Goal: Task Accomplishment & Management: Manage account settings

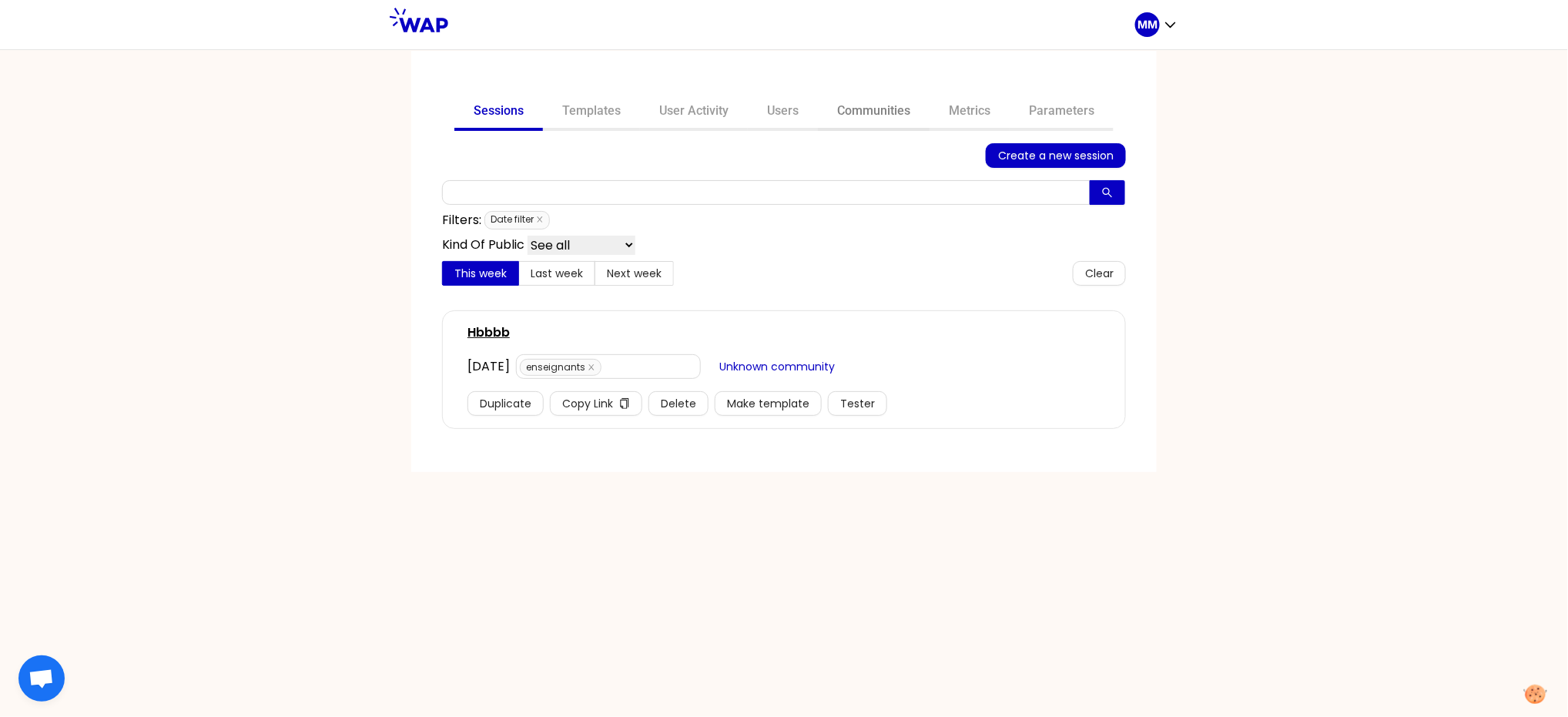
click at [864, 111] on link "Communities" at bounding box center [873, 113] width 112 height 37
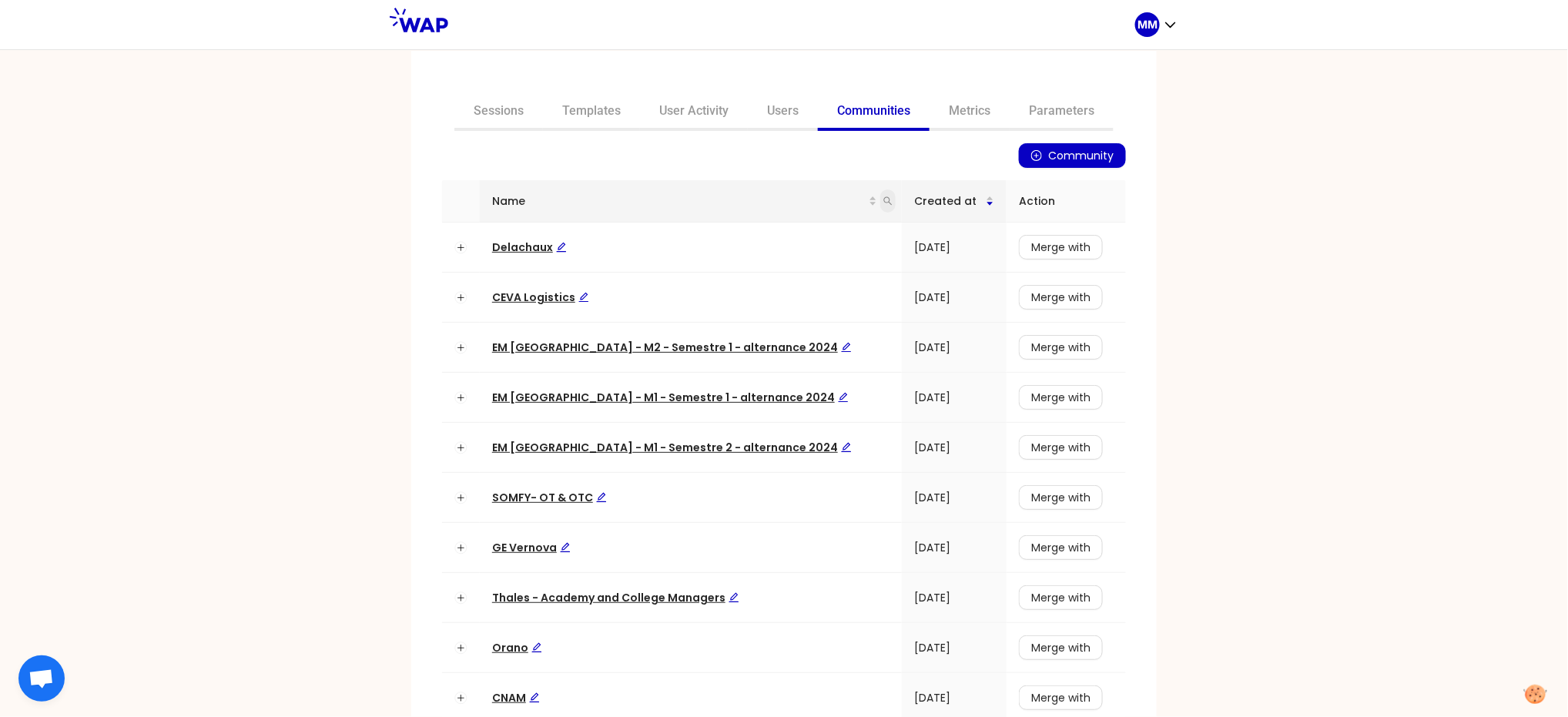
click at [883, 198] on icon "search" at bounding box center [888, 201] width 9 height 9
type input "somf"
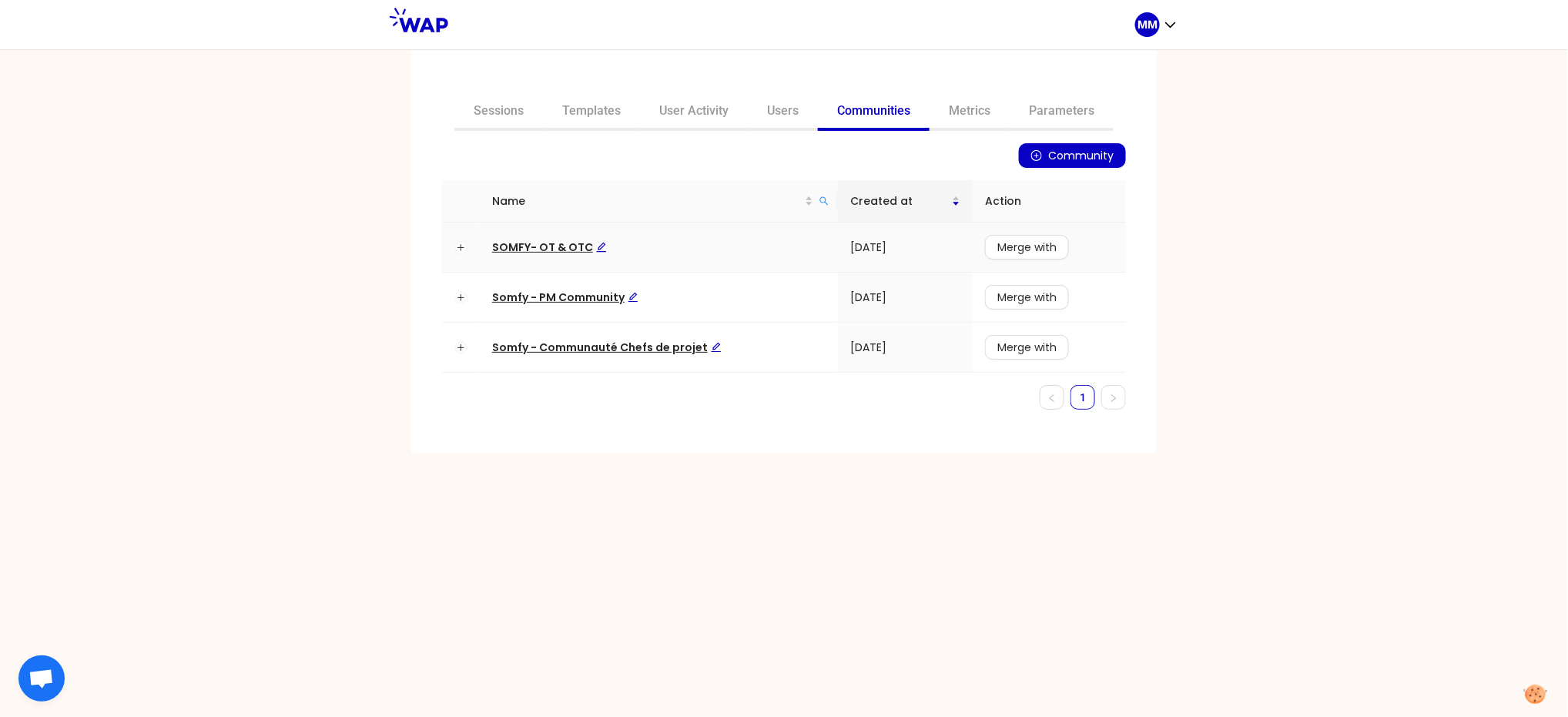
click at [549, 248] on span "SOMFY- OT & OTC" at bounding box center [549, 247] width 115 height 15
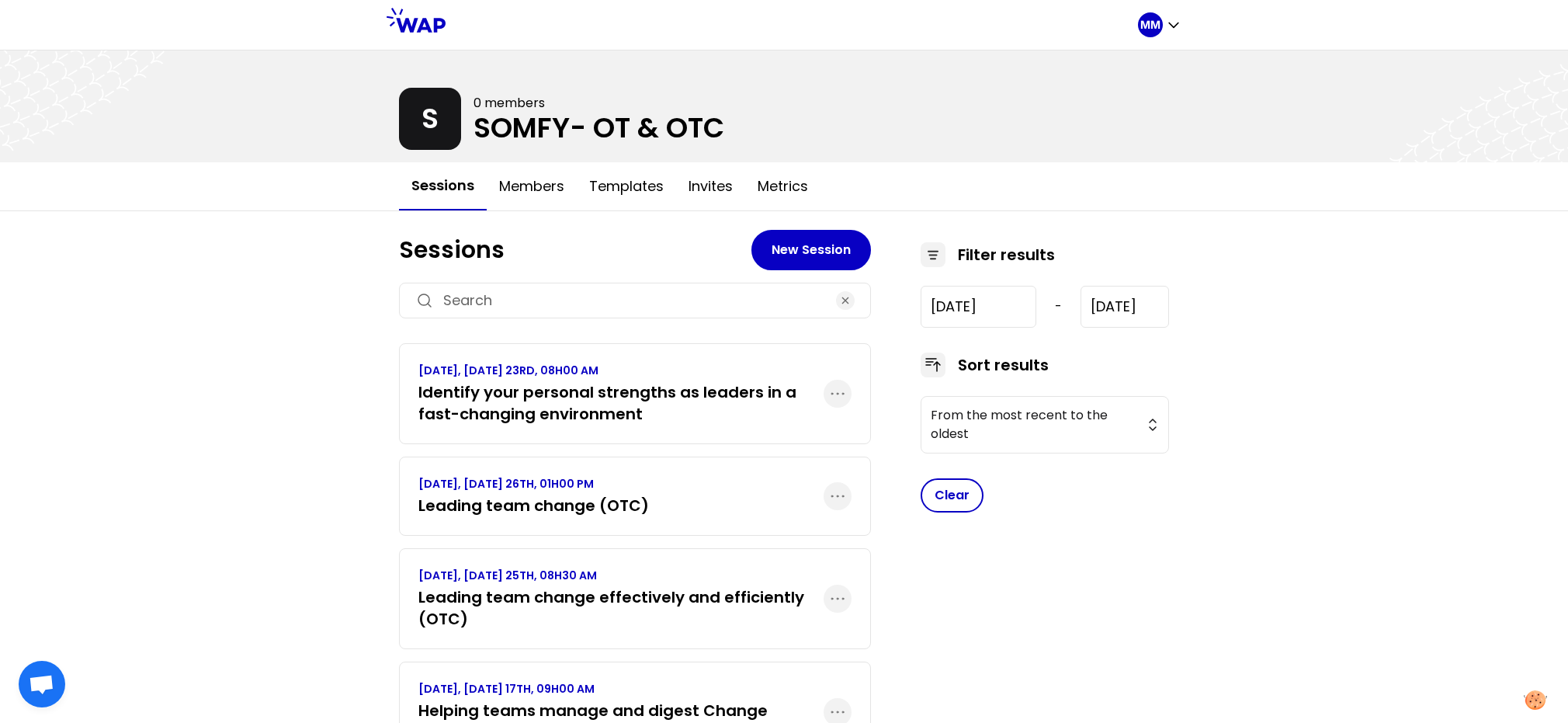
click at [595, 389] on h3 "Identify your personal strengths as leaders in a fast-changing environment" at bounding box center [621, 402] width 405 height 44
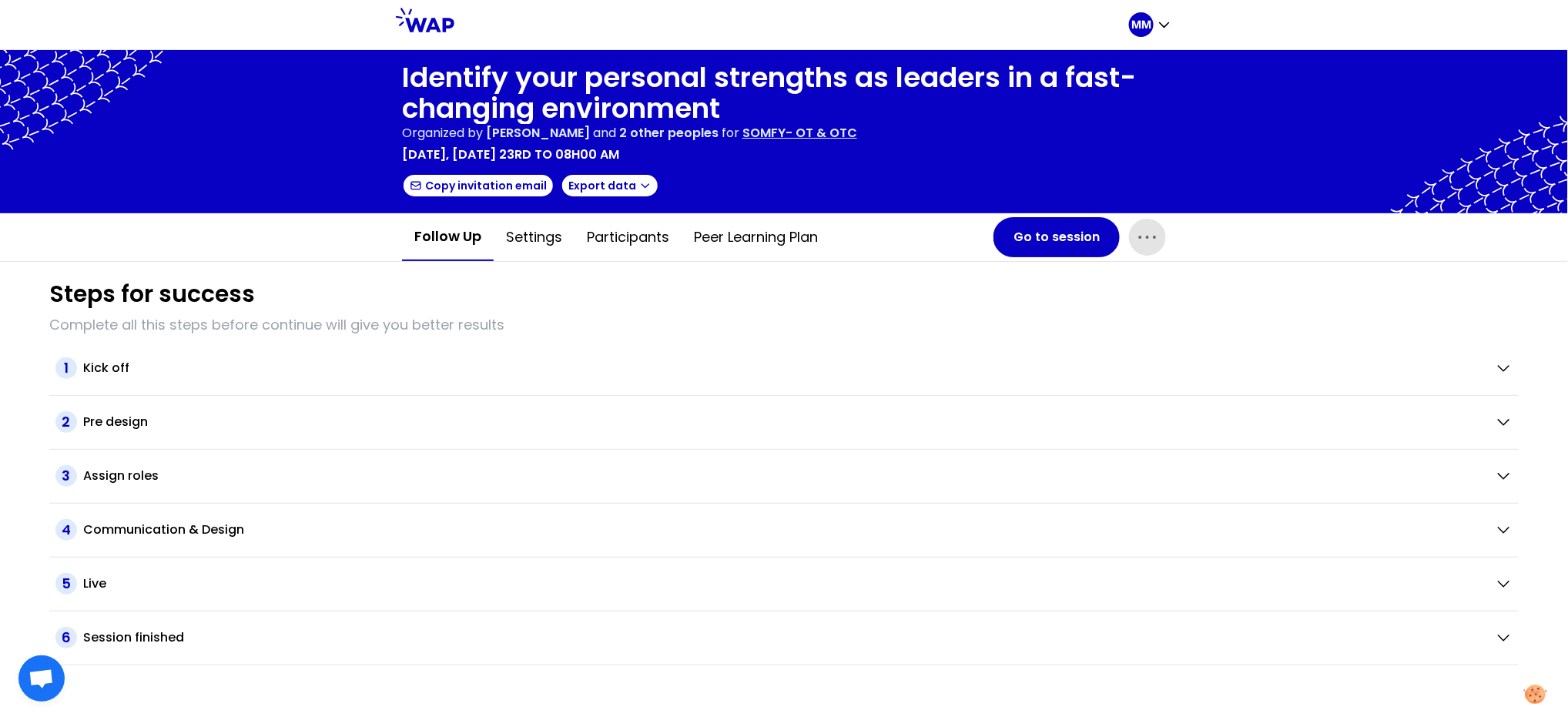
click at [1151, 248] on icon "button" at bounding box center [1148, 237] width 25 height 25
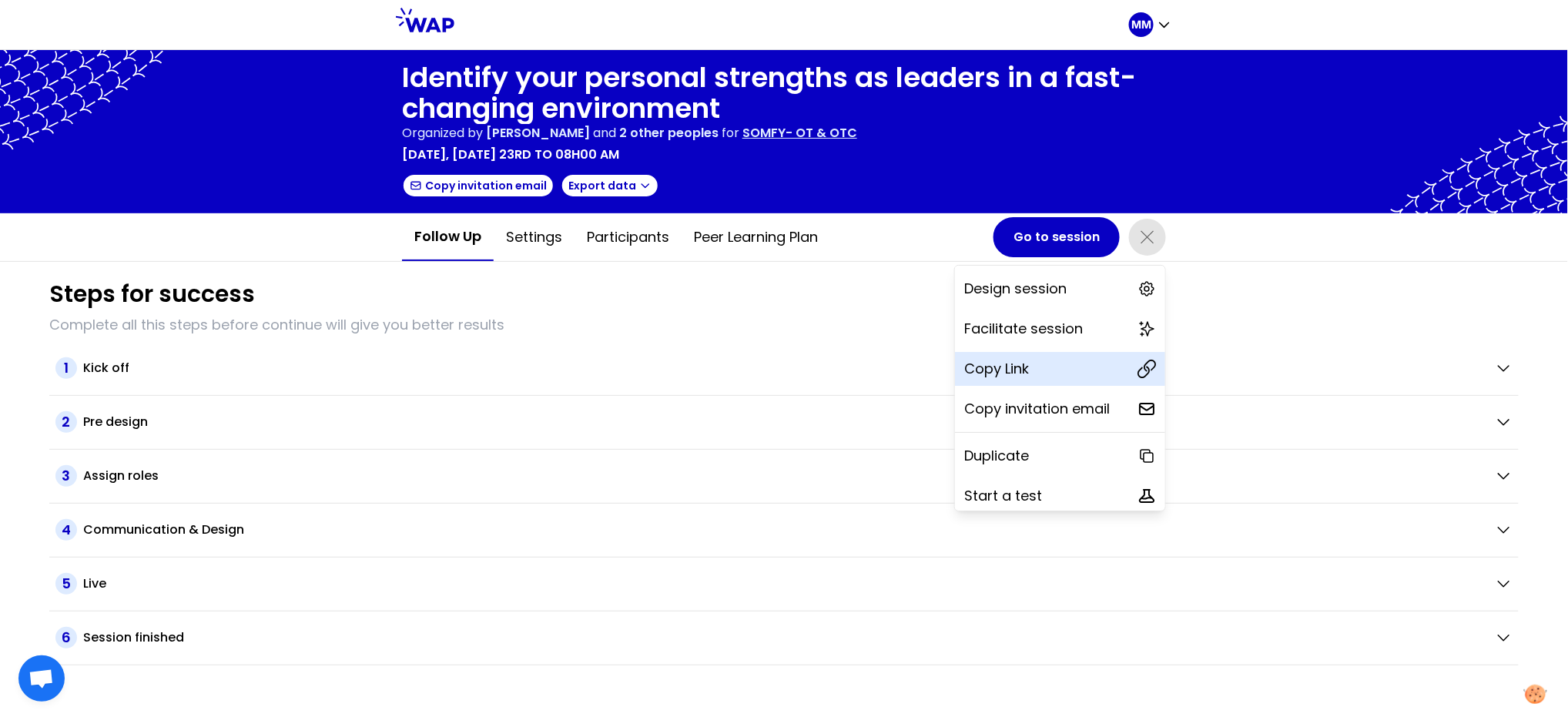
click at [1093, 369] on div "Copy Link" at bounding box center [1060, 368] width 211 height 33
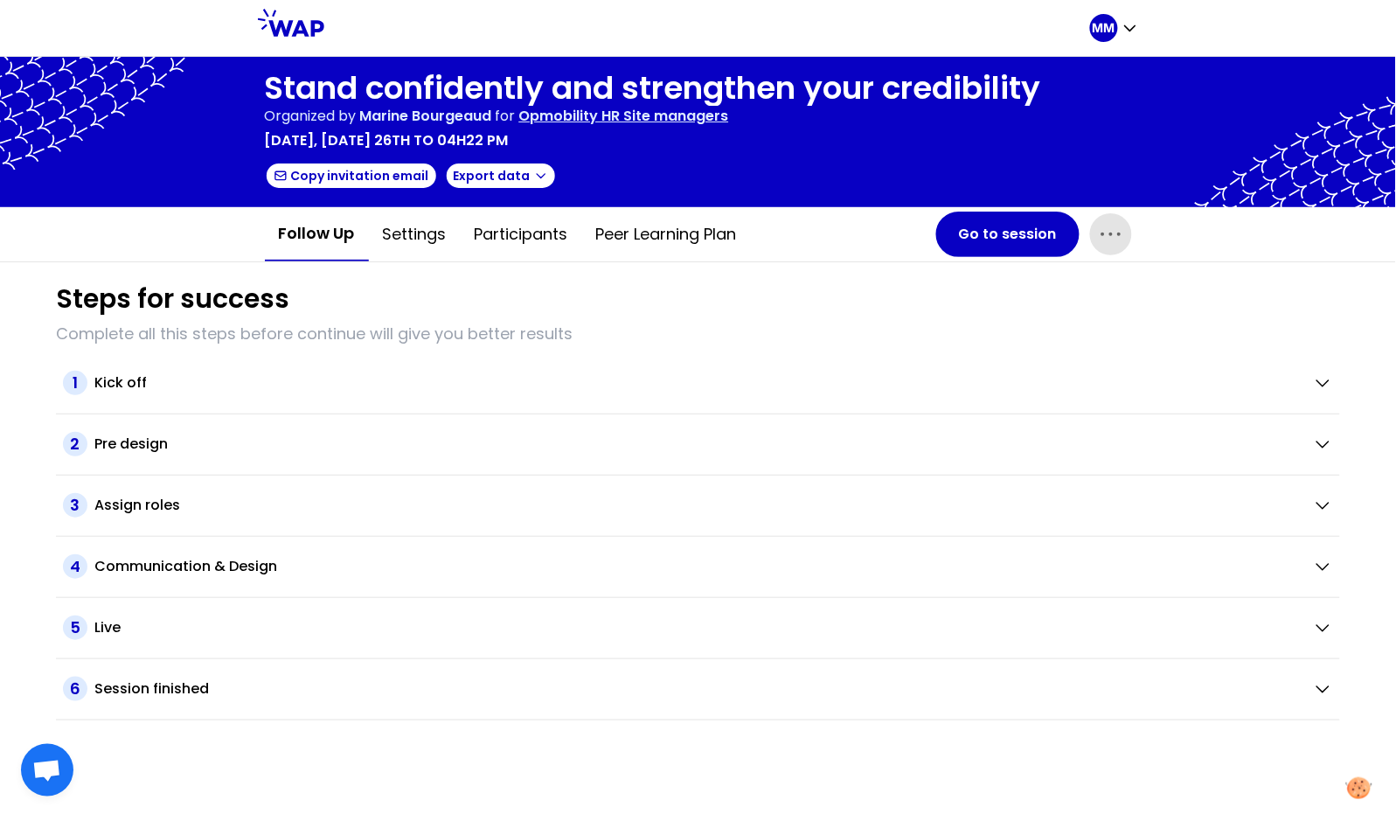
click at [1113, 230] on icon "button" at bounding box center [1111, 234] width 28 height 28
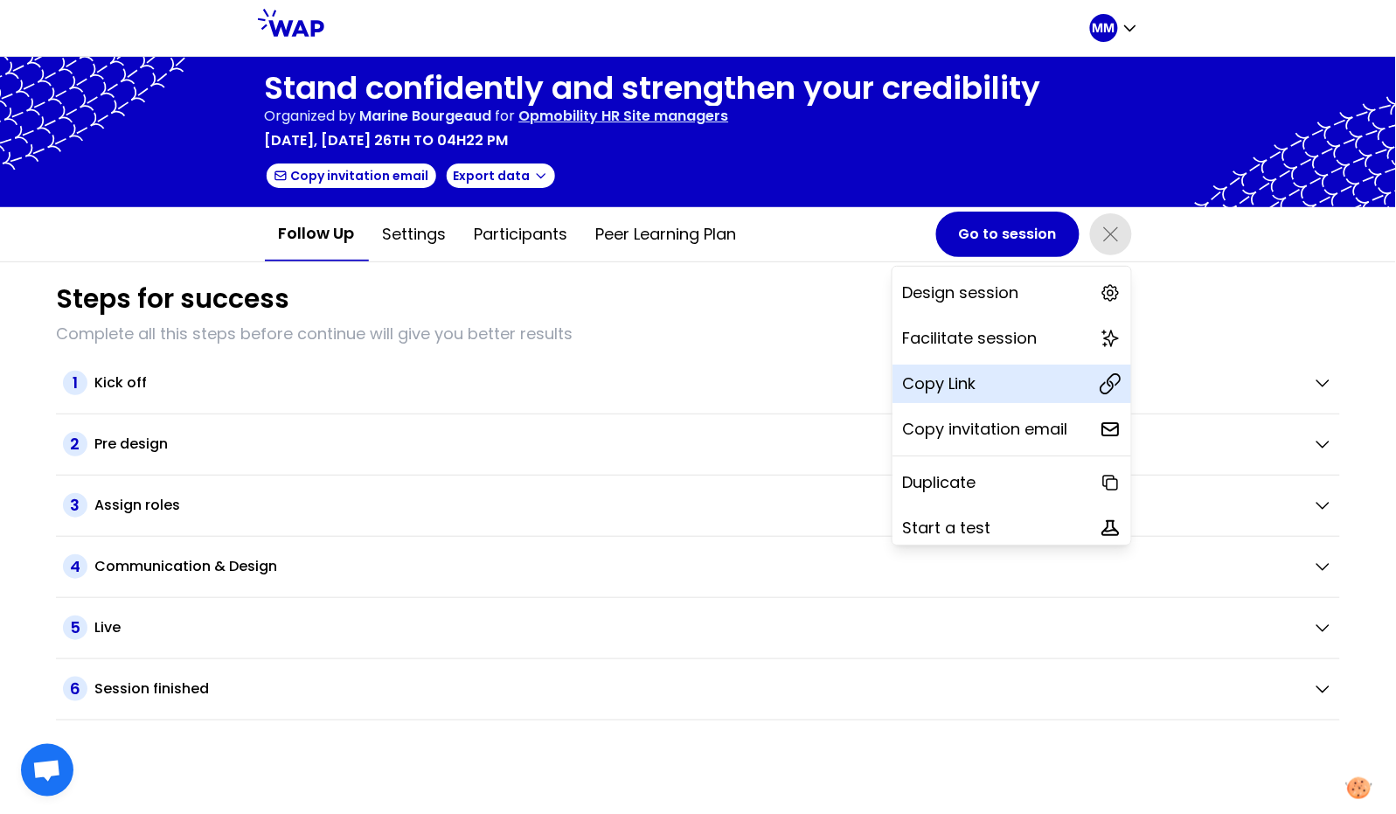
click at [1013, 391] on div "Copy Link" at bounding box center [1011, 383] width 239 height 38
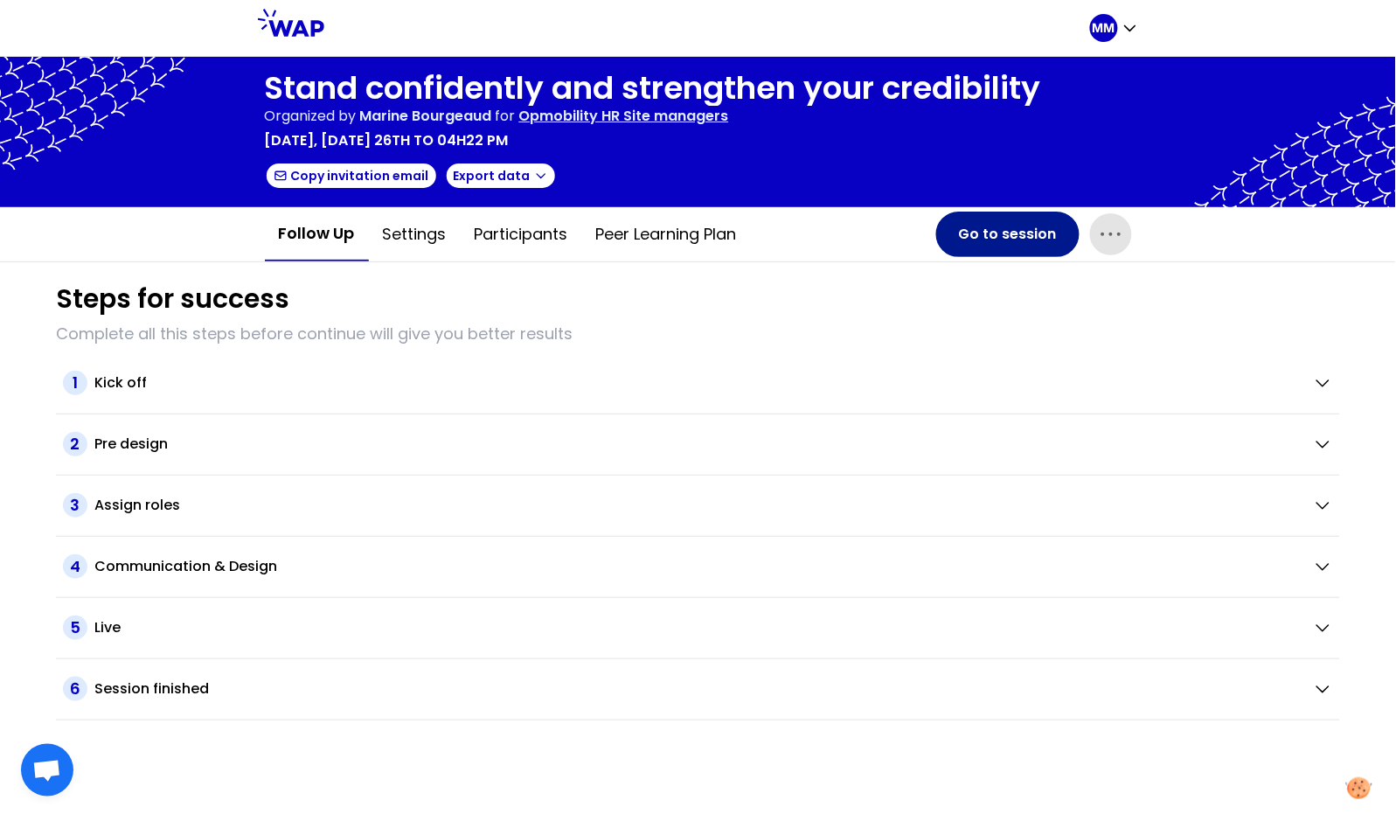
click at [981, 238] on button "Go to session" at bounding box center [1007, 233] width 143 height 45
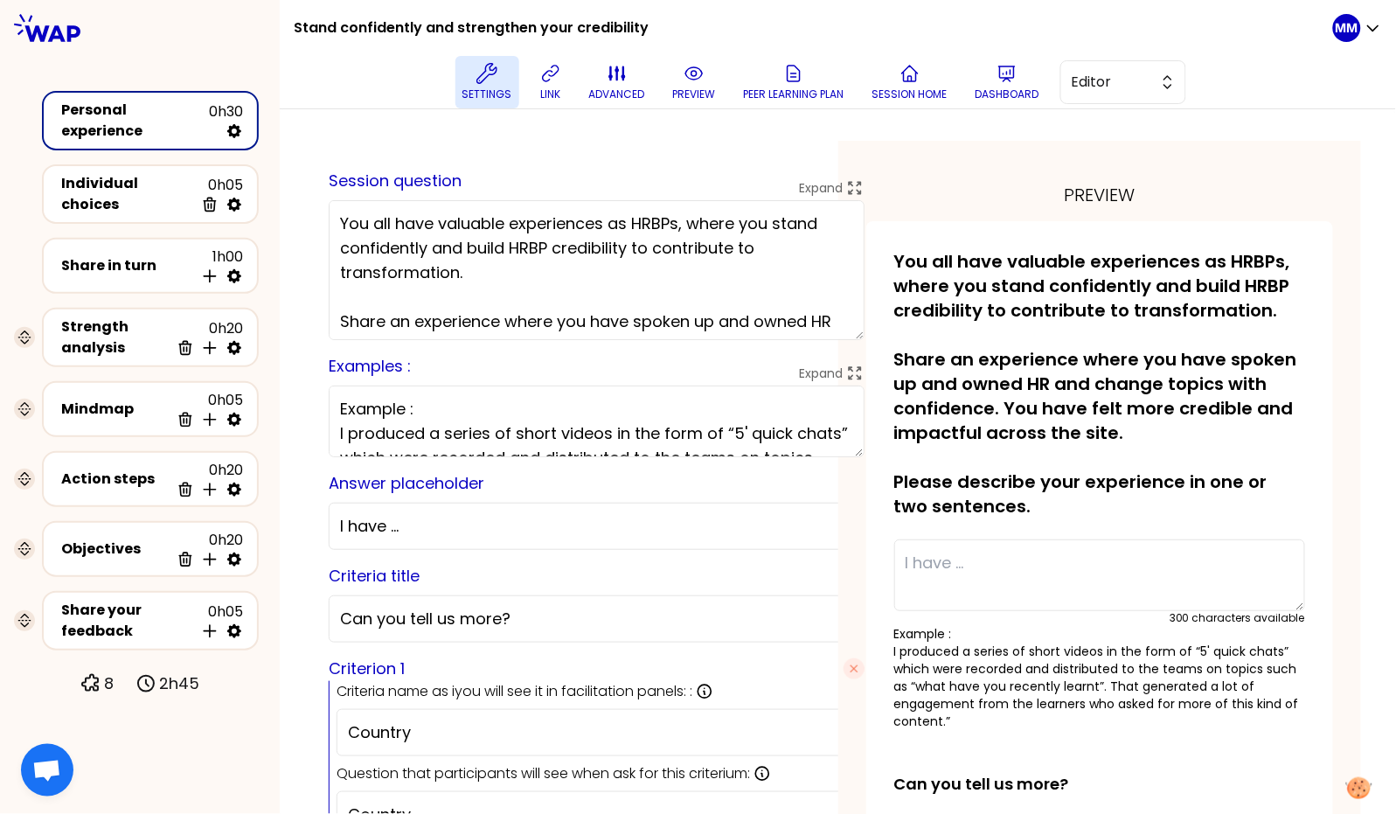
click at [490, 68] on icon at bounding box center [486, 73] width 21 height 21
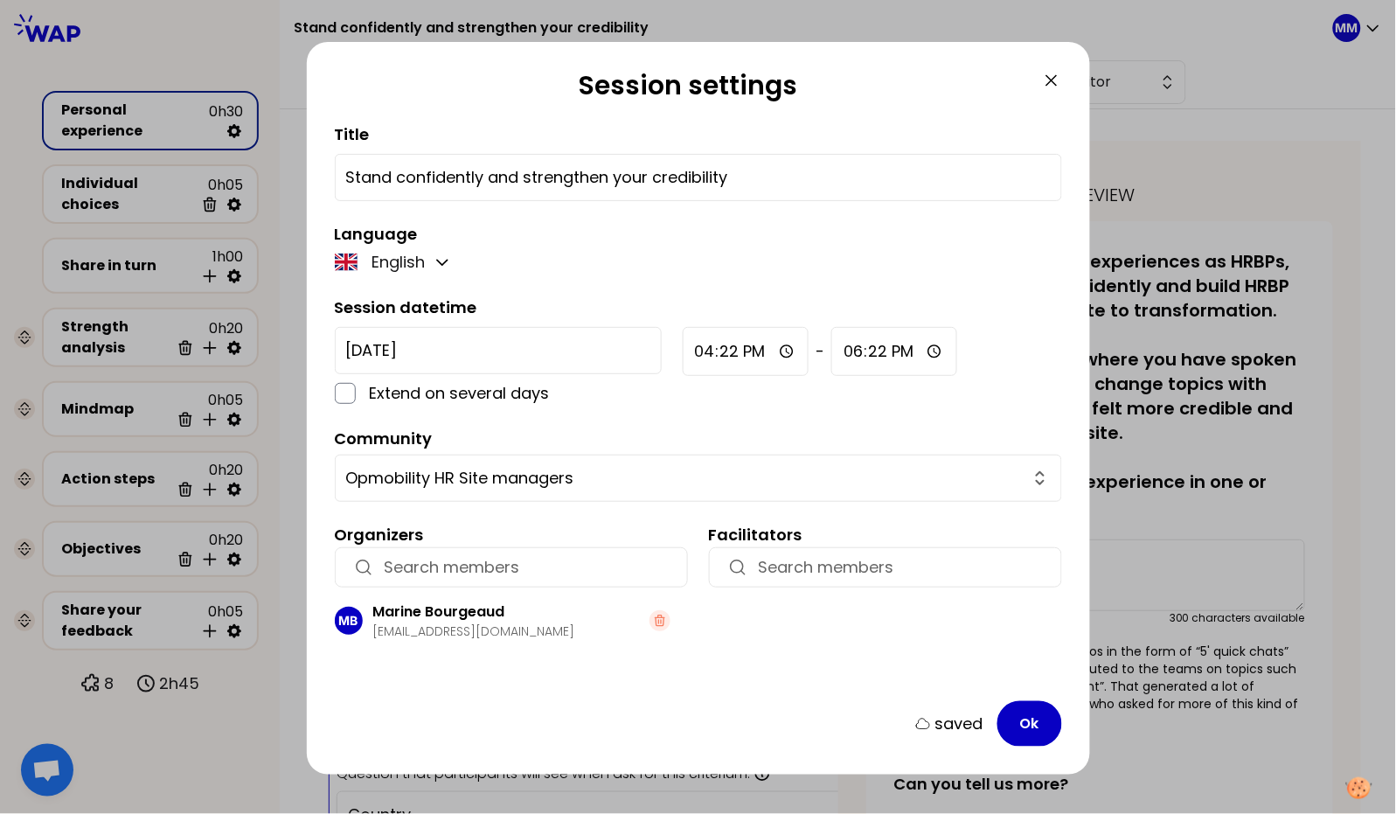
drag, startPoint x: 456, startPoint y: 345, endPoint x: 459, endPoint y: 354, distance: 9.1
click at [456, 345] on input "2025-8-26" at bounding box center [498, 350] width 327 height 47
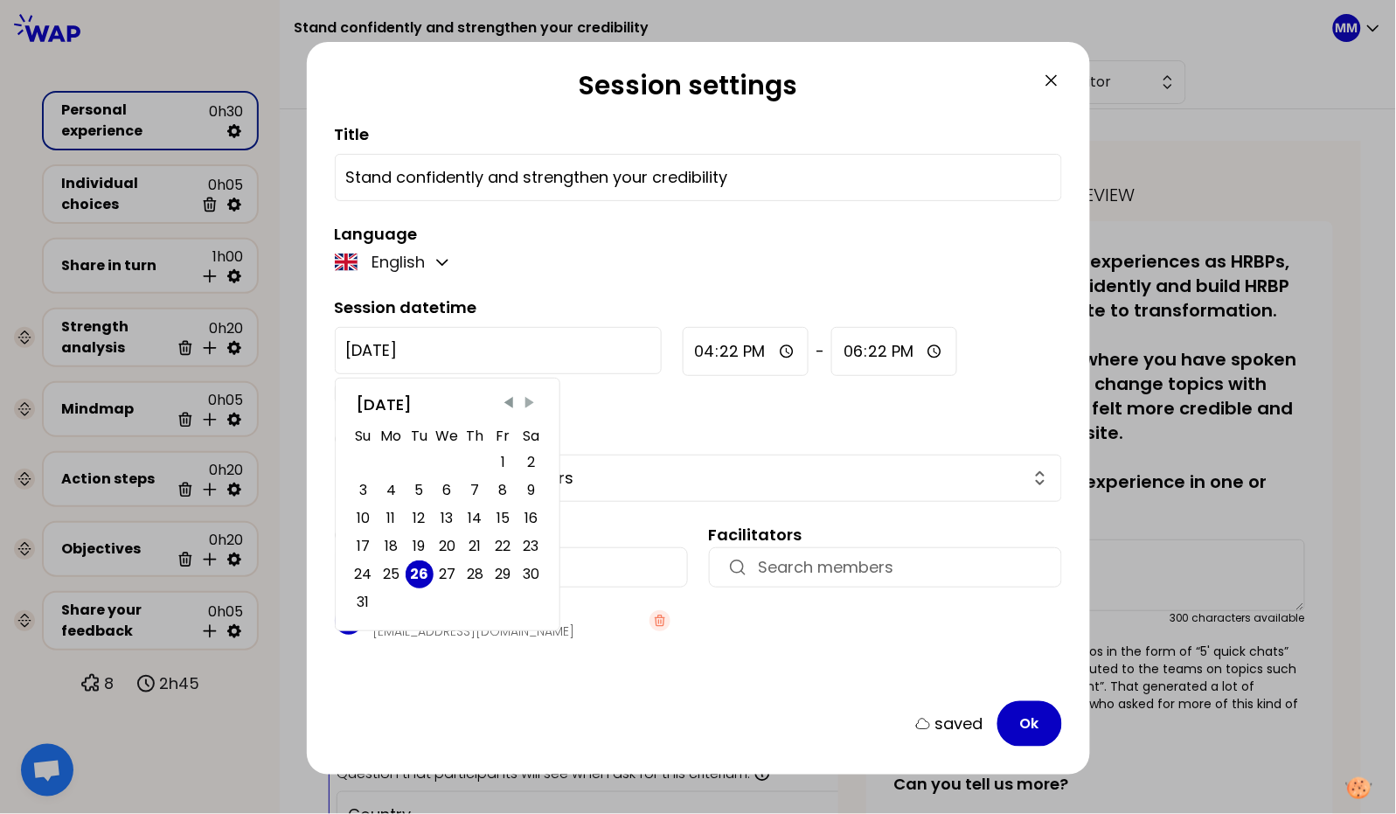
click at [525, 398] on span "Next Month" at bounding box center [529, 402] width 17 height 17
click at [475, 522] on div "18" at bounding box center [474, 518] width 13 height 24
type input "2025-9-18"
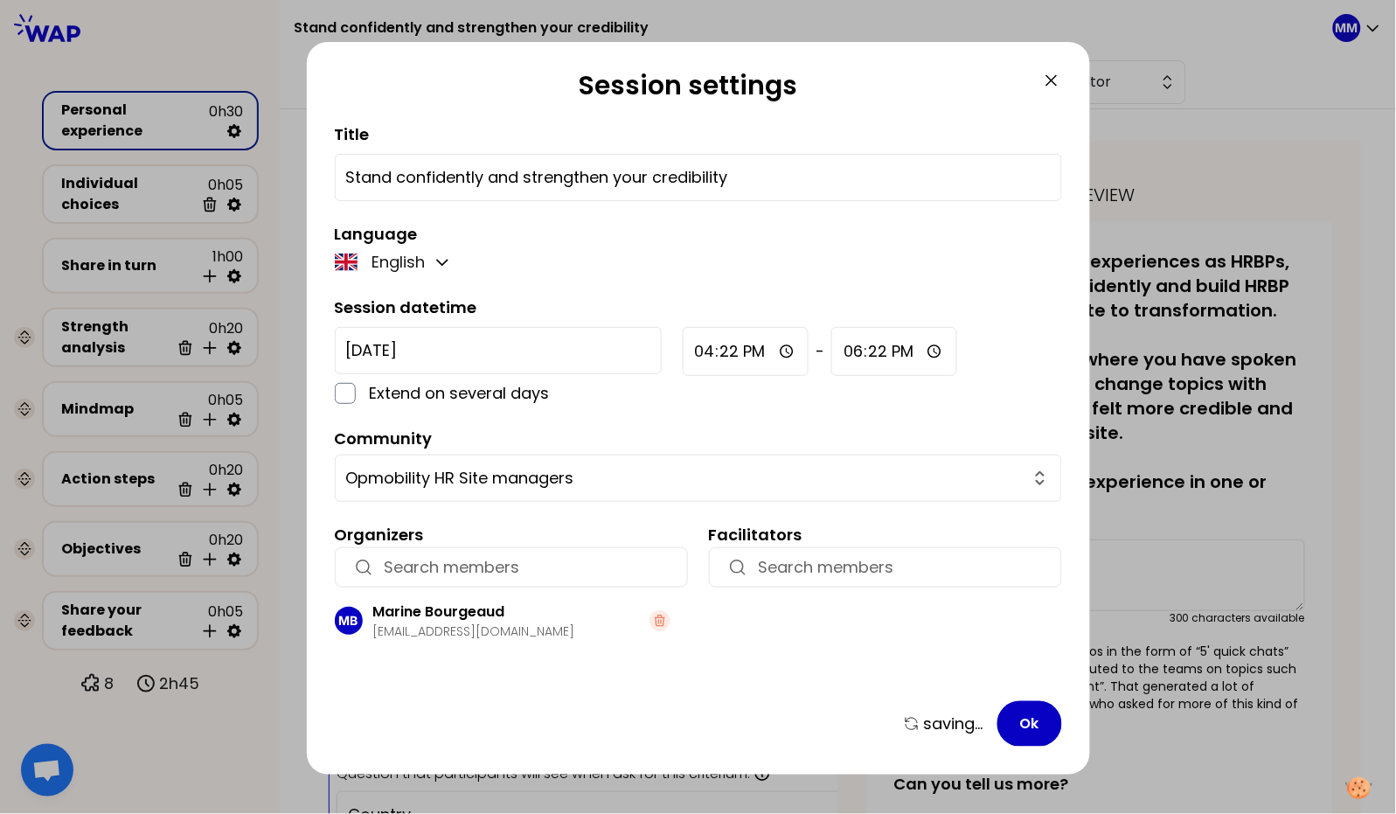
click at [682, 358] on input "16:22" at bounding box center [745, 351] width 127 height 49
type input "14:00"
click at [1022, 715] on button "Ok" at bounding box center [1029, 723] width 65 height 45
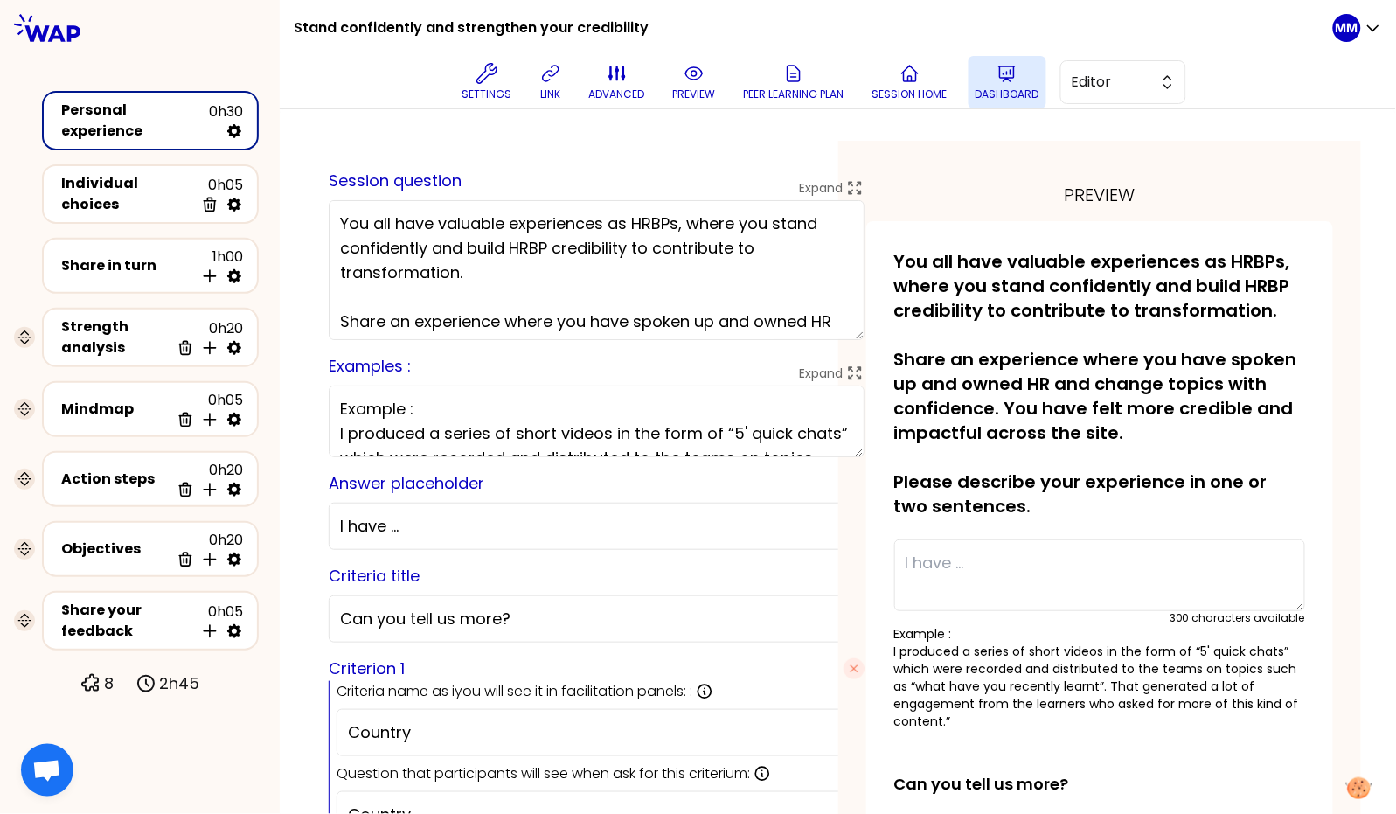
click at [1022, 82] on button "Dashboard" at bounding box center [1007, 82] width 78 height 52
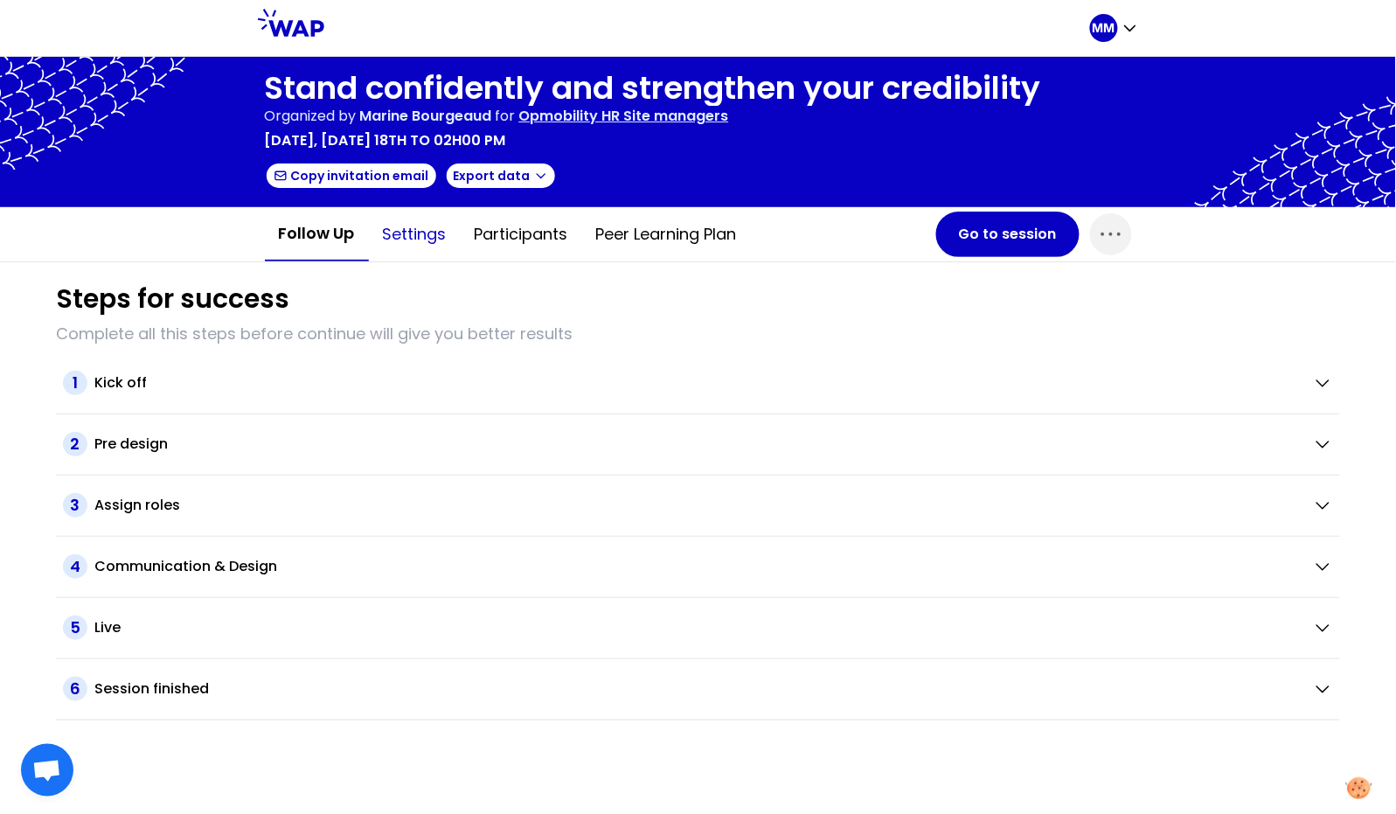
click at [419, 221] on button "Settings" at bounding box center [415, 234] width 92 height 52
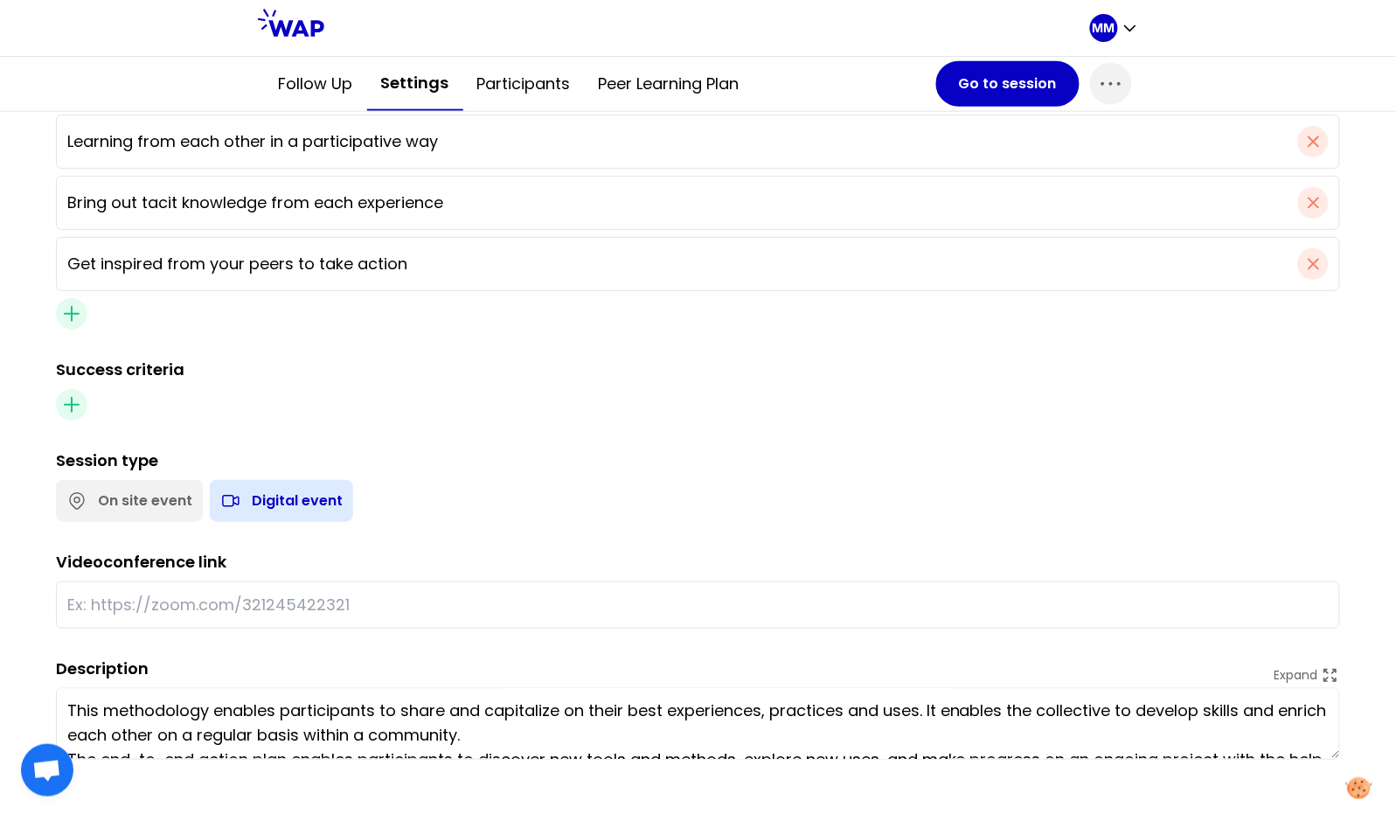
scroll to position [48, 0]
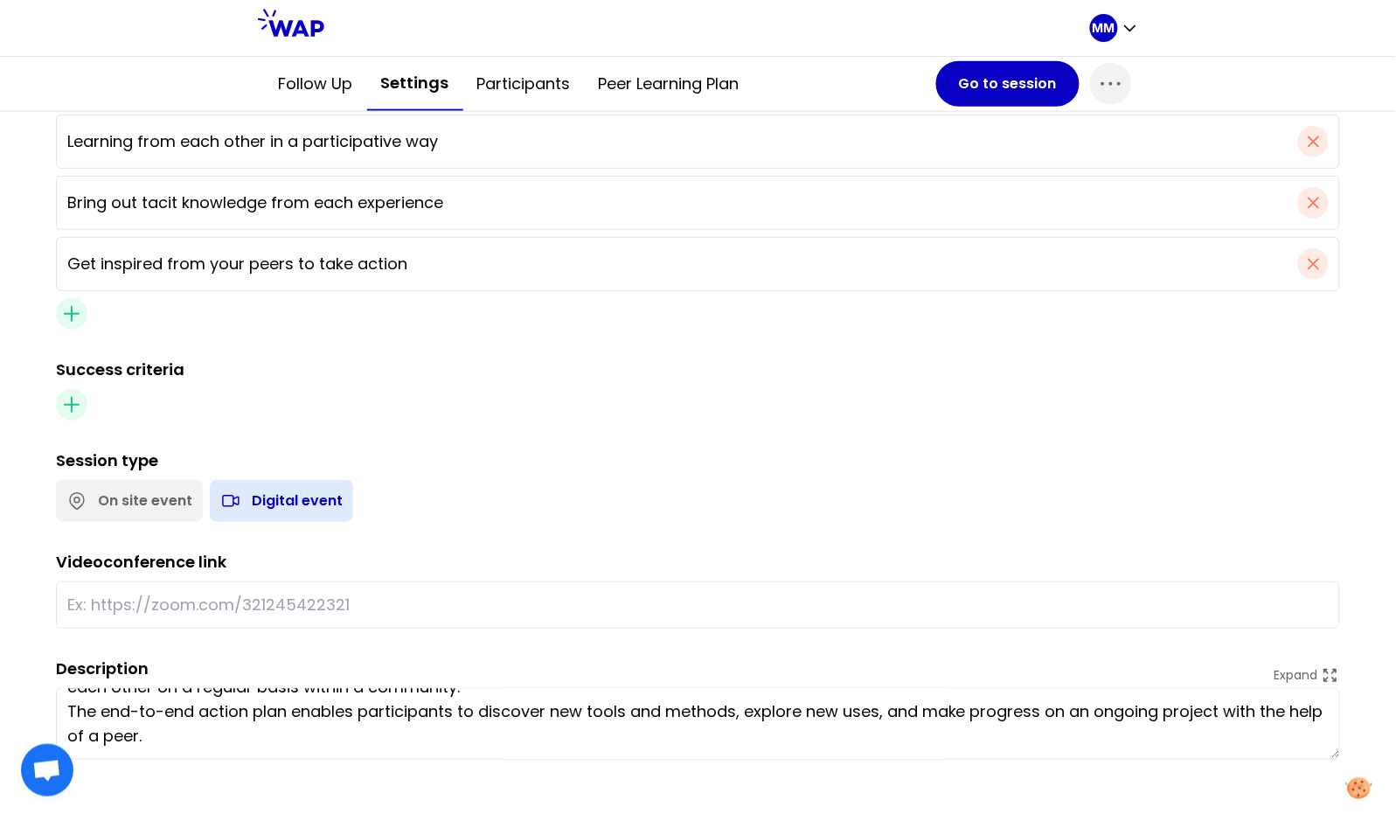
click at [10, 548] on div "Event details saved Title Stand confidently and strengthen your credibility Ses…" at bounding box center [698, 239] width 1396 height 1154
click at [282, 79] on button "Follow up" at bounding box center [316, 84] width 102 height 52
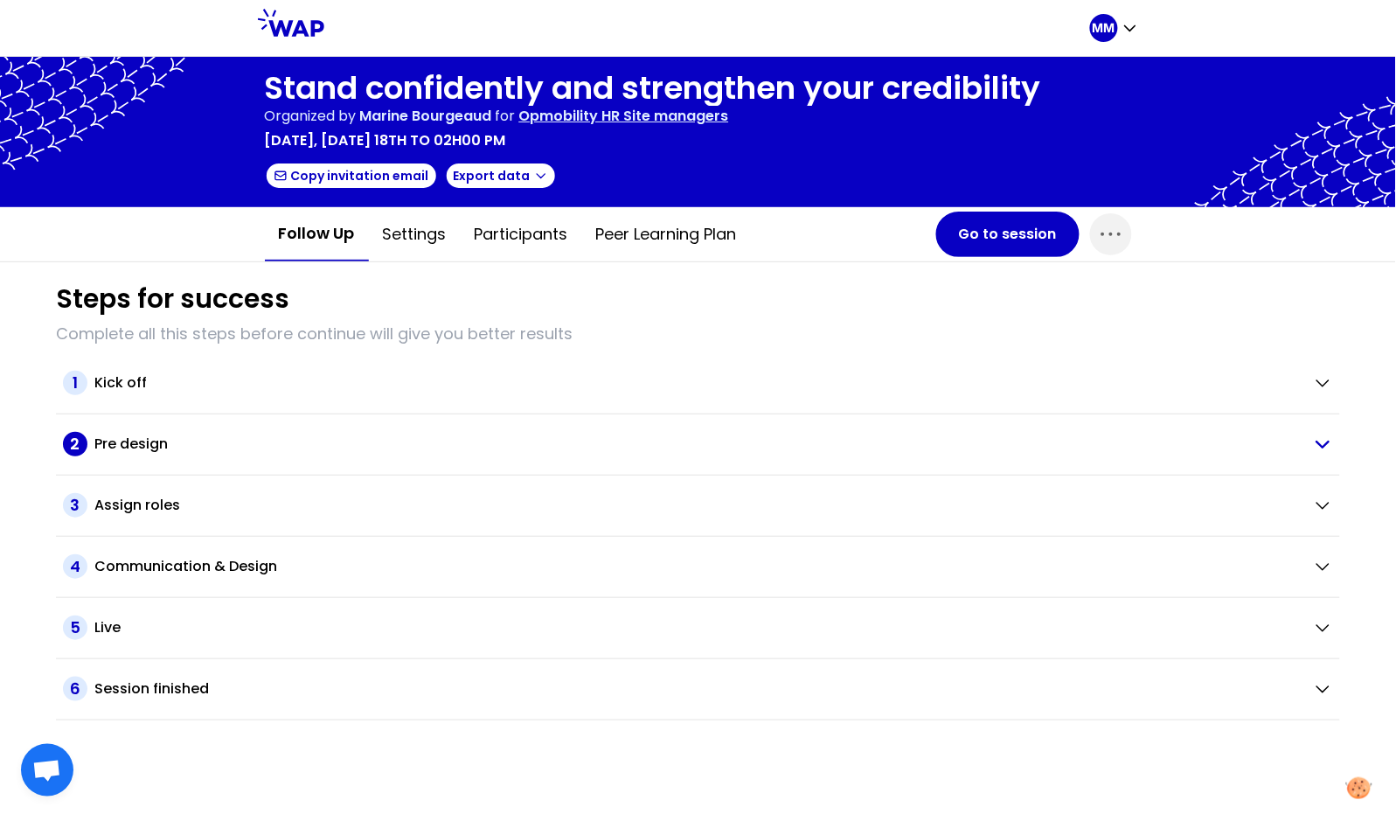
click at [202, 439] on div "Pre design" at bounding box center [696, 443] width 1204 height 21
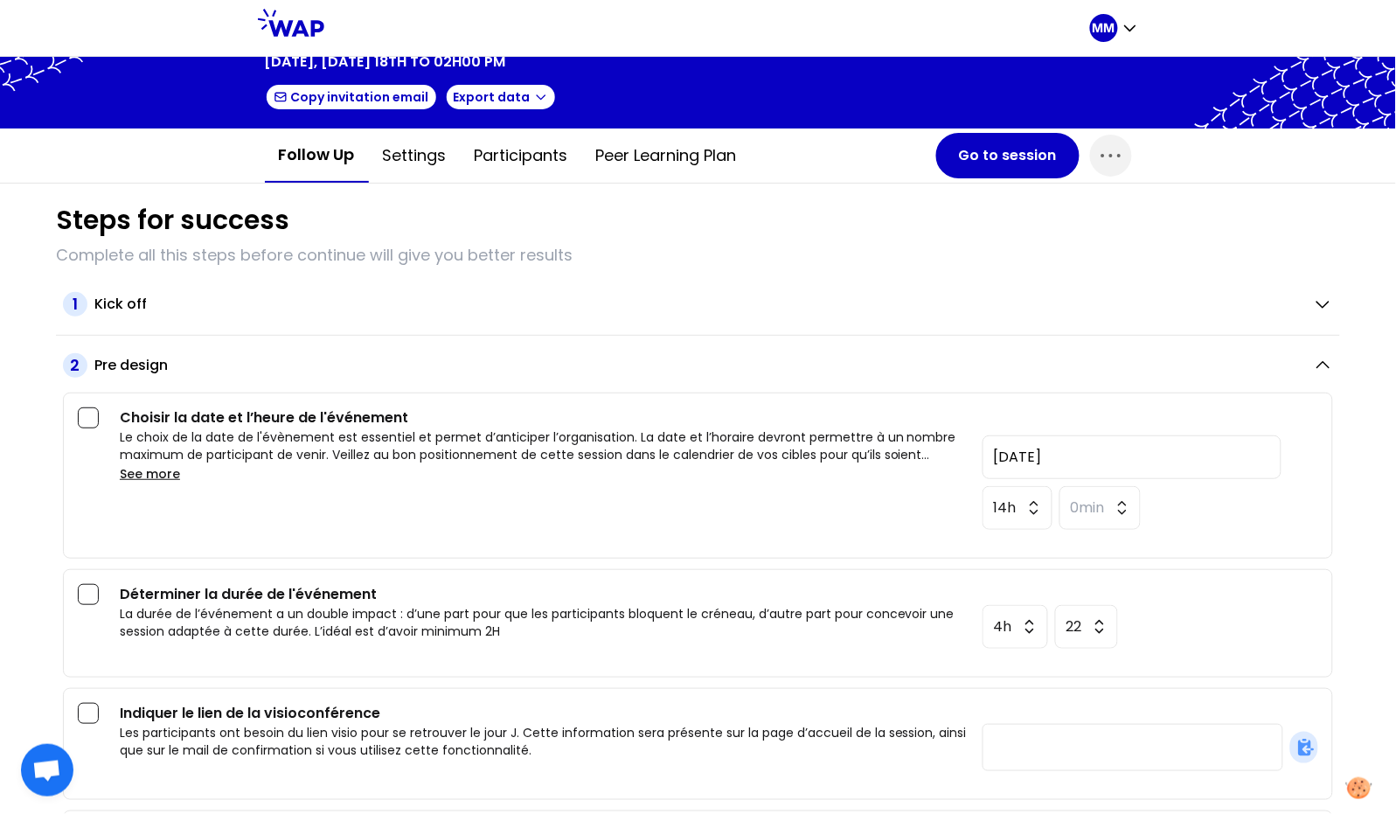
scroll to position [150, 0]
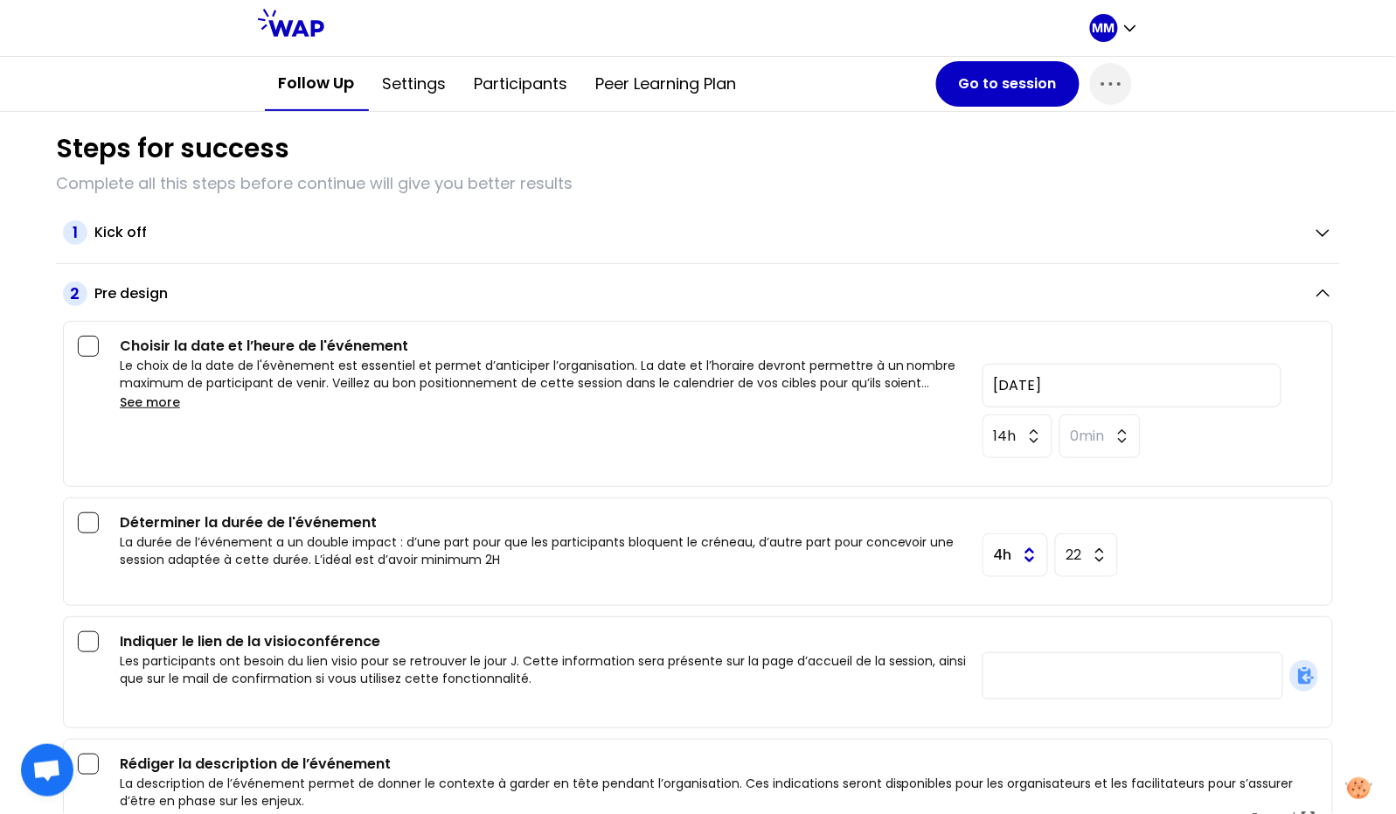
click at [1009, 562] on button "4h" at bounding box center [1015, 555] width 66 height 44
click at [1000, 655] on span "2h" at bounding box center [1015, 654] width 50 height 21
click at [1069, 551] on button "22" at bounding box center [1085, 555] width 65 height 44
drag, startPoint x: 1071, startPoint y: 754, endPoint x: 1080, endPoint y: 751, distance: 9.4
click at [1071, 756] on span "30min" at bounding box center [1084, 766] width 47 height 21
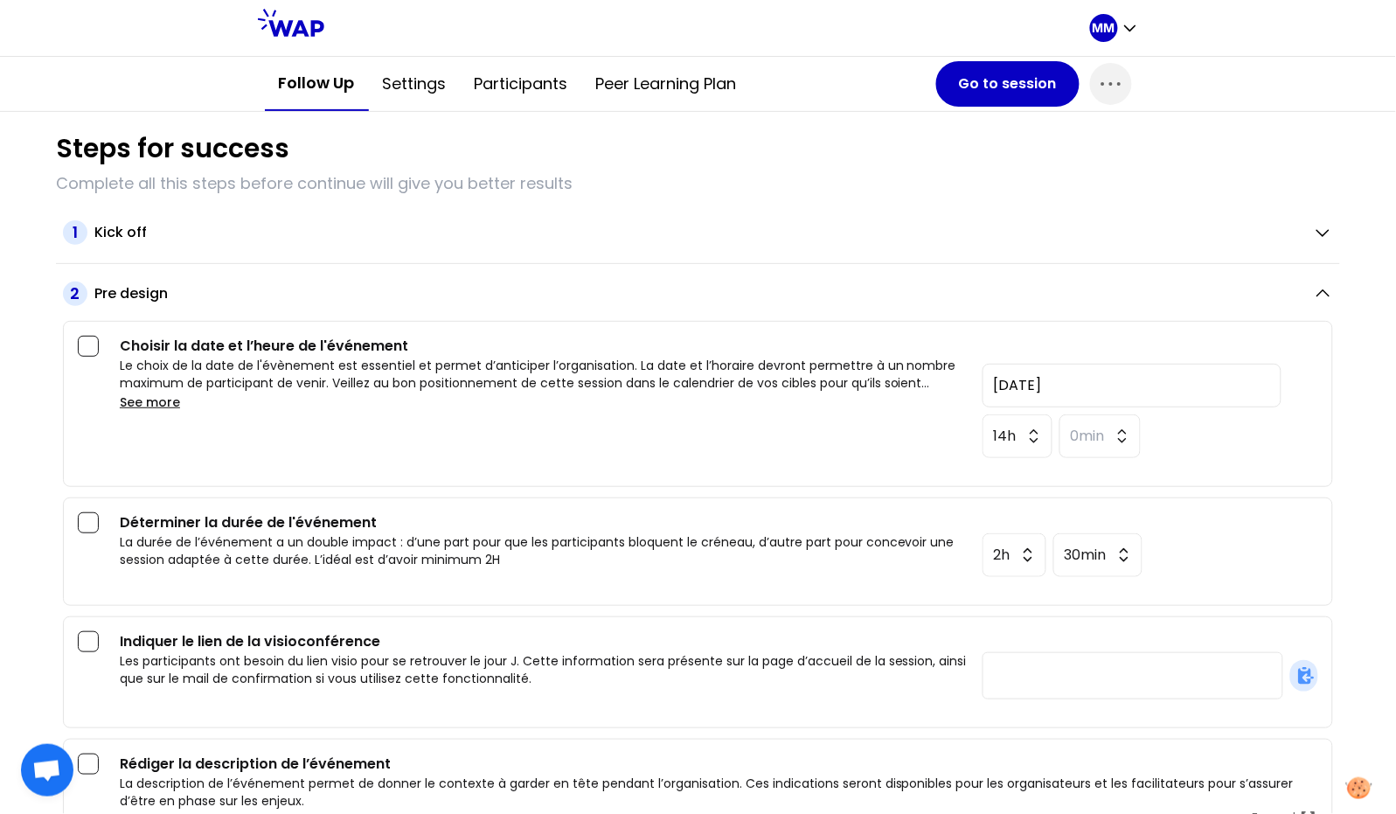
click at [1201, 601] on div "Déterminer la durée de l'événement La durée de l’événement a un double impact :…" at bounding box center [698, 551] width 1270 height 108
click at [1095, 435] on button "0min" at bounding box center [1100, 436] width 82 height 44
click at [1082, 644] on span "30min" at bounding box center [1100, 647] width 66 height 21
click at [1212, 516] on div "Déterminer la durée de l'événement La durée de l’événement a un double impact :…" at bounding box center [719, 544] width 1198 height 65
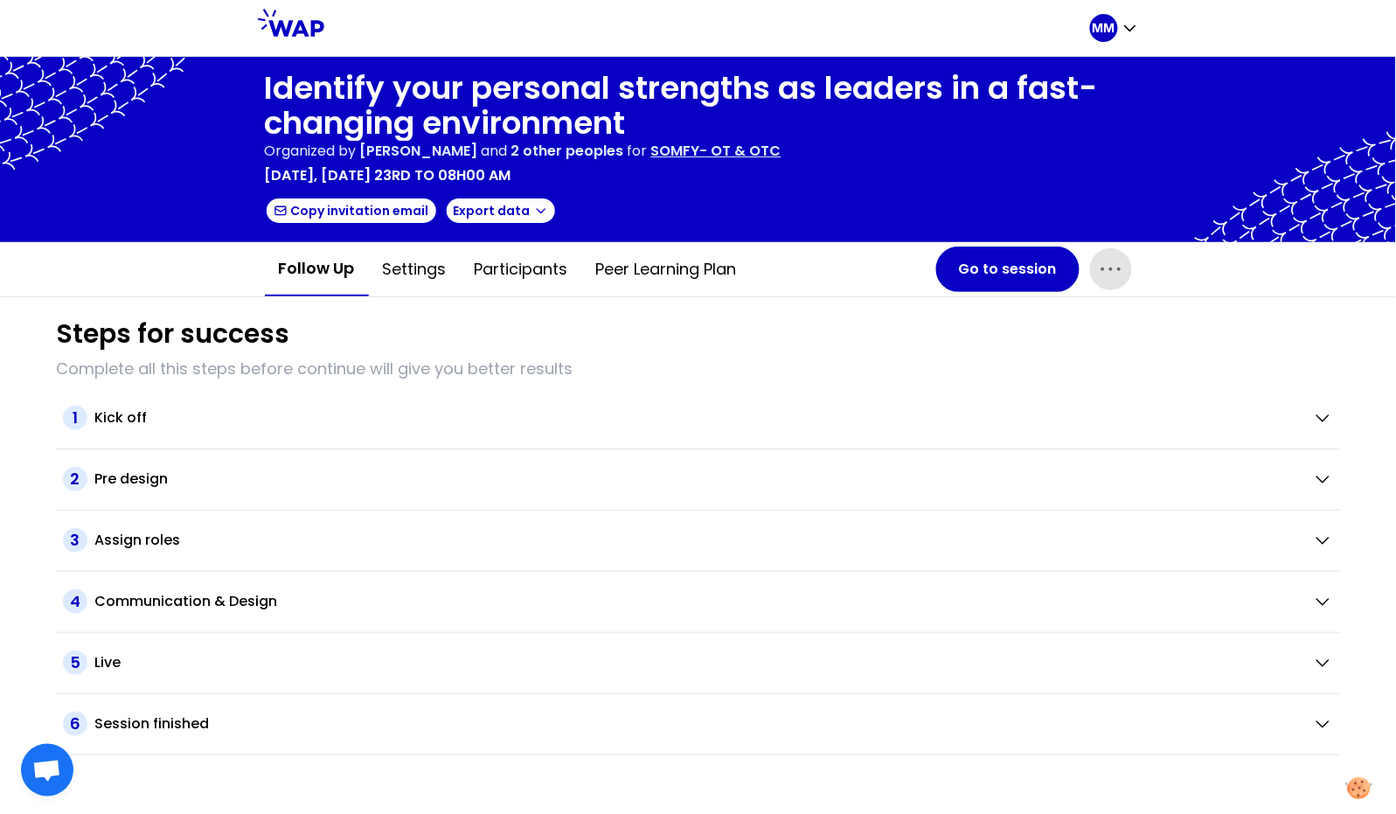
click at [1110, 271] on icon "button" at bounding box center [1111, 269] width 28 height 28
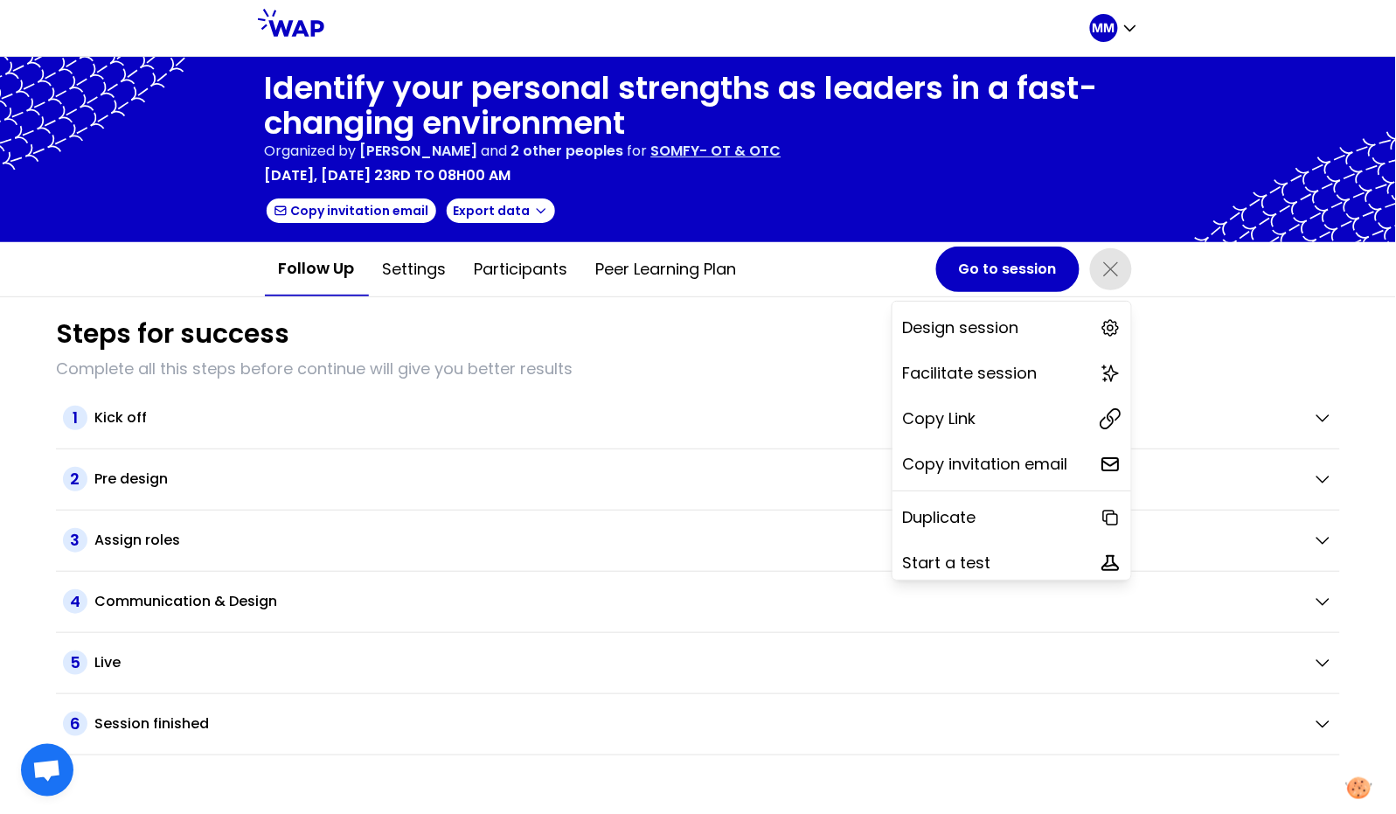
drag, startPoint x: 988, startPoint y: 426, endPoint x: 1189, endPoint y: 269, distance: 254.7
click at [988, 426] on div "Copy Link" at bounding box center [1011, 418] width 239 height 38
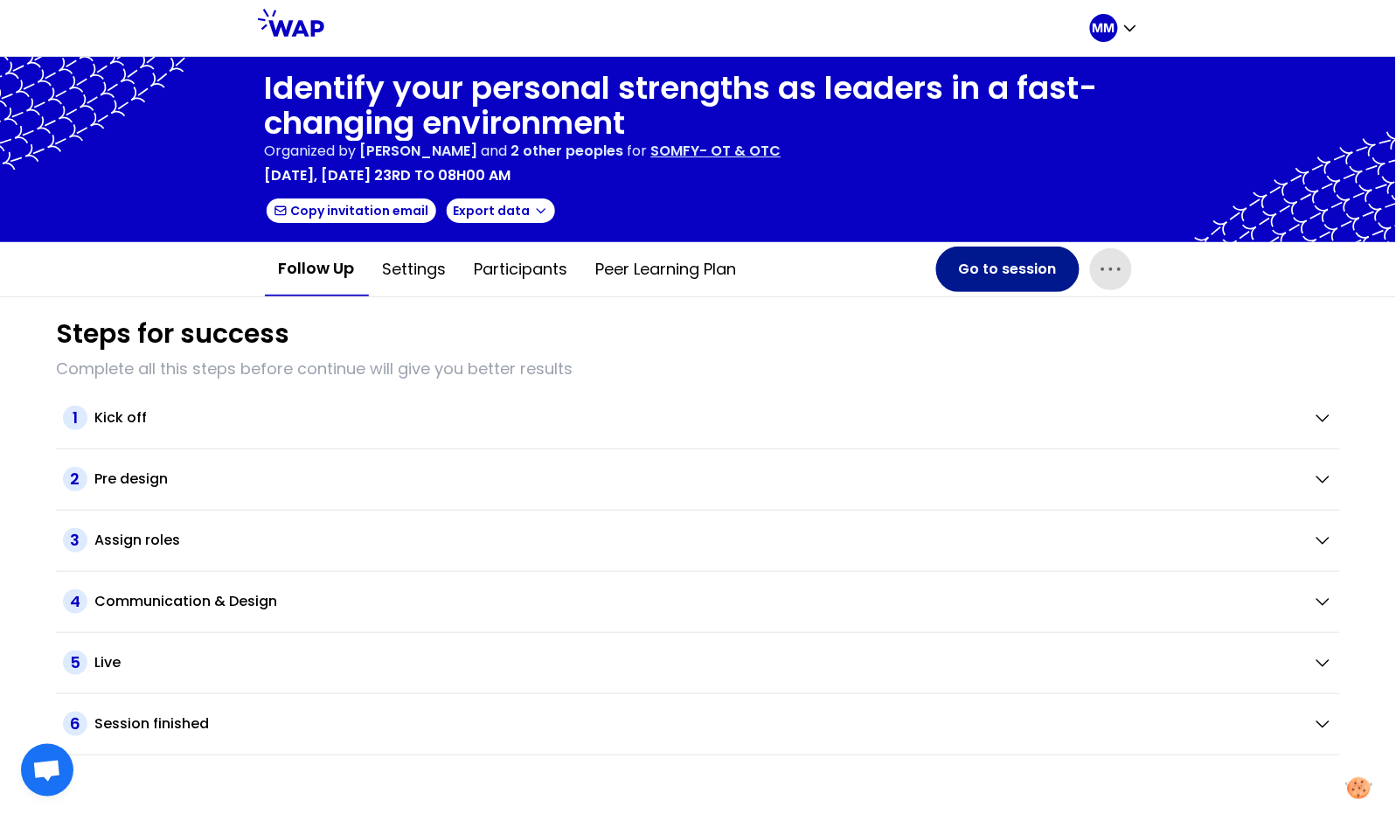
click at [982, 277] on button "Go to session" at bounding box center [1007, 268] width 143 height 45
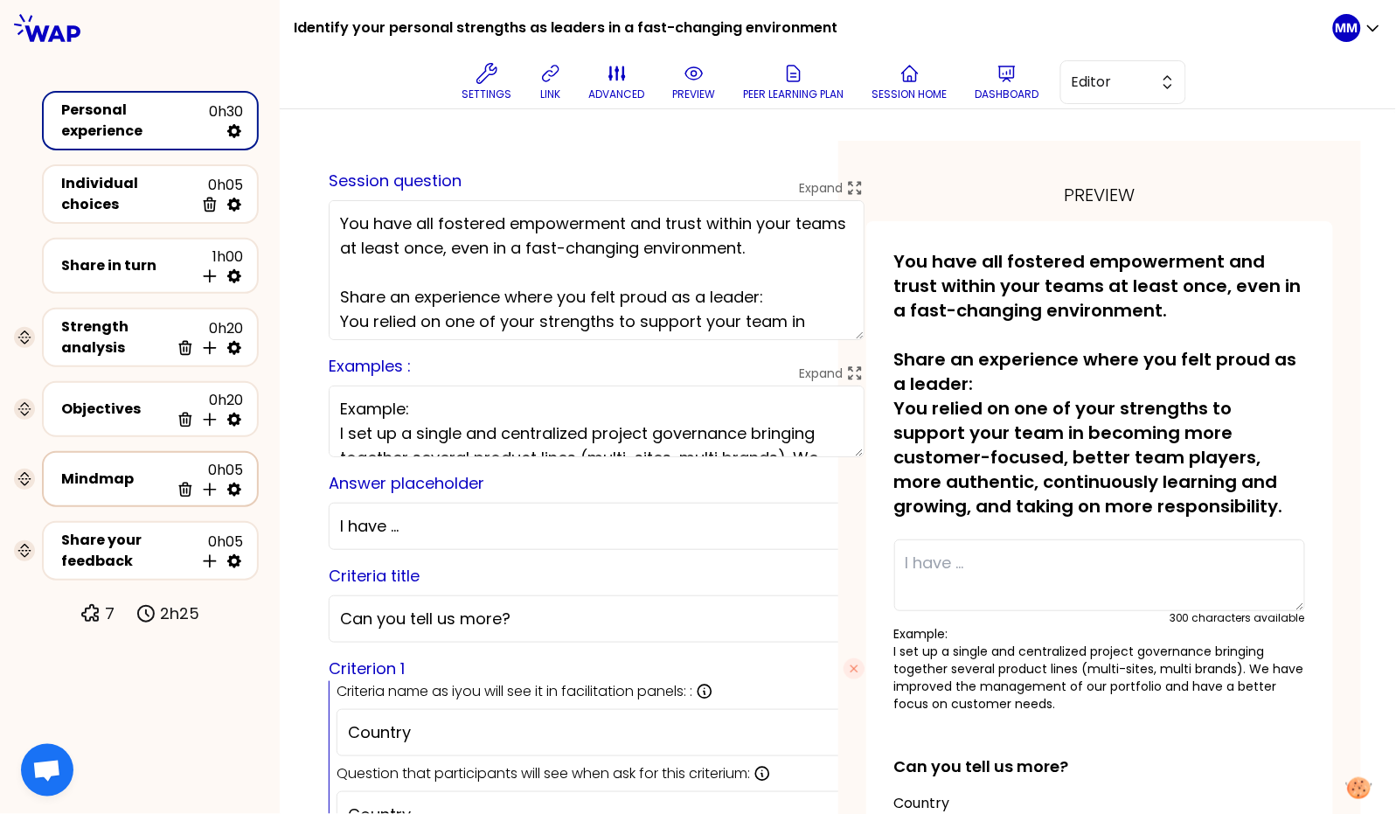
click at [114, 470] on div "Mindmap" at bounding box center [115, 478] width 108 height 21
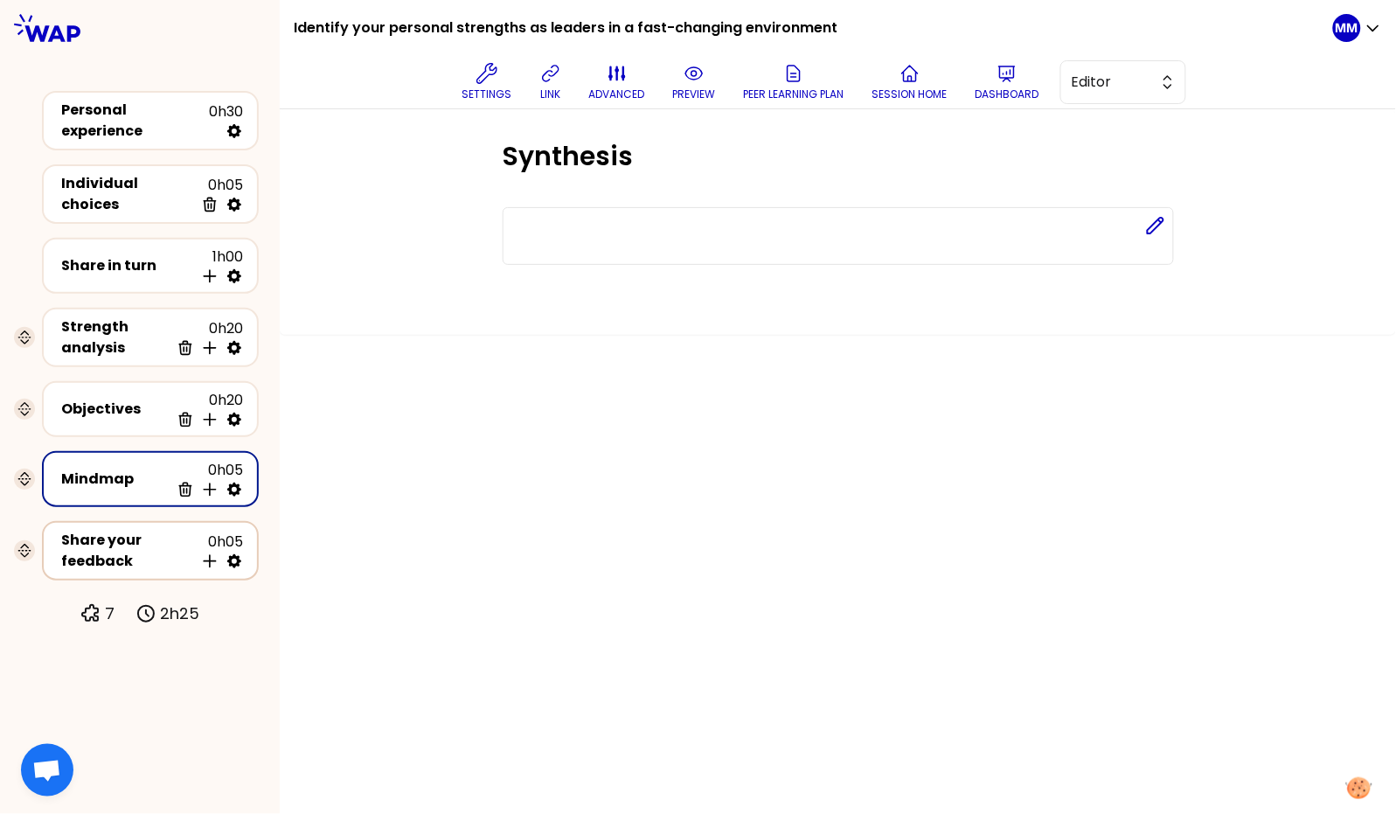
click at [115, 546] on div "Share your feedback" at bounding box center [127, 551] width 133 height 42
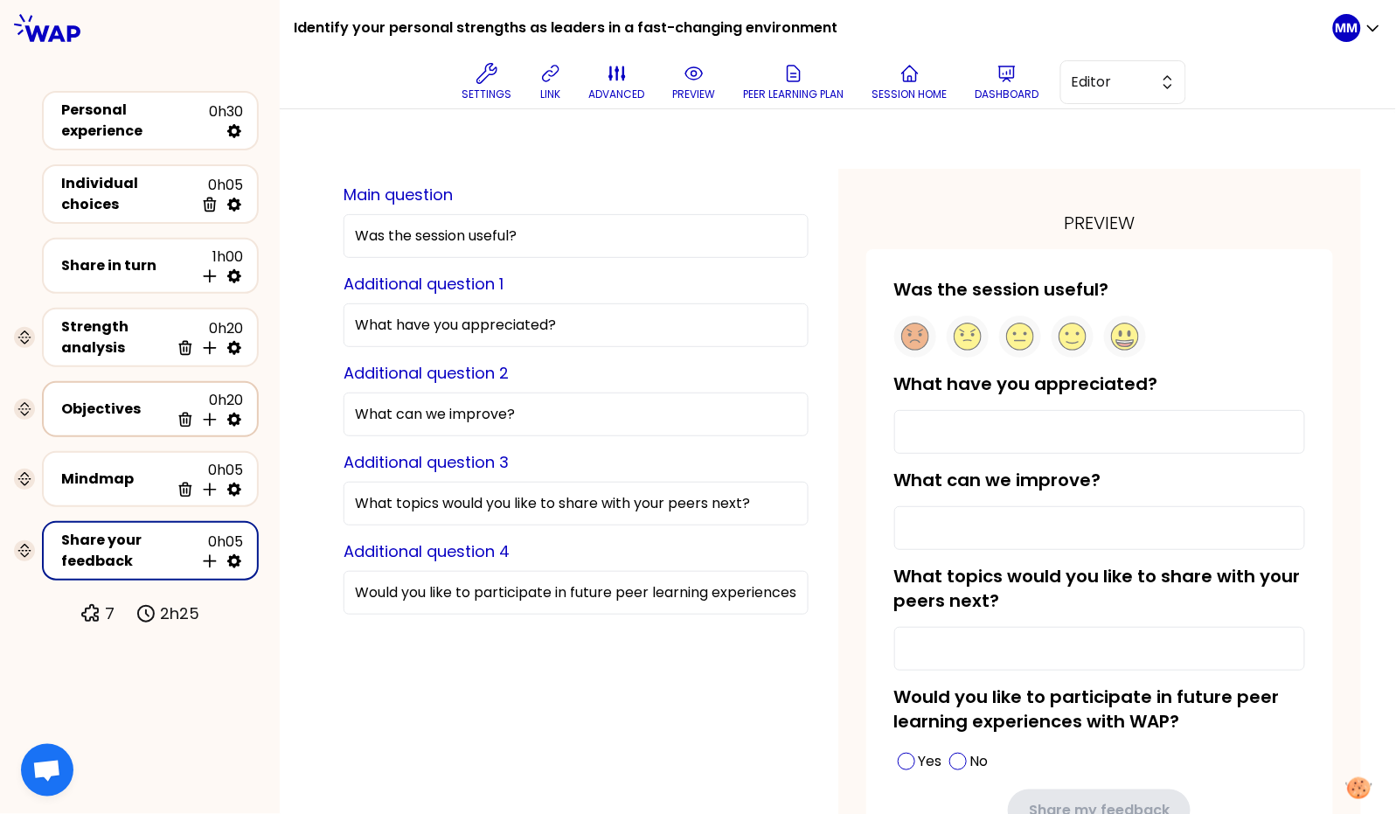
click at [103, 398] on div "Objectives" at bounding box center [115, 408] width 108 height 21
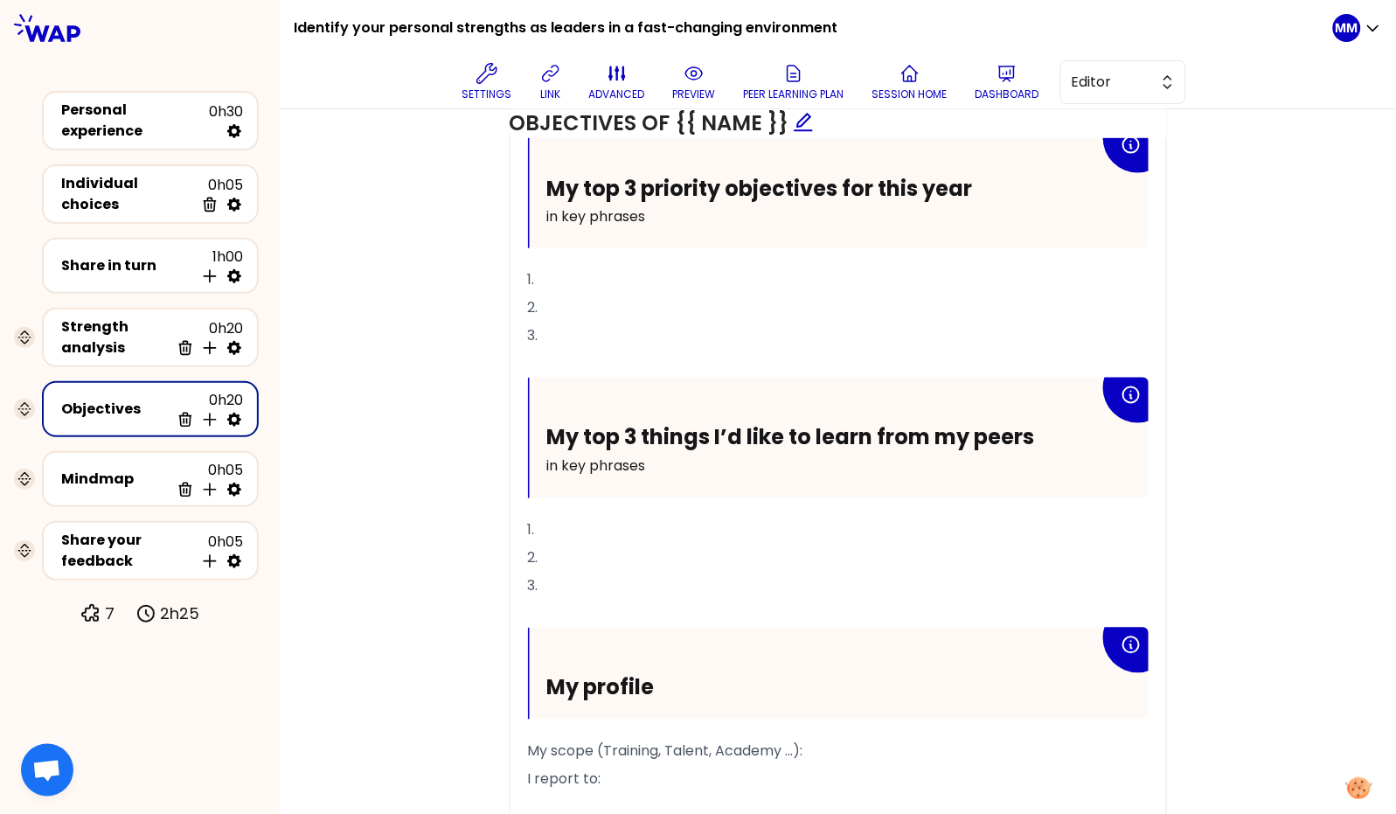
scroll to position [813, 0]
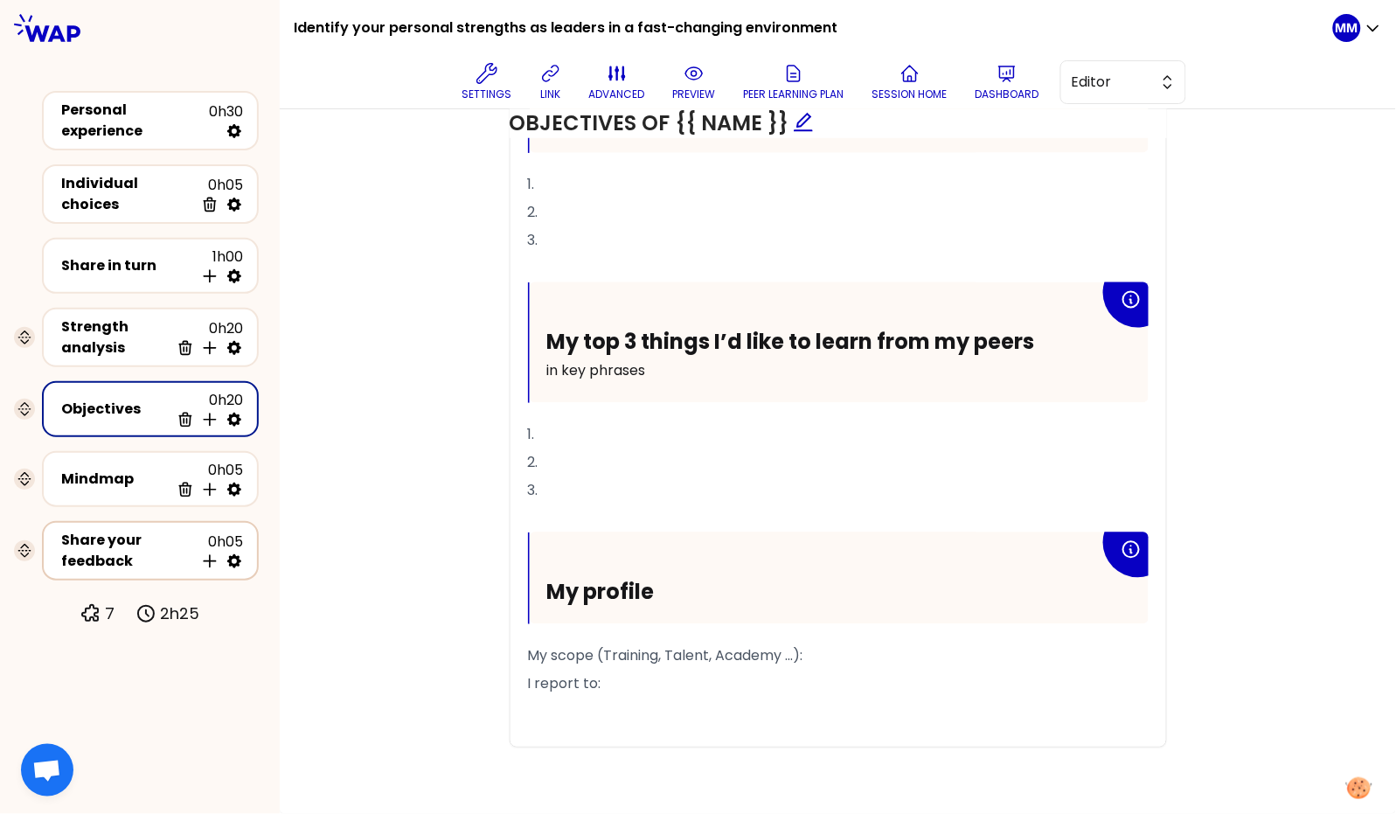
click at [141, 533] on div "Share your feedback" at bounding box center [127, 551] width 133 height 42
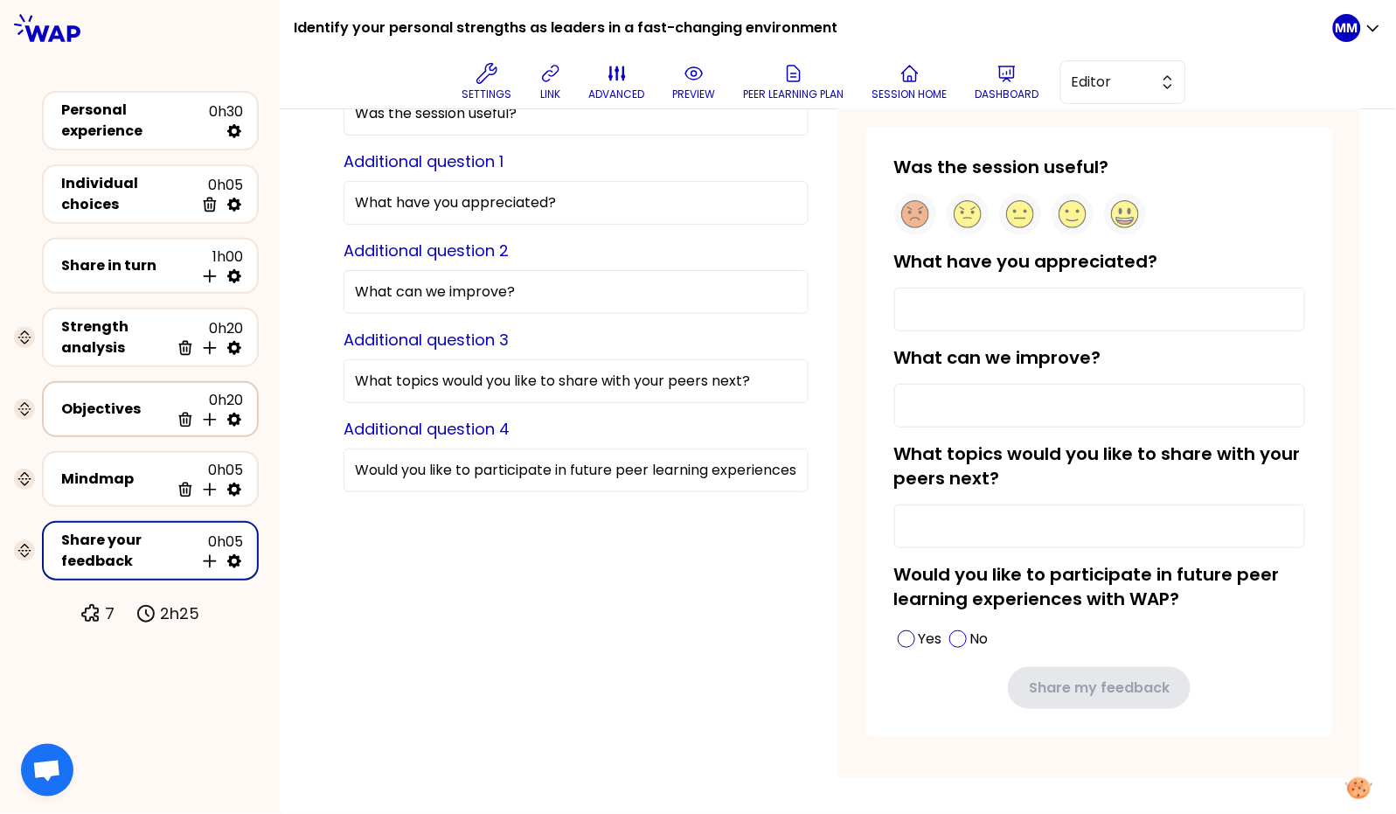
click at [89, 398] on div "Objectives" at bounding box center [115, 408] width 108 height 21
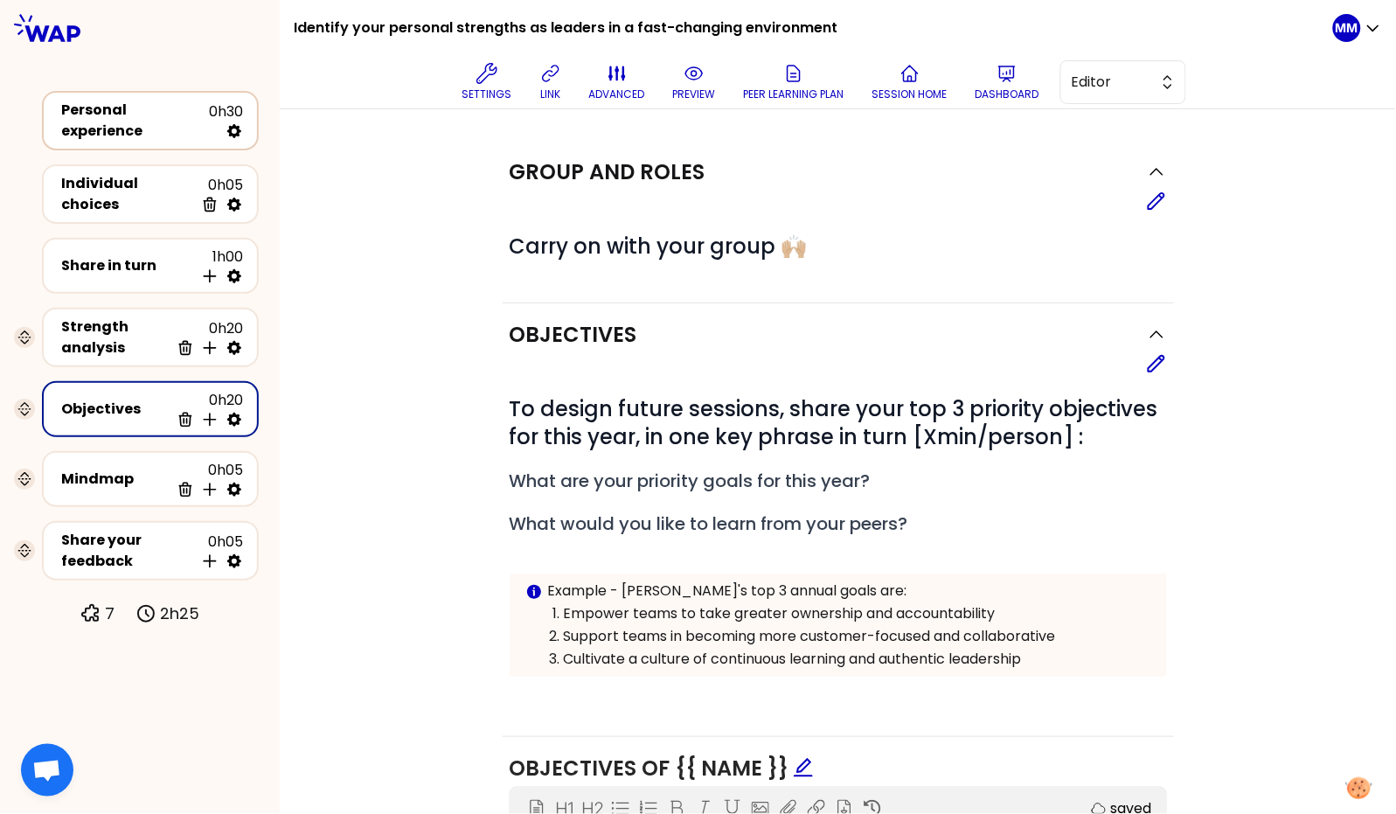
click at [80, 114] on div "Personal experience" at bounding box center [135, 121] width 148 height 42
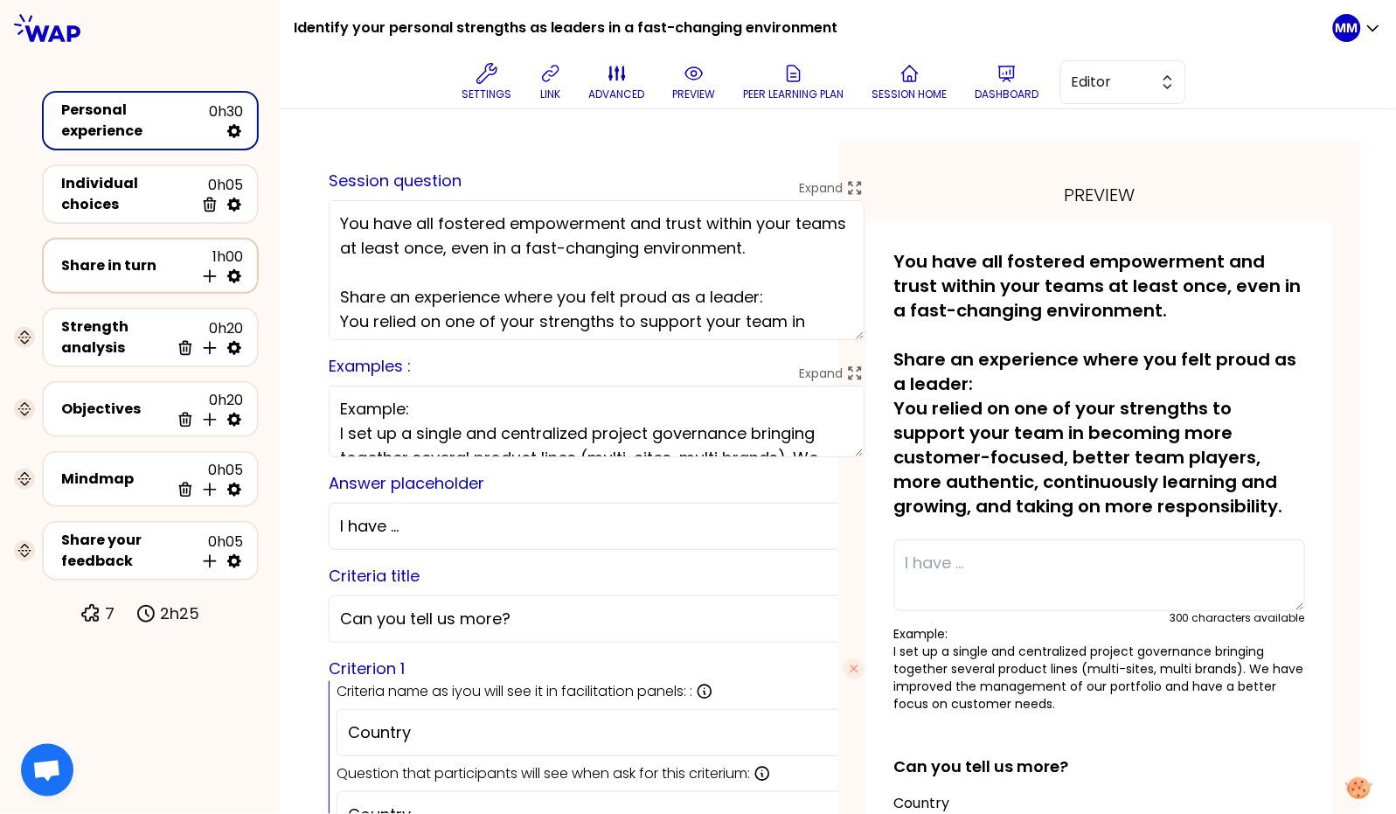
click at [233, 267] on icon at bounding box center [233, 275] width 17 height 17
select select "4"
select select "5"
select select "all"
select select "false"
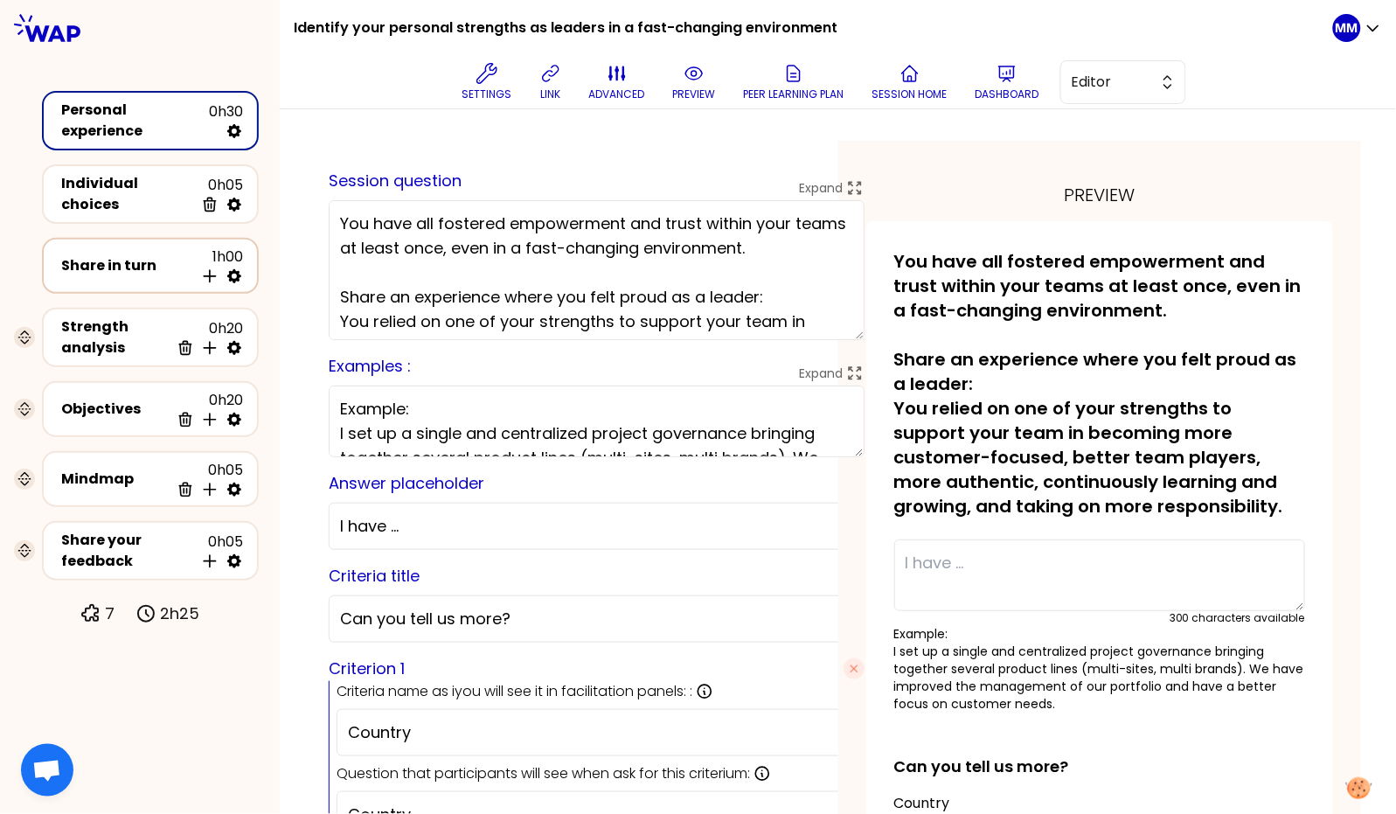
select select "Each"
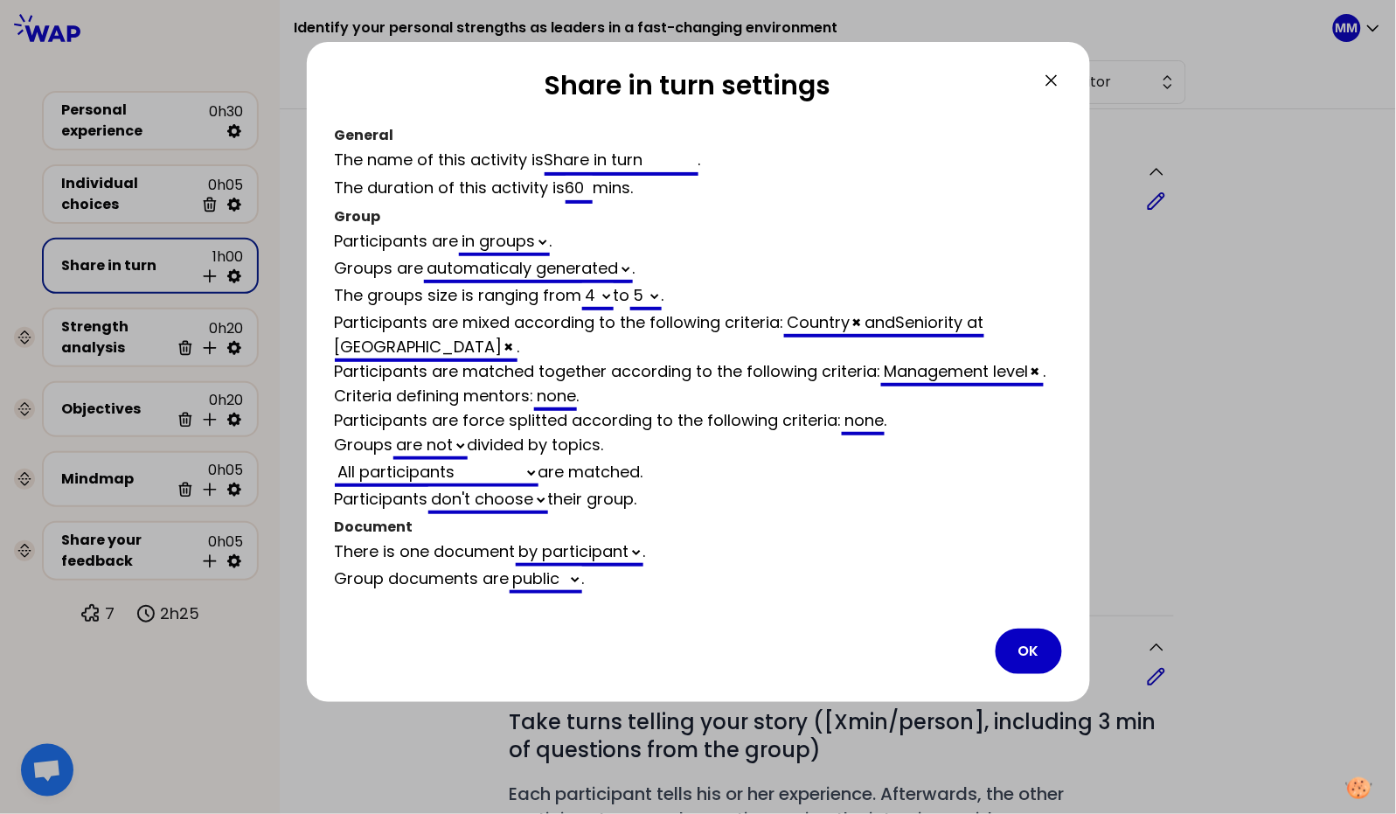
click at [1053, 78] on icon at bounding box center [1051, 80] width 10 height 10
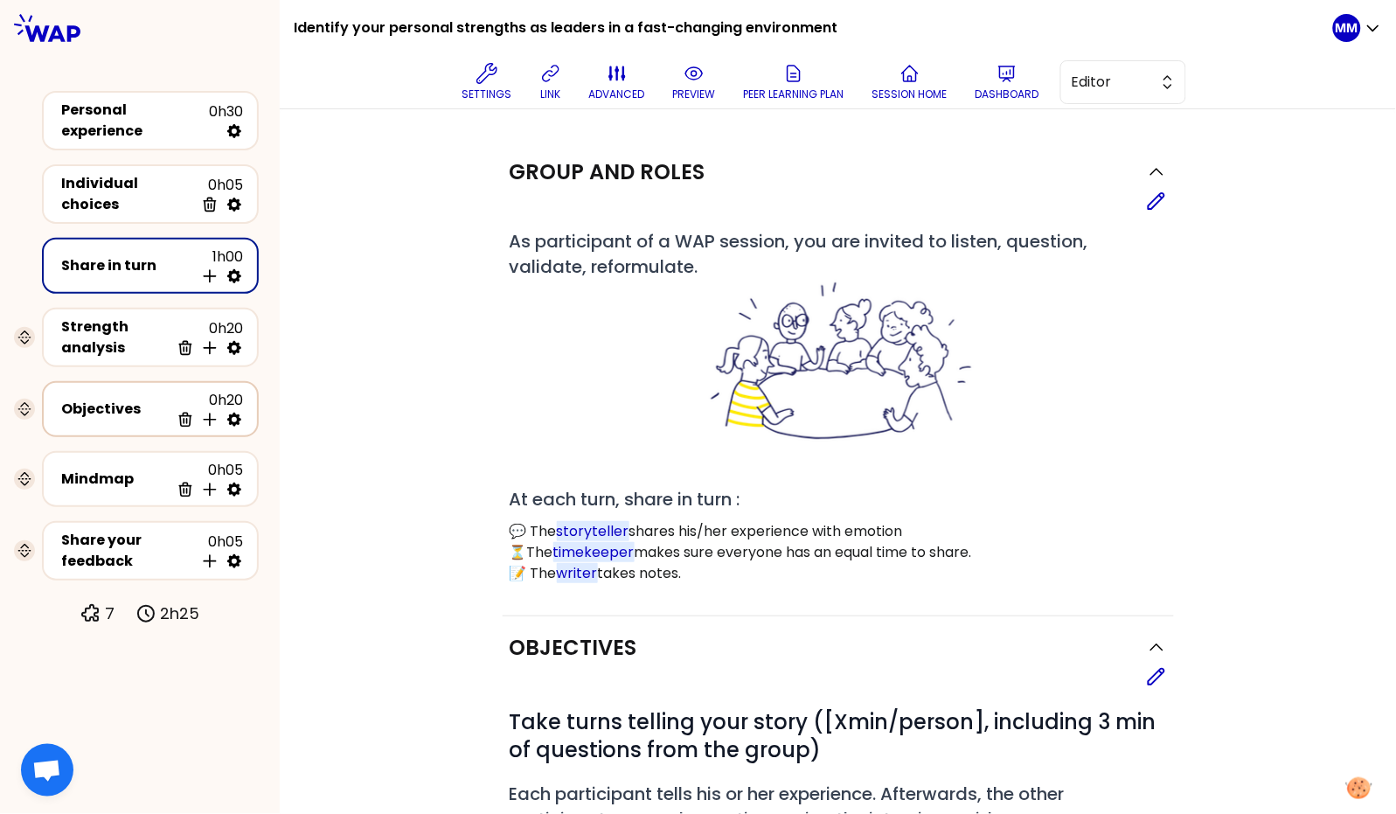
click at [105, 398] on div "Objectives" at bounding box center [115, 408] width 108 height 21
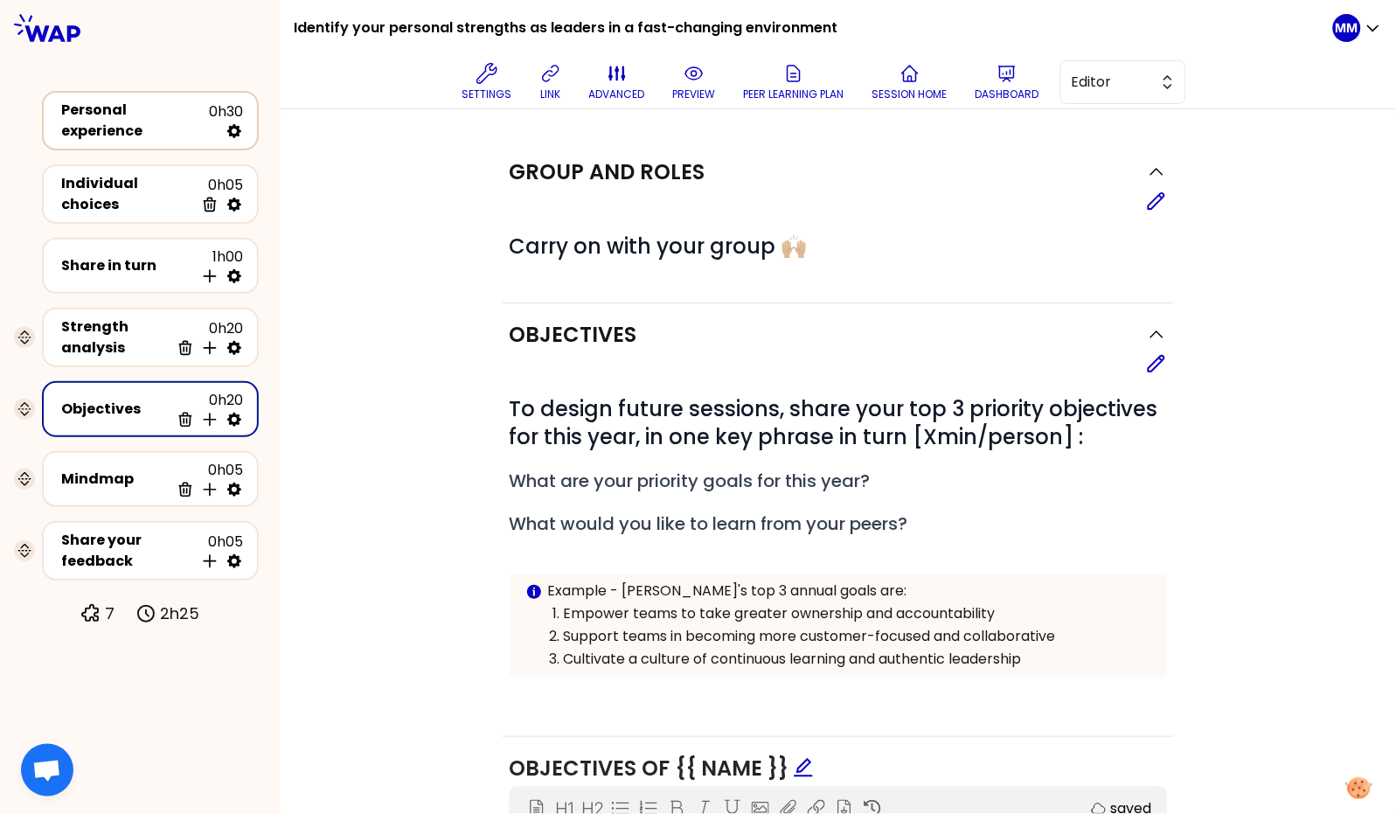
click at [102, 120] on div "Personal experience" at bounding box center [135, 121] width 148 height 42
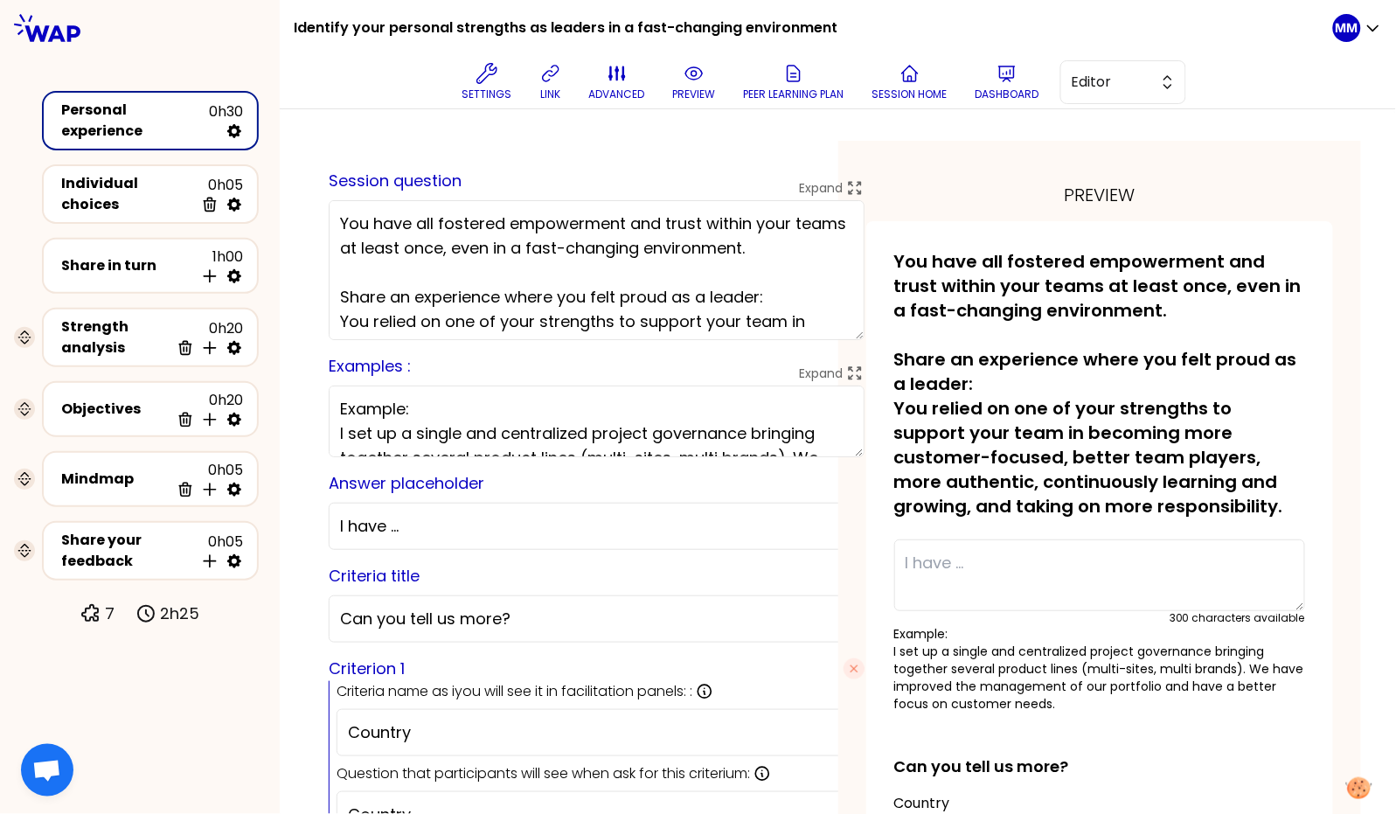
click at [974, 669] on p "Example: I set up a single and centralized project governance bringing together…" at bounding box center [1100, 668] width 412 height 87
drag, startPoint x: 884, startPoint y: 653, endPoint x: 966, endPoint y: 643, distance: 82.7
click at [966, 643] on div "saved You have all fostered empowerment and trust within your teams at least on…" at bounding box center [1100, 698] width 468 height 954
click at [978, 648] on p "Example: I set up a single and centralized project governance bringing together…" at bounding box center [1100, 668] width 412 height 87
drag, startPoint x: 946, startPoint y: 651, endPoint x: 1202, endPoint y: 646, distance: 257.0
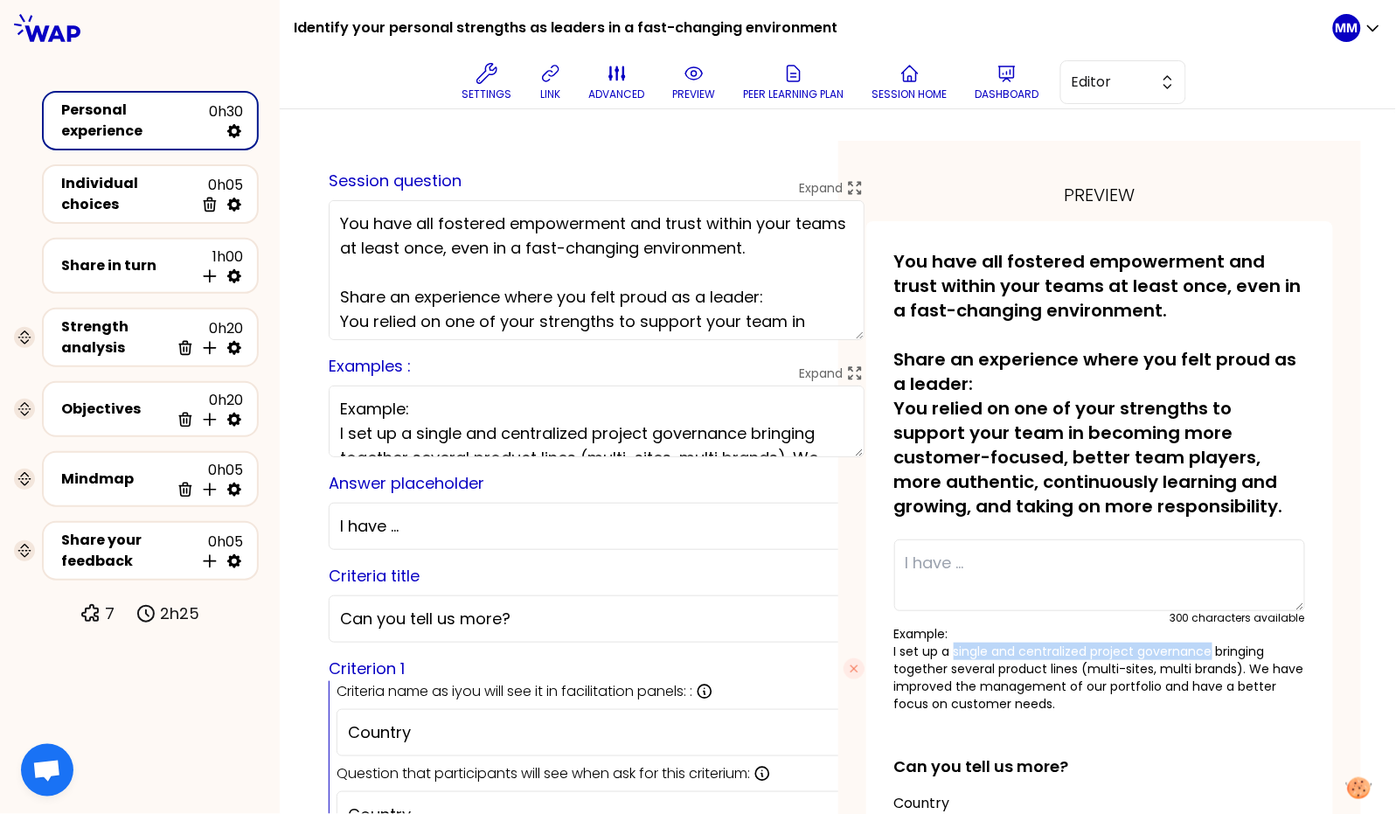
click at [1202, 646] on p "Example: I set up a single and centralized project governance bringing together…" at bounding box center [1100, 668] width 412 height 87
copy p "single and centralized project governance"
click at [1114, 709] on p "Example: I set up a single and centralized project governance bringing together…" at bounding box center [1100, 668] width 412 height 87
click at [882, 651] on div "saved You have all fostered empowerment and trust within your teams at least on…" at bounding box center [1100, 698] width 468 height 954
click at [1144, 404] on p "You have all fostered empowerment and trust within your teams at least once, ev…" at bounding box center [1100, 383] width 412 height 269
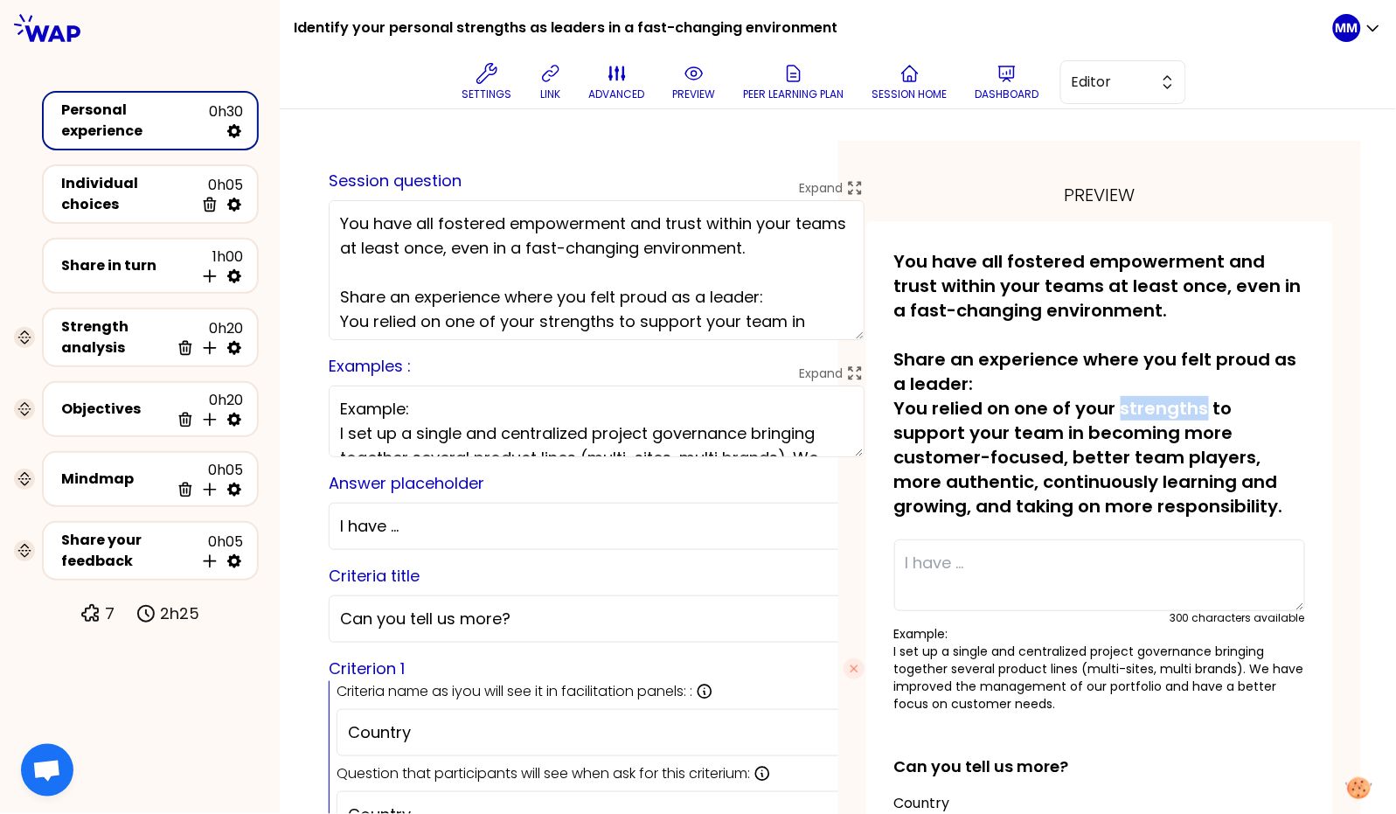
click at [1144, 404] on p "You have all fostered empowerment and trust within your teams at least once, ev…" at bounding box center [1100, 383] width 412 height 269
click at [109, 324] on div "Strength analysis" at bounding box center [115, 337] width 108 height 42
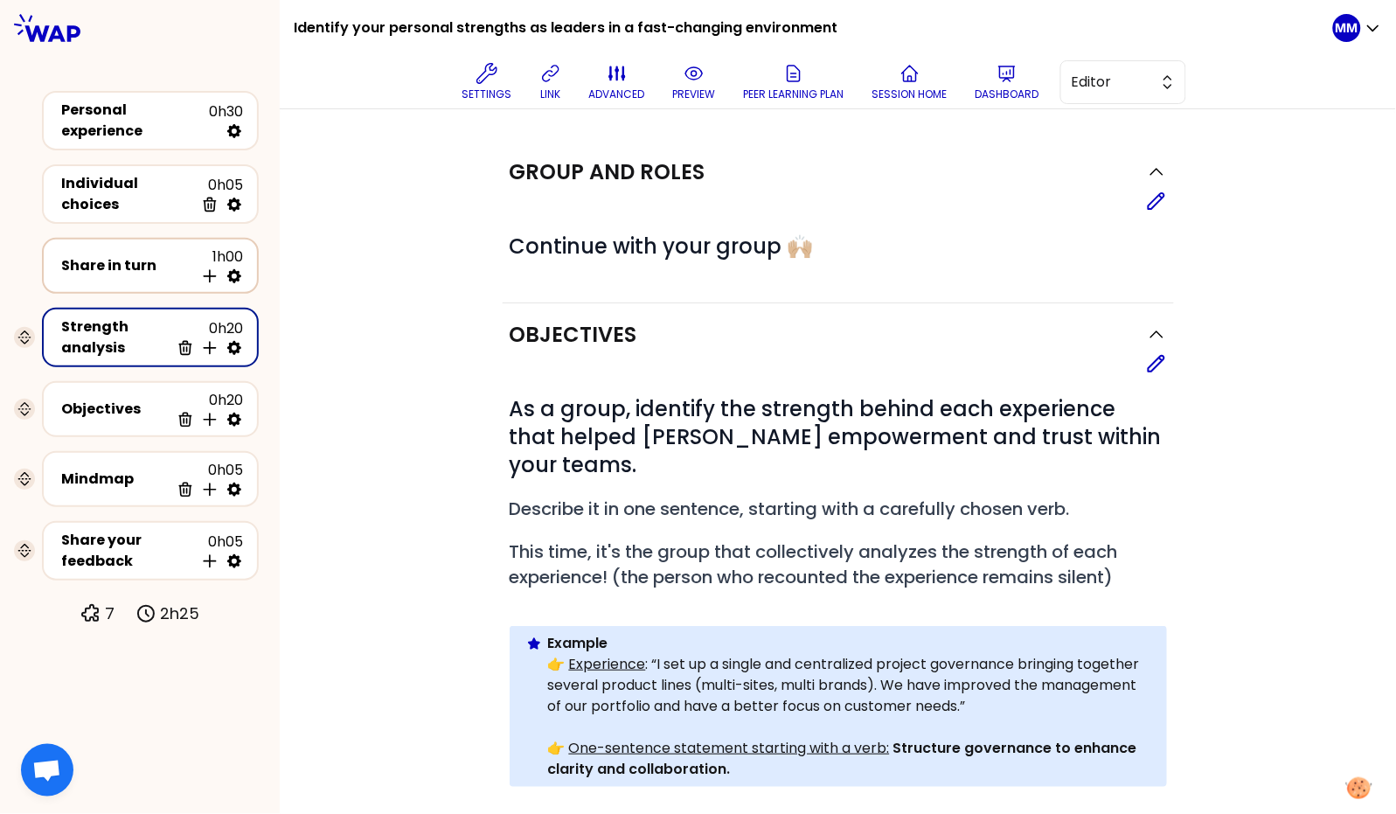
click at [130, 256] on div "Share in turn" at bounding box center [127, 265] width 133 height 21
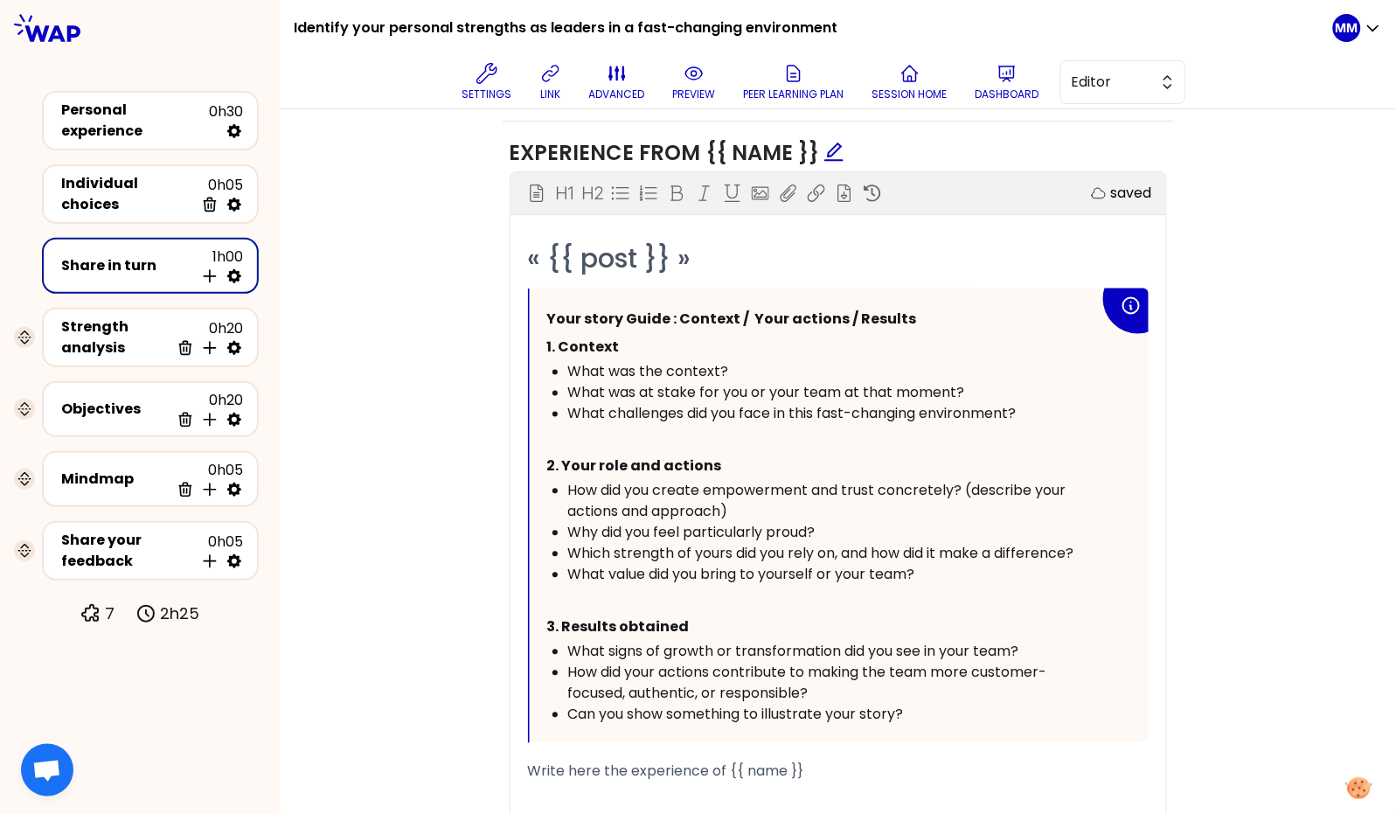
scroll to position [773, 0]
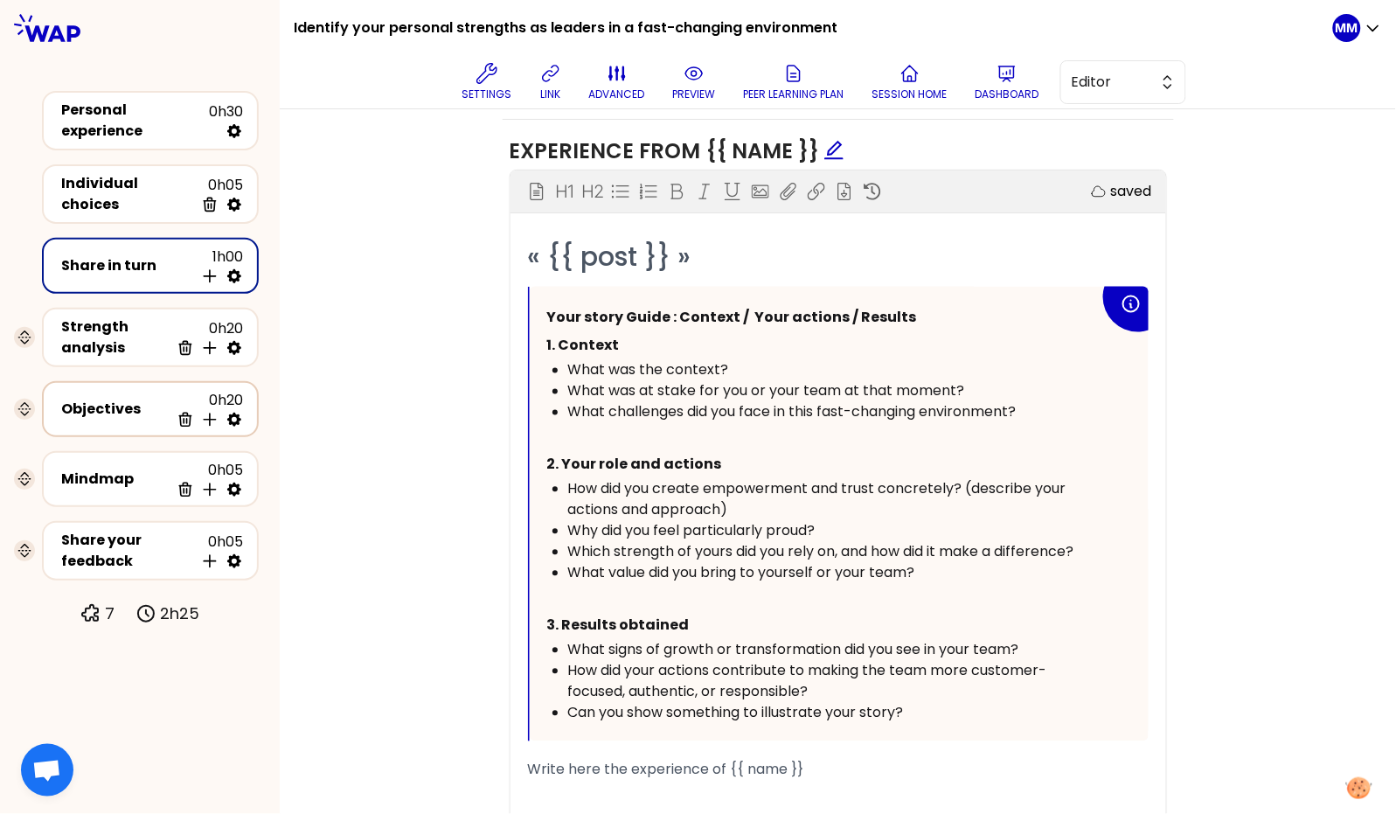
click at [110, 398] on div "Objectives" at bounding box center [115, 408] width 108 height 21
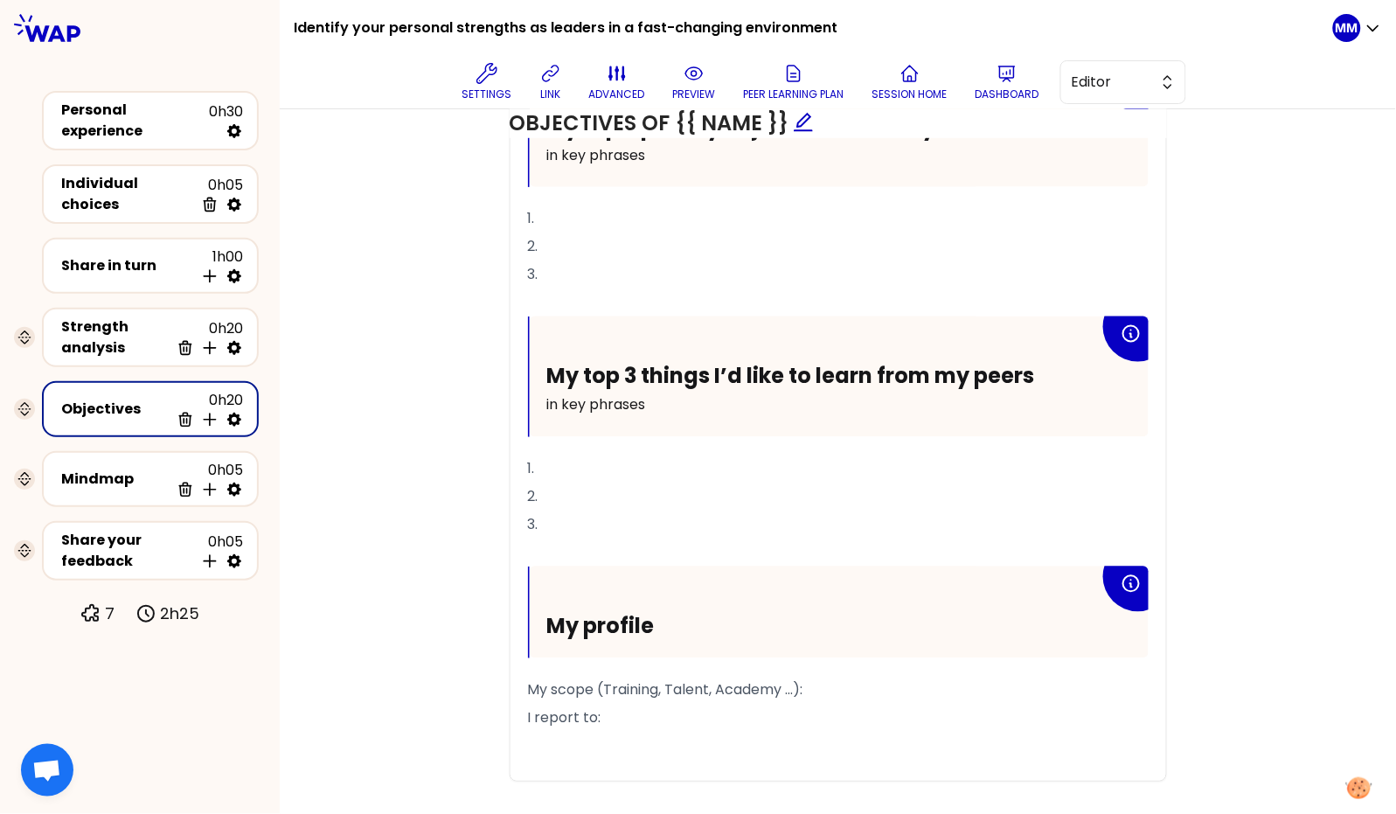
scroll to position [813, 0]
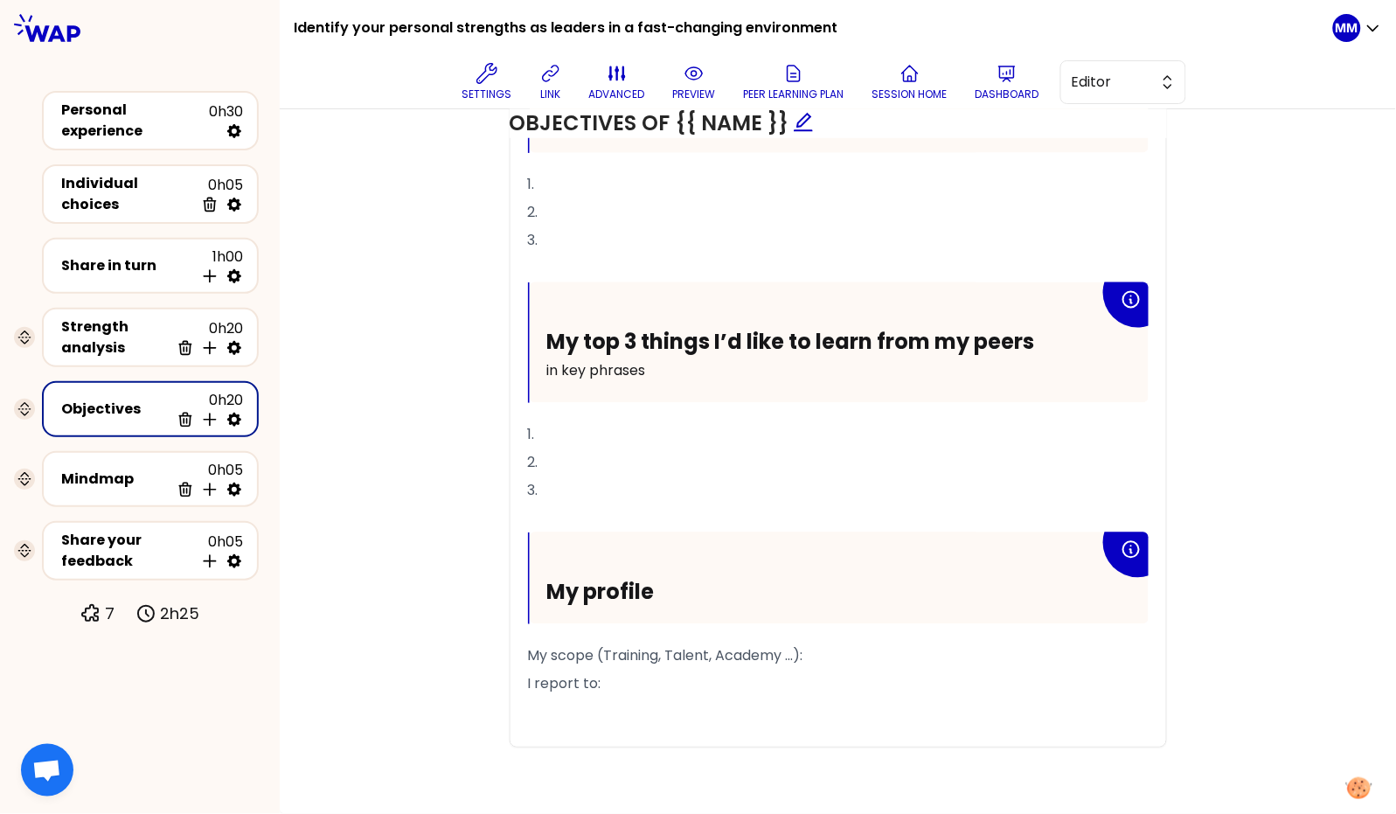
click at [552, 697] on p "﻿" at bounding box center [838, 711] width 620 height 28
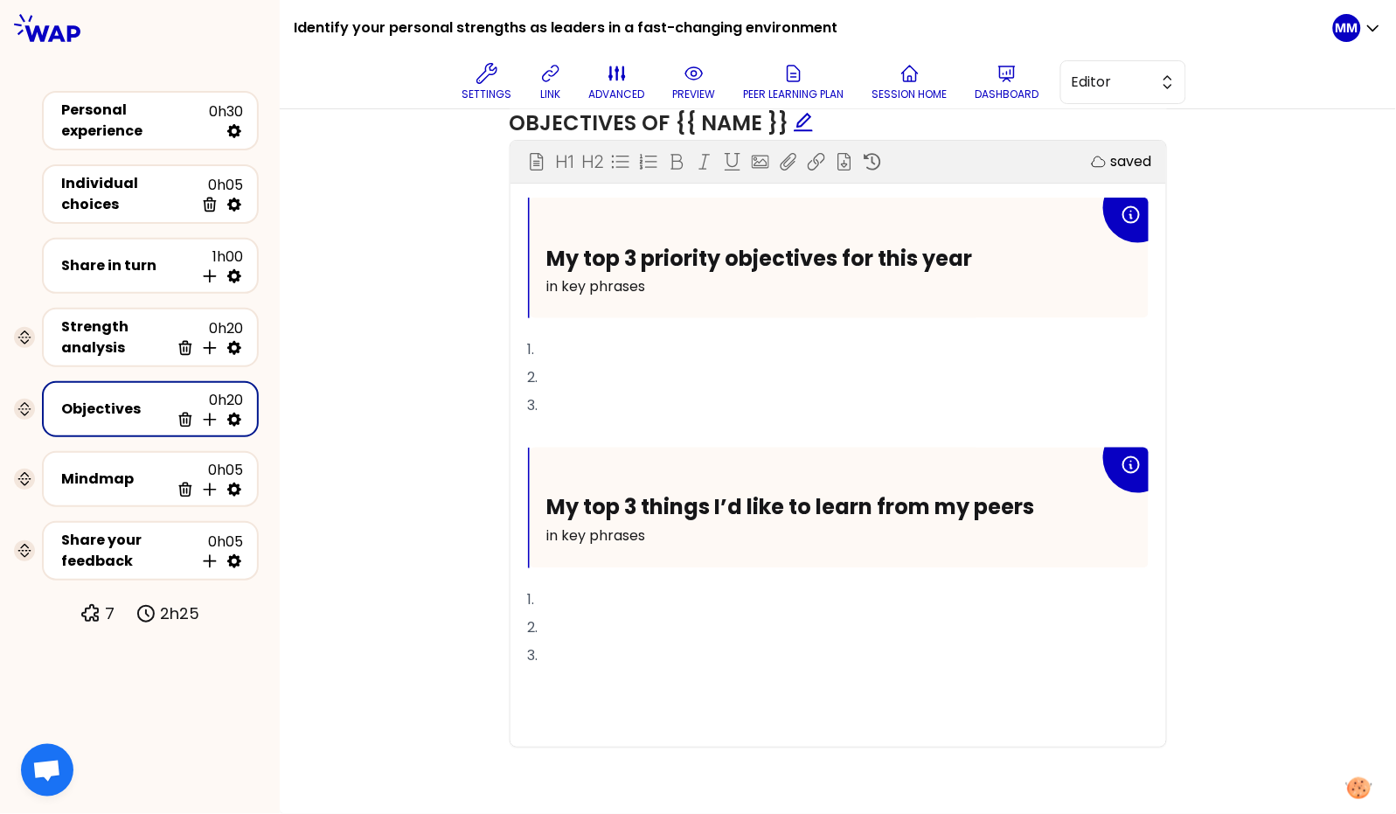
scroll to position [648, 0]
click at [1005, 68] on icon at bounding box center [1006, 73] width 21 height 21
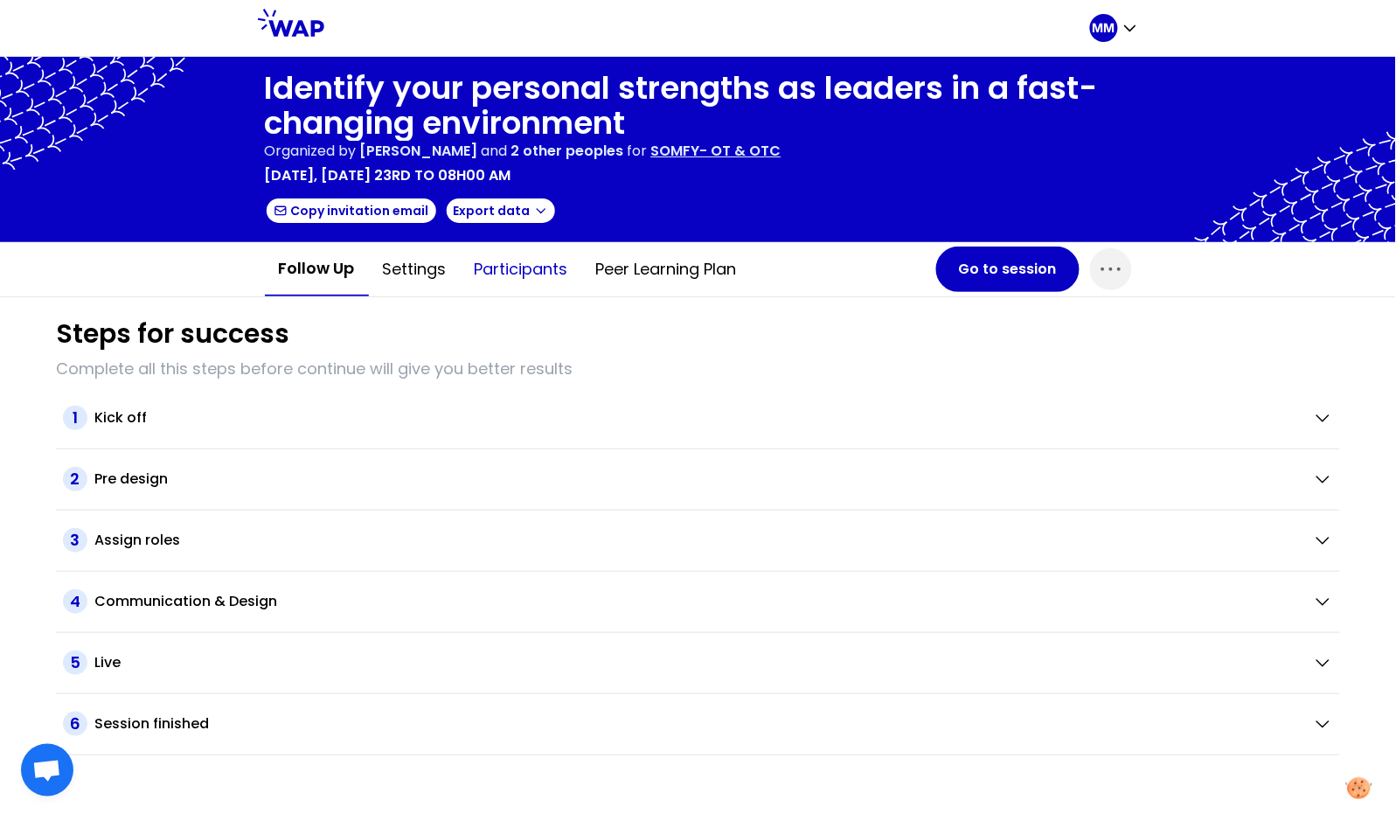
click at [507, 273] on button "Participants" at bounding box center [521, 269] width 121 height 52
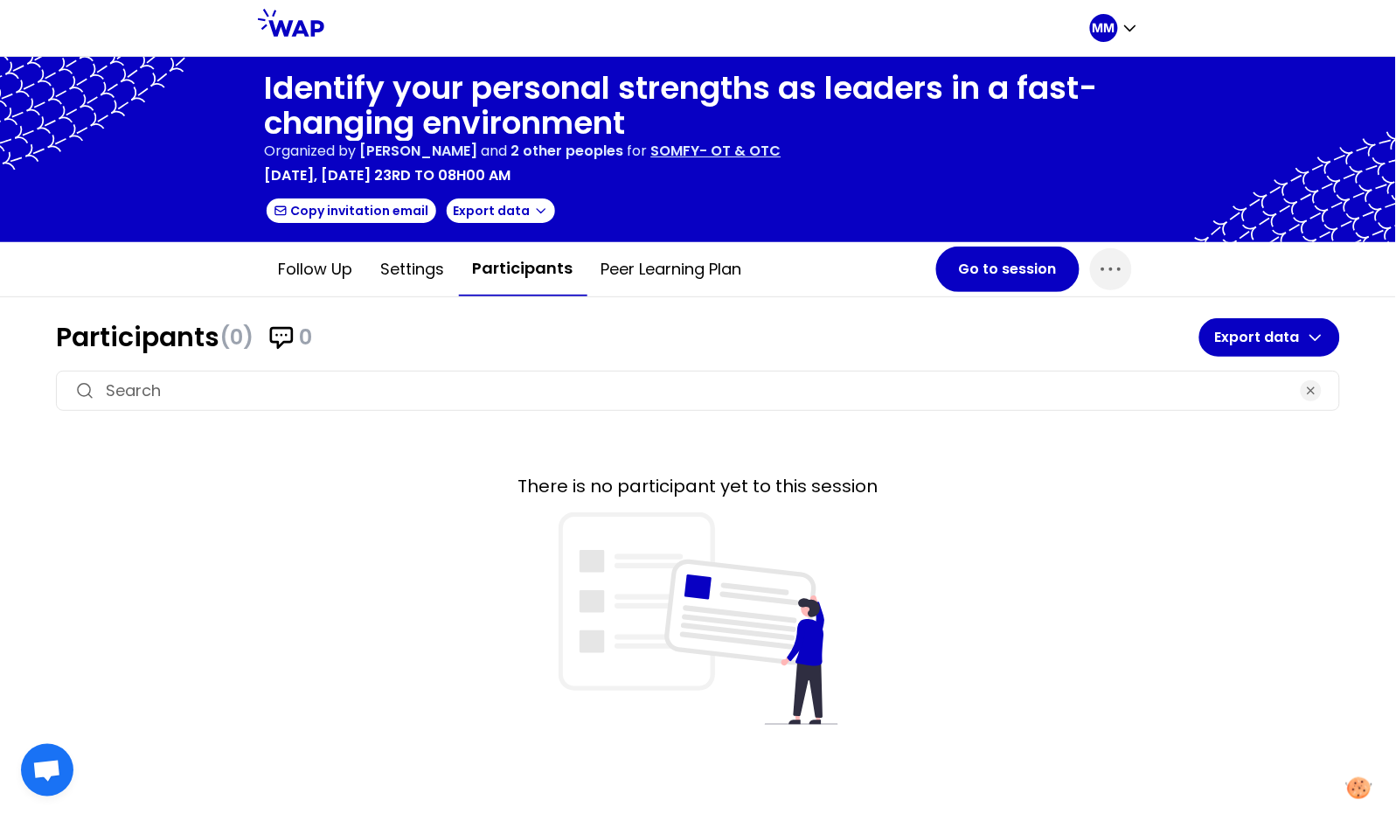
click at [781, 149] on p "SOMFY- OT & OTC" at bounding box center [716, 151] width 130 height 21
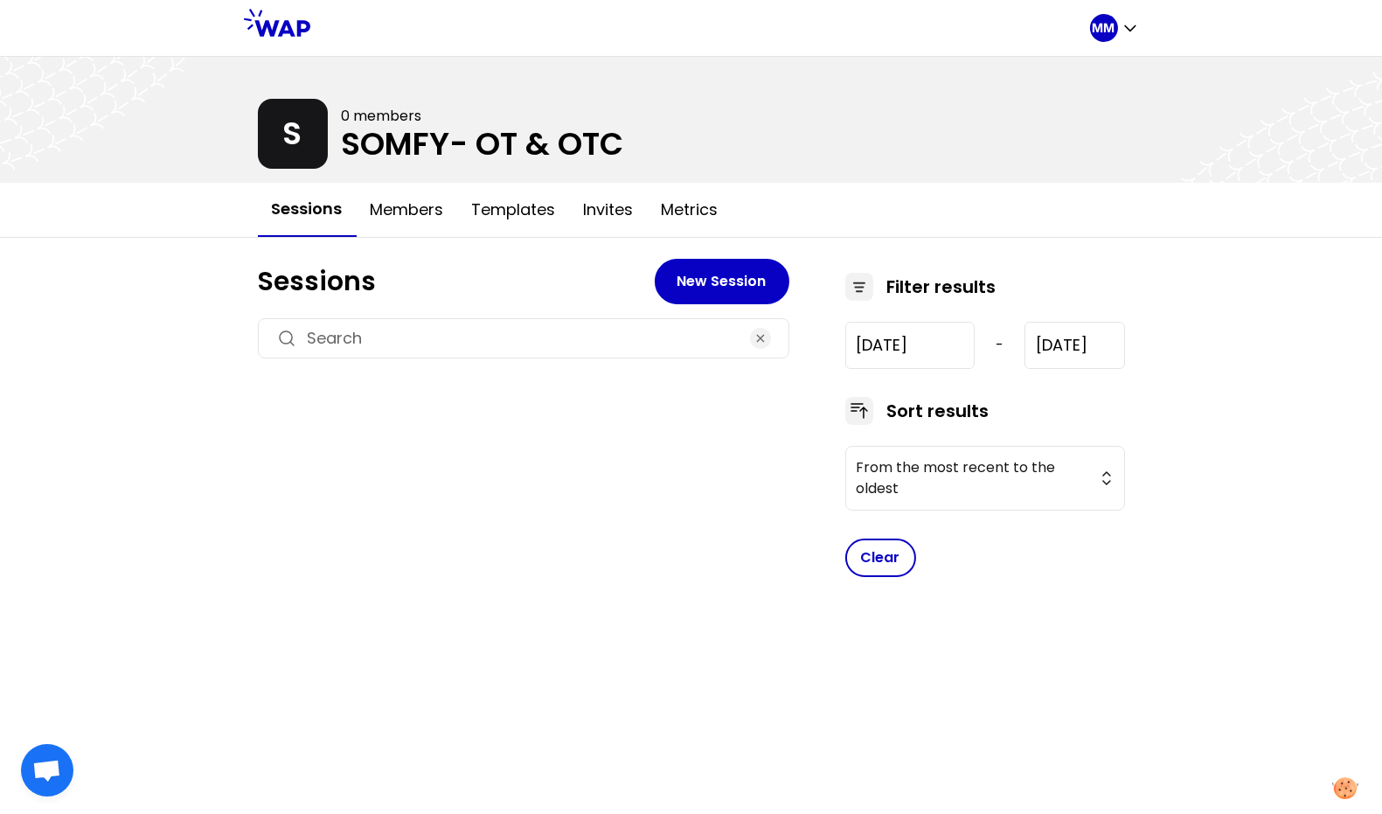
type input "2024-7-17"
type input "2025-9-23"
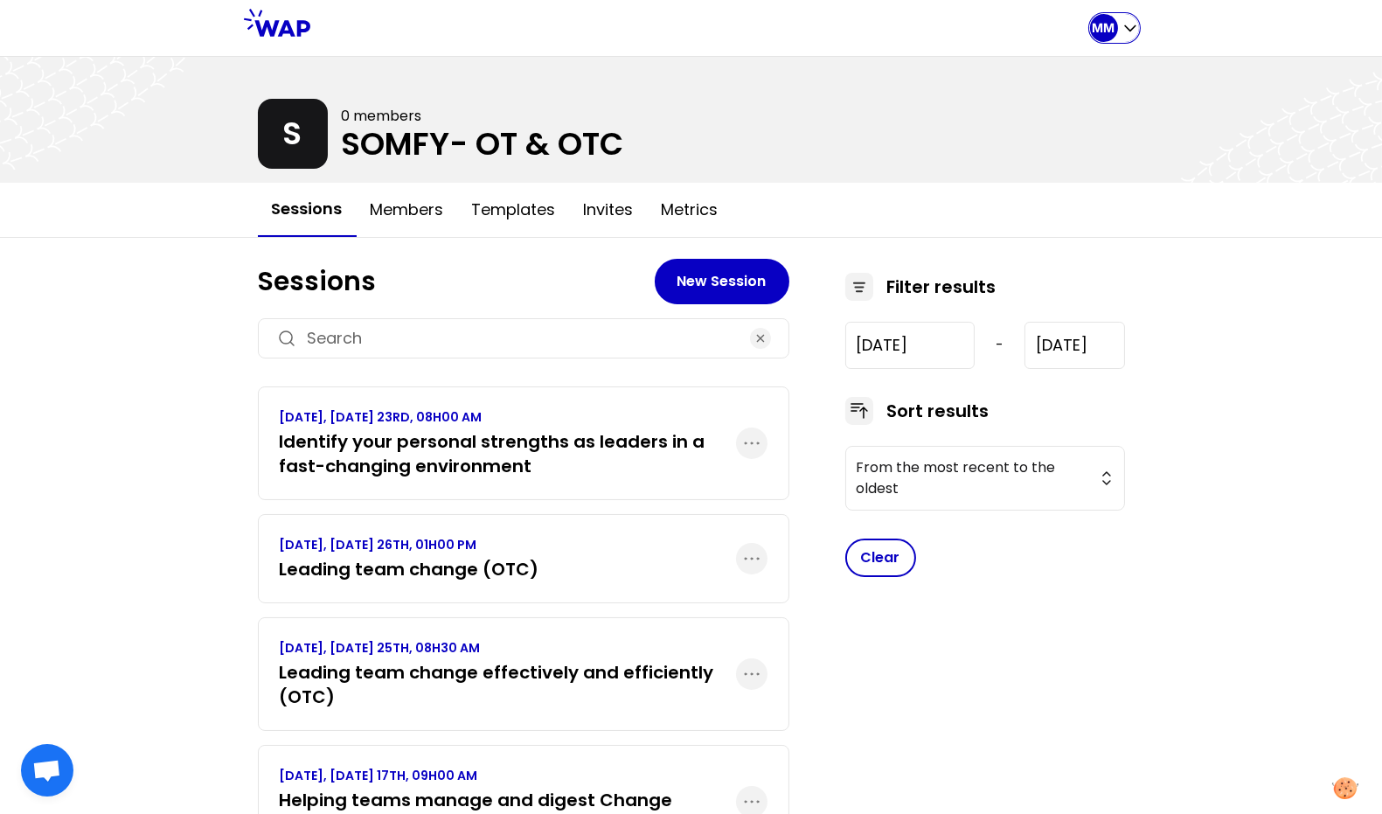
click at [1111, 23] on p "MM" at bounding box center [1103, 27] width 23 height 17
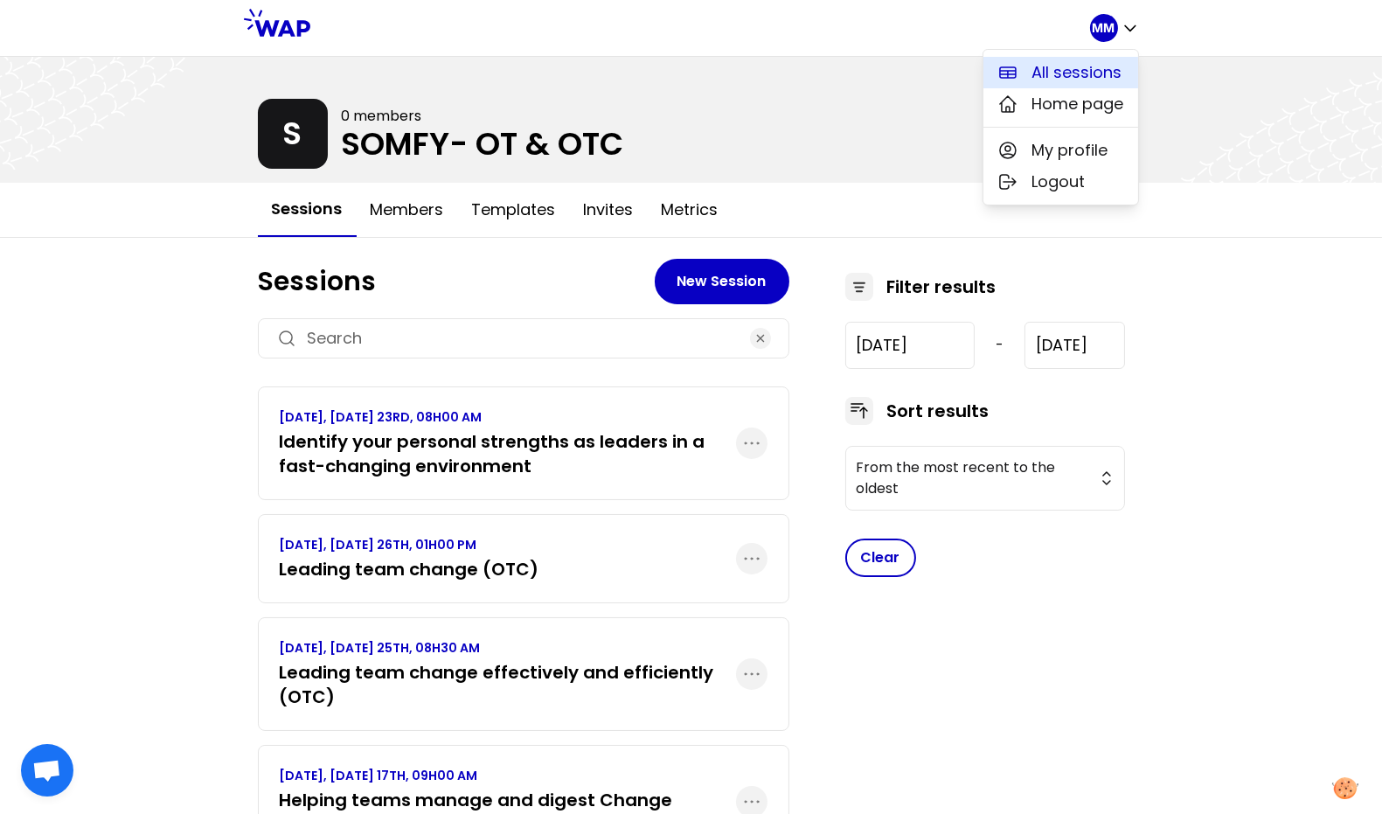
click at [1065, 66] on span "All sessions" at bounding box center [1077, 72] width 90 height 24
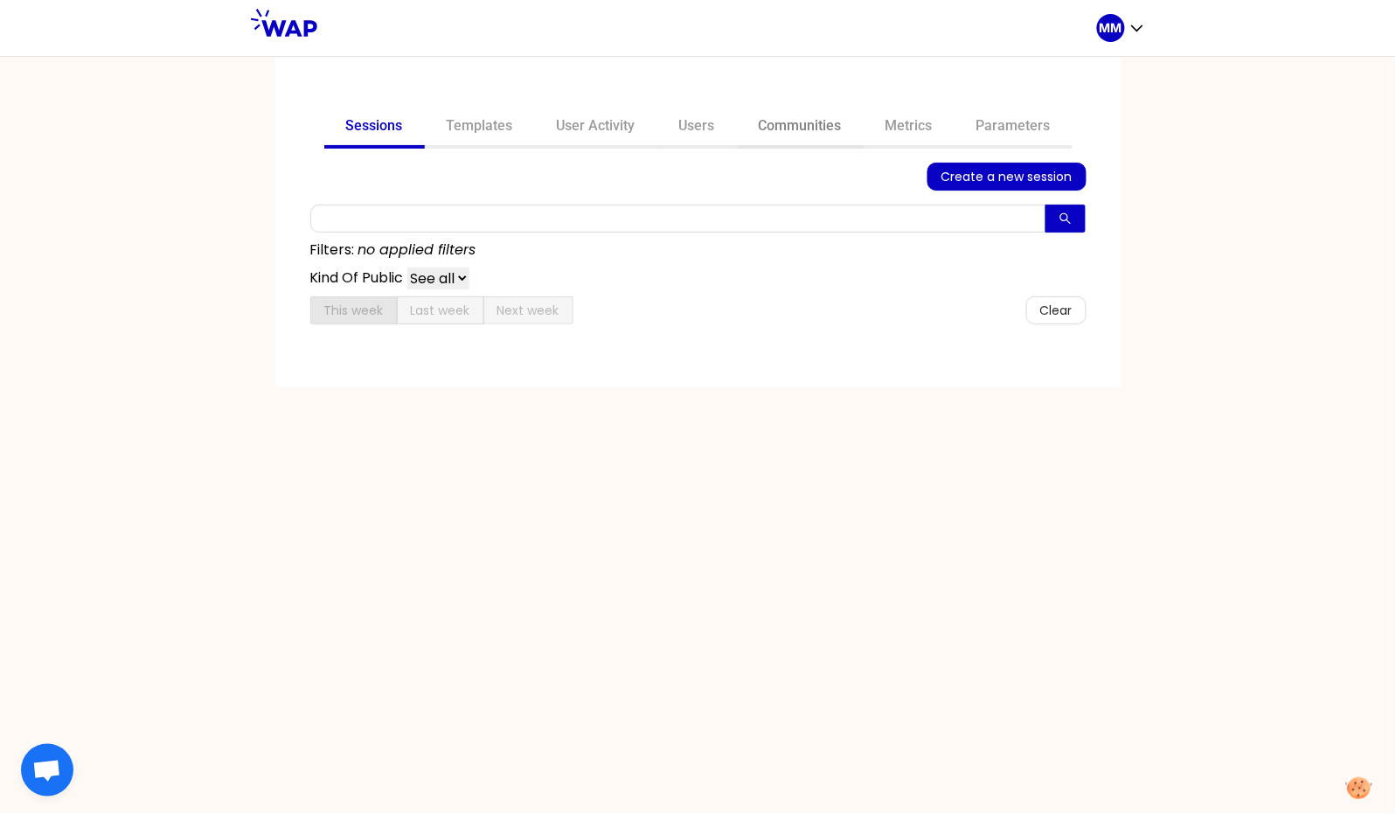
click at [805, 129] on link "Communities" at bounding box center [800, 128] width 127 height 42
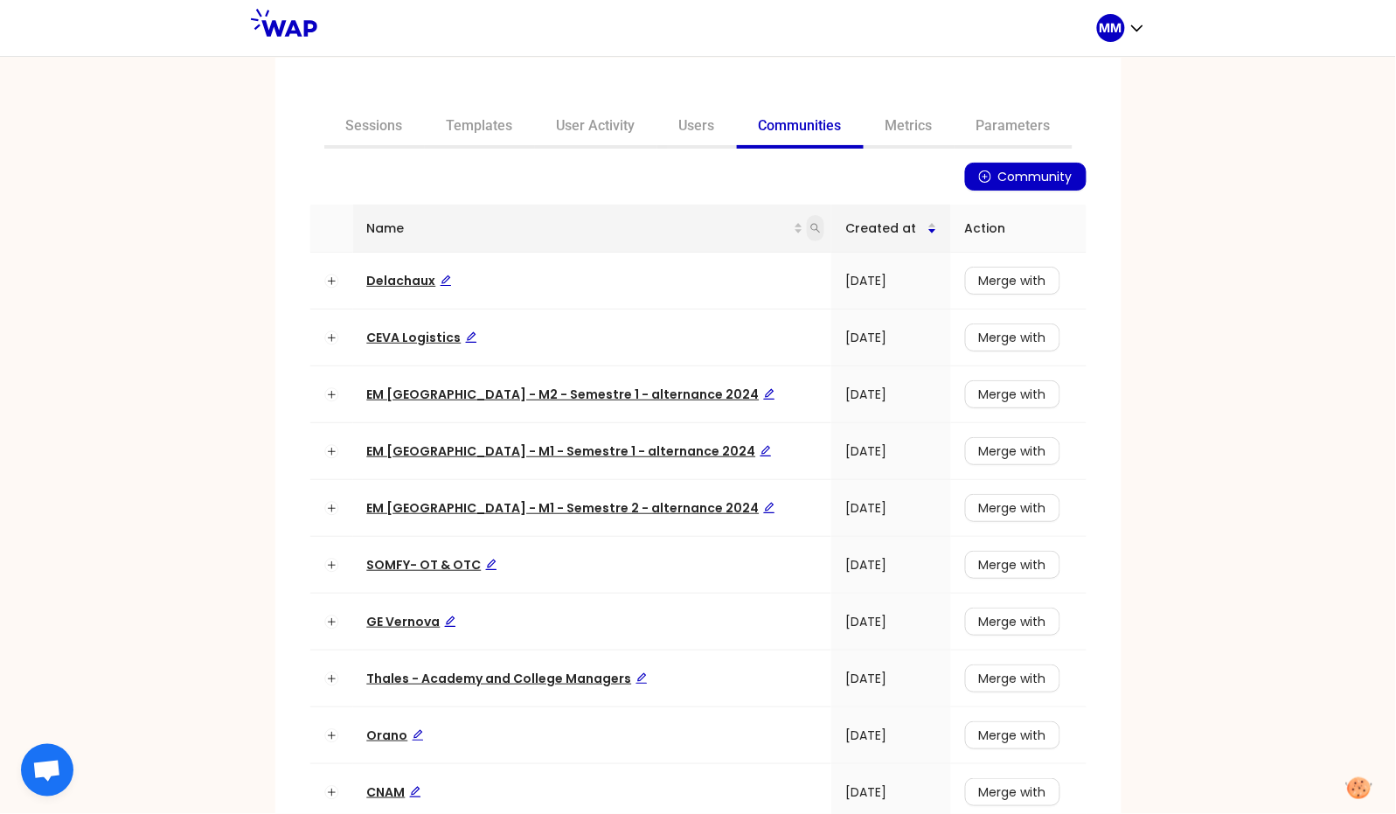
click at [810, 232] on icon "search" at bounding box center [815, 228] width 10 height 10
type input "somfy"
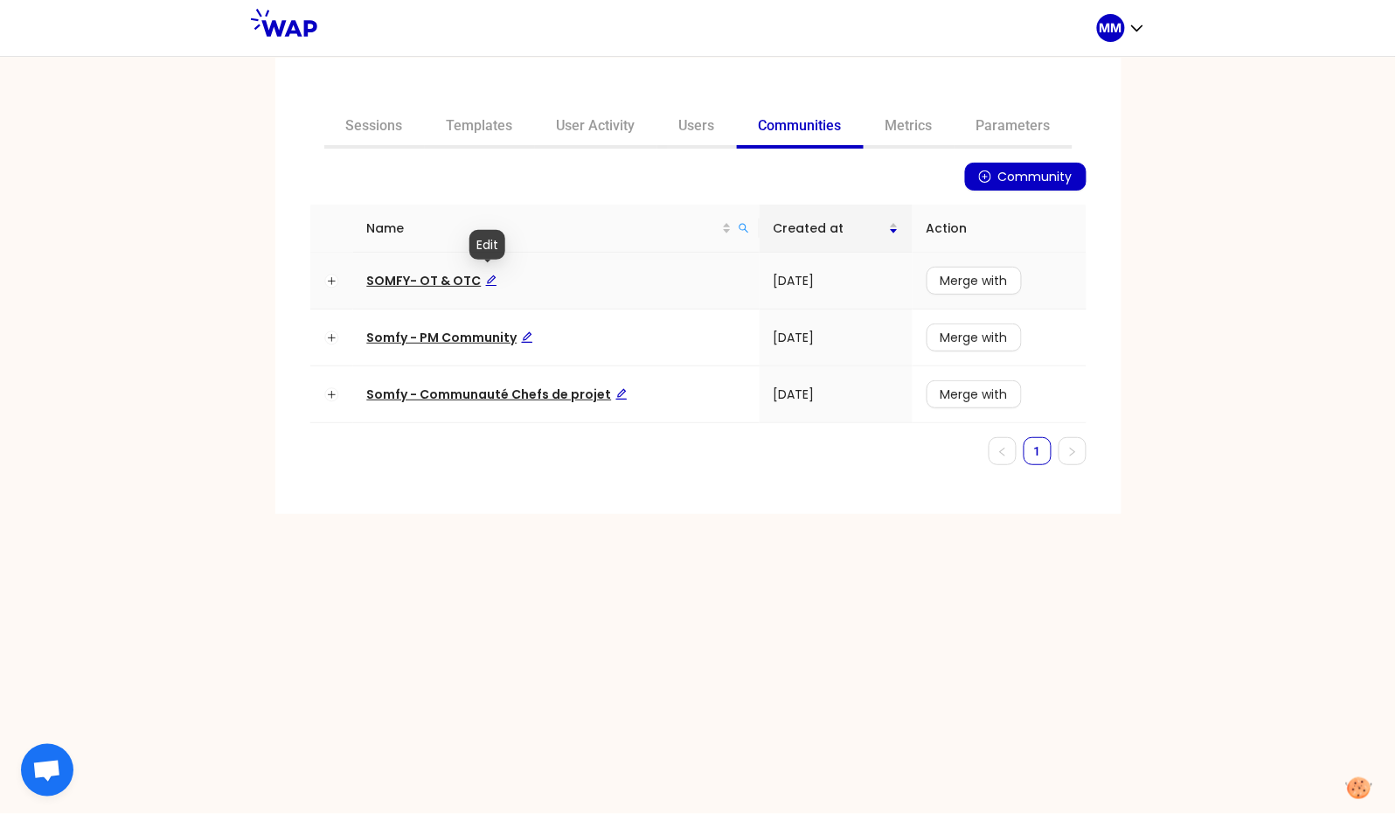
click at [489, 277] on icon "edit" at bounding box center [491, 280] width 12 height 12
drag, startPoint x: 420, startPoint y: 274, endPoint x: 552, endPoint y: 275, distance: 132.0
click at [552, 275] on textarea "SOMFY- OT & OTC" at bounding box center [546, 276] width 378 height 28
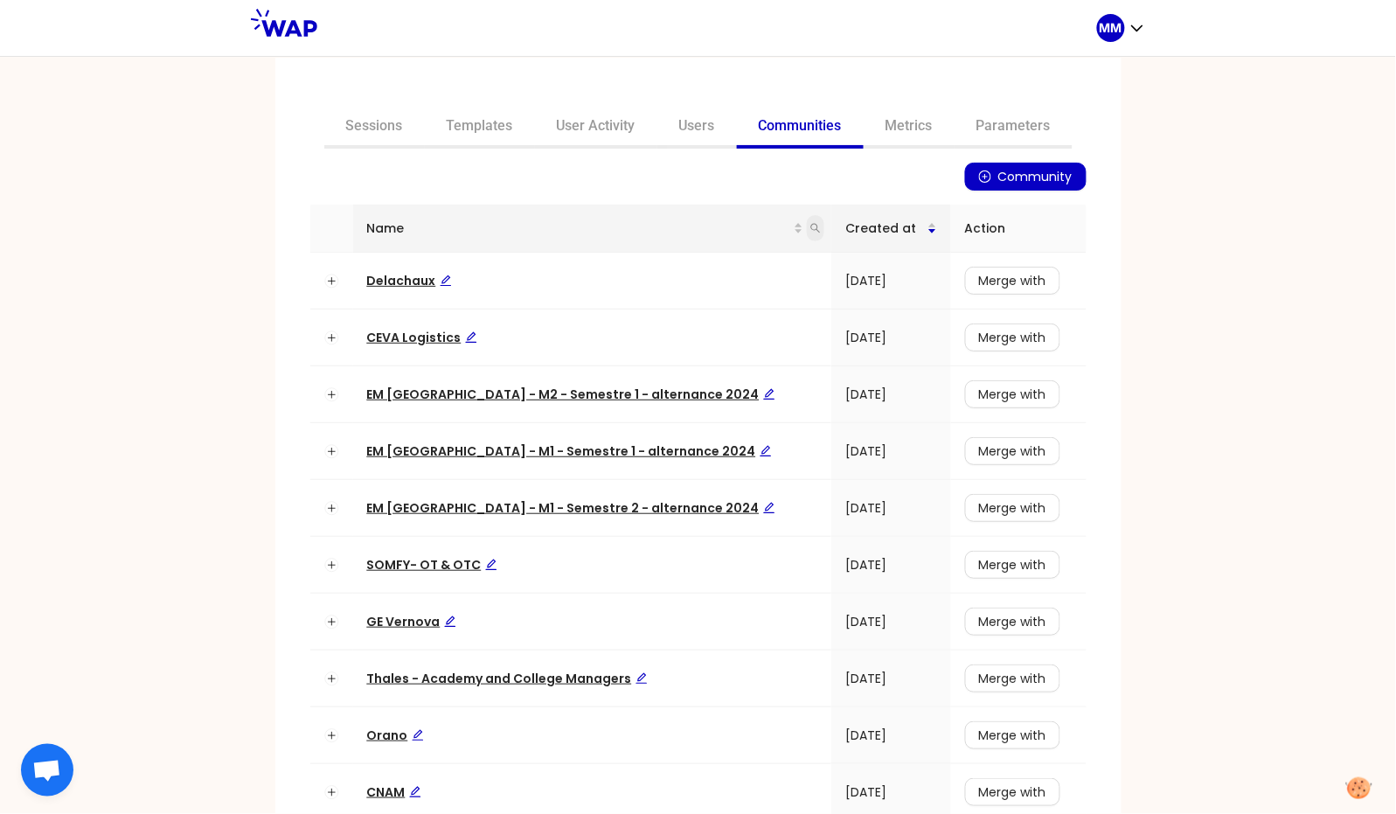
click at [810, 230] on icon "search" at bounding box center [815, 228] width 10 height 10
type input "somfy"
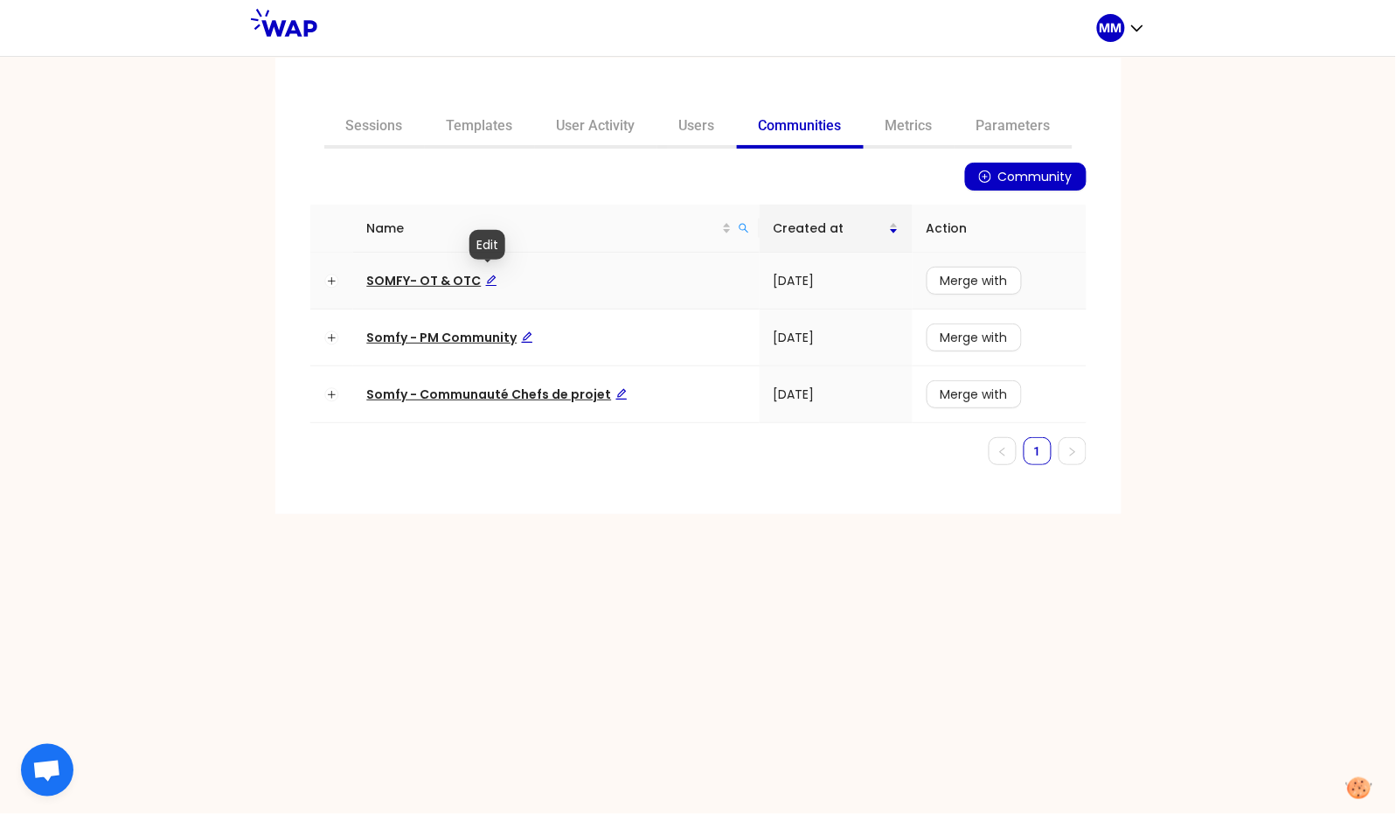
click at [489, 277] on icon "edit" at bounding box center [490, 280] width 11 height 11
type textarea "SOMFY- OT & OTCL"
type textarea "SOMFY- OT & OTCLe"
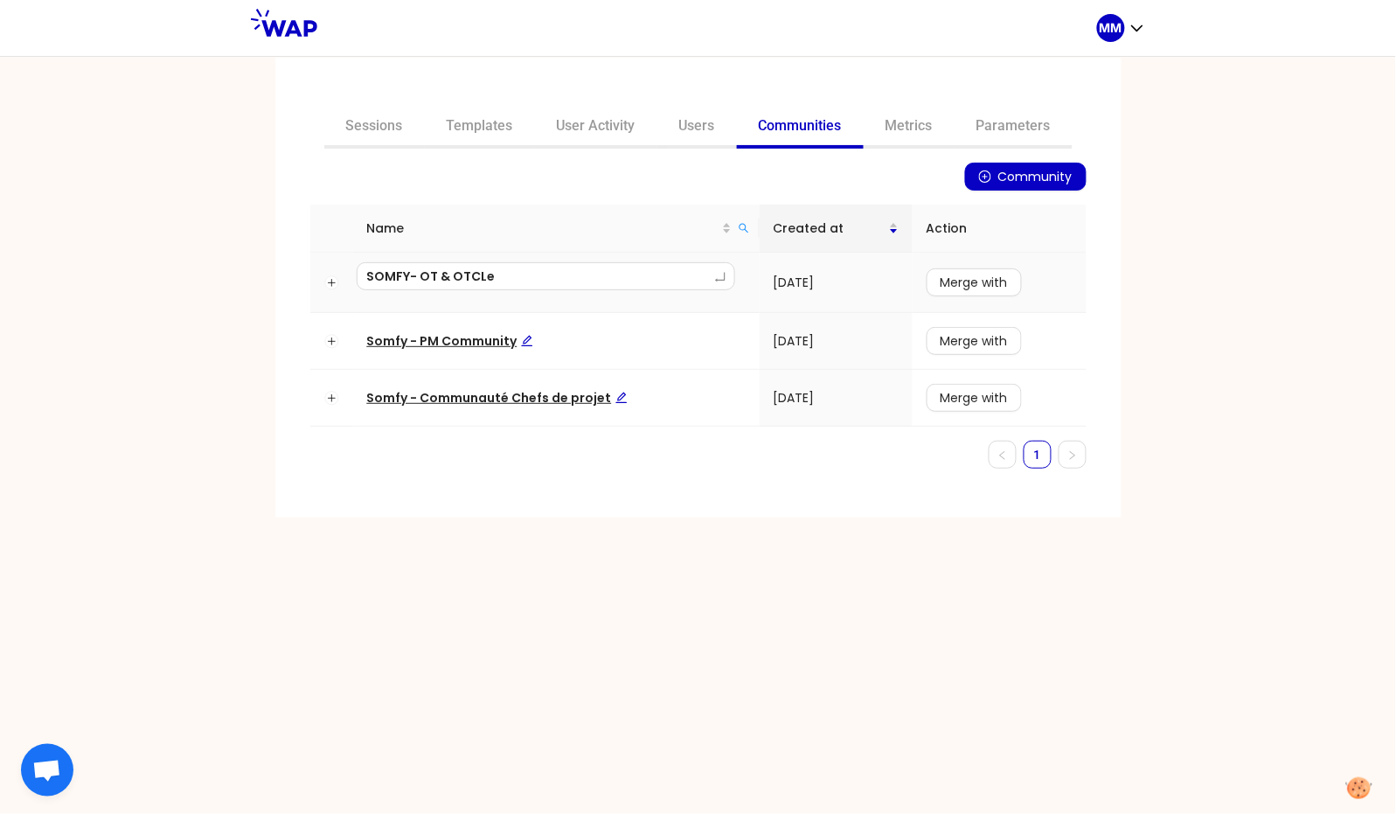
type textarea "SOMFY- OT & OTCLea"
type textarea "SOMFY- OT & OTCLead"
type textarea "SOMFY- OT & OTCLeade"
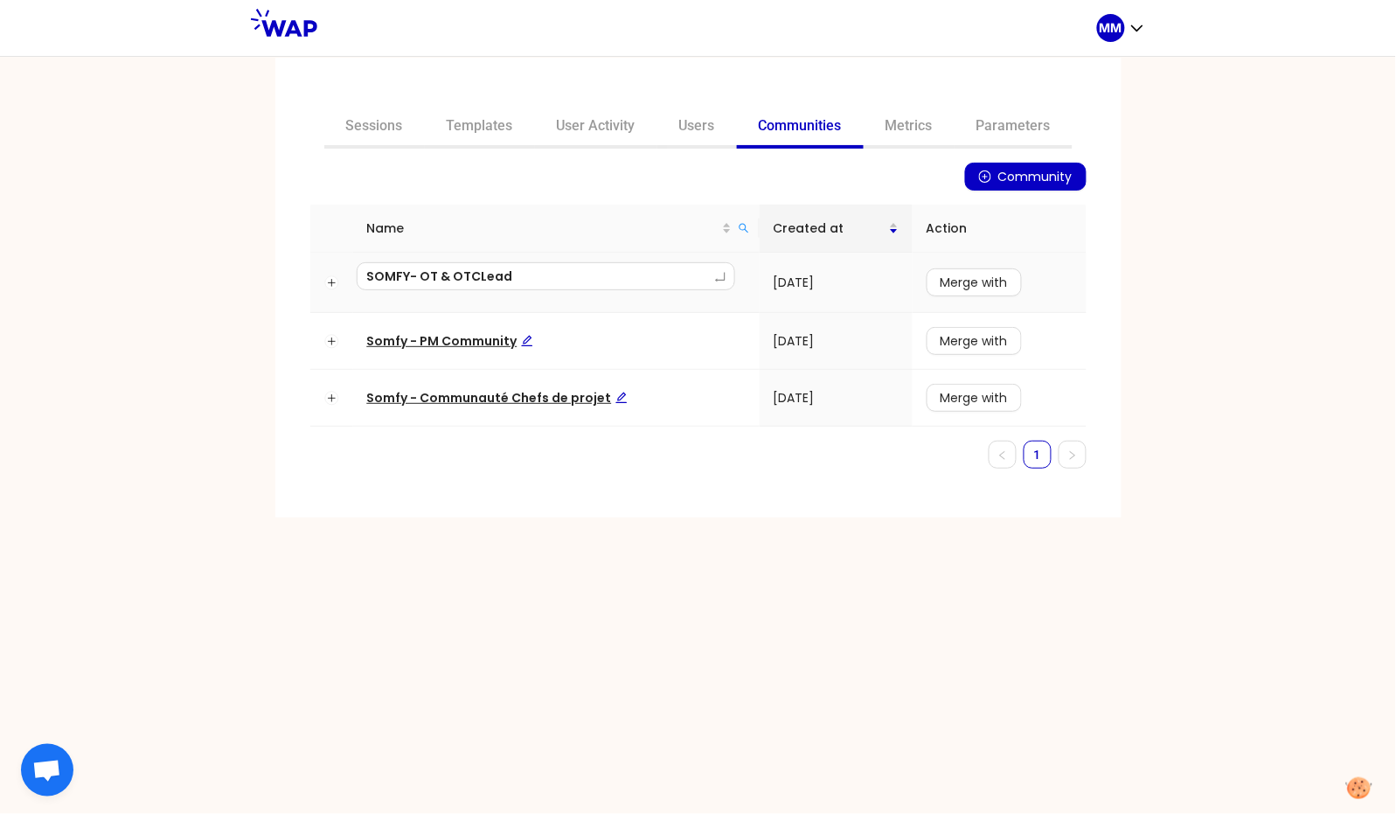
type textarea "SOMFY- OT & OTCLeade"
type textarea "SOMFY- OT & OTCLeader"
type textarea "SOMFY- OT & OTCLeaders"
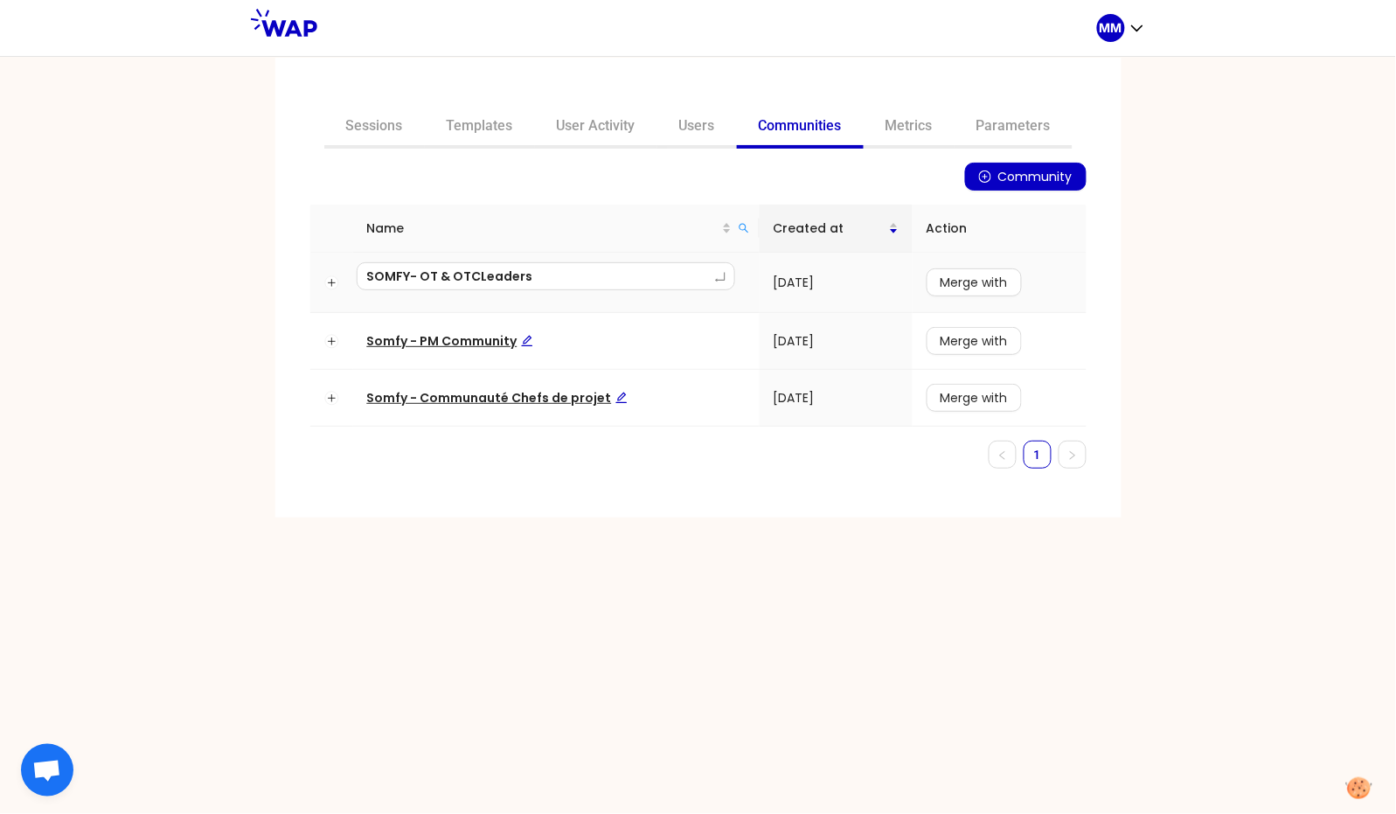
type textarea "SOMFY- OT & OTLeaders"
type textarea "SOMFY- OT & OLeaders"
type textarea "SOMFY- OT & Leaders"
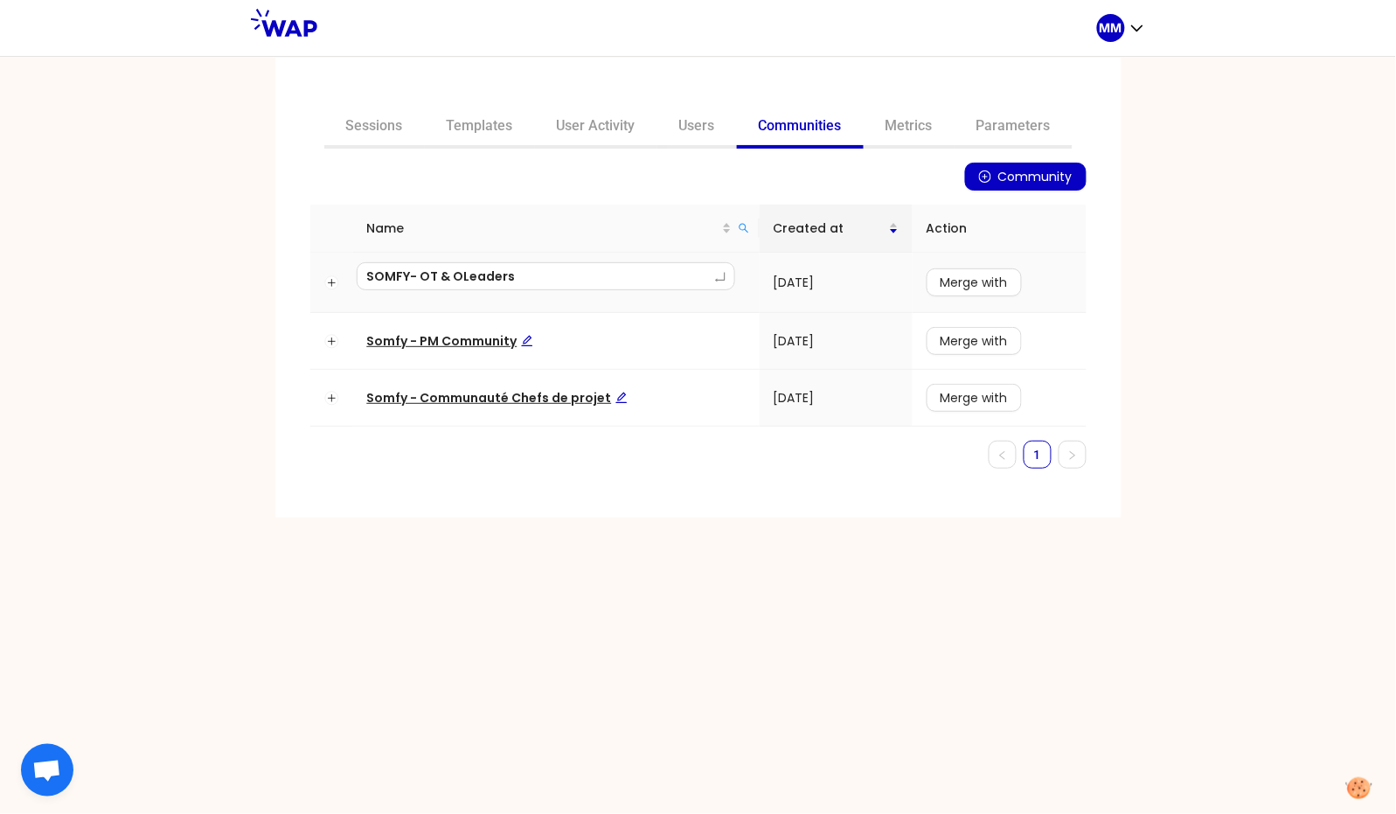
type textarea "SOMFY- OT & Leaders"
type textarea "SOMFY- OT &Leaders"
type textarea "SOMFY- OT Leaders"
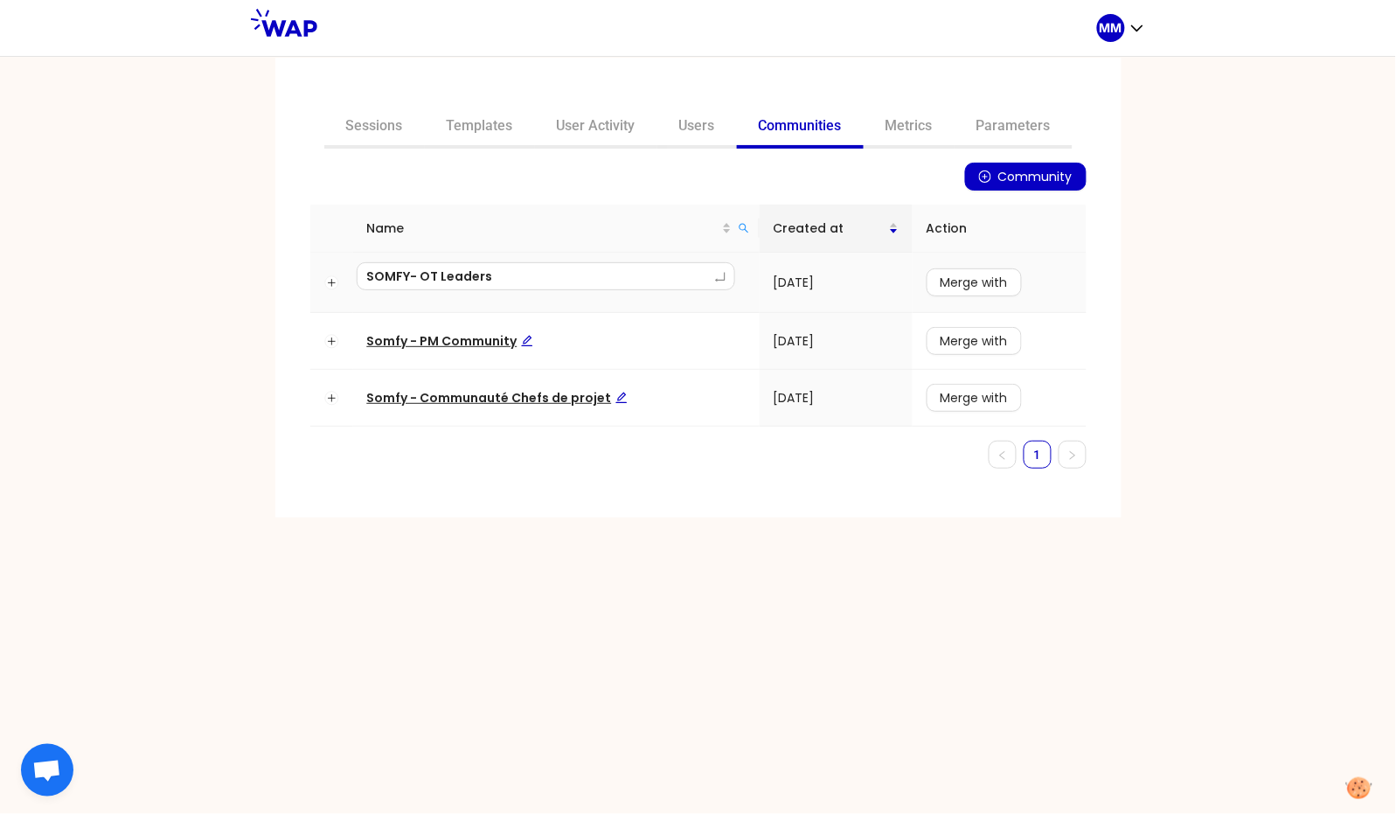
type textarea "SOMFY- OTLeaders"
type textarea "SOMFY- OLeaders"
type textarea "SOMFY- Leaders"
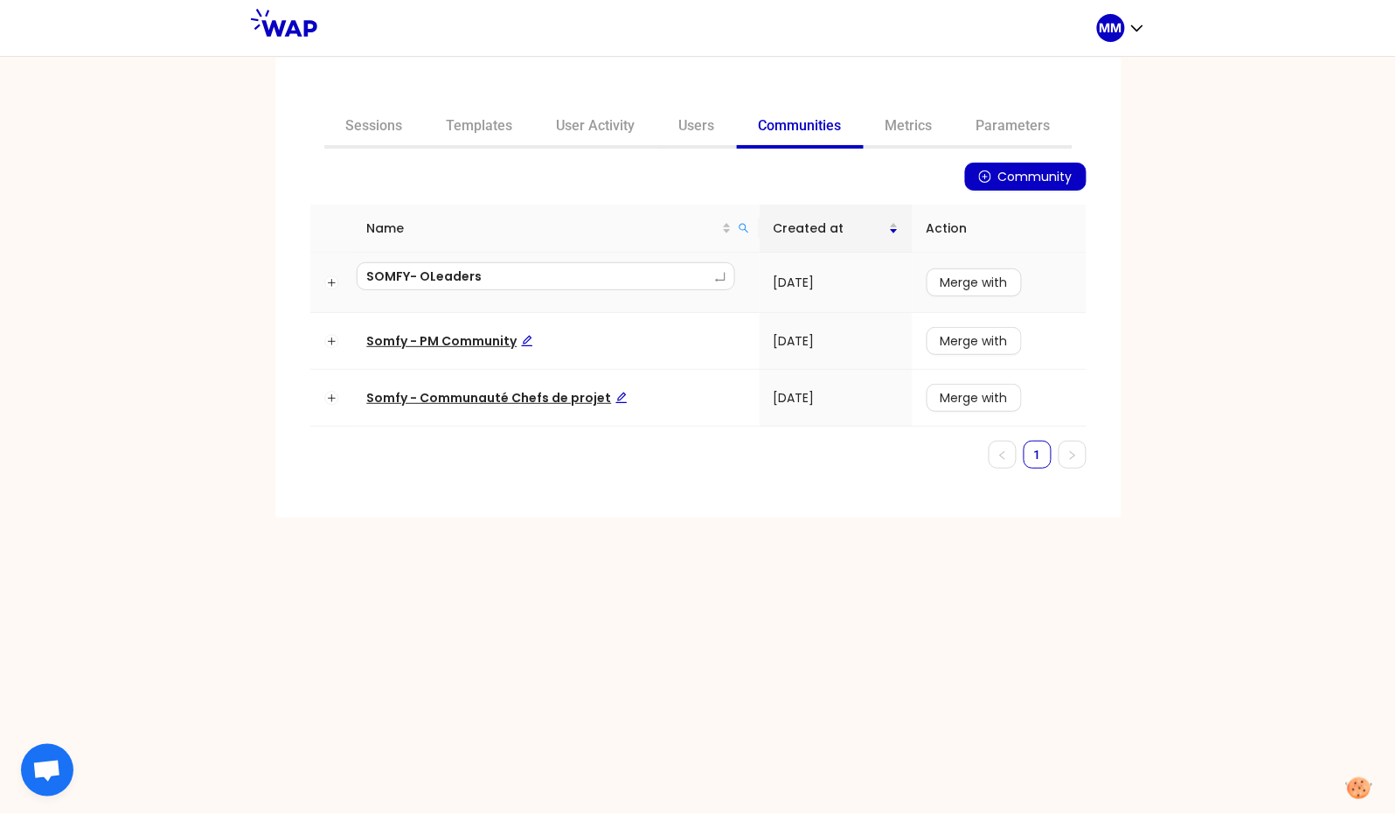
type textarea "SOMFY- Leaders"
type textarea "SOMFY - Leaders"
click at [430, 280] on span "SOMFY - Leaders" at bounding box center [428, 280] width 123 height 17
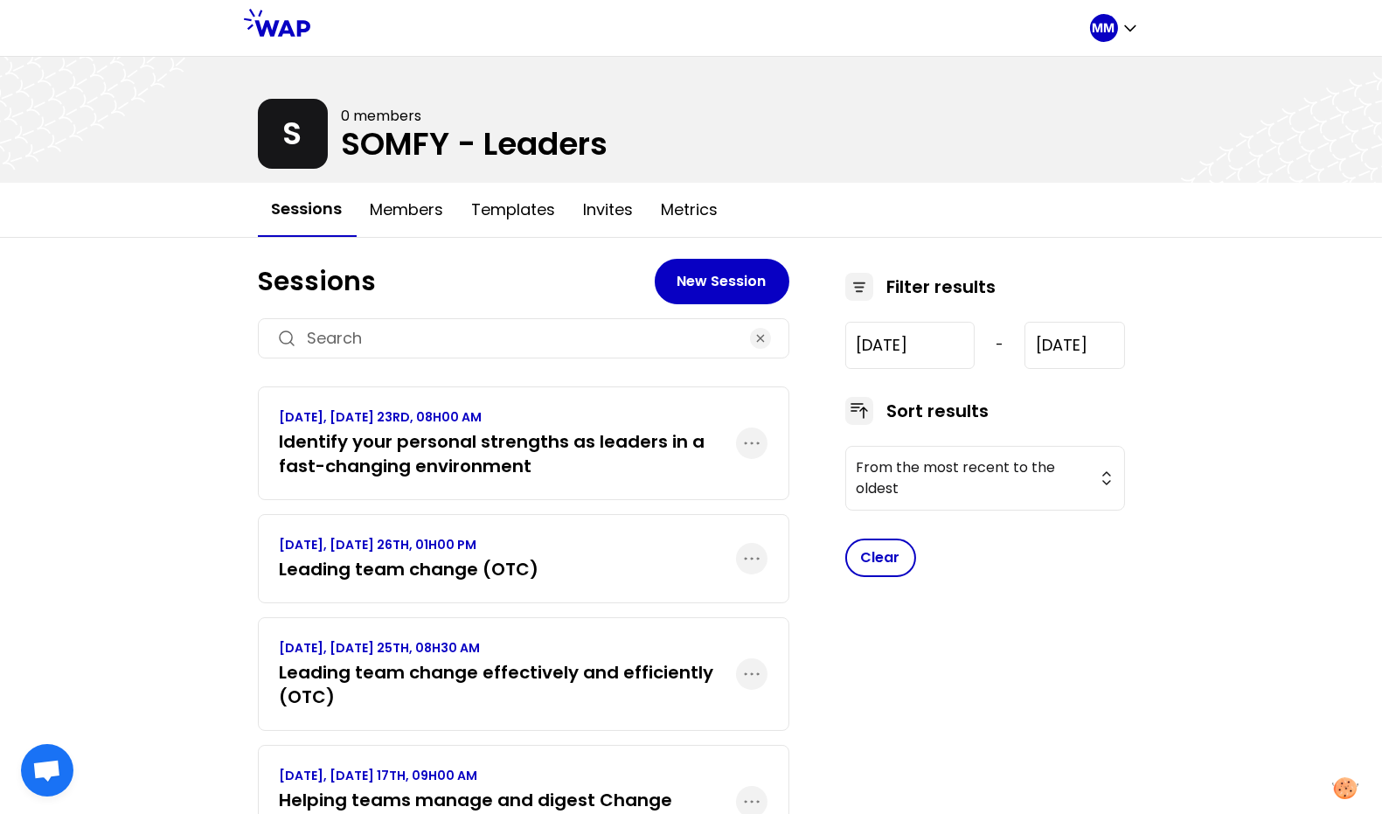
type input "2024-7-17"
type input "2025-9-23"
click at [385, 434] on h3 "Identify your personal strengths as leaders in a fast-changing environment" at bounding box center [508, 453] width 456 height 49
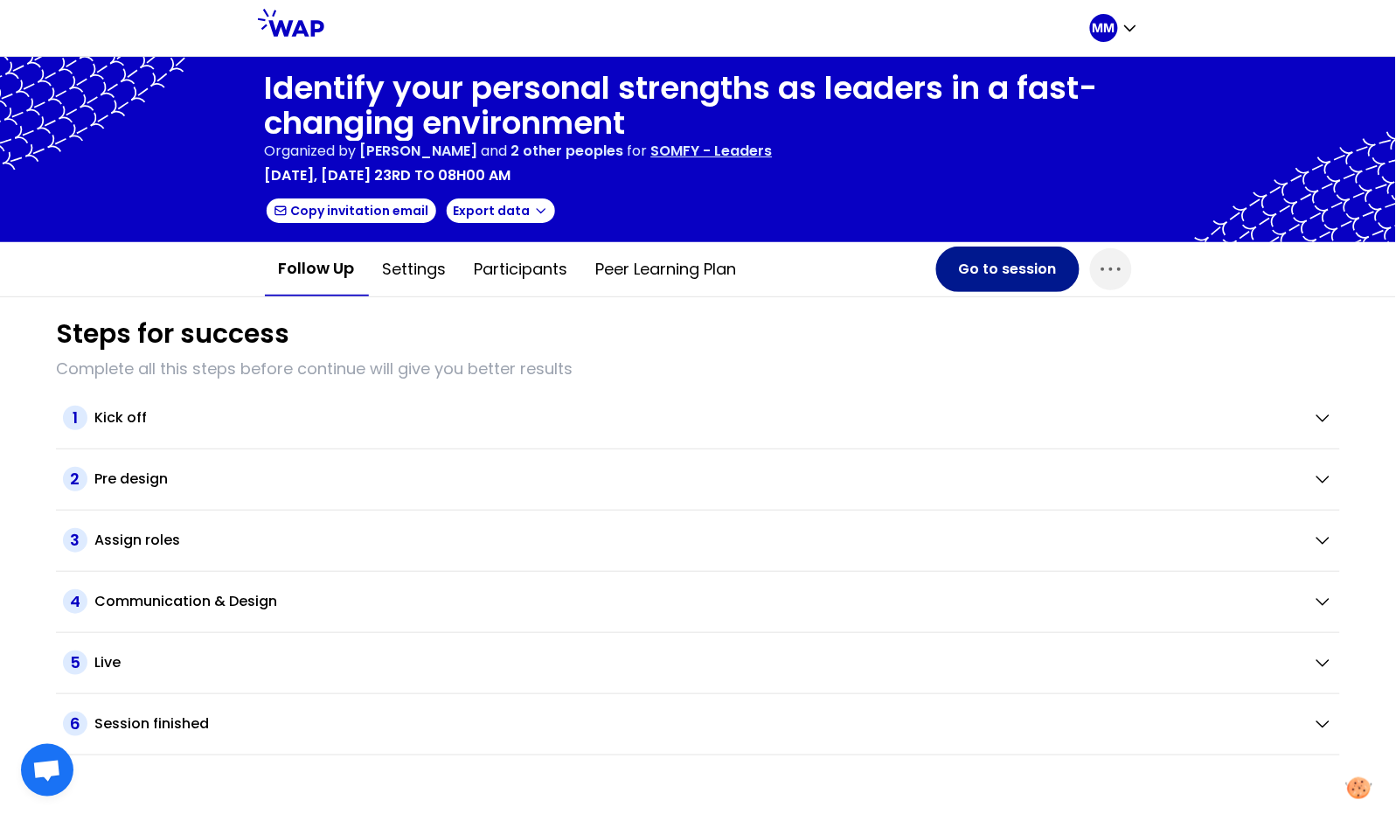
click at [991, 269] on button "Go to session" at bounding box center [1007, 268] width 143 height 45
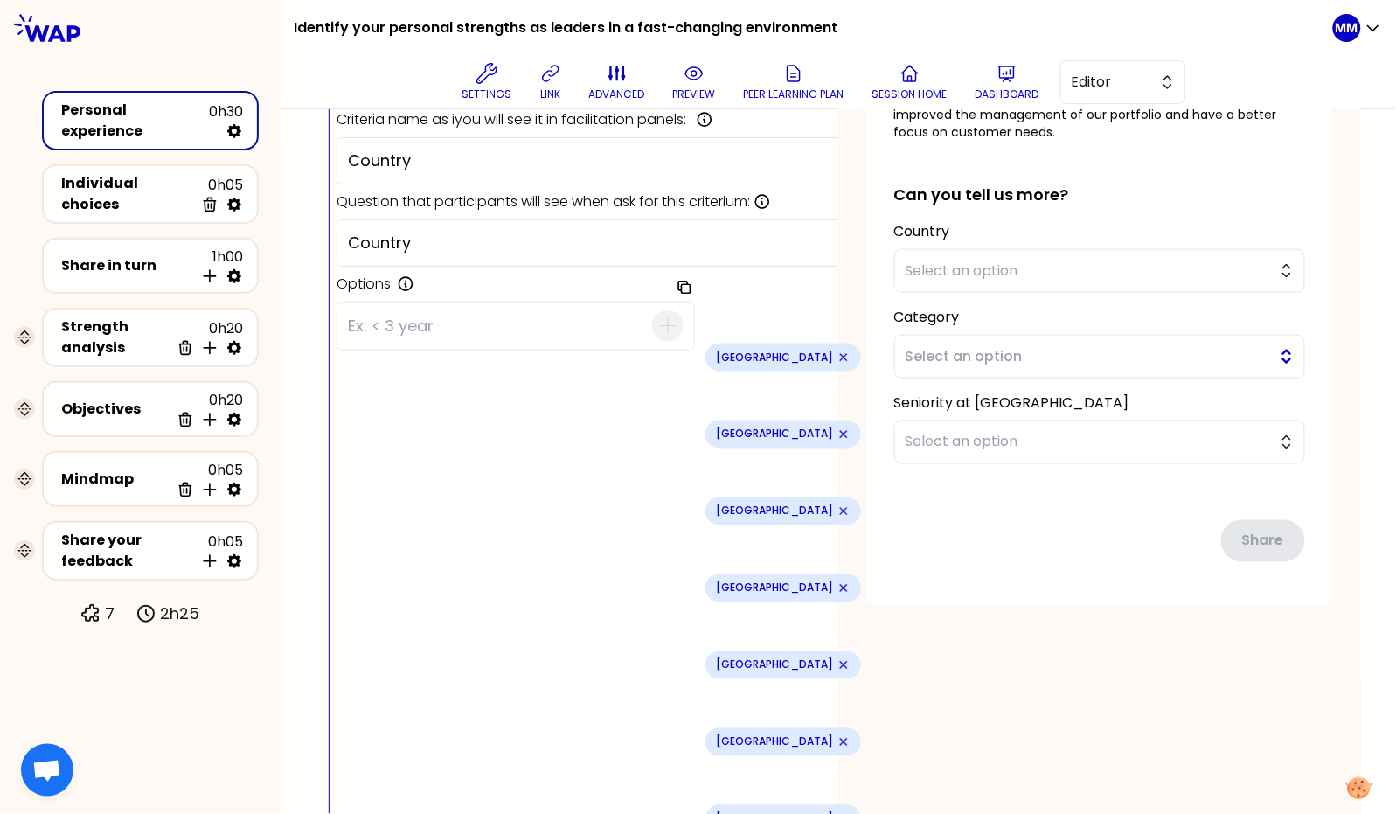
scroll to position [572, 0]
click at [936, 363] on span "Select an option" at bounding box center [1087, 355] width 364 height 21
click at [145, 262] on div "Share in turn" at bounding box center [127, 265] width 133 height 21
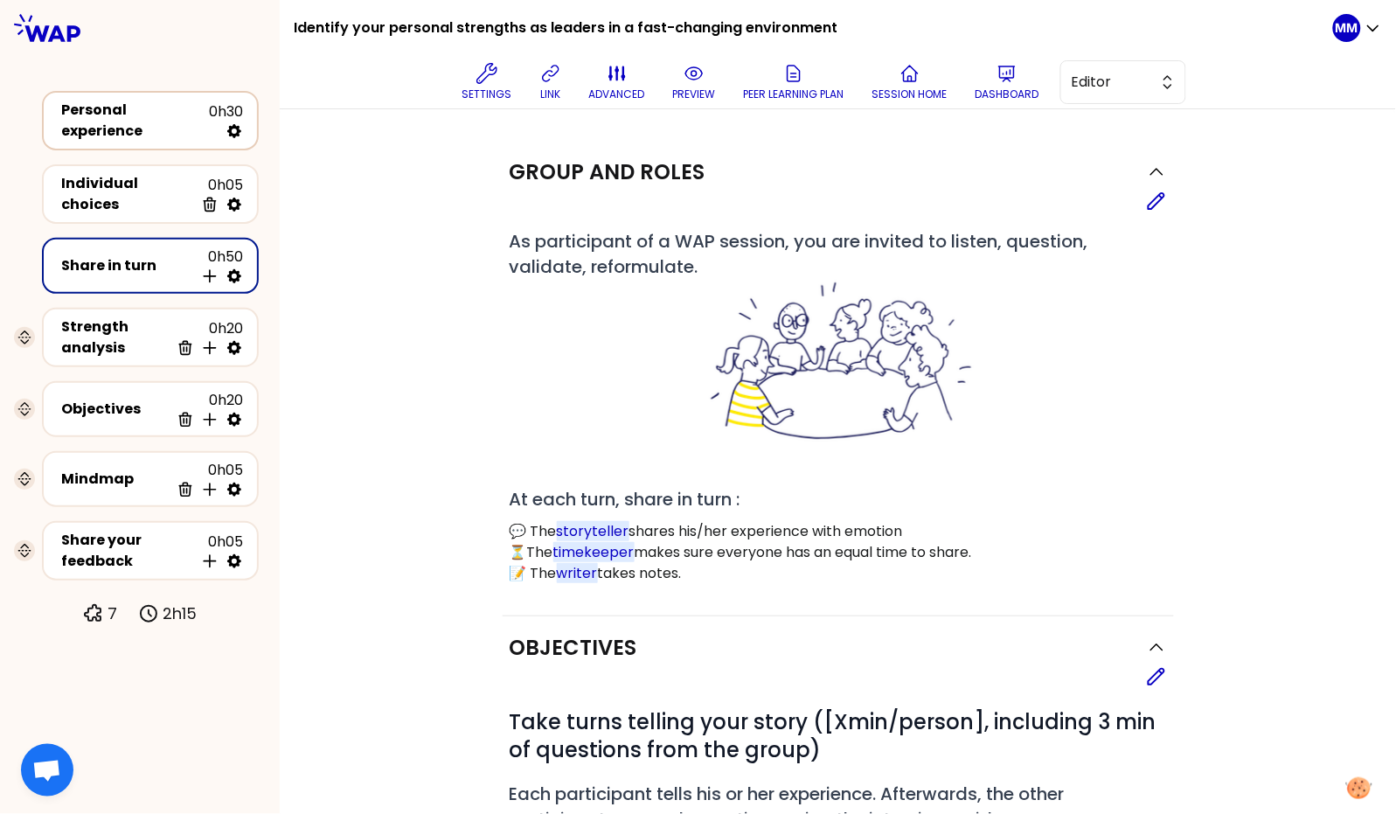
click at [173, 119] on div "Personal experience" at bounding box center [135, 121] width 148 height 42
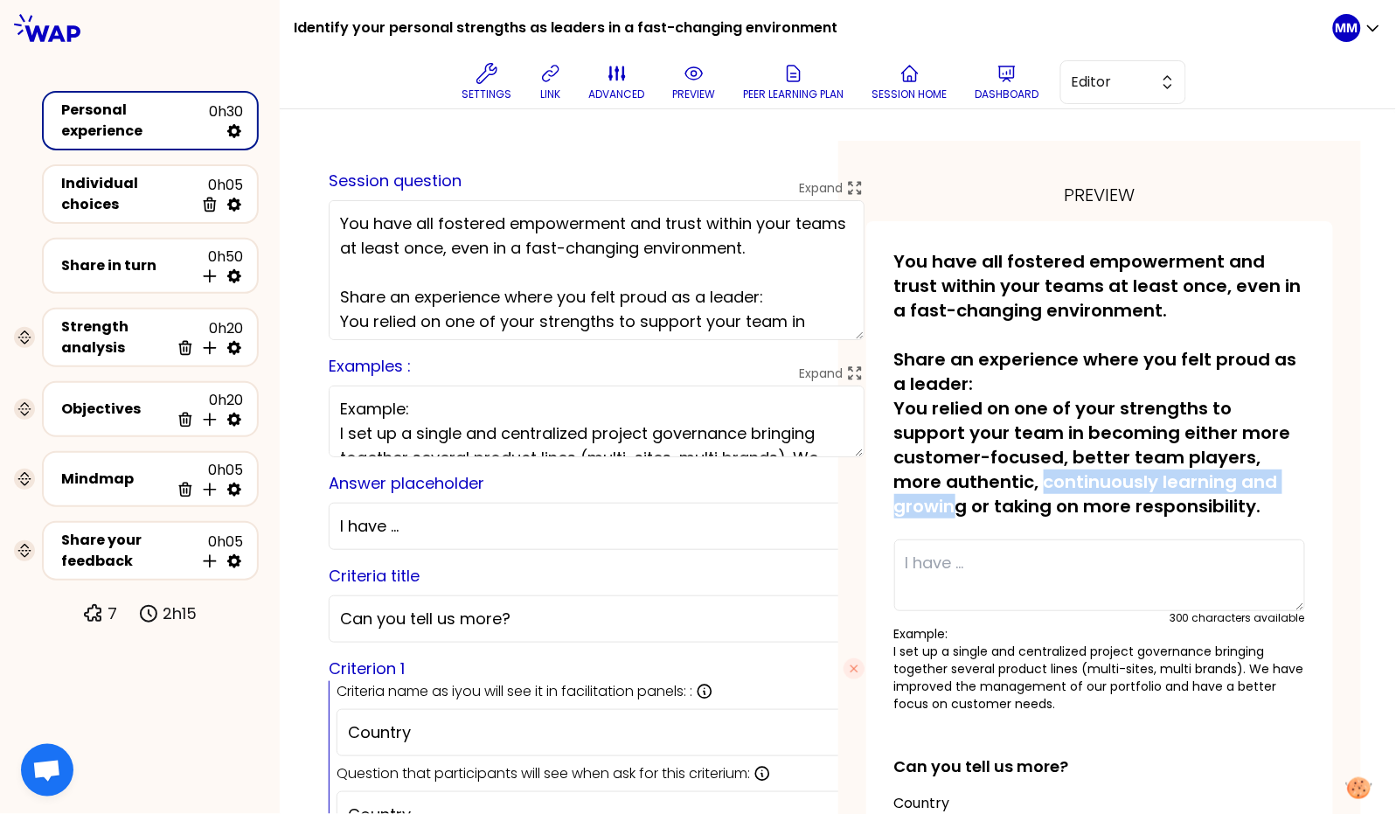
drag, startPoint x: 1031, startPoint y: 479, endPoint x: 952, endPoint y: 511, distance: 85.8
click at [952, 511] on p "You have all fostered empowerment and trust within your teams at least once, ev…" at bounding box center [1100, 383] width 412 height 269
drag, startPoint x: 961, startPoint y: 509, endPoint x: 1037, endPoint y: 482, distance: 80.7
click at [1037, 482] on p "You have all fostered empowerment and trust within your teams at least once, ev…" at bounding box center [1100, 383] width 412 height 269
click at [106, 398] on div "Objectives" at bounding box center [115, 408] width 108 height 21
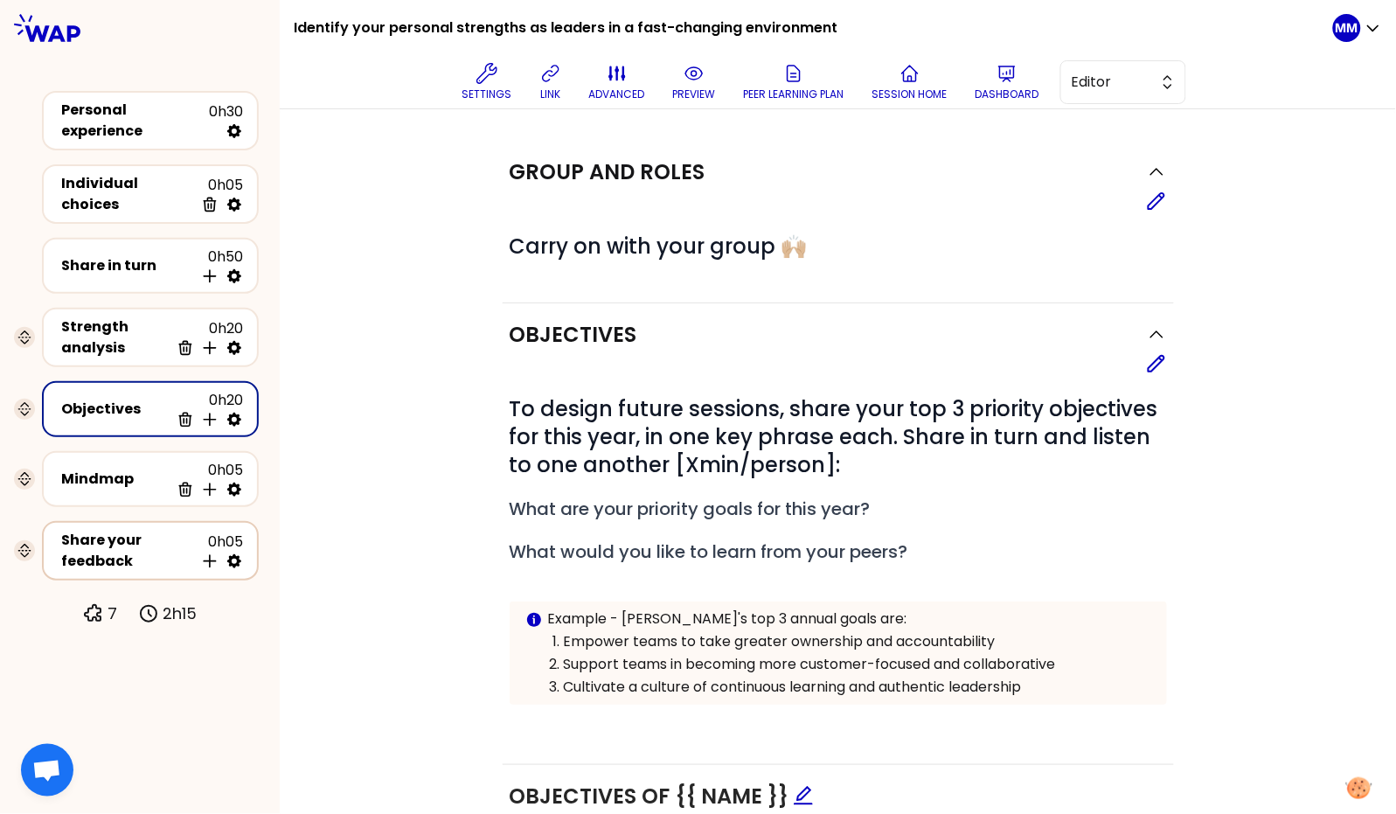
click at [115, 540] on div "Share your feedback" at bounding box center [127, 551] width 133 height 42
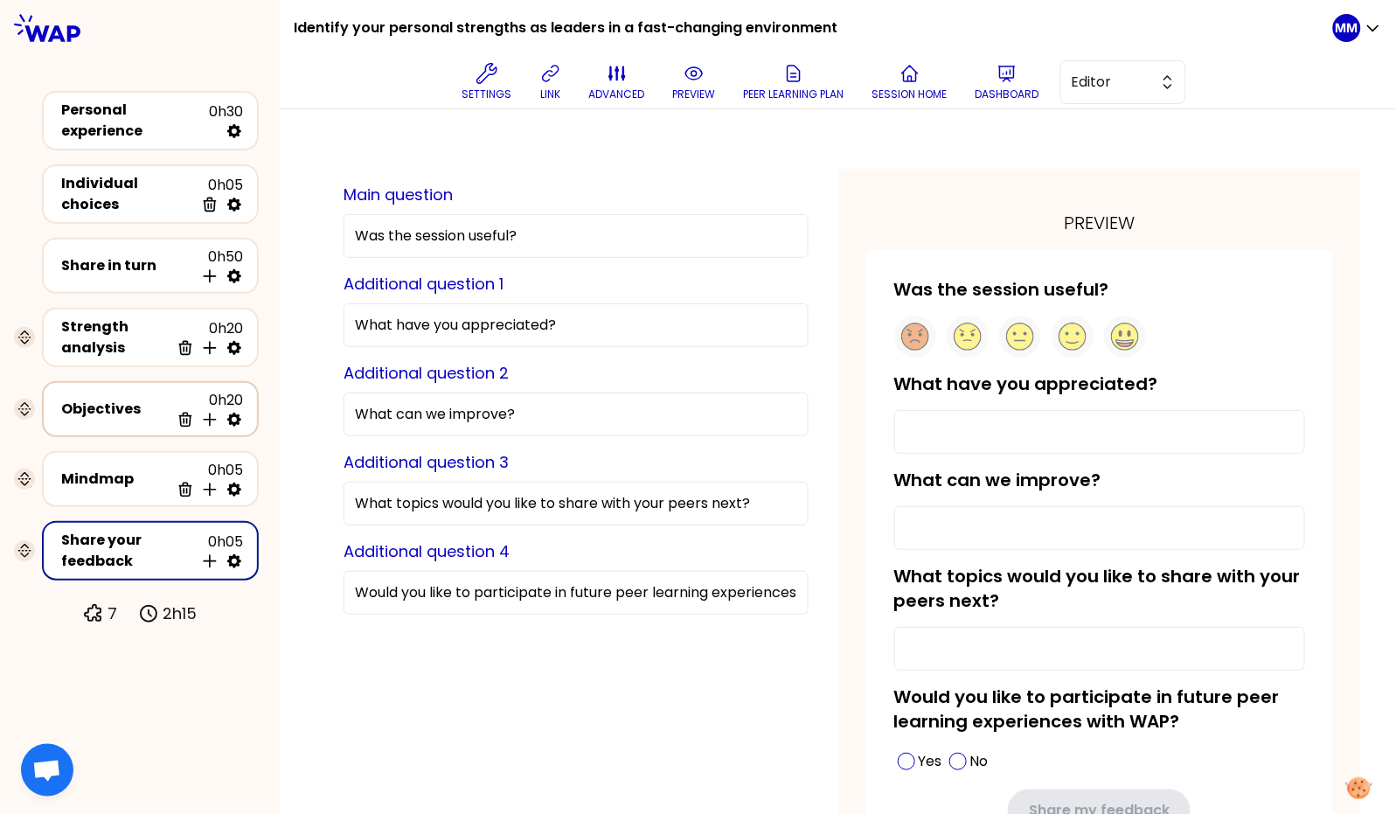
click at [127, 398] on div "Objectives" at bounding box center [115, 408] width 108 height 21
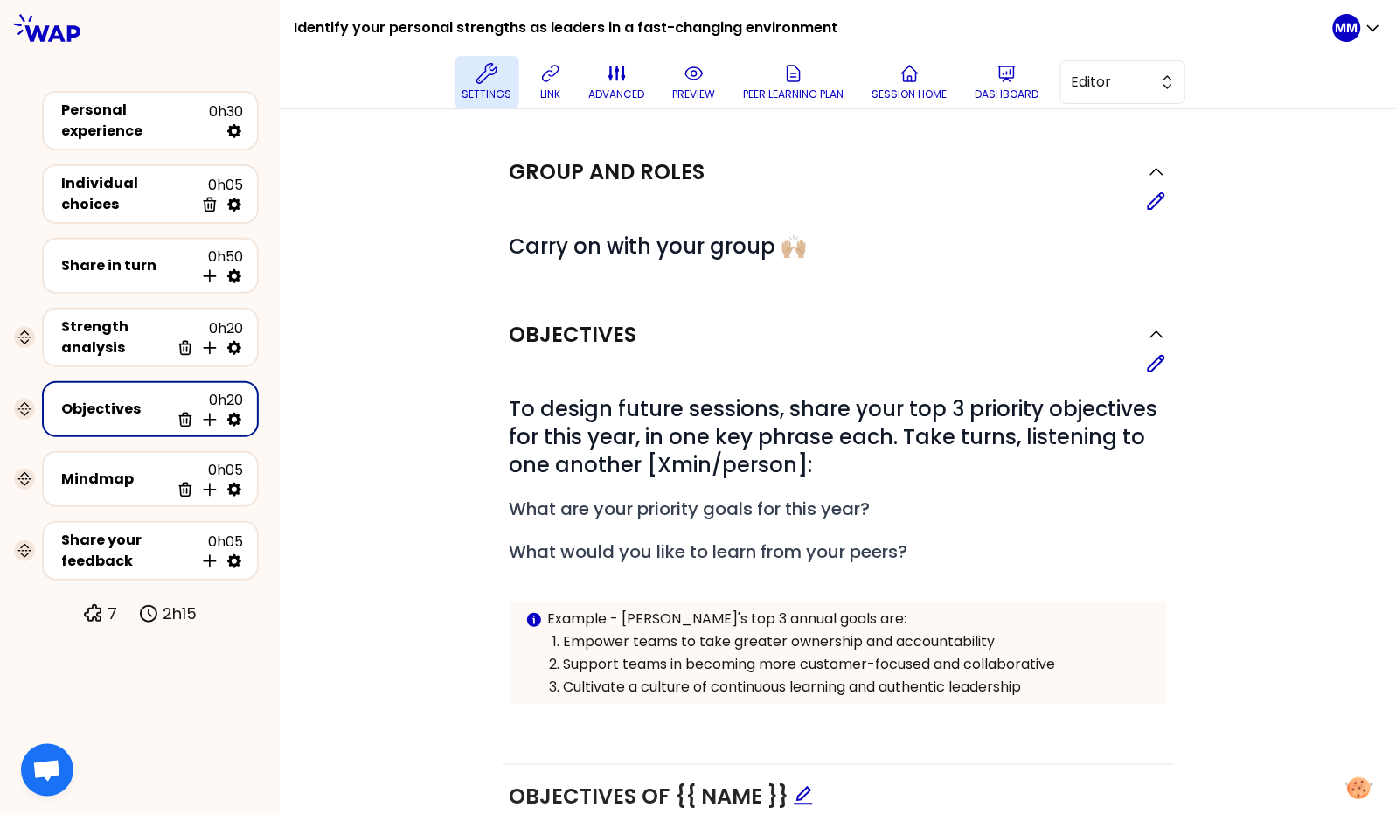
click at [463, 84] on button "Settings" at bounding box center [487, 82] width 64 height 52
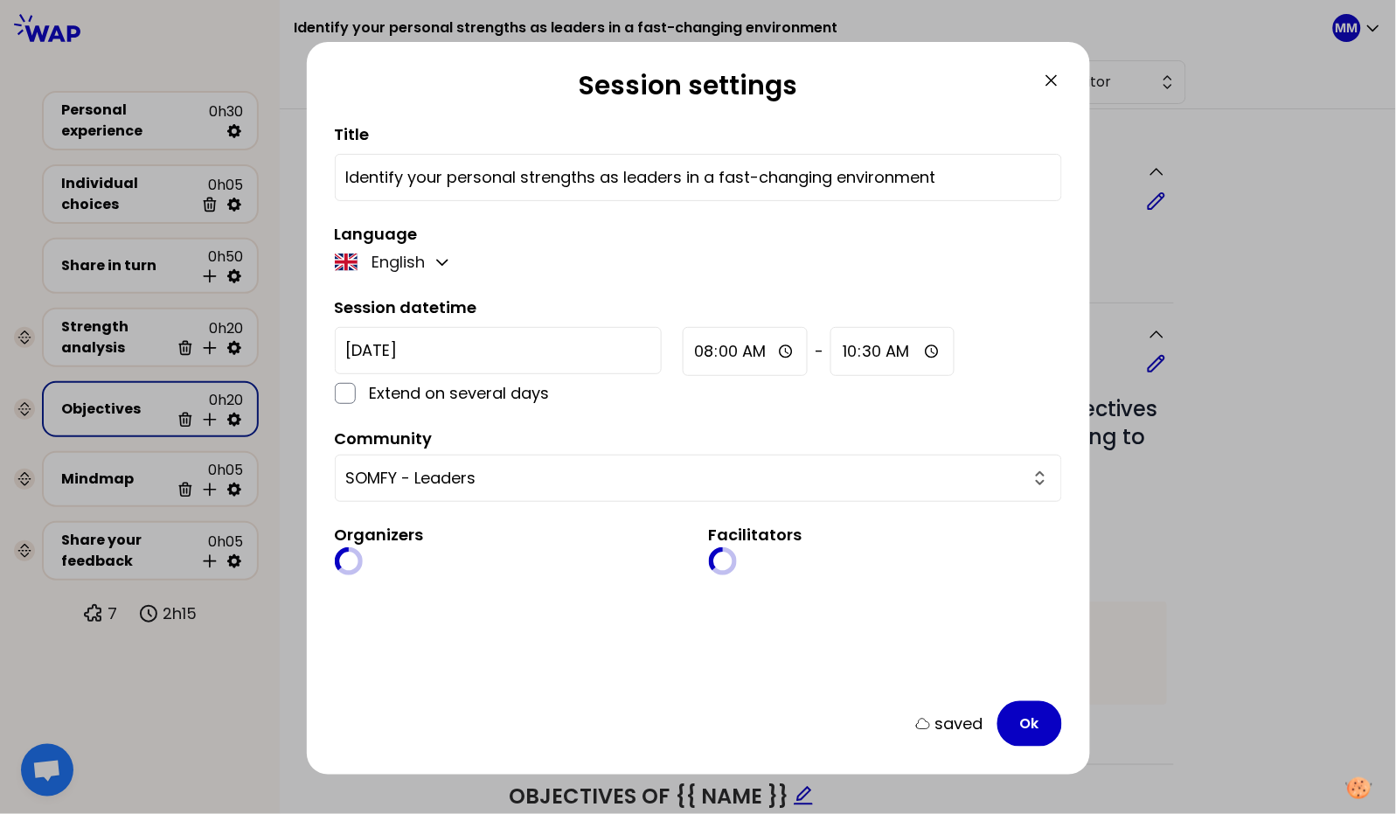
click at [960, 177] on input "Identify your personal strengths as leaders in a fast-changing environment" at bounding box center [698, 177] width 704 height 24
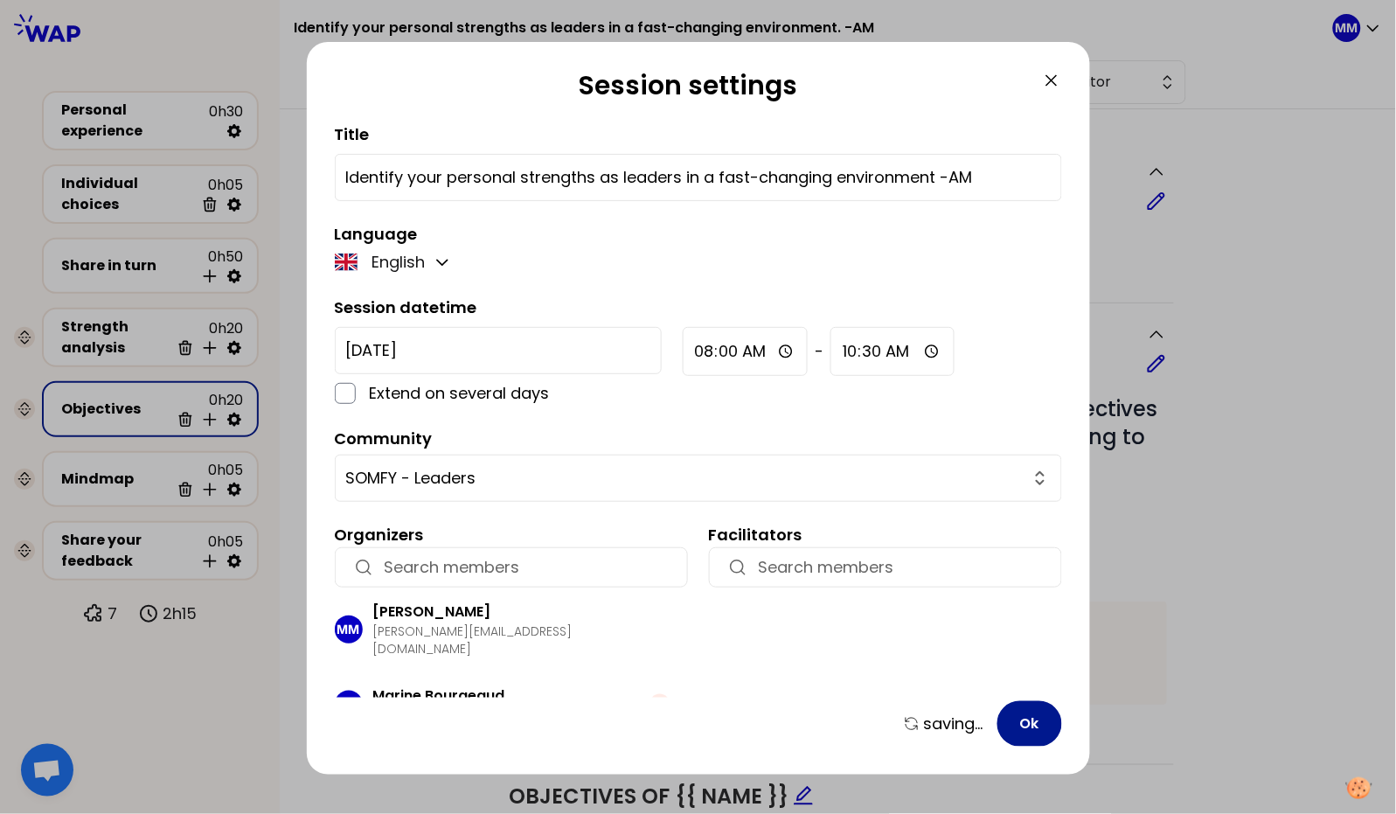
type input "Identify your personal strengths as leaders in a fast-changing environment -AM"
click at [1028, 723] on button "Ok" at bounding box center [1029, 723] width 65 height 45
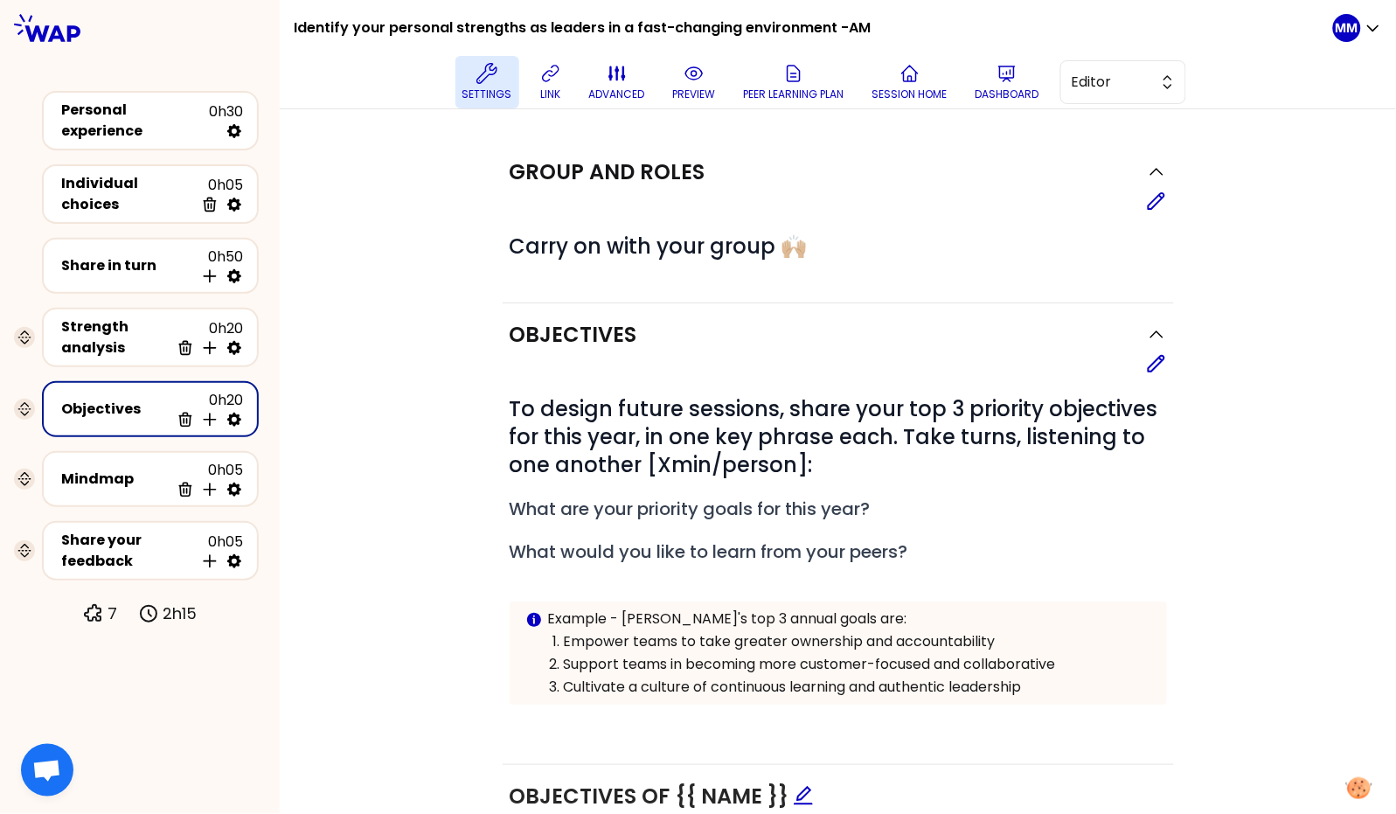
click at [482, 88] on p "Settings" at bounding box center [487, 94] width 50 height 14
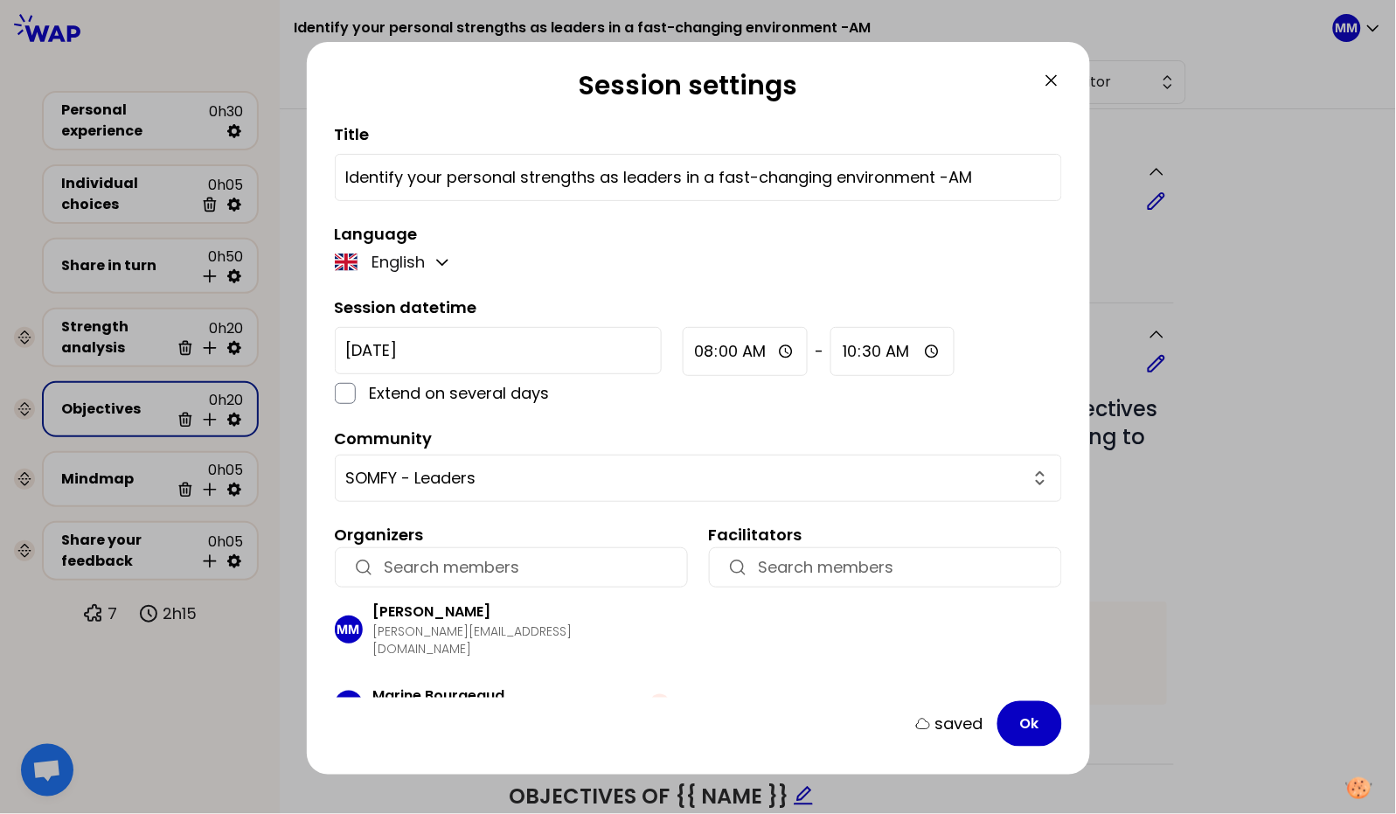
click at [946, 175] on input "Identify your personal strengths as leaders in a fast-changing environment -AM" at bounding box center [698, 177] width 704 height 24
type input "Identify your personal strengths as leaders in a fast-changing environment (AM)"
click at [1017, 731] on button "Ok" at bounding box center [1029, 723] width 65 height 45
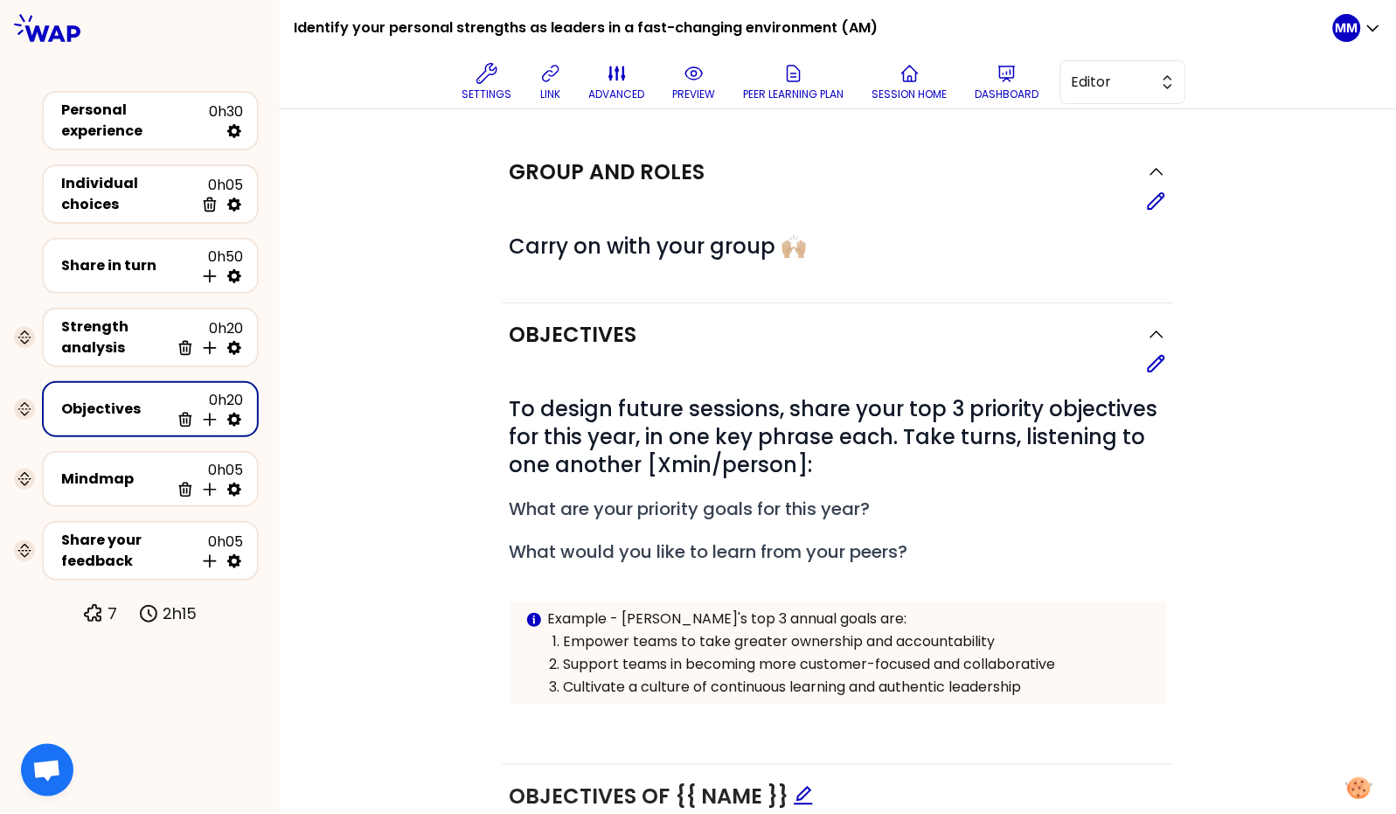
click at [1151, 364] on icon at bounding box center [1156, 364] width 16 height 16
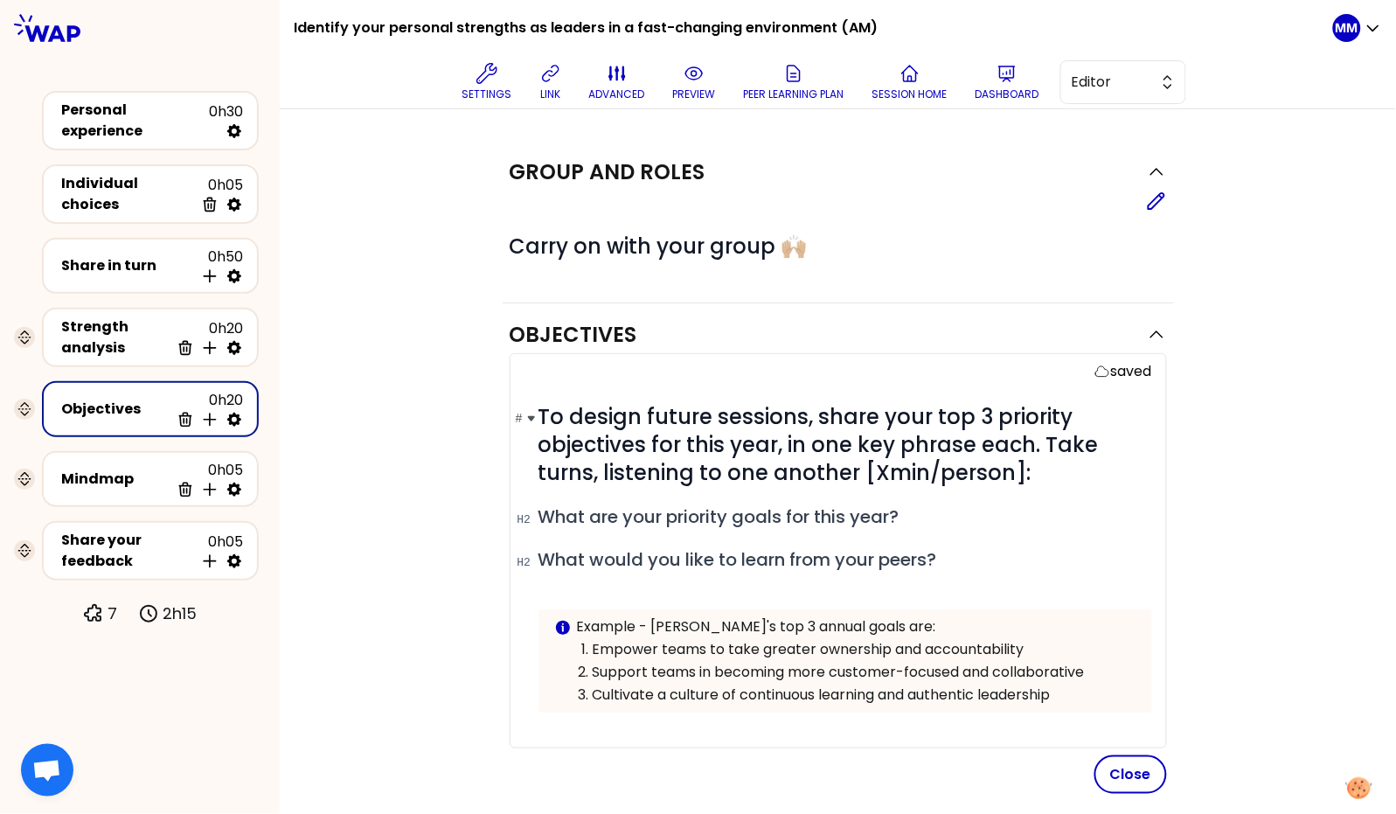
click at [852, 468] on span "To design future sessions, share your top 3 priority objectives for this year, …" at bounding box center [820, 444] width 565 height 85
click at [1023, 467] on span "To design future sessions, share your top 3 priority objectives for this year, …" at bounding box center [820, 444] width 565 height 85
click at [1140, 787] on button "Close" at bounding box center [1130, 774] width 73 height 38
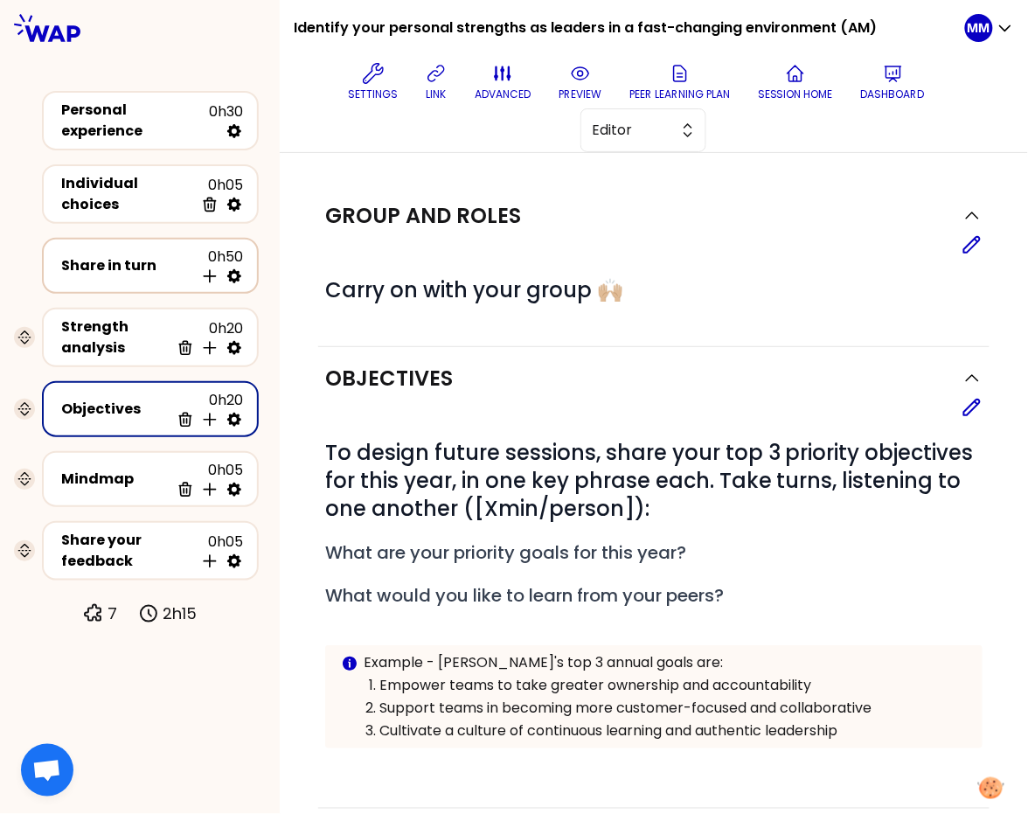
click at [237, 267] on icon at bounding box center [233, 275] width 17 height 17
select select "4"
select select "5"
select select "all"
select select "false"
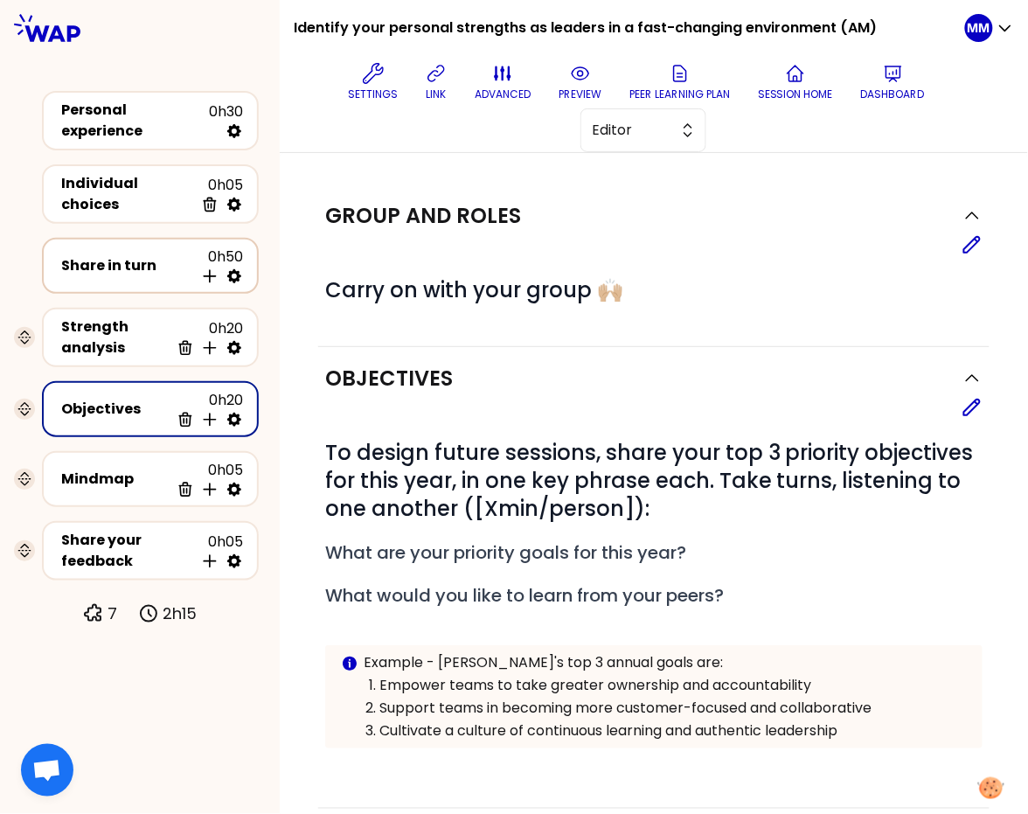
select select "Each"
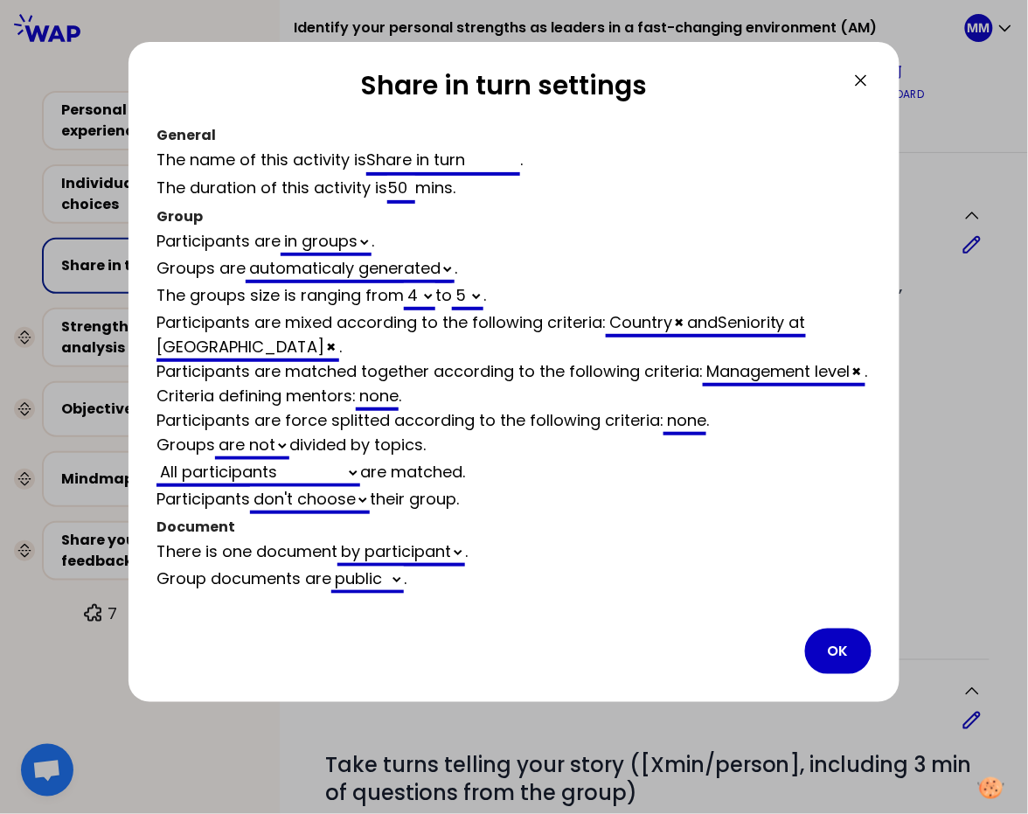
click at [842, 662] on button "OK" at bounding box center [838, 650] width 66 height 45
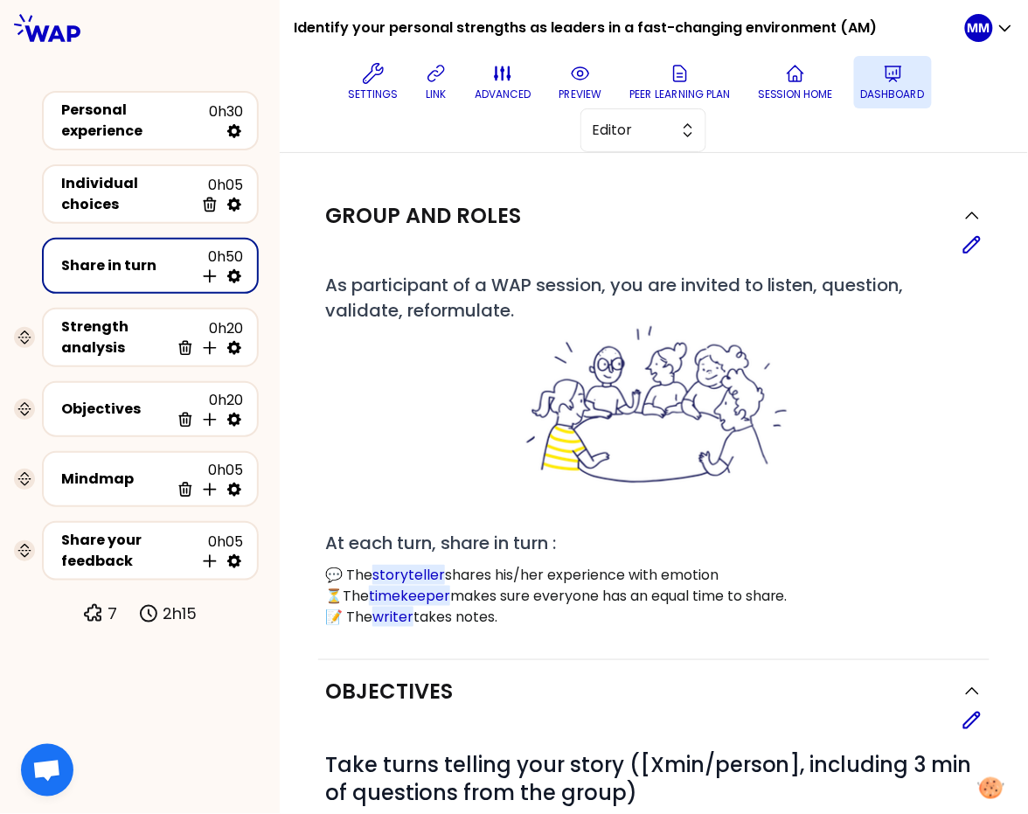
click at [869, 80] on button "Dashboard" at bounding box center [893, 82] width 78 height 52
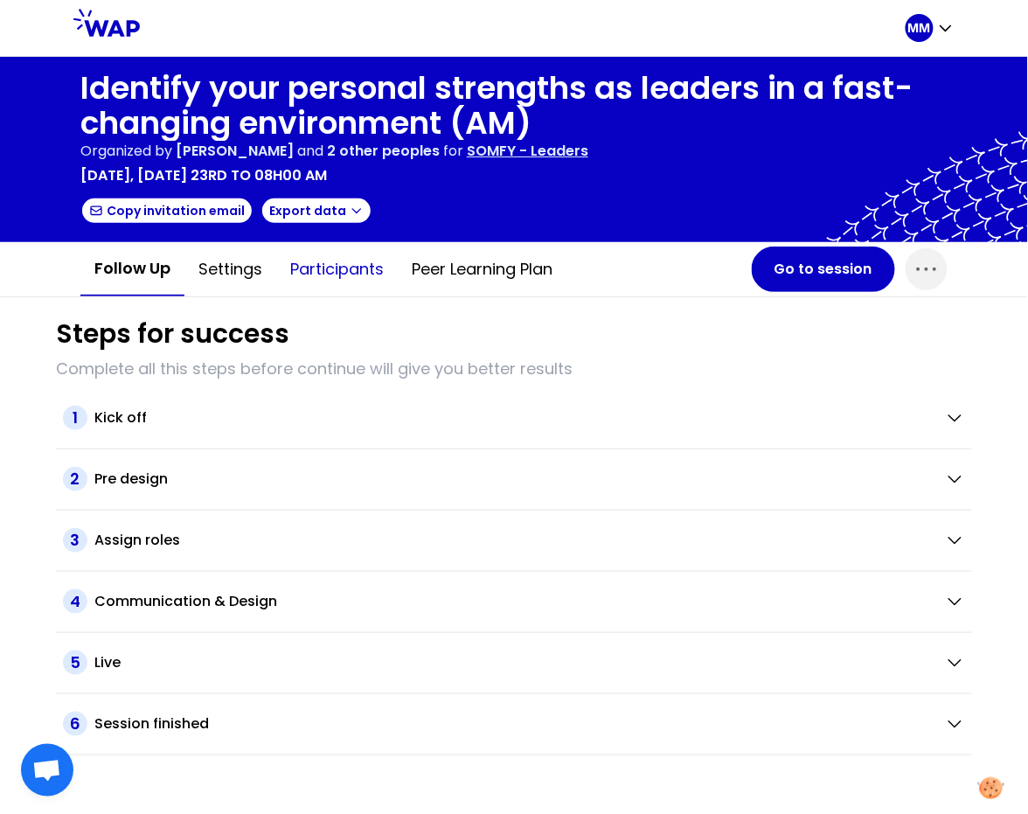
click at [348, 274] on button "Participants" at bounding box center [336, 269] width 121 height 52
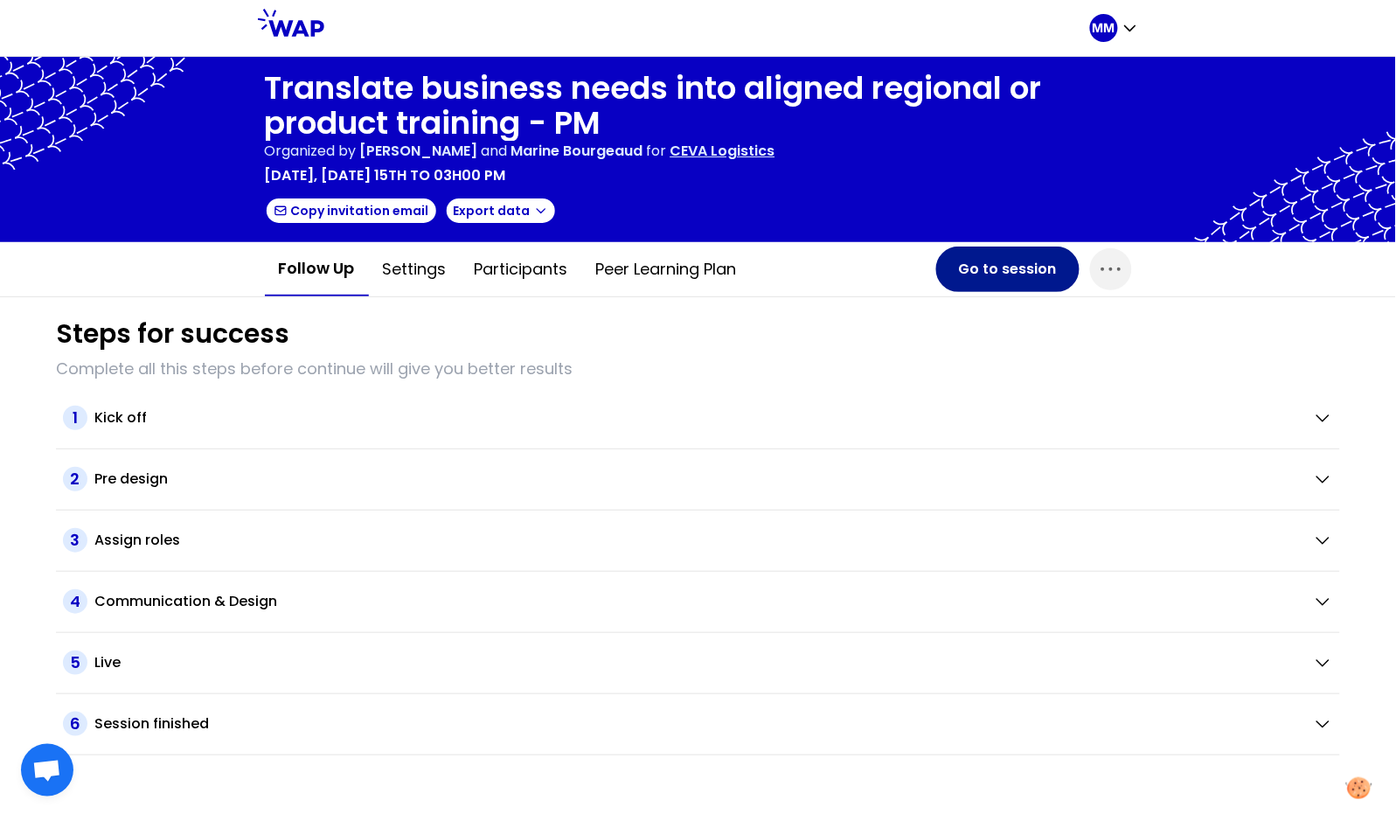
click at [1001, 268] on button "Go to session" at bounding box center [1007, 268] width 143 height 45
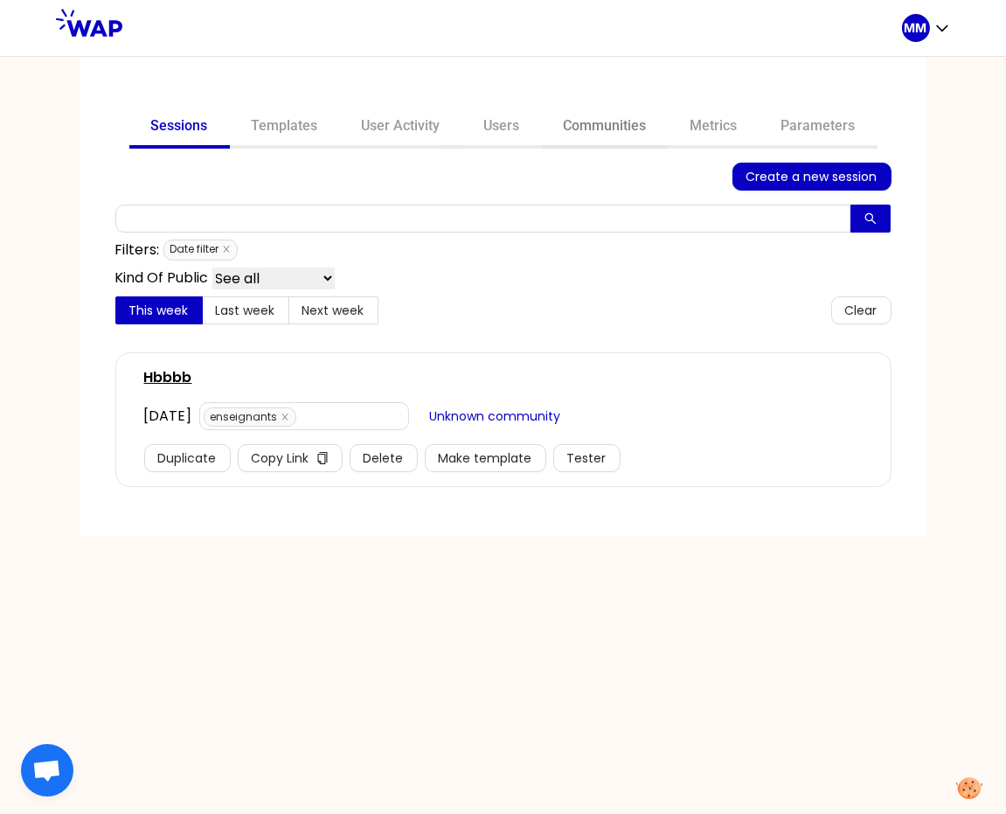
click at [617, 127] on link "Communities" at bounding box center [605, 128] width 127 height 42
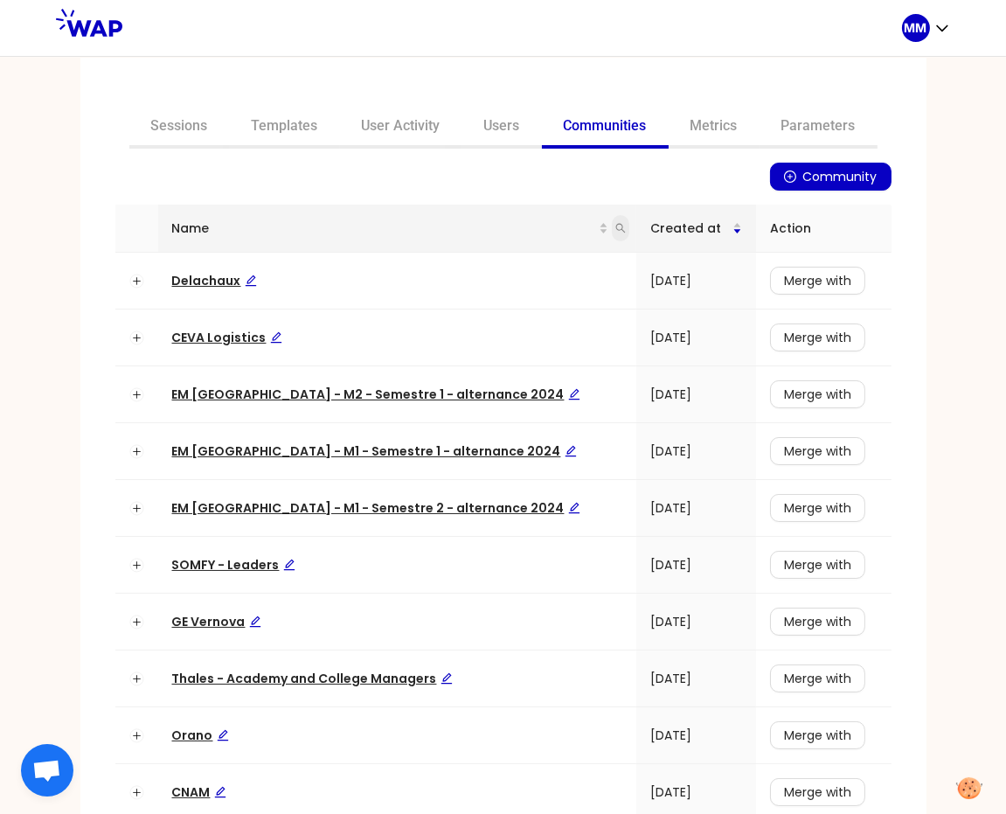
click at [615, 230] on icon "search" at bounding box center [620, 228] width 10 height 10
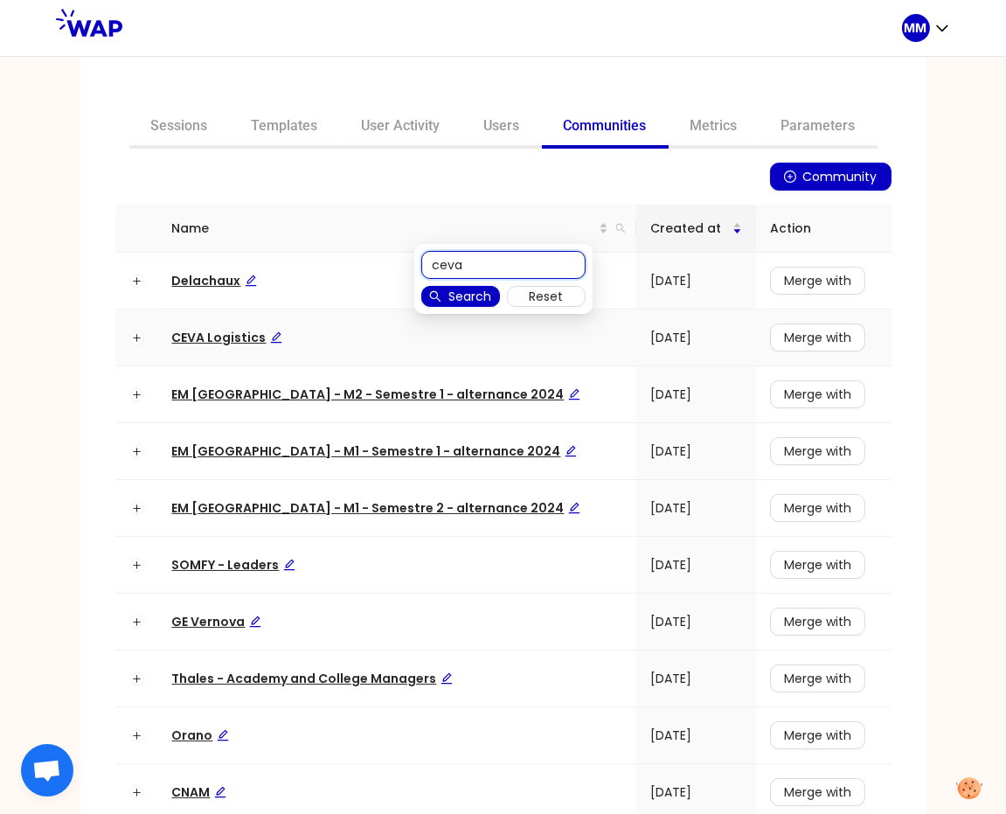
type input "ceva"
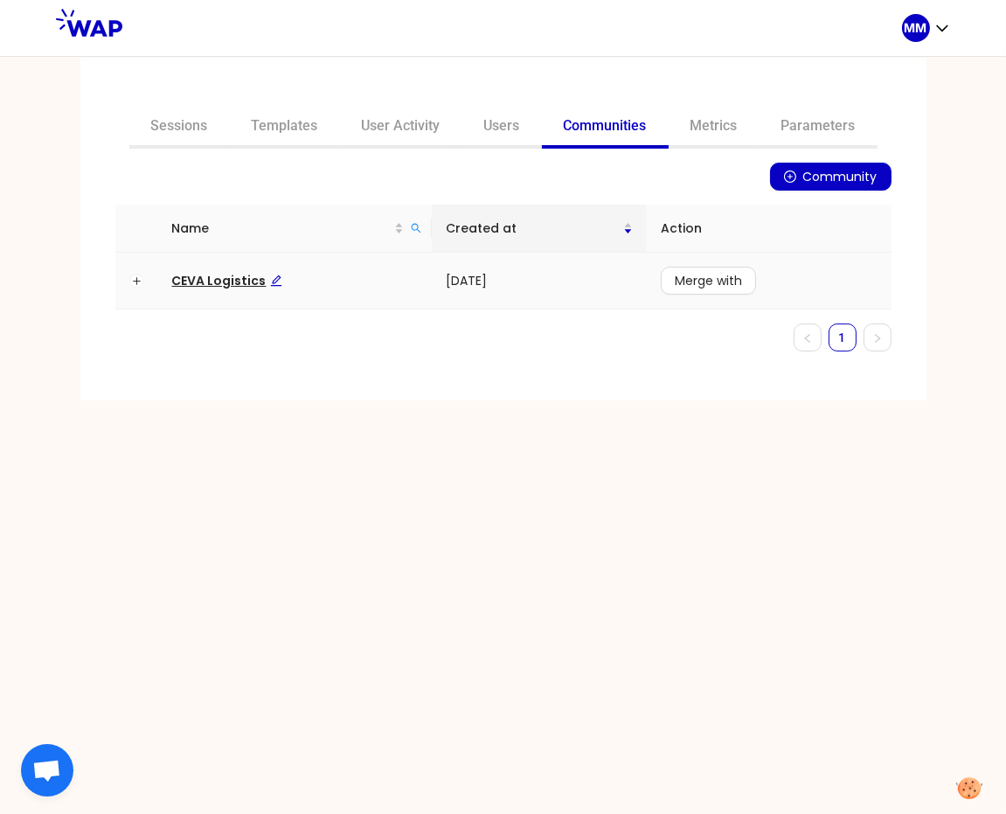
click at [191, 279] on span "CEVA Logistics" at bounding box center [227, 280] width 110 height 17
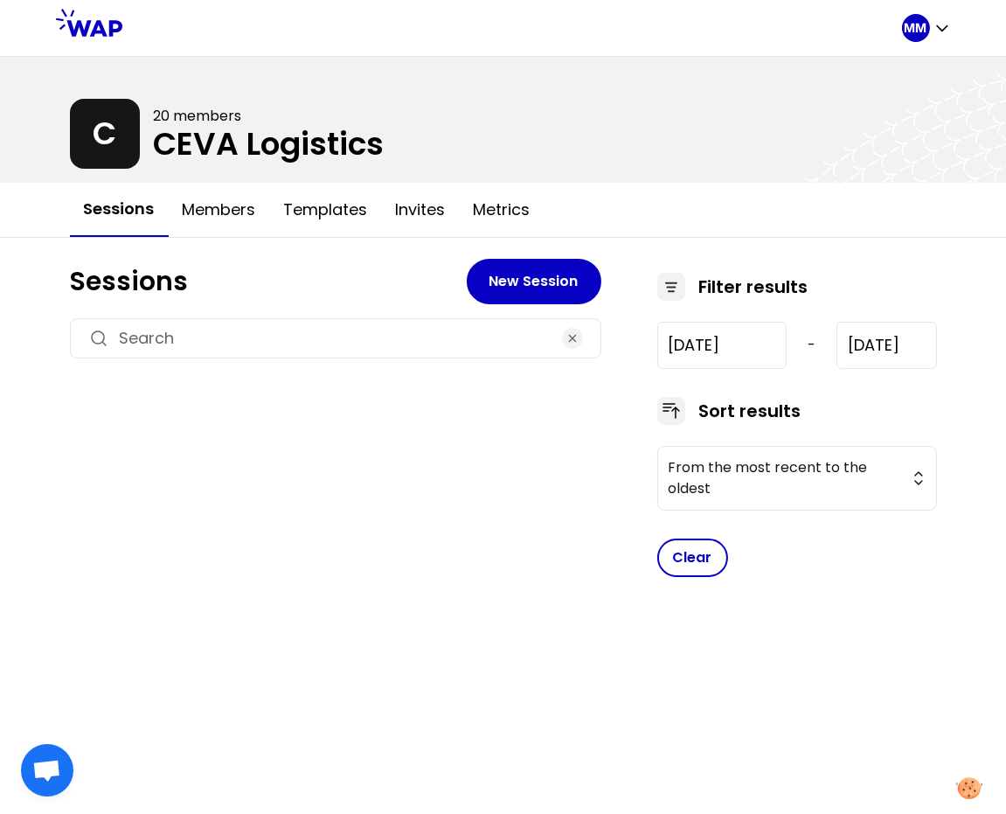
type input "[DATE]"
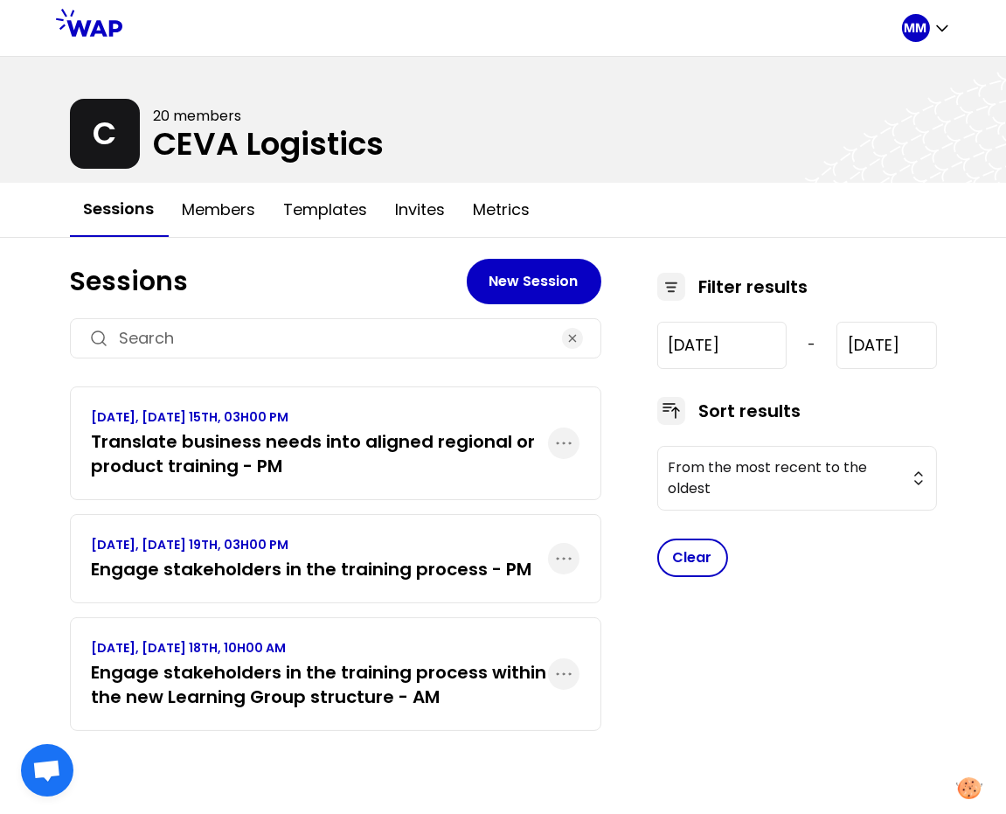
click at [253, 665] on h3 "Engage stakeholders in the training process within the new Learning Group struc…" at bounding box center [320, 684] width 456 height 49
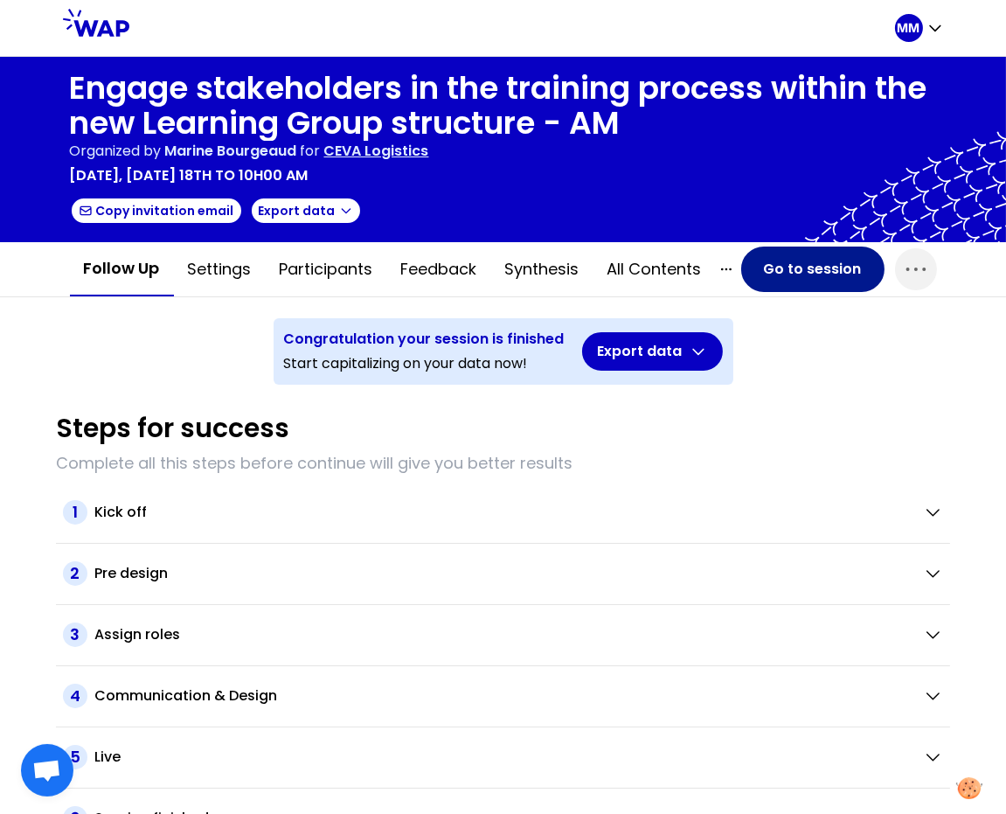
click at [827, 273] on button "Go to session" at bounding box center [812, 268] width 143 height 45
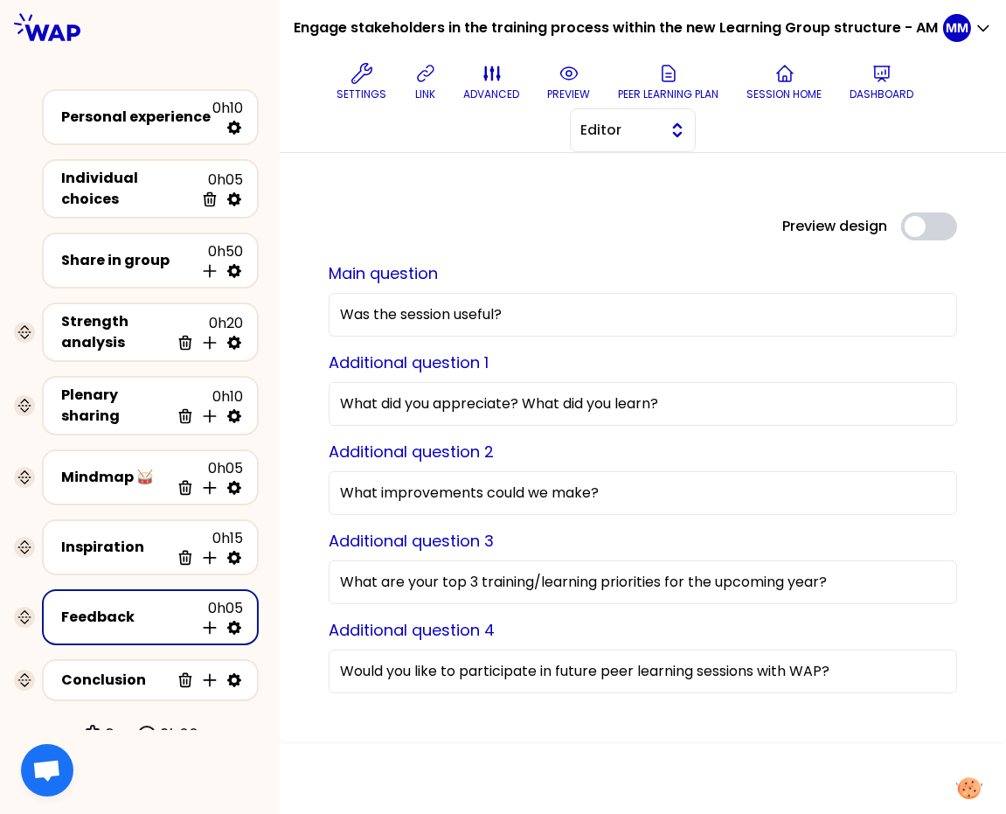
click at [660, 136] on span "Editor" at bounding box center [620, 130] width 79 height 21
click at [646, 197] on span "Facilitator" at bounding box center [643, 201] width 75 height 21
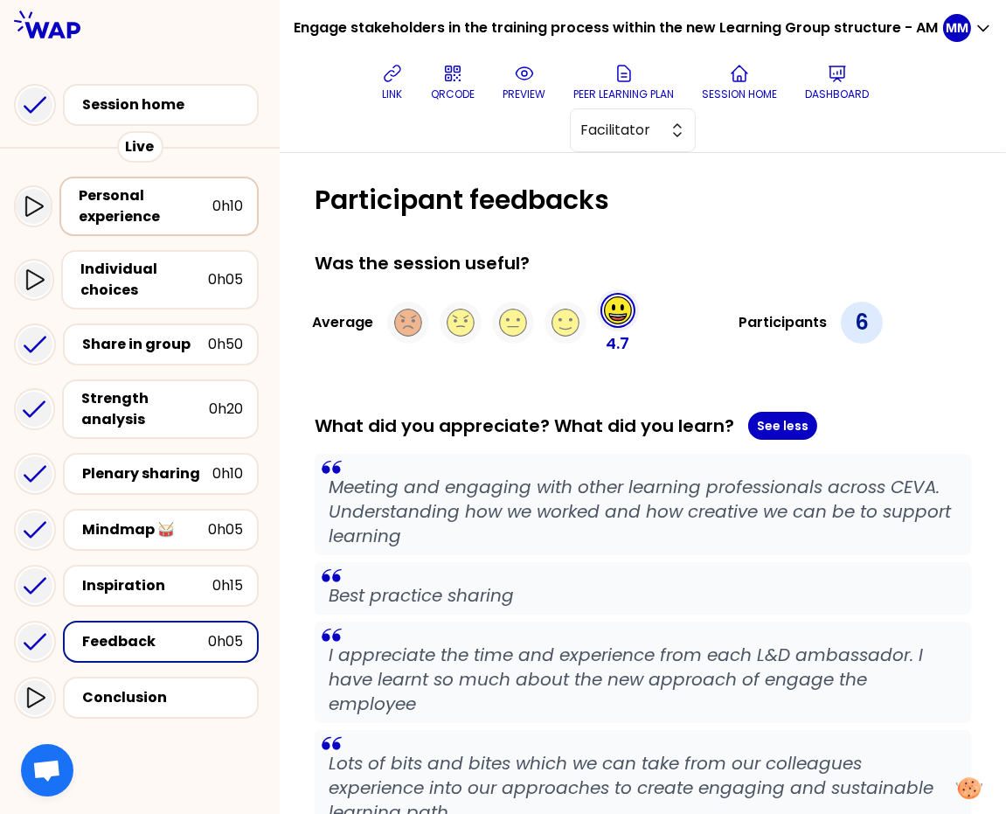
click at [167, 215] on div "Personal experience" at bounding box center [146, 206] width 134 height 42
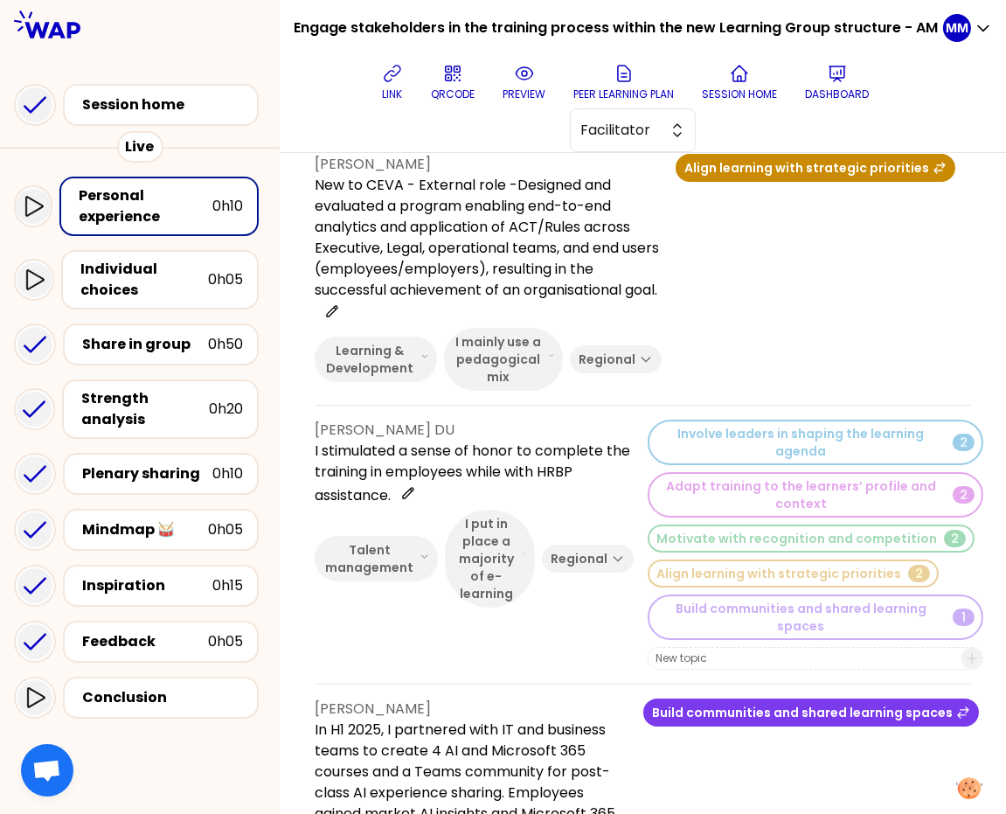
scroll to position [93, 0]
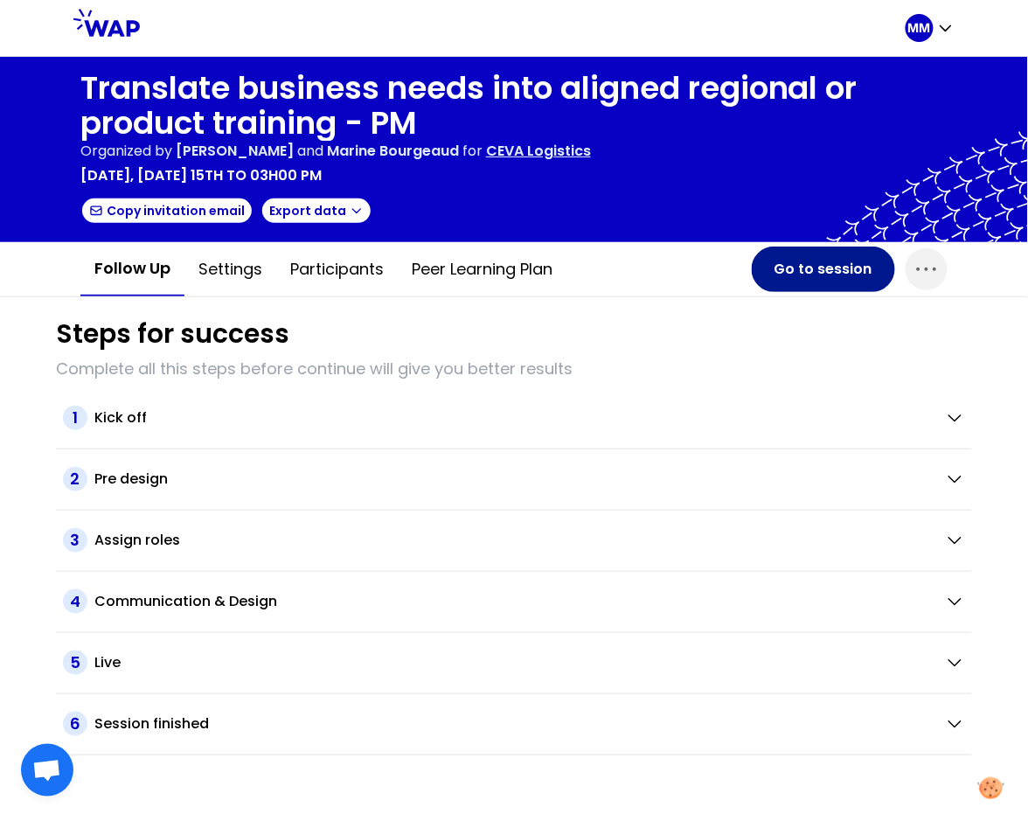
click at [812, 273] on button "Go to session" at bounding box center [823, 268] width 143 height 45
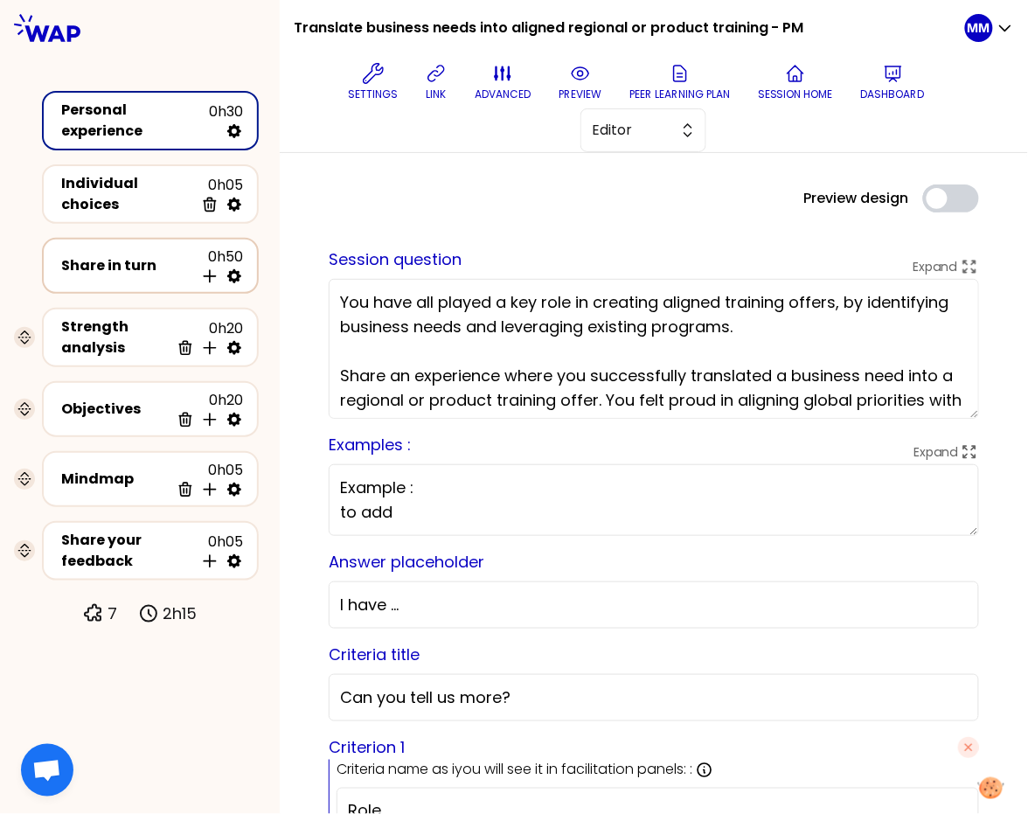
click at [234, 269] on icon at bounding box center [234, 276] width 14 height 14
select select "4"
select select "5"
select select "all"
select select "false"
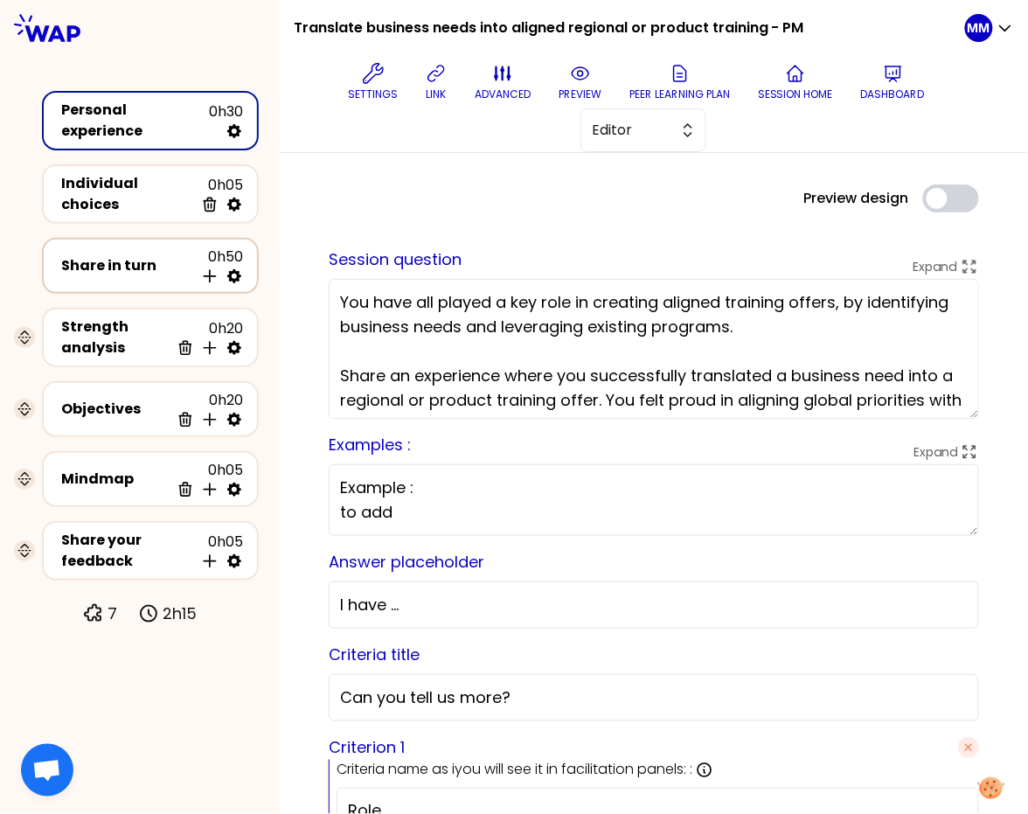
select select "Each"
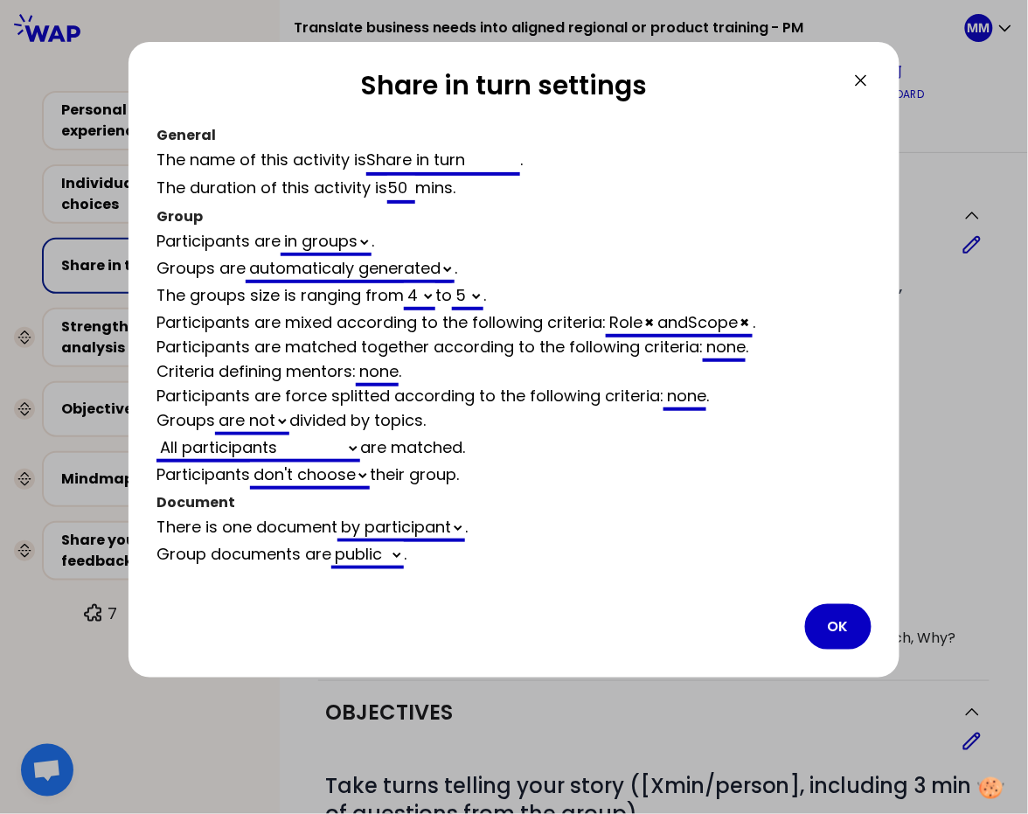
click at [862, 86] on icon at bounding box center [860, 80] width 21 height 21
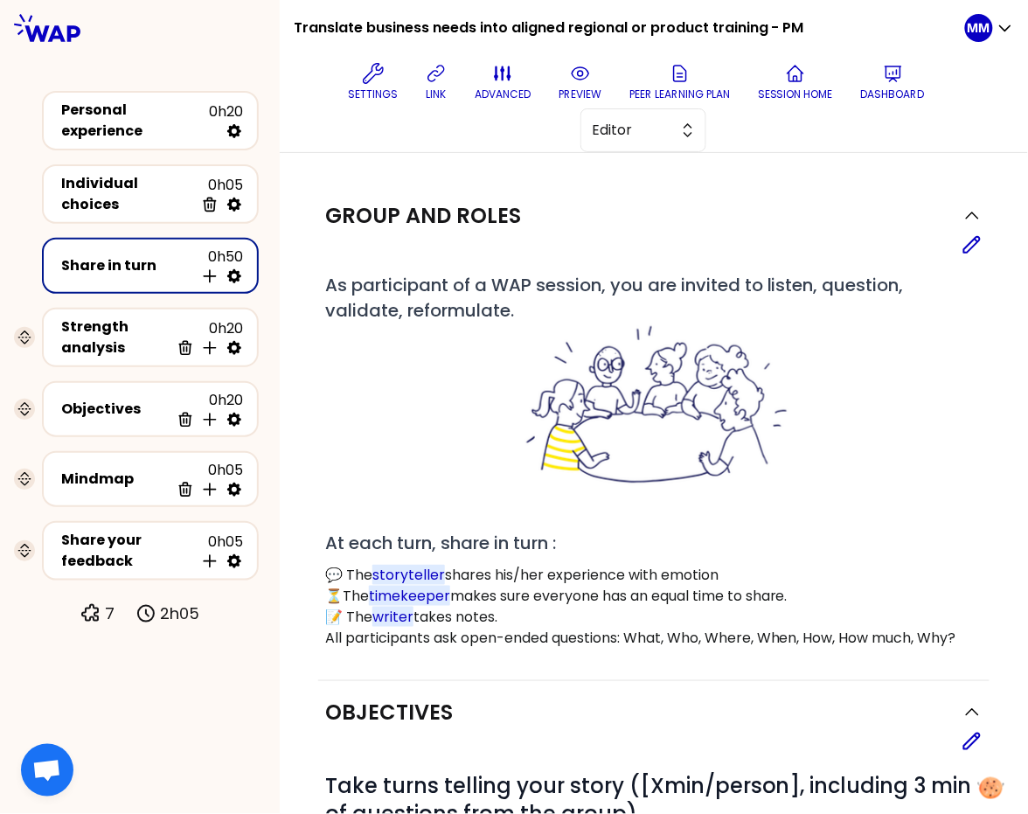
click at [239, 269] on icon at bounding box center [234, 276] width 14 height 14
select select "4"
select select "5"
select select "all"
select select "false"
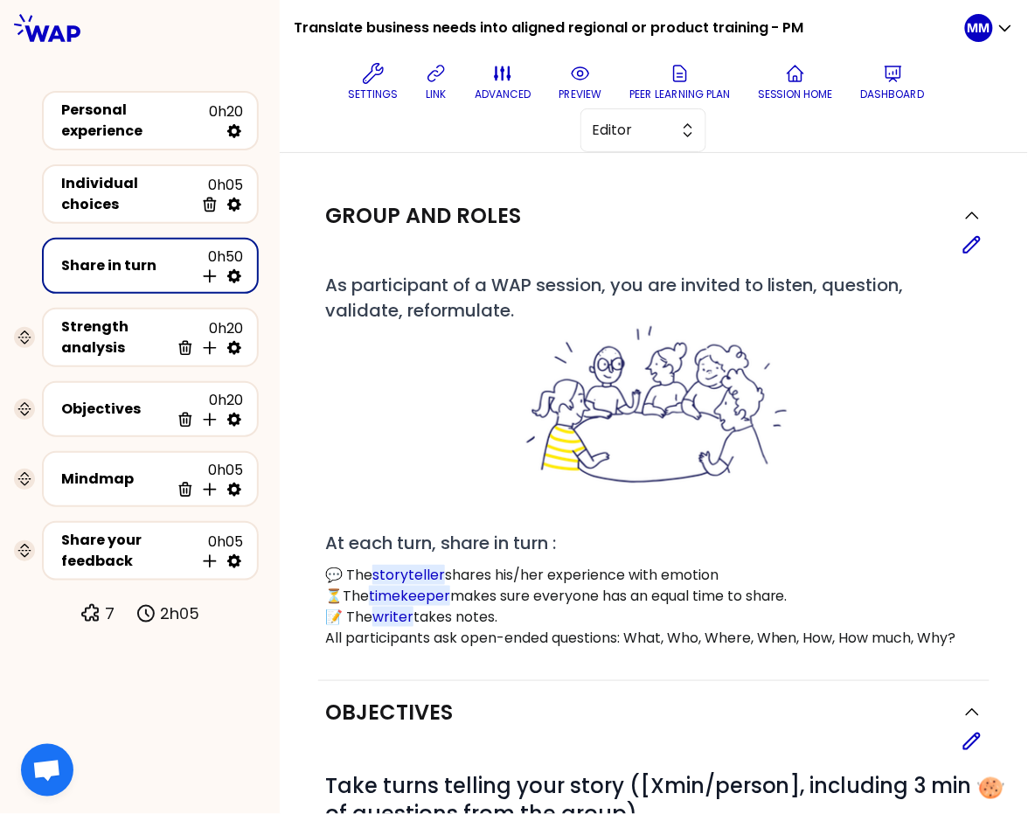
select select "Each"
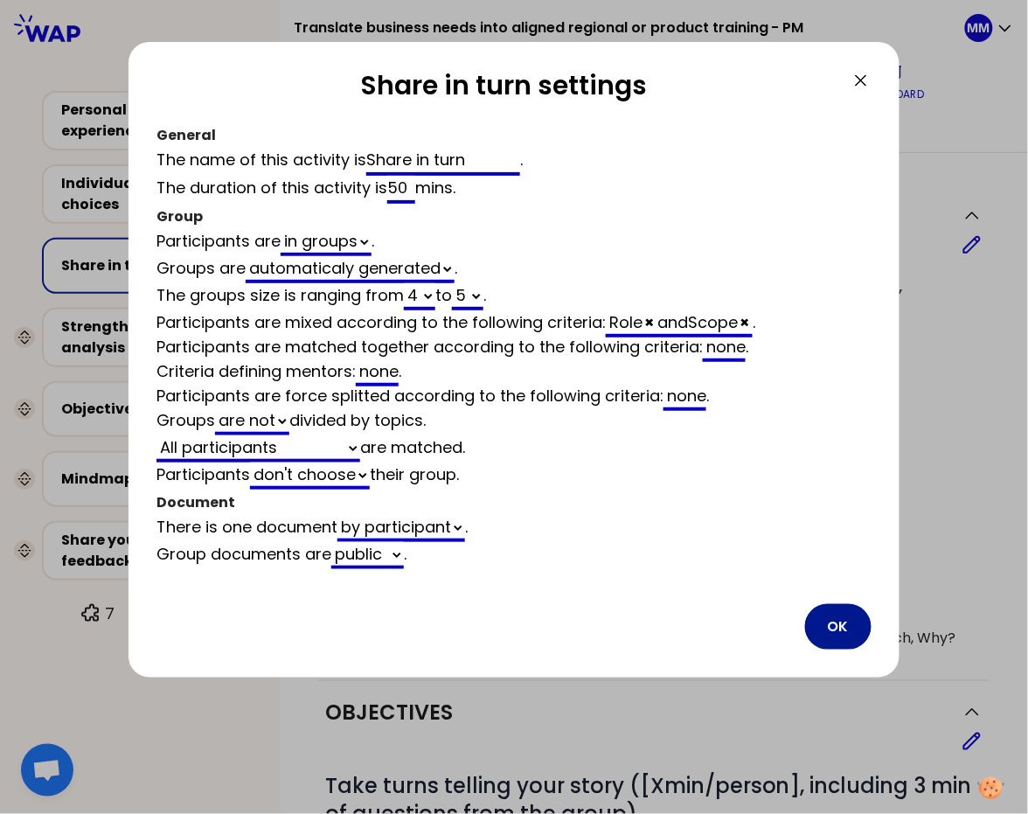
click at [841, 615] on button "OK" at bounding box center [838, 626] width 66 height 45
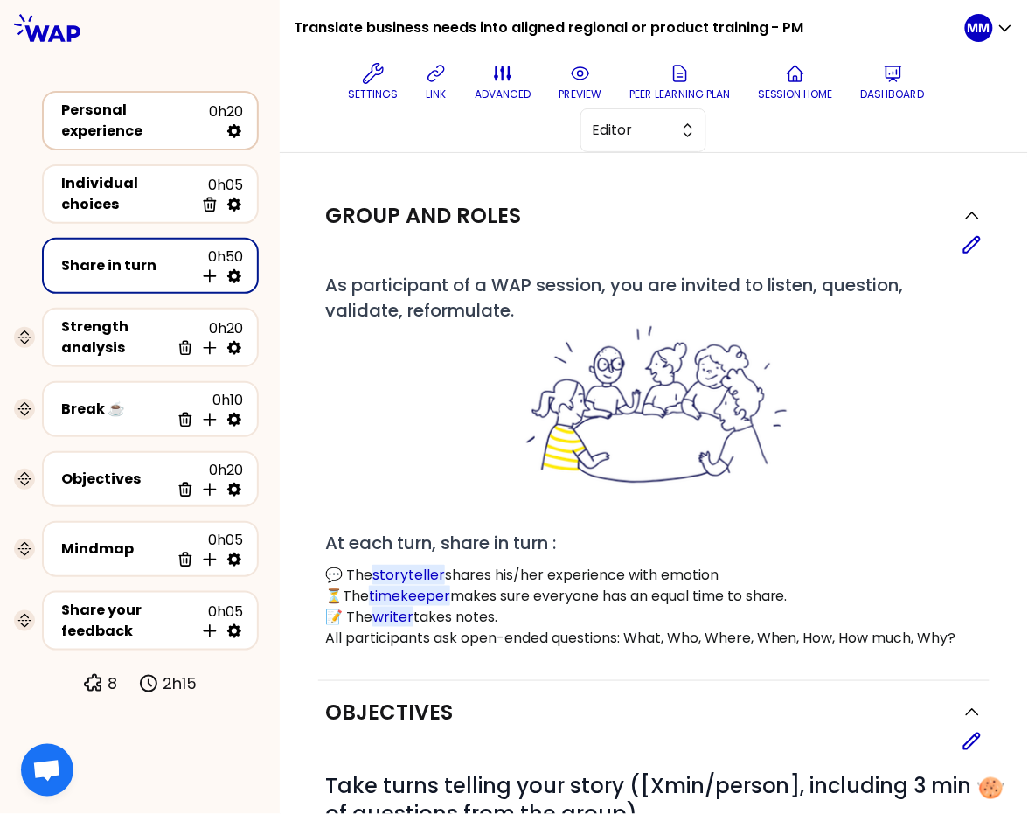
click at [134, 111] on div "Personal experience" at bounding box center [135, 121] width 148 height 42
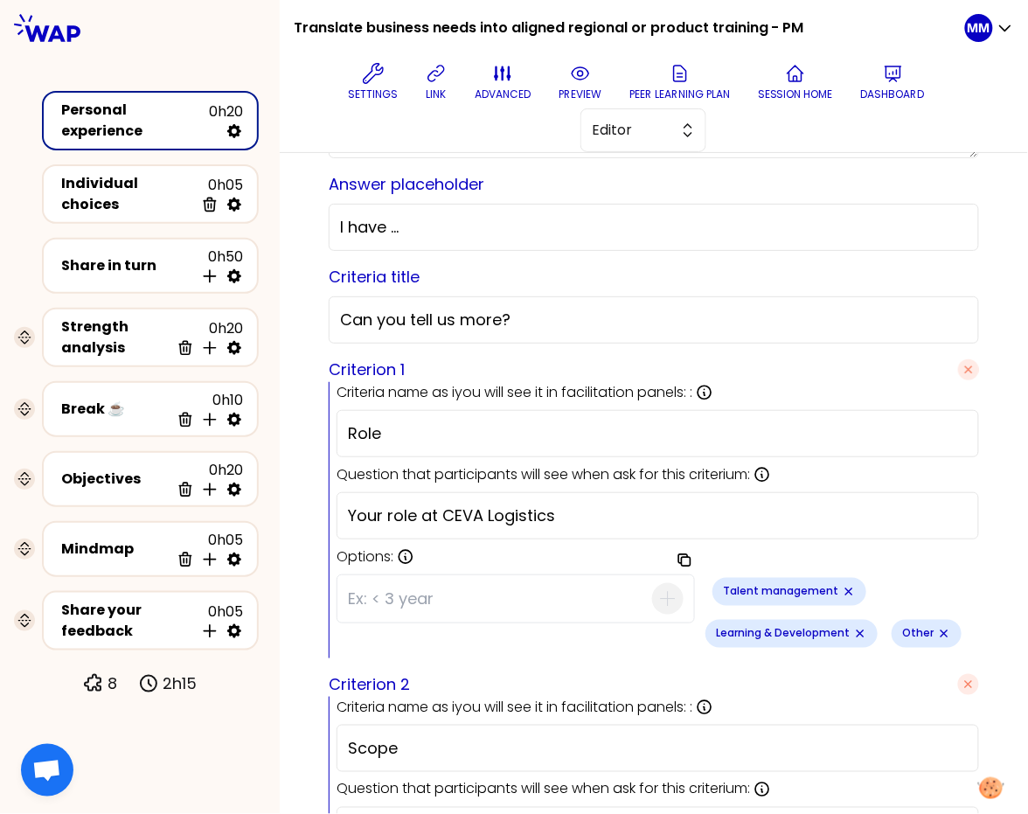
scroll to position [630, 0]
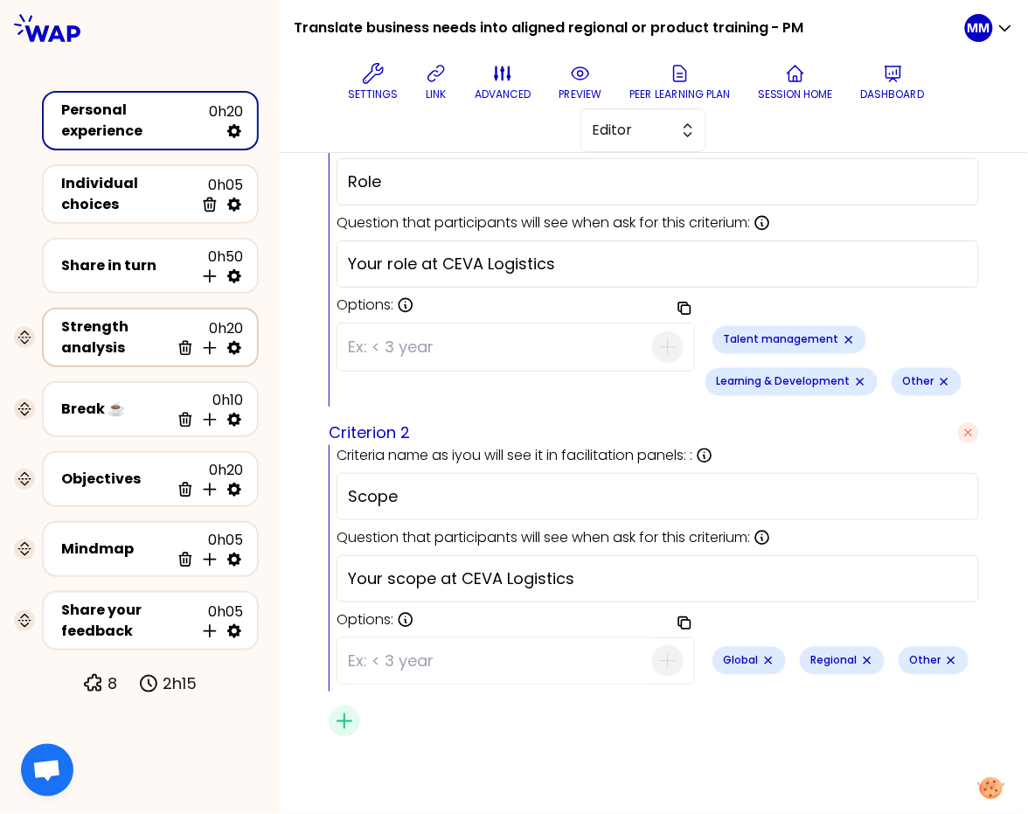
drag, startPoint x: 122, startPoint y: 332, endPoint x: 163, endPoint y: 342, distance: 41.3
click at [123, 332] on div "Strength analysis" at bounding box center [115, 337] width 108 height 42
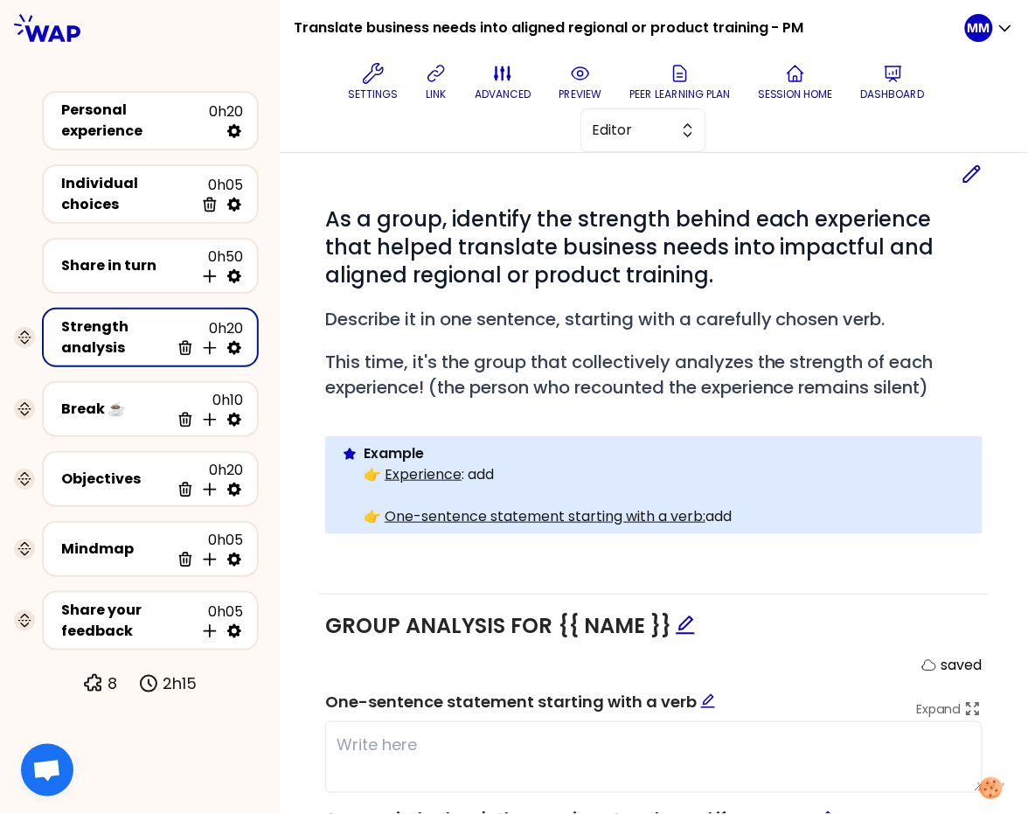
scroll to position [180, 0]
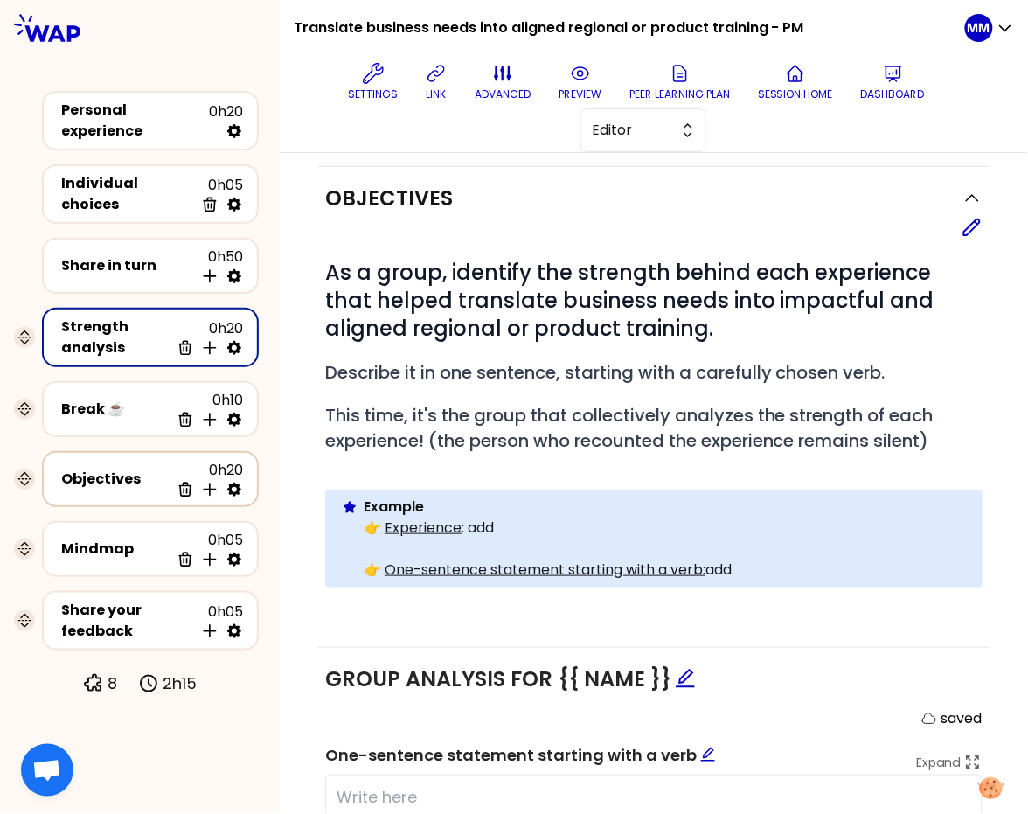
click at [131, 477] on div "Objectives 0h20 Delete Insert activity below" at bounding box center [150, 479] width 185 height 38
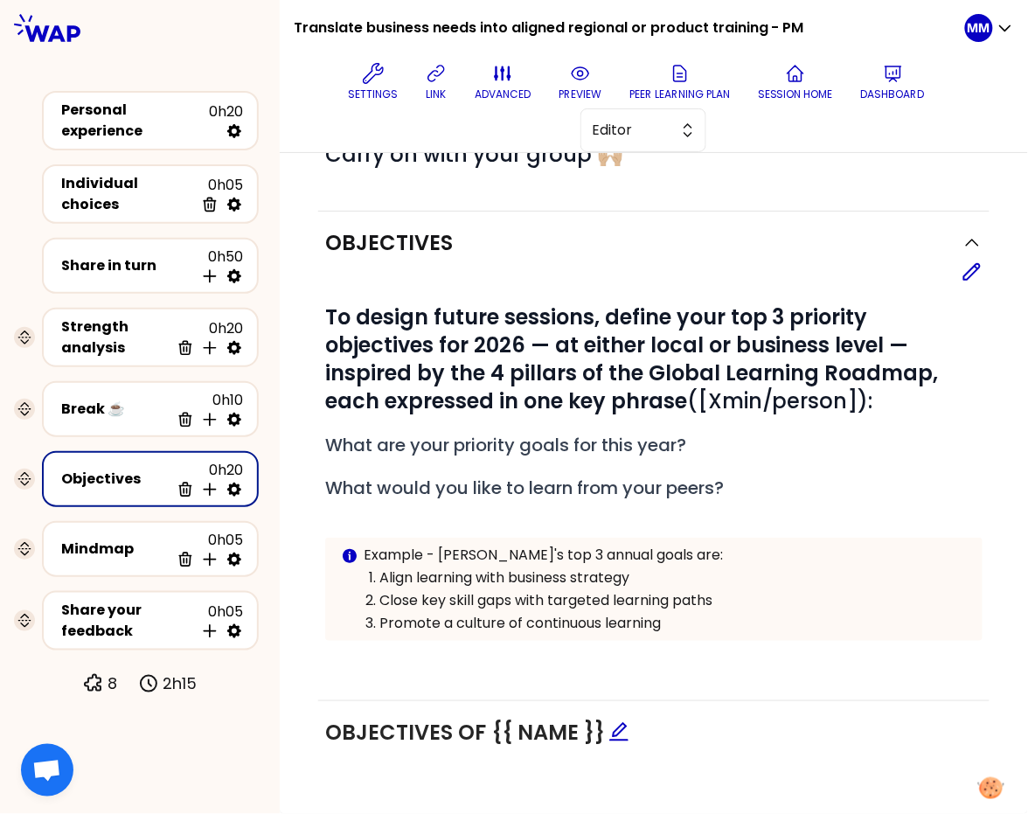
scroll to position [180, 0]
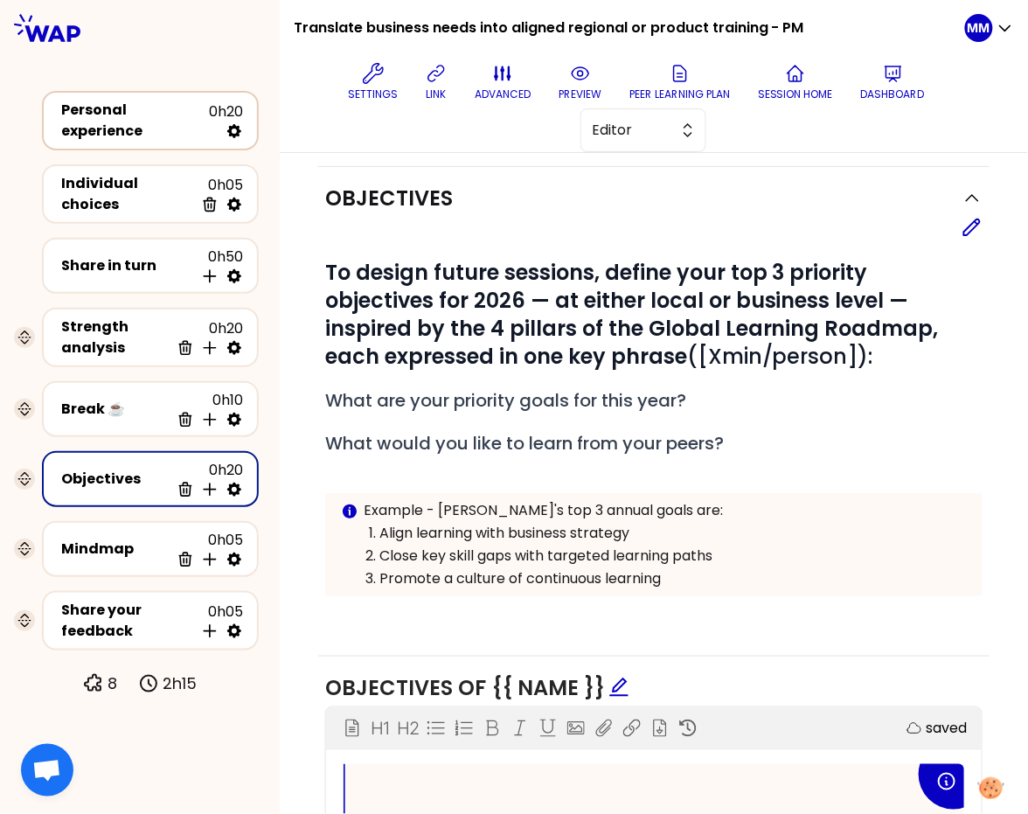
click at [109, 124] on div "Personal experience" at bounding box center [135, 121] width 148 height 42
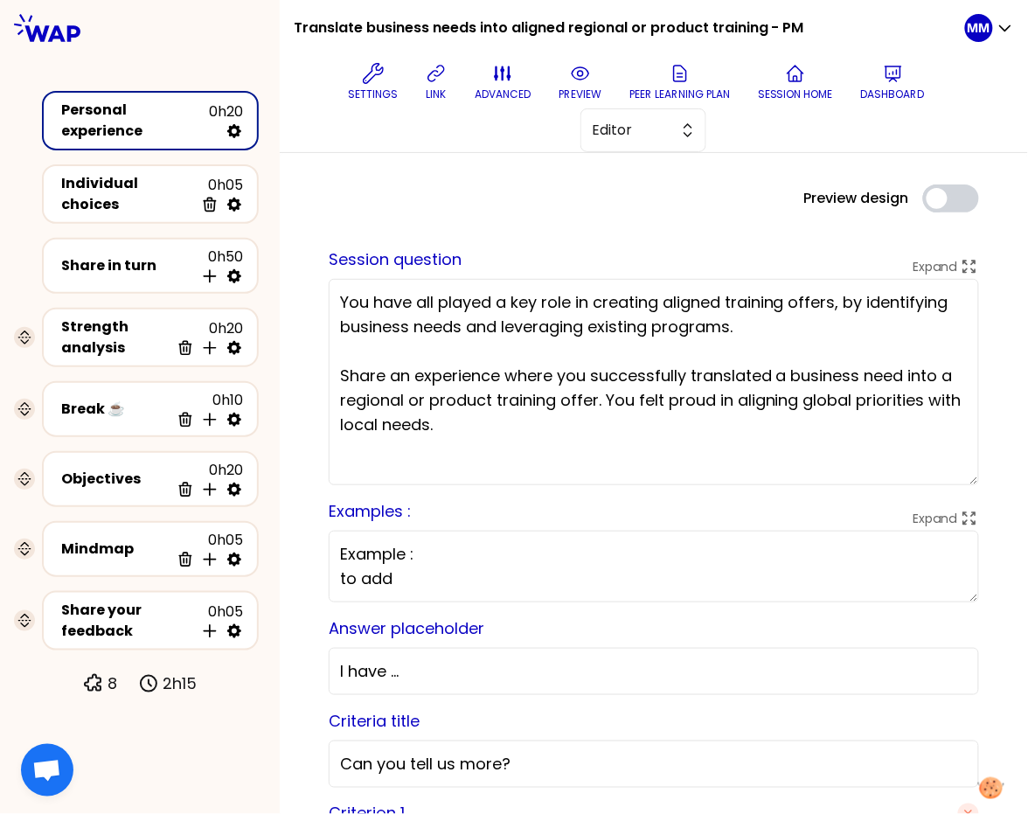
drag, startPoint x: 953, startPoint y: 412, endPoint x: 949, endPoint y: 480, distance: 67.4
click at [949, 480] on textarea "You have all played a key role in creating aligned training offers, by identify…" at bounding box center [654, 382] width 650 height 206
click at [939, 444] on textarea "You have all played a key role in creating aligned training offers, by identify…" at bounding box center [654, 382] width 650 height 206
click at [155, 272] on div "Share in turn 0h50 Insert activity below" at bounding box center [150, 265] width 185 height 38
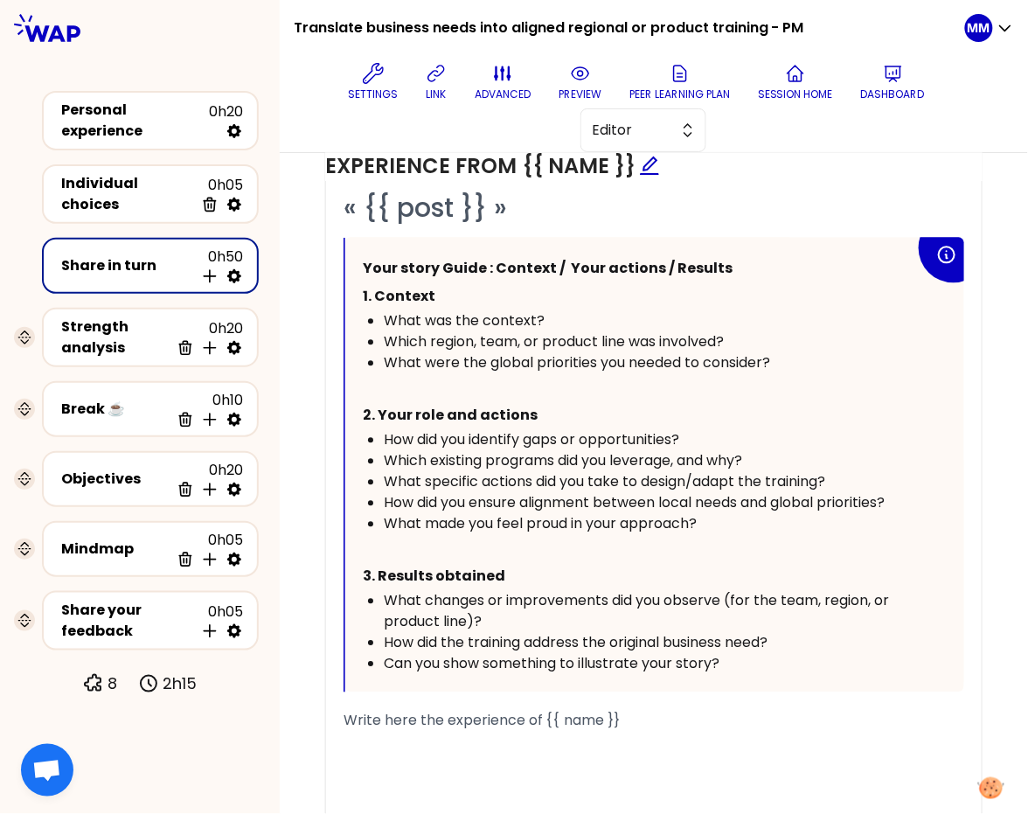
scroll to position [884, 0]
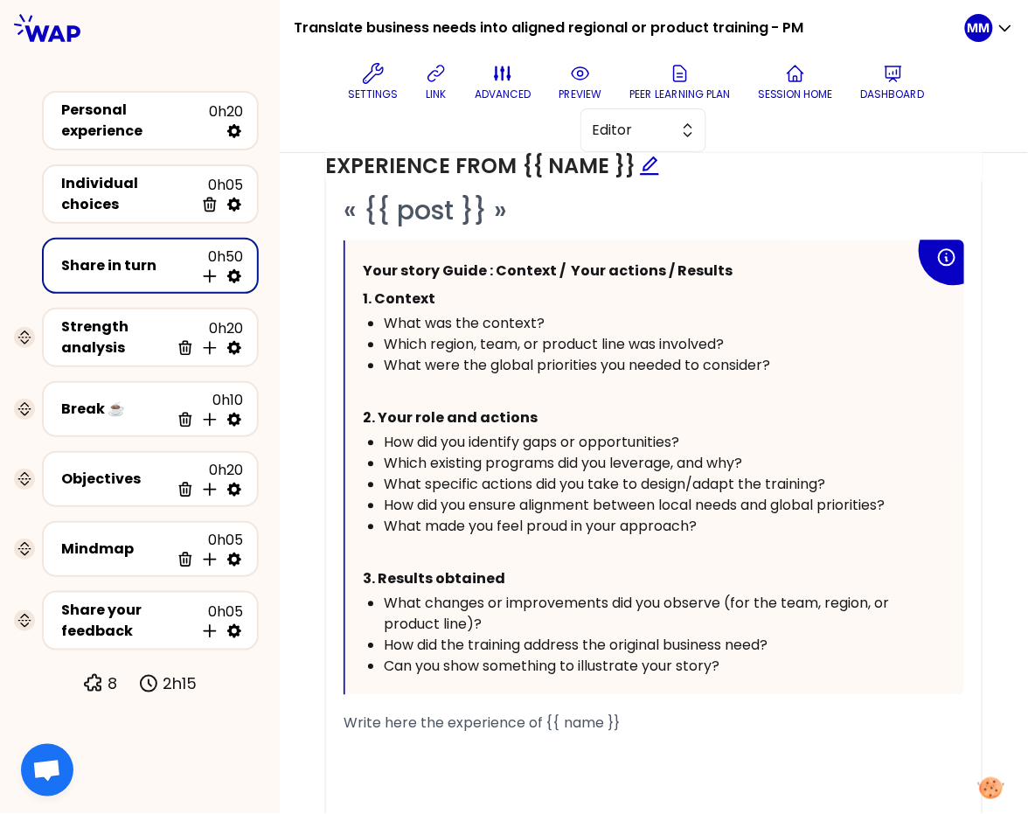
click at [426, 461] on span "Which existing programs did you leverage, and why?" at bounding box center [563, 464] width 358 height 20
click at [753, 547] on p "﻿" at bounding box center [639, 551] width 552 height 28
click at [109, 479] on div "Objectives 0h20 Delete Insert activity below" at bounding box center [150, 479] width 185 height 38
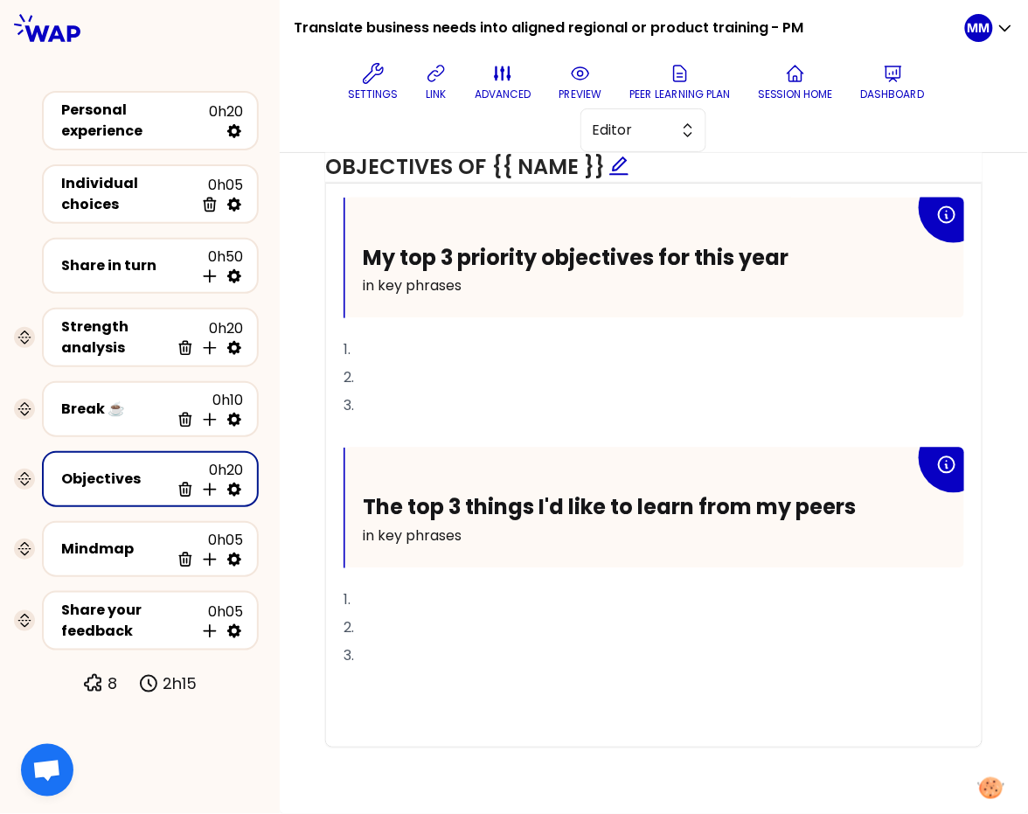
scroll to position [746, 0]
click at [875, 87] on p "Dashboard" at bounding box center [893, 94] width 64 height 14
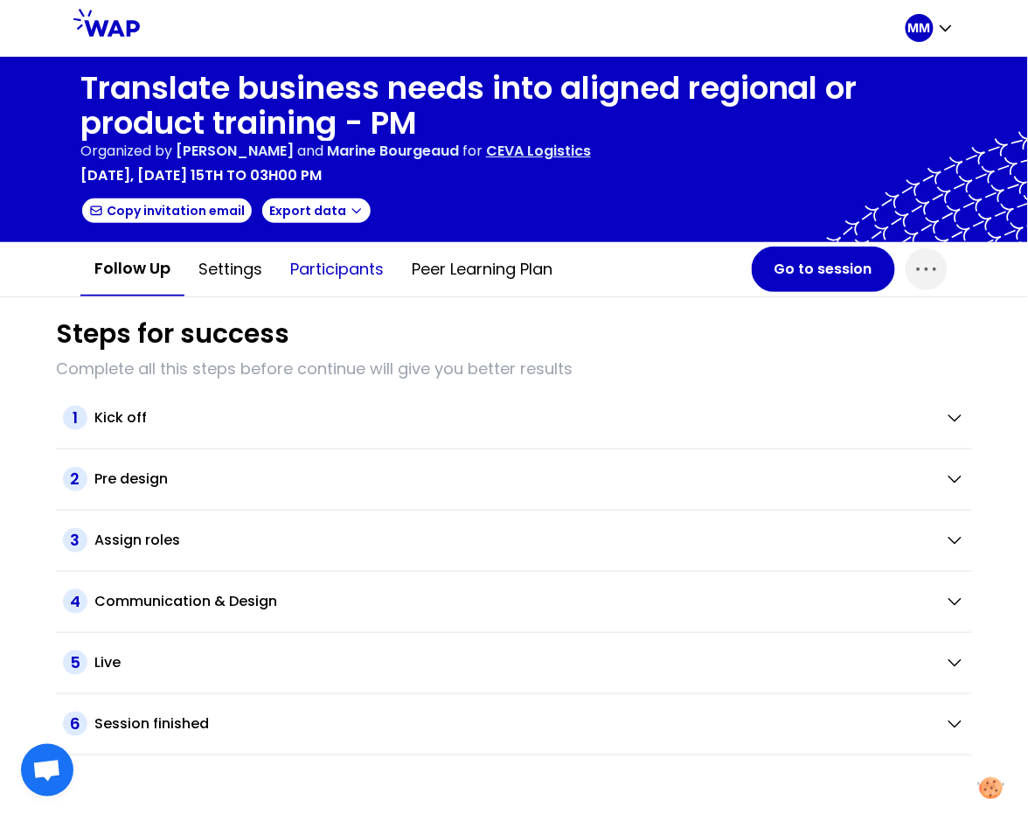
click at [363, 265] on button "Participants" at bounding box center [336, 269] width 121 height 52
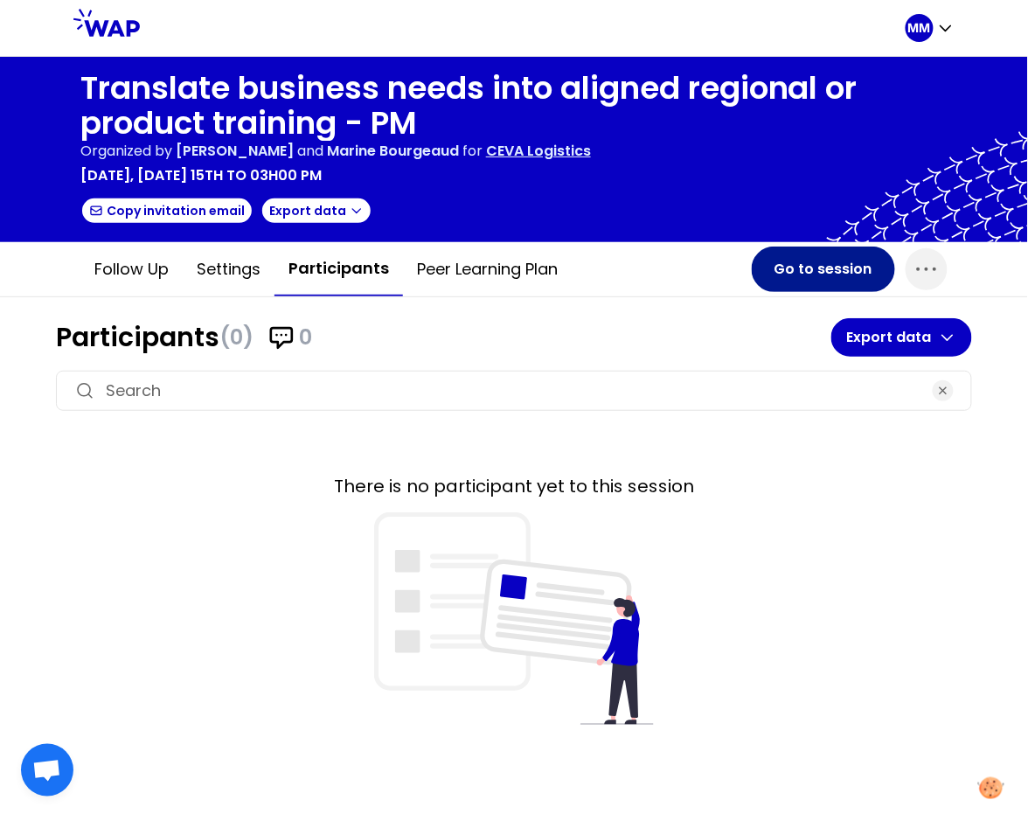
click at [791, 267] on button "Go to session" at bounding box center [823, 268] width 143 height 45
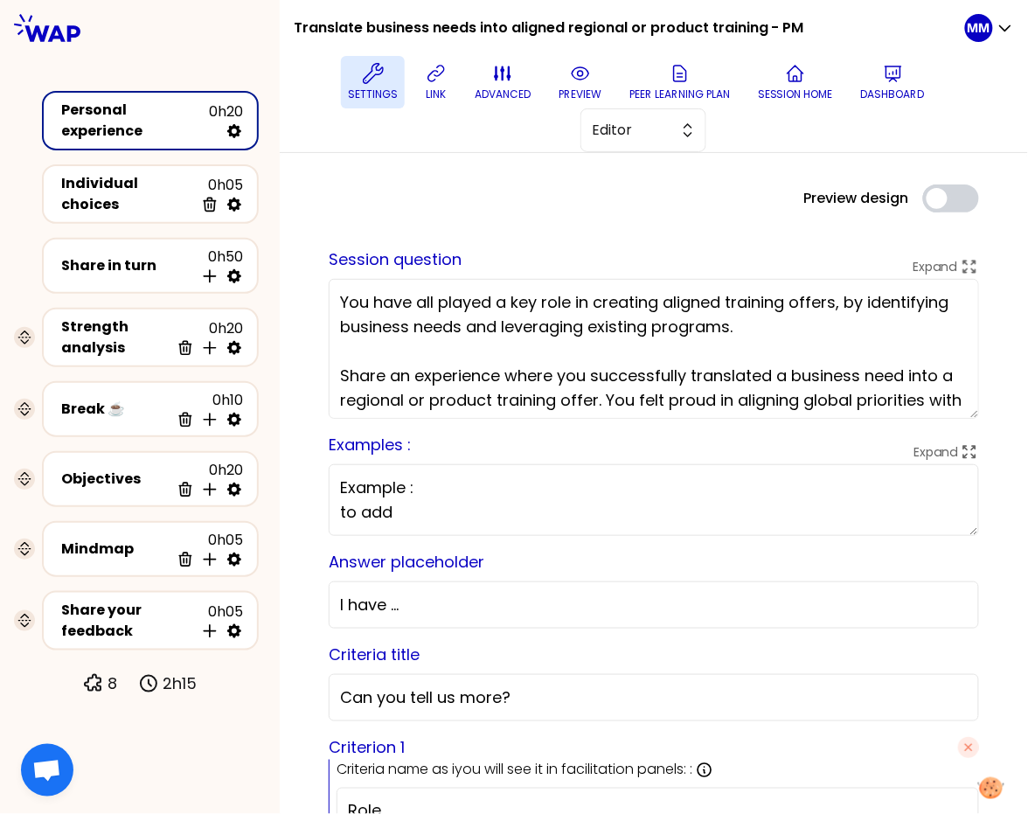
click at [345, 93] on button "Settings" at bounding box center [373, 82] width 64 height 52
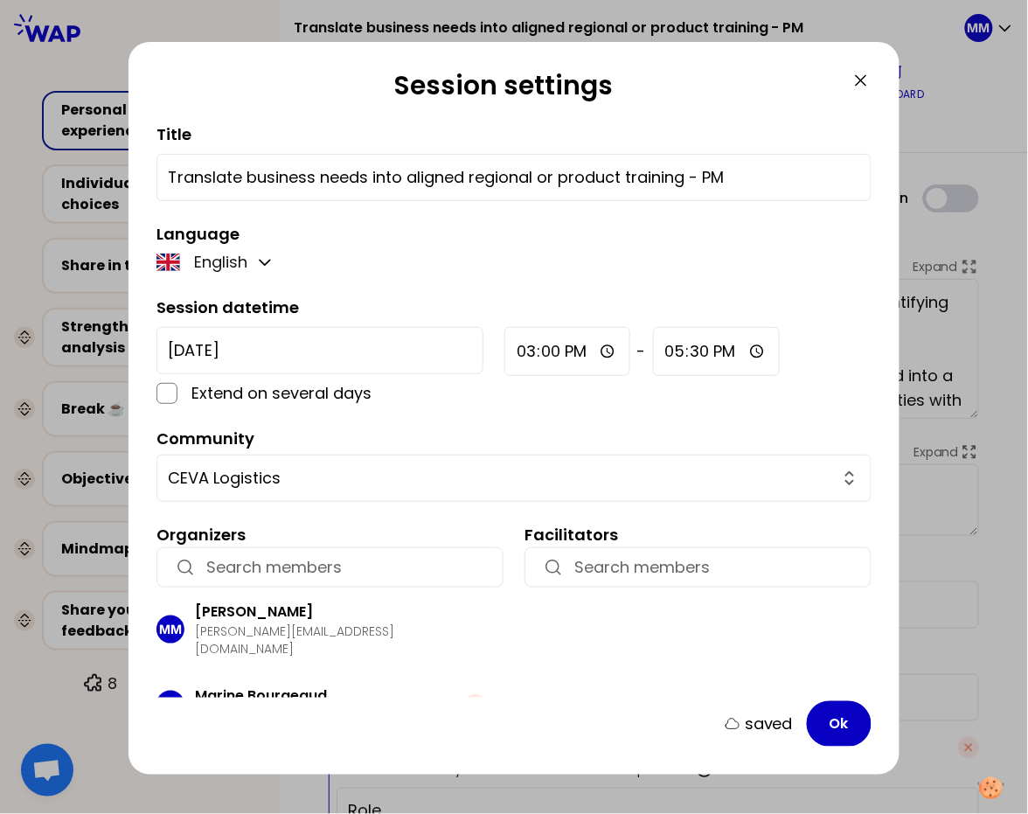
click at [860, 77] on icon at bounding box center [860, 80] width 21 height 21
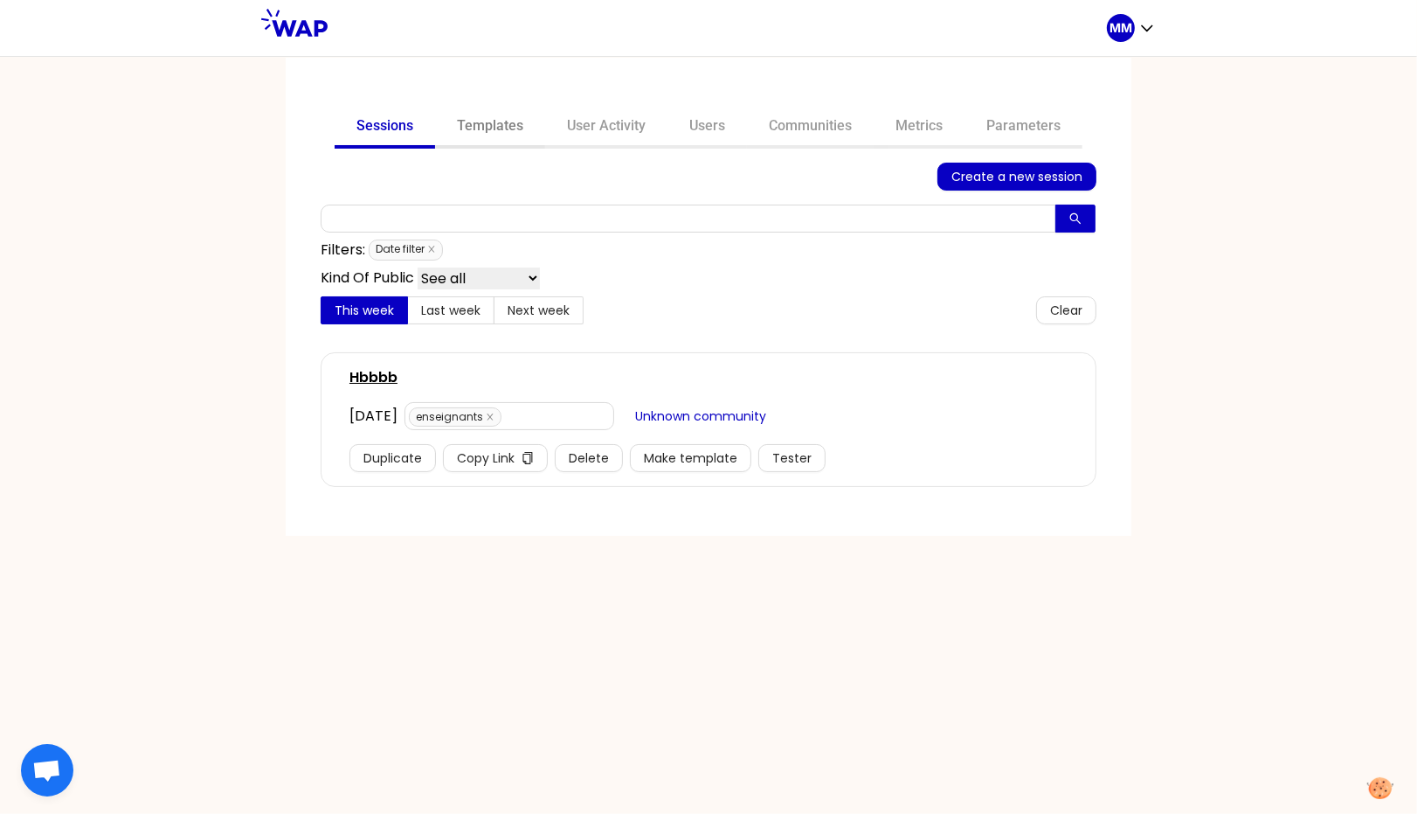
click at [505, 126] on link "Templates" at bounding box center [490, 128] width 110 height 42
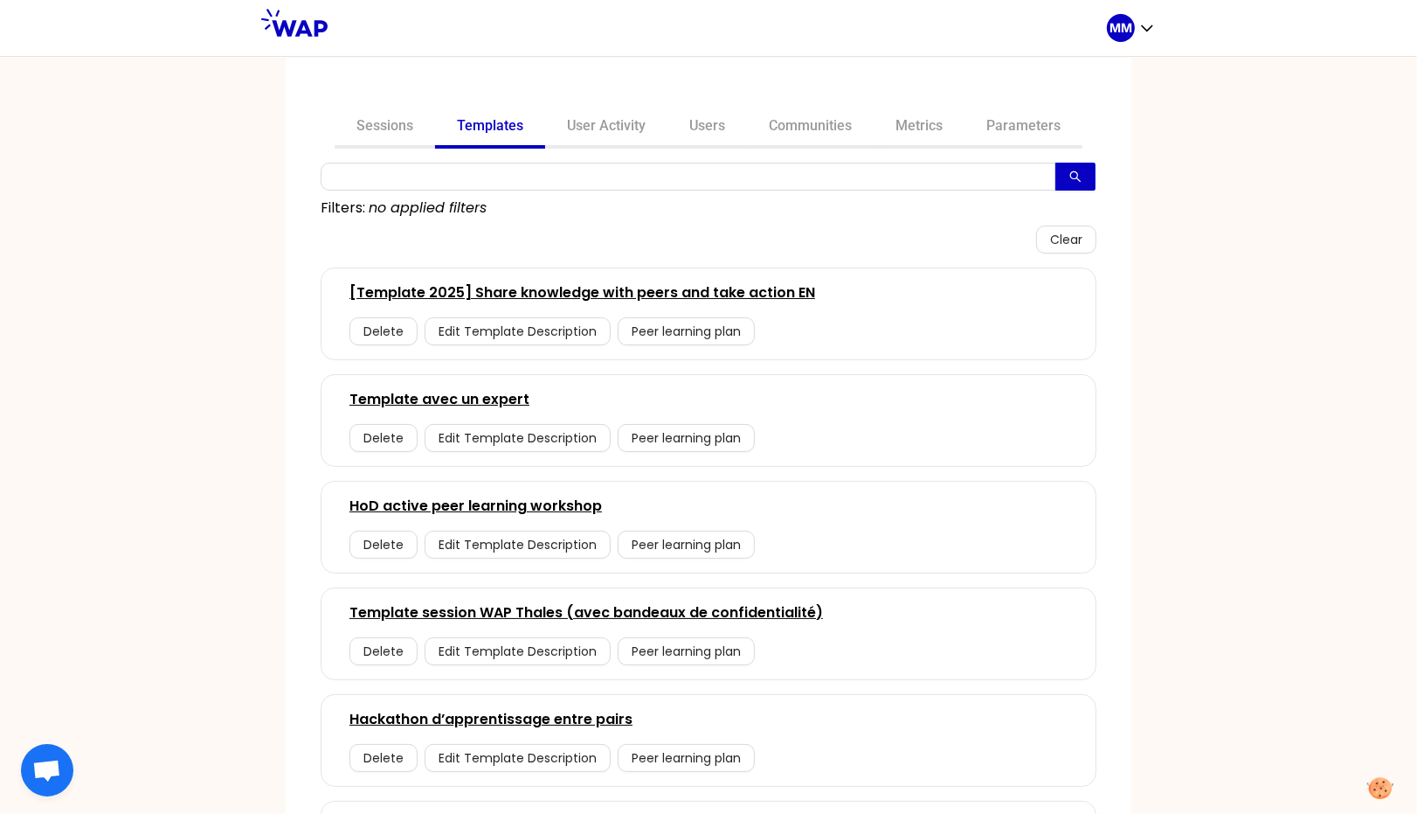
click at [621, 288] on link "[Template 2025] Share knowledge with peers and take action EN" at bounding box center [583, 292] width 466 height 21
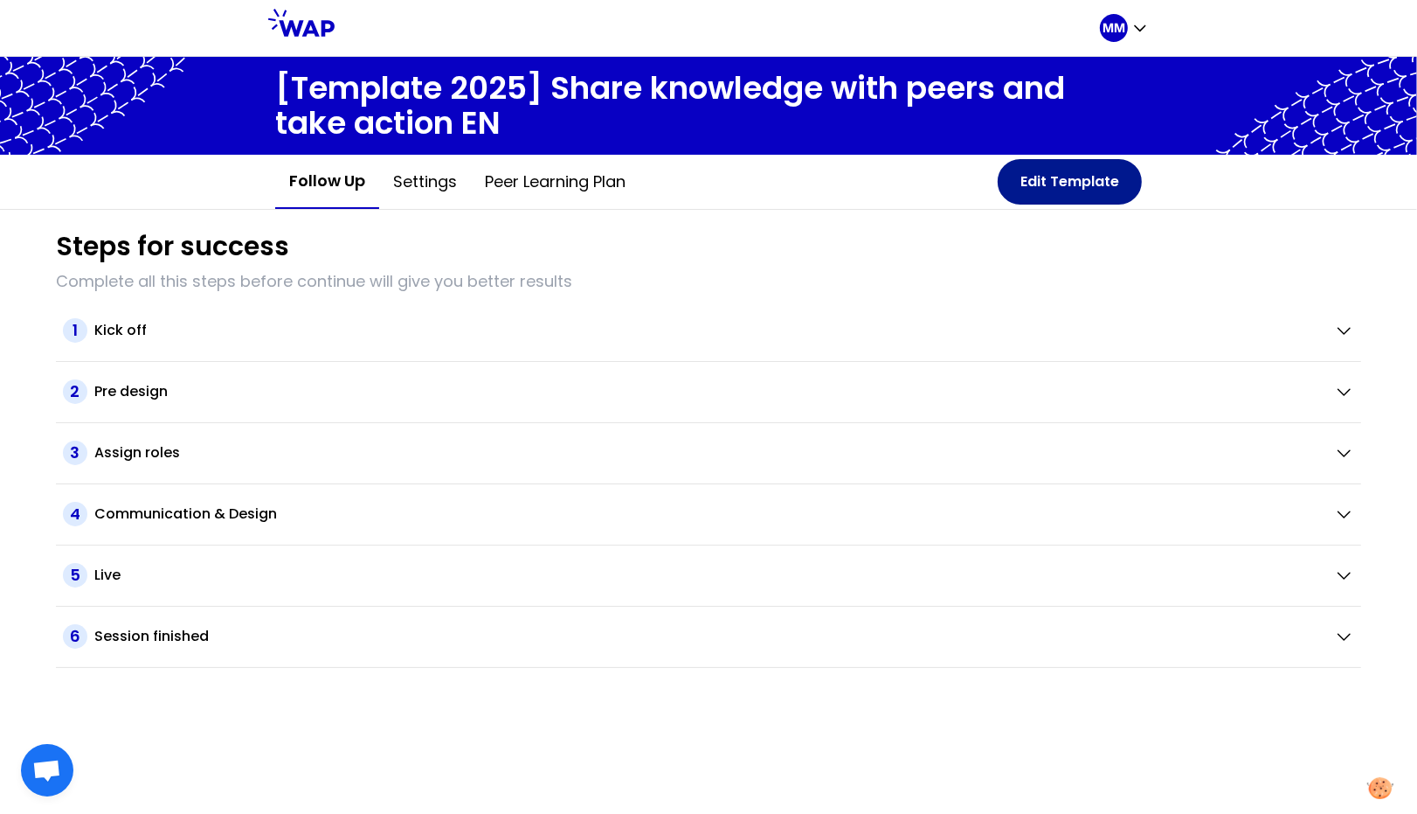
click at [1022, 172] on button "Edit Template" at bounding box center [1070, 181] width 144 height 45
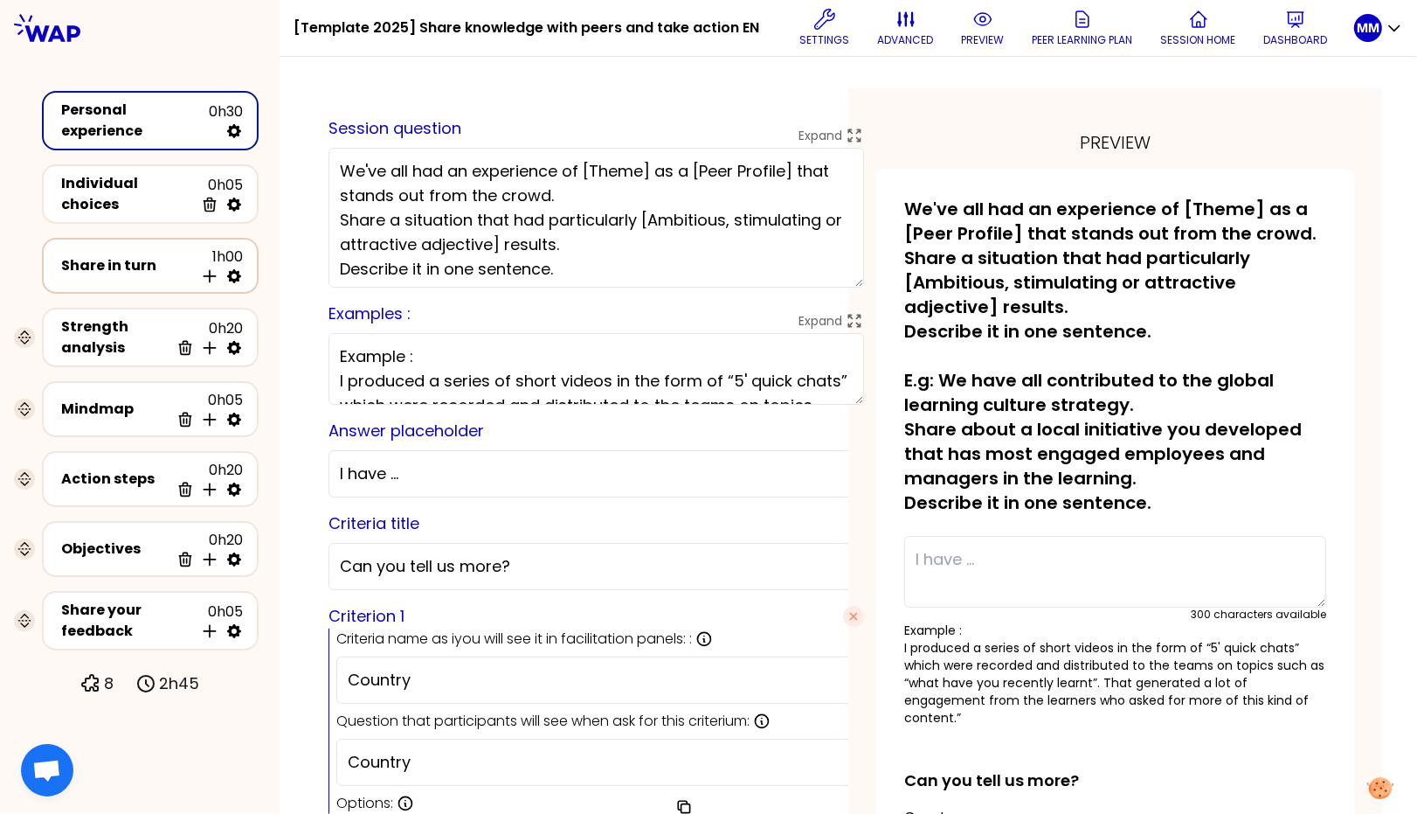
click at [235, 267] on icon at bounding box center [233, 275] width 17 height 17
select select "4"
select select "5"
select select "all"
select select "false"
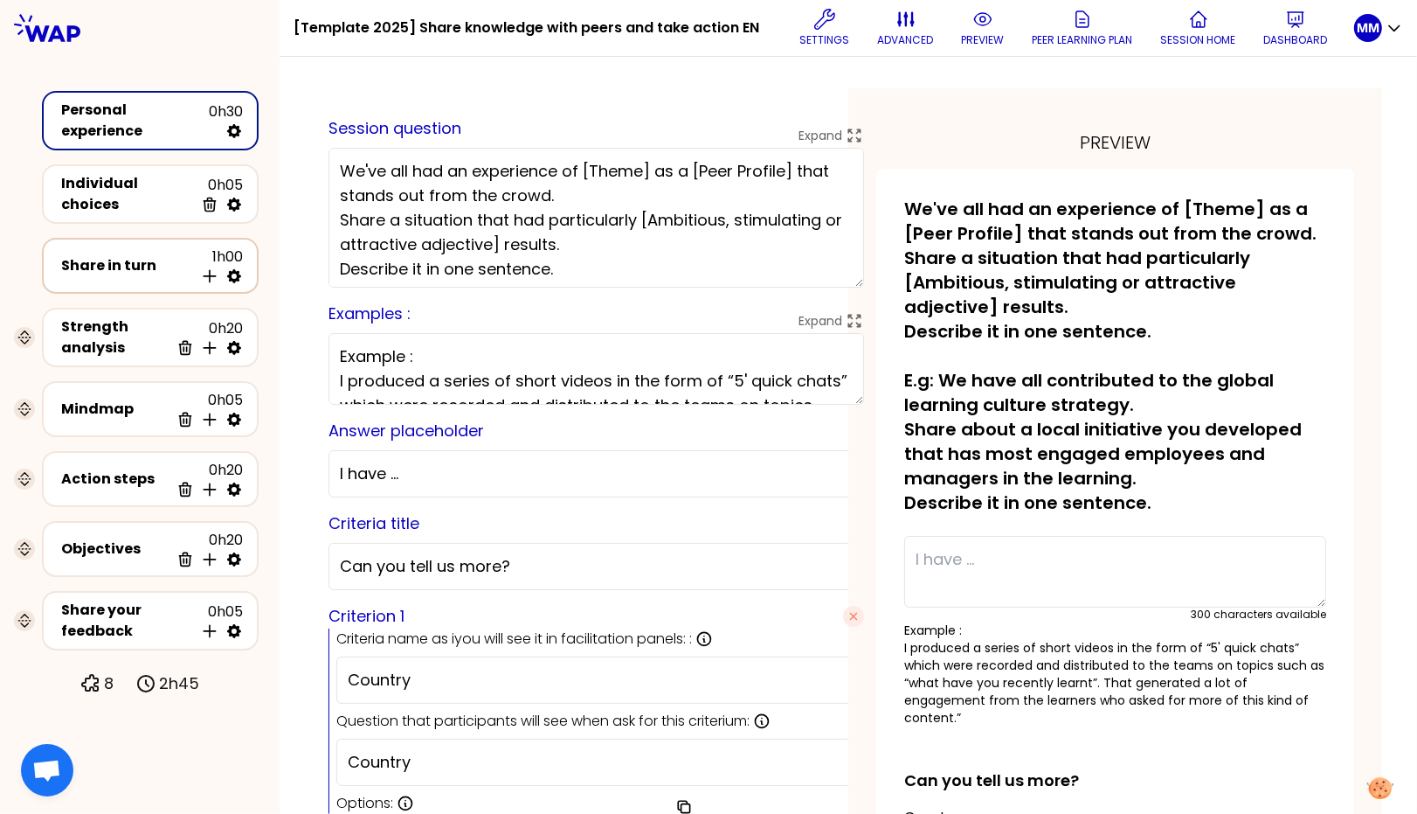
select select "Each"
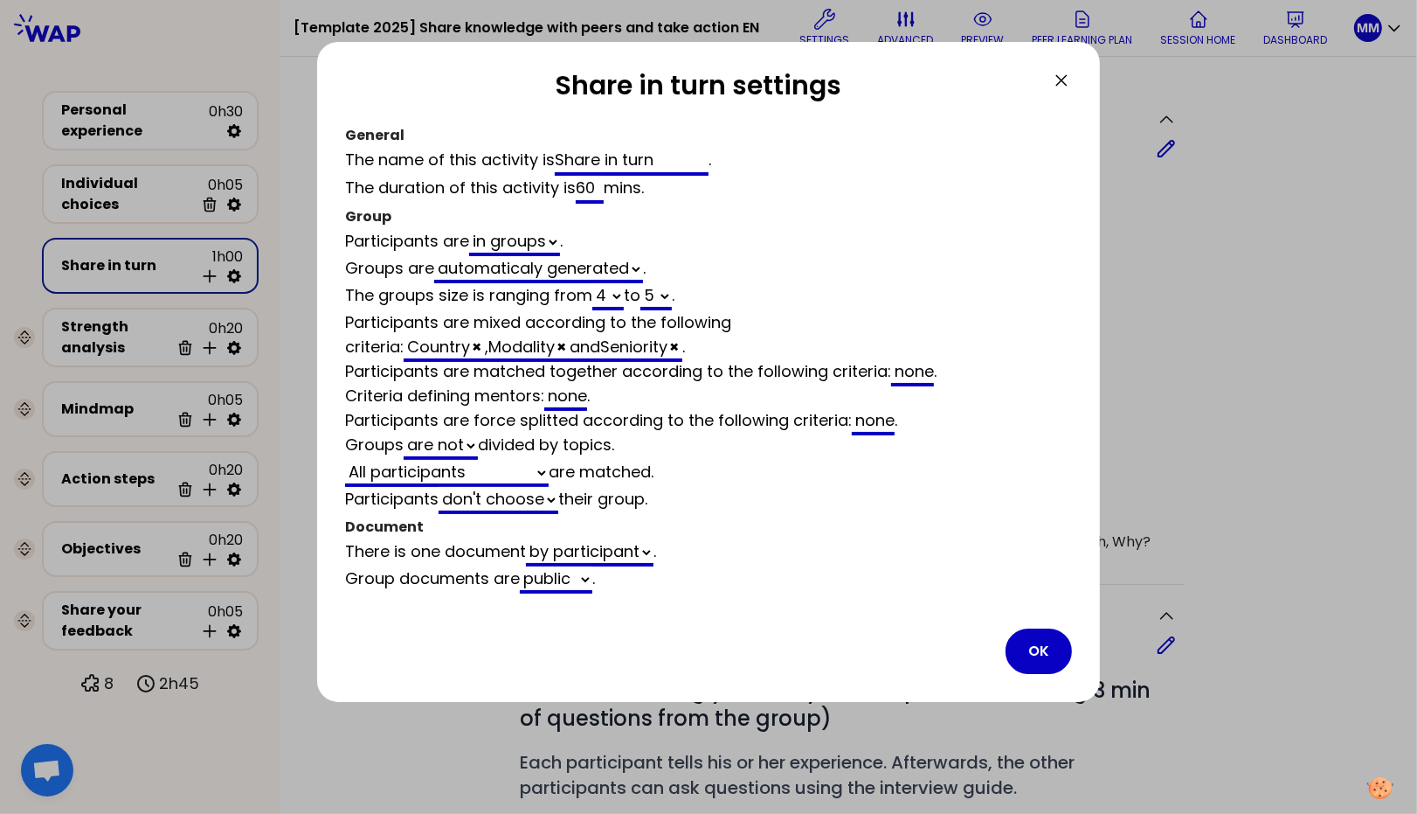
click at [591, 185] on input "60" at bounding box center [590, 190] width 28 height 28
type input "50"
select select "4"
select select "5"
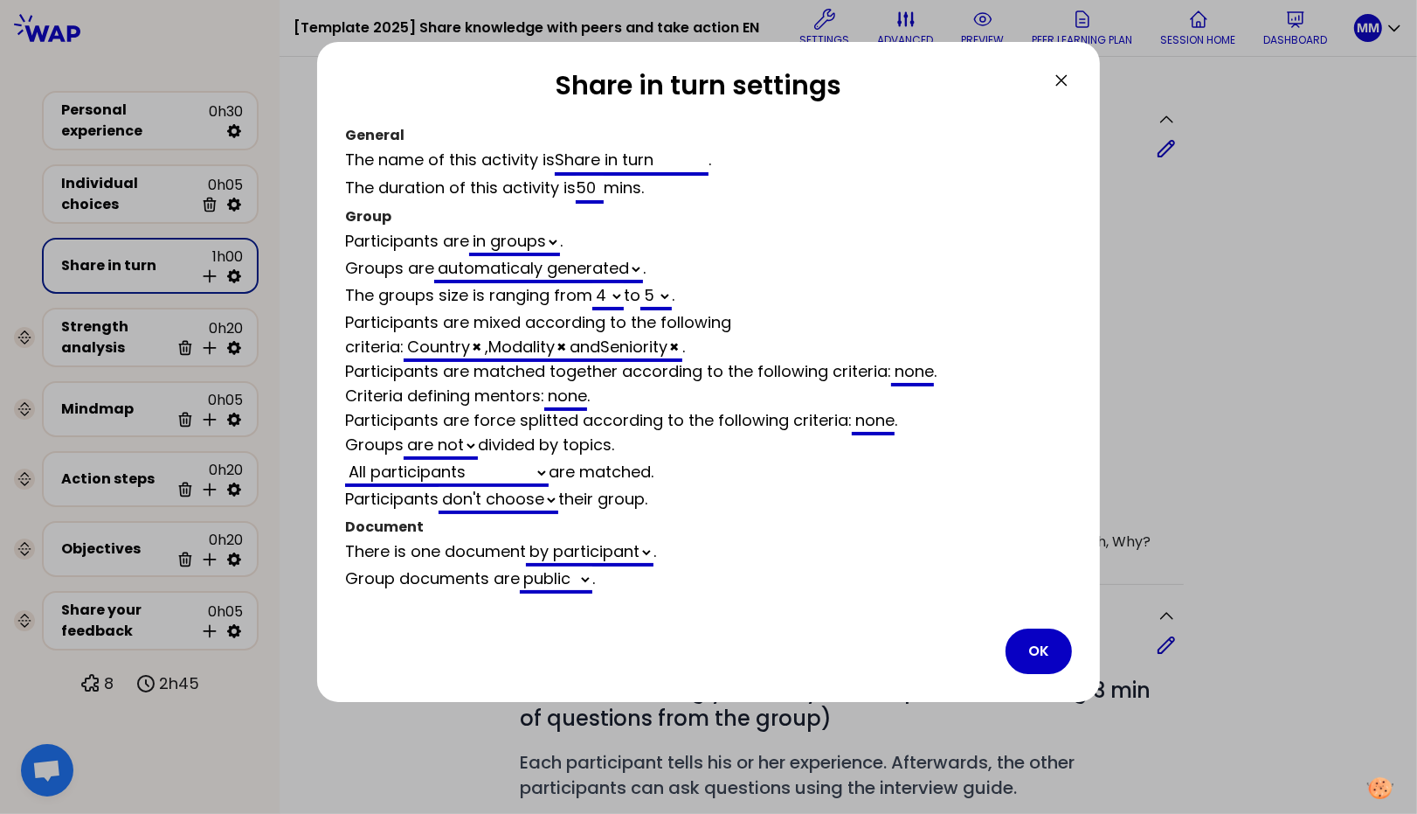
select select "all"
select select "false"
type input "50"
click at [1047, 634] on button "OK" at bounding box center [1039, 650] width 66 height 45
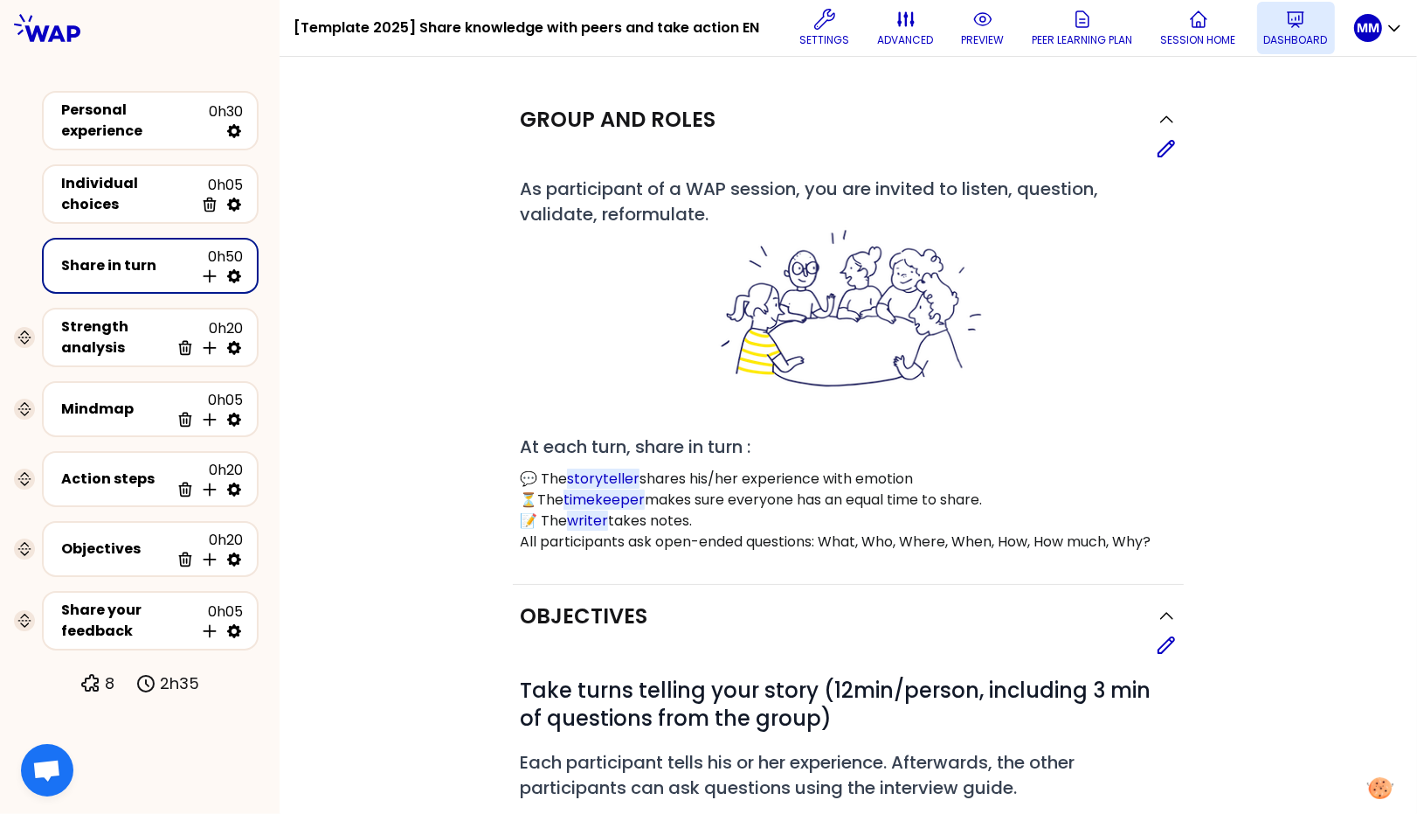
click at [1298, 35] on p "Dashboard" at bounding box center [1296, 40] width 64 height 14
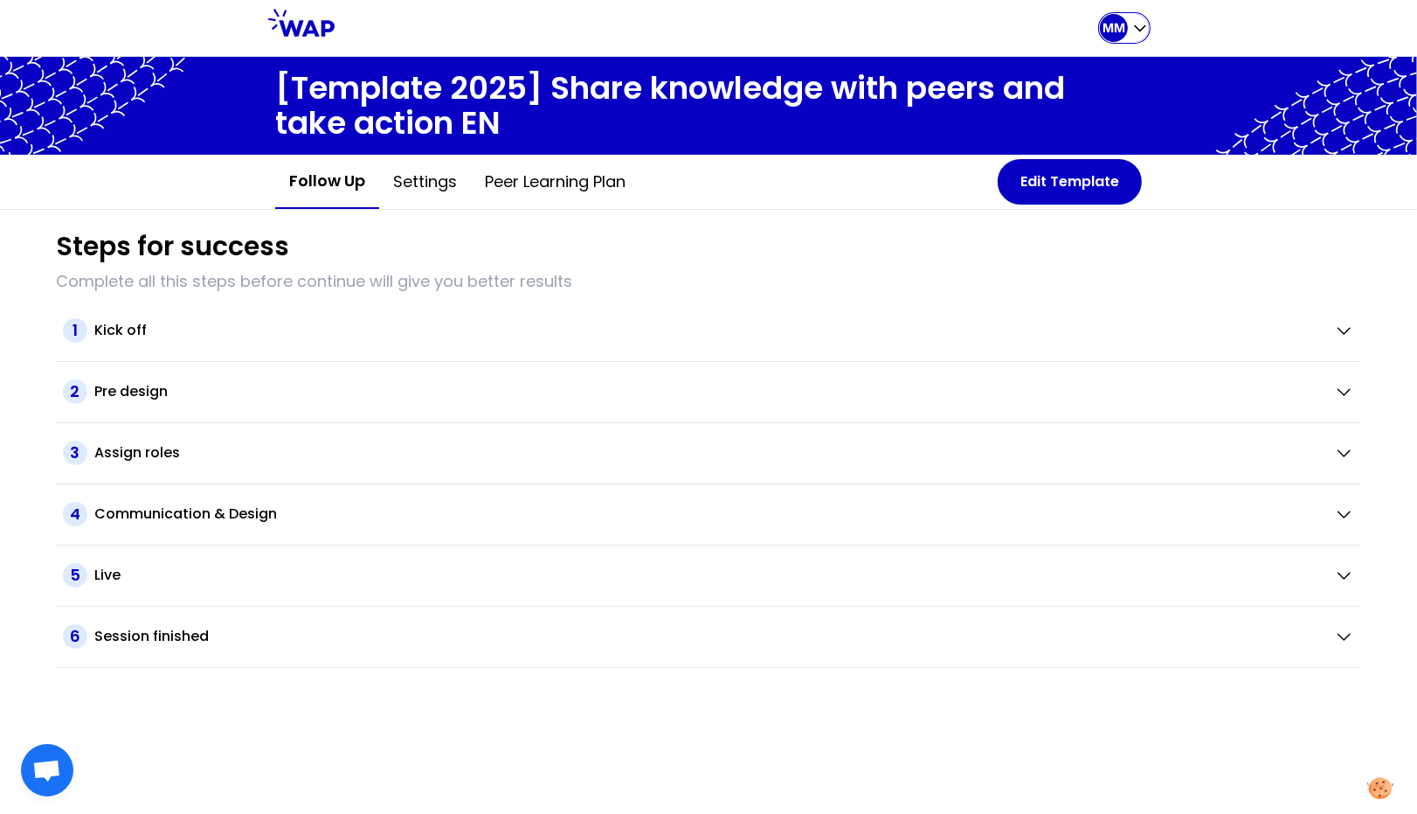
drag, startPoint x: 1112, startPoint y: 32, endPoint x: 1113, endPoint y: 41, distance: 8.8
click at [1112, 32] on p "MM" at bounding box center [1114, 27] width 23 height 17
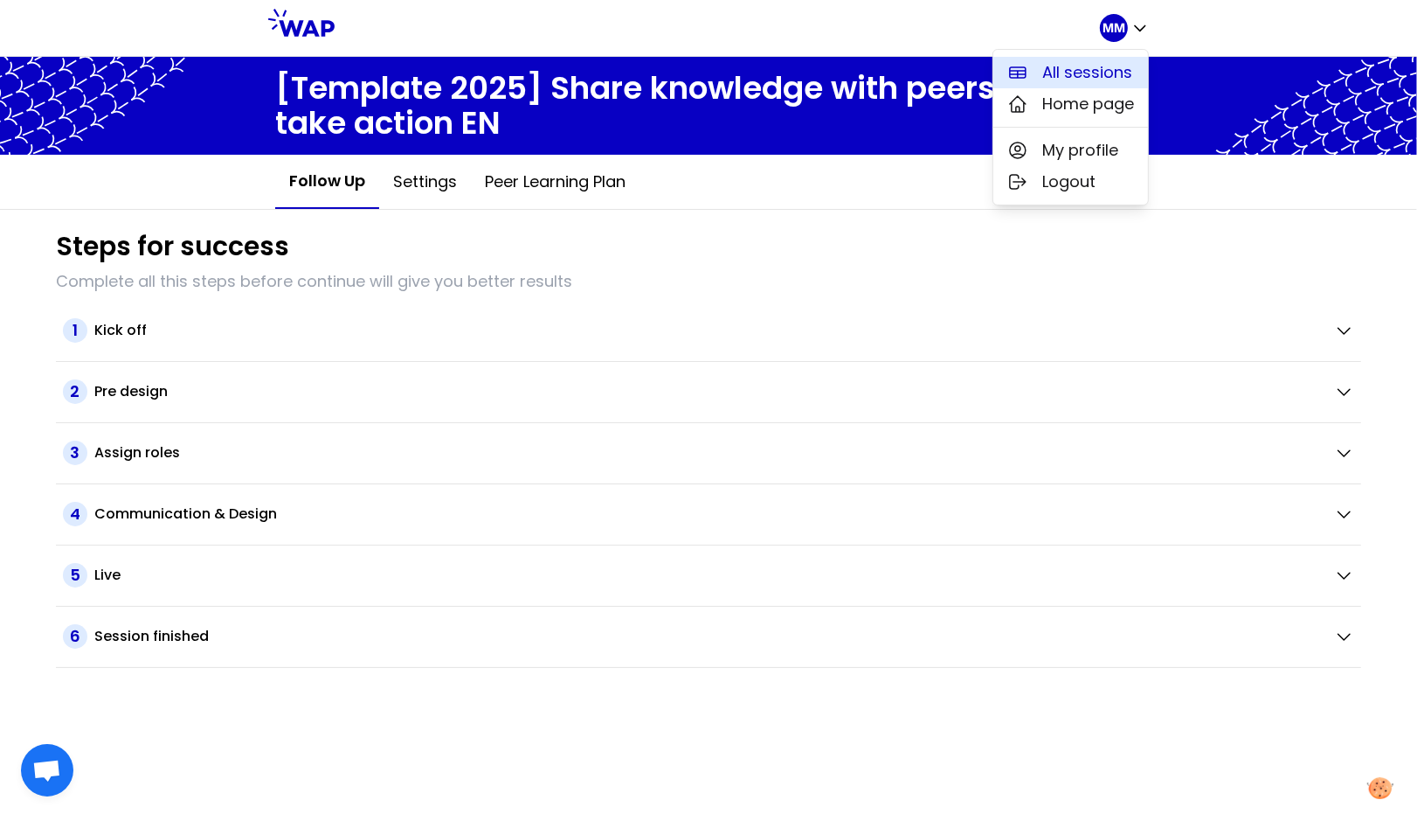
click at [1108, 68] on span "All sessions" at bounding box center [1088, 72] width 90 height 24
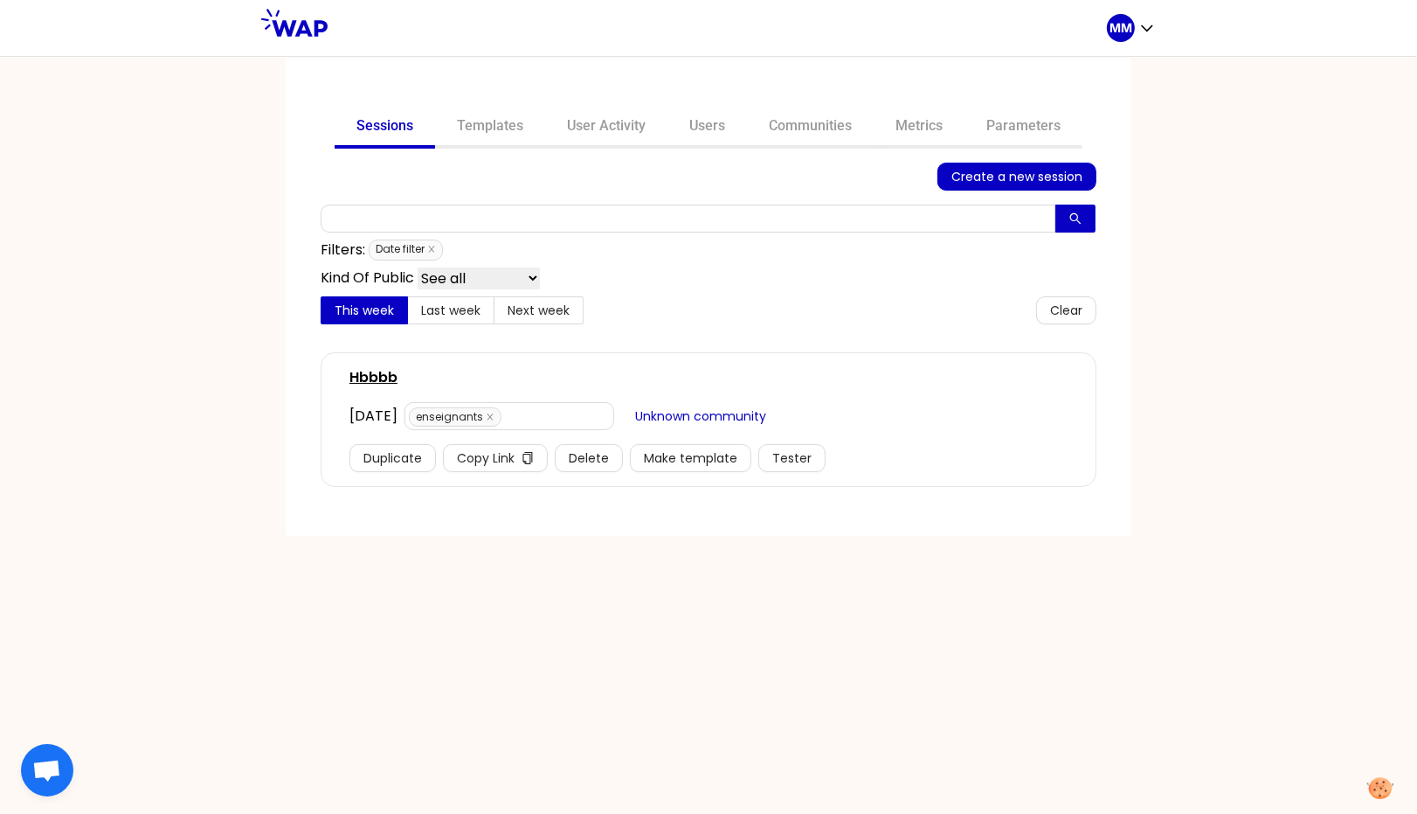
drag, startPoint x: 799, startPoint y: 133, endPoint x: 769, endPoint y: 156, distance: 37.4
click at [798, 133] on link "Communities" at bounding box center [810, 128] width 127 height 42
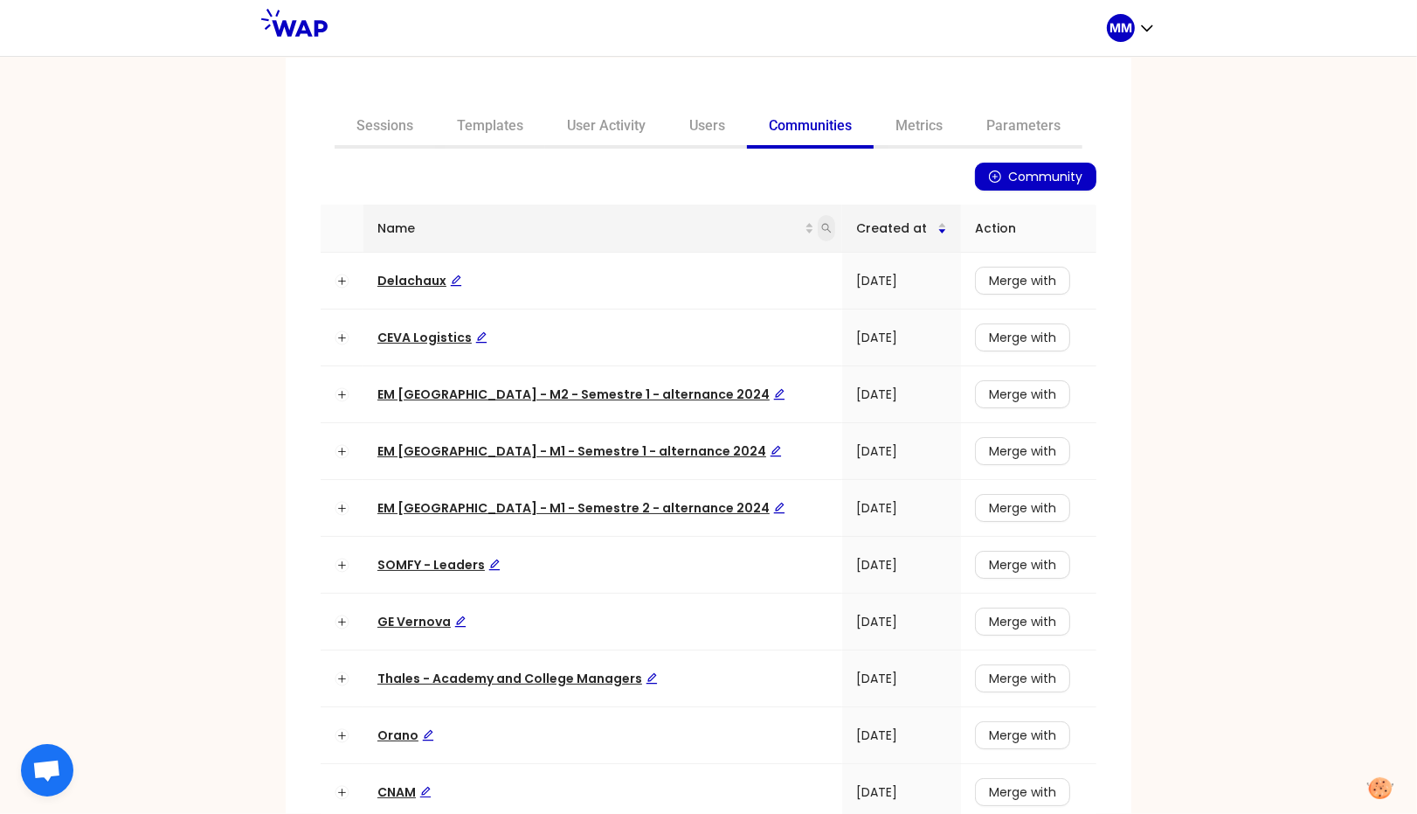
click at [821, 227] on icon "search" at bounding box center [826, 228] width 10 height 10
type input "ceva"
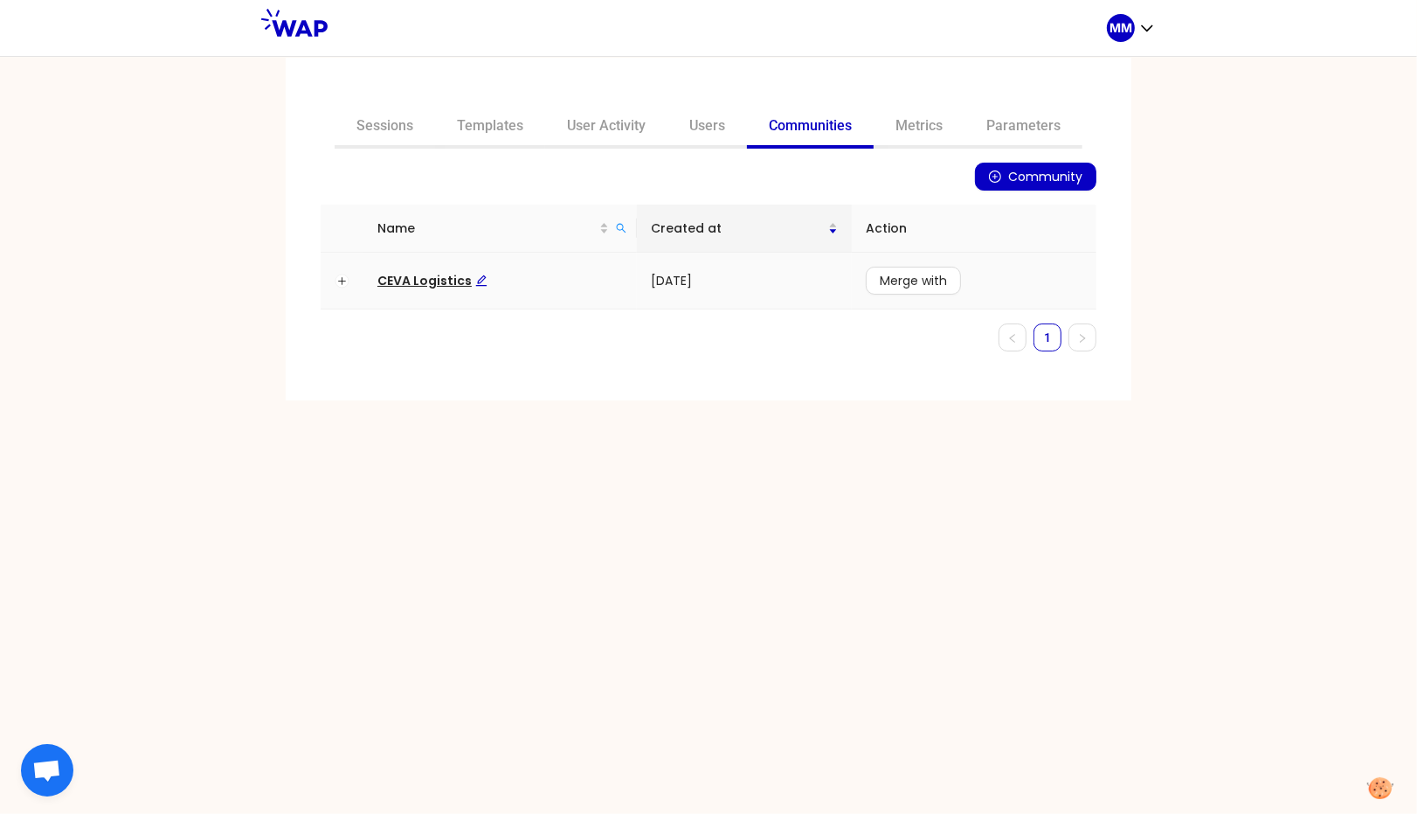
click at [400, 287] on span "CEVA Logistics" at bounding box center [433, 280] width 110 height 17
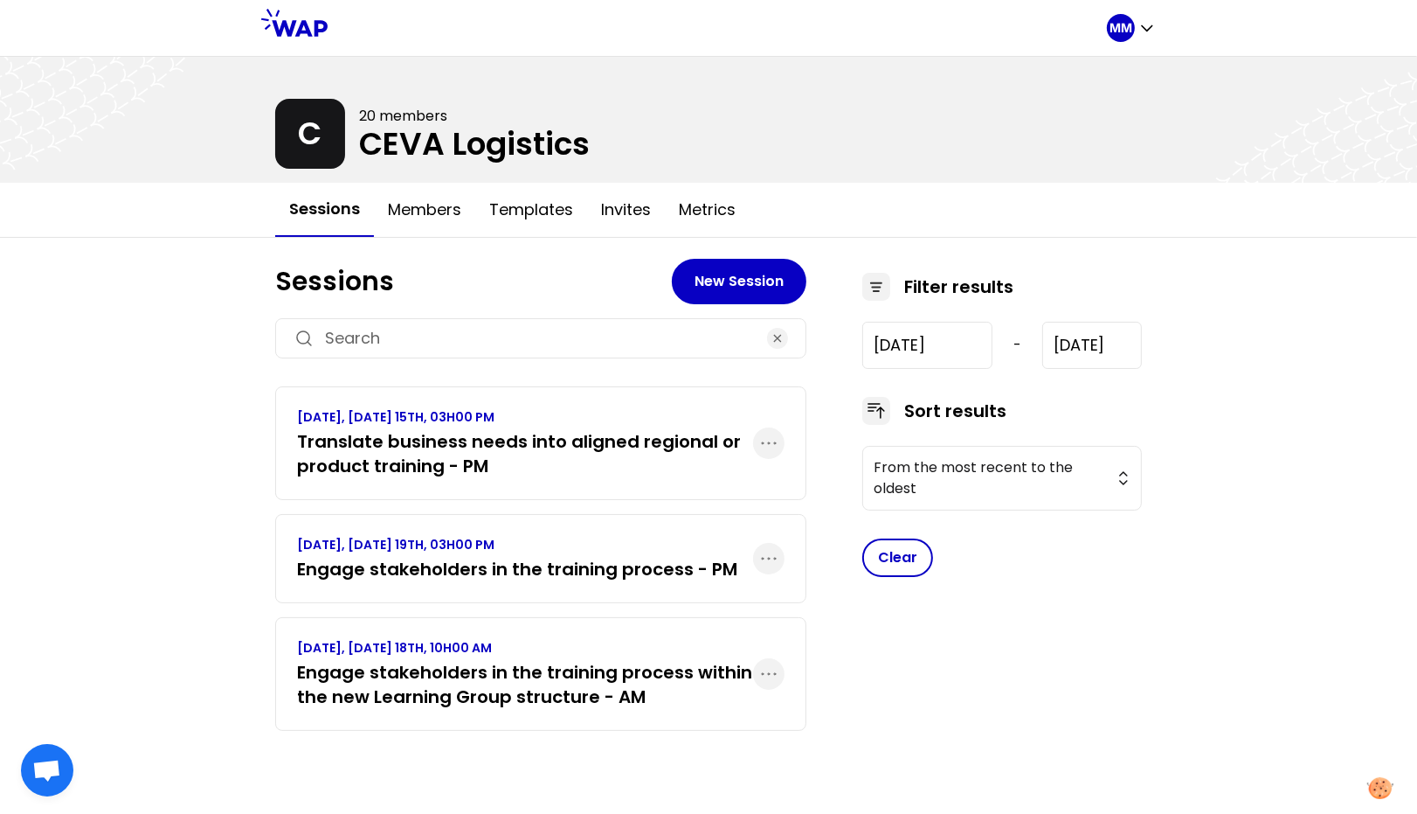
click at [459, 696] on h3 "Engage stakeholders in the training process within the new Learning Group struc…" at bounding box center [525, 684] width 456 height 49
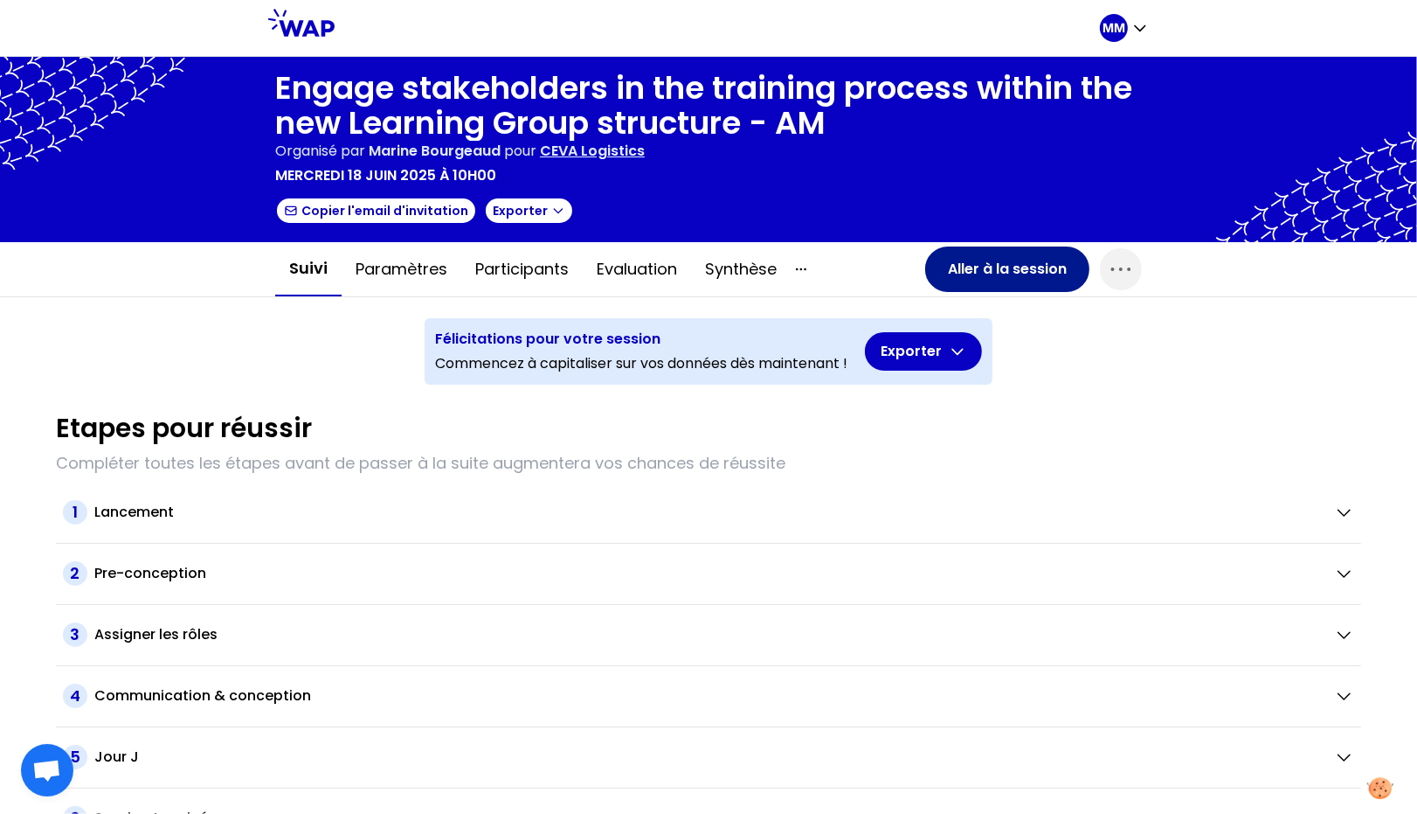
click at [977, 257] on button "Aller à la session" at bounding box center [1007, 268] width 164 height 45
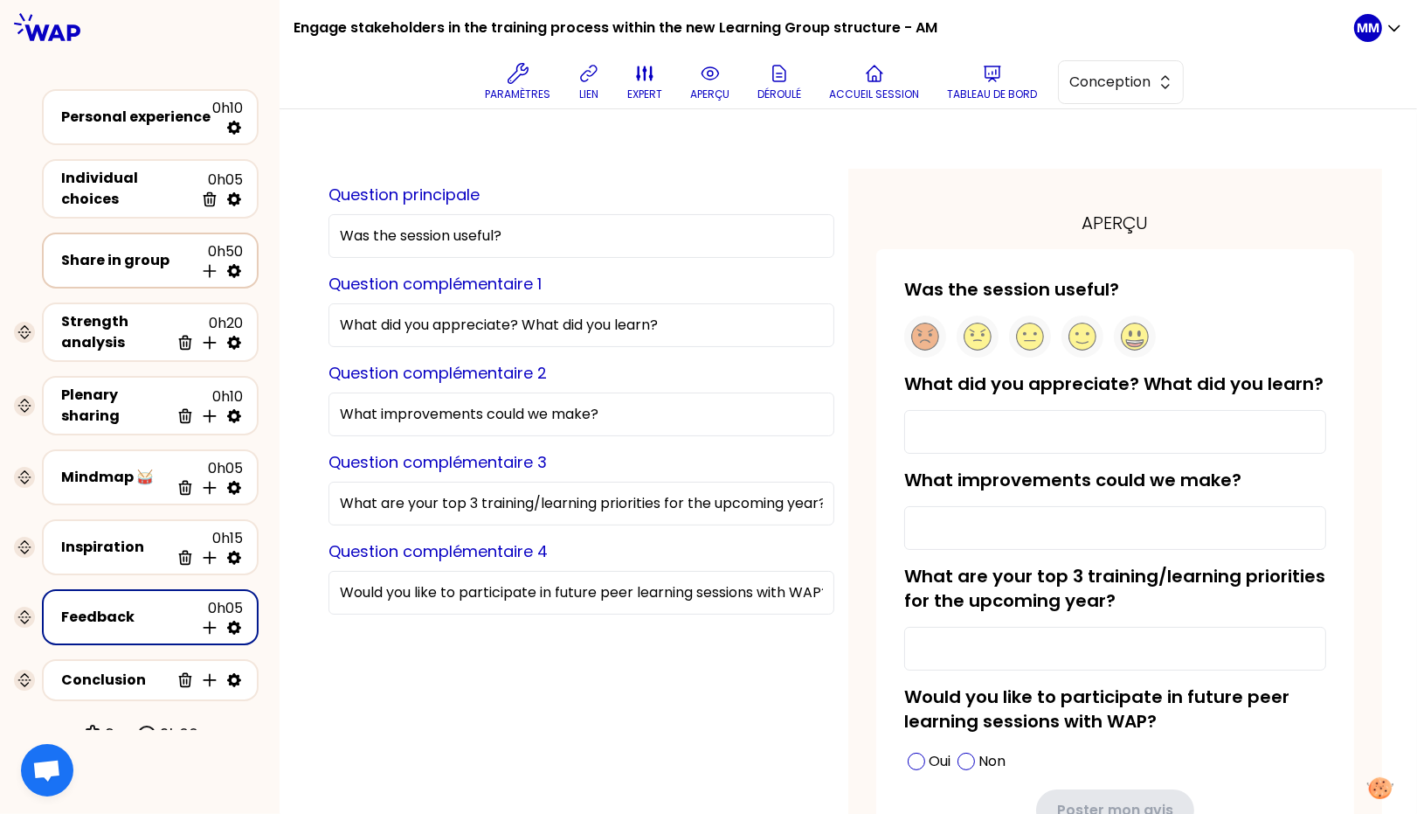
click at [236, 267] on icon at bounding box center [234, 271] width 14 height 14
select select "5"
select select "all"
select select "false"
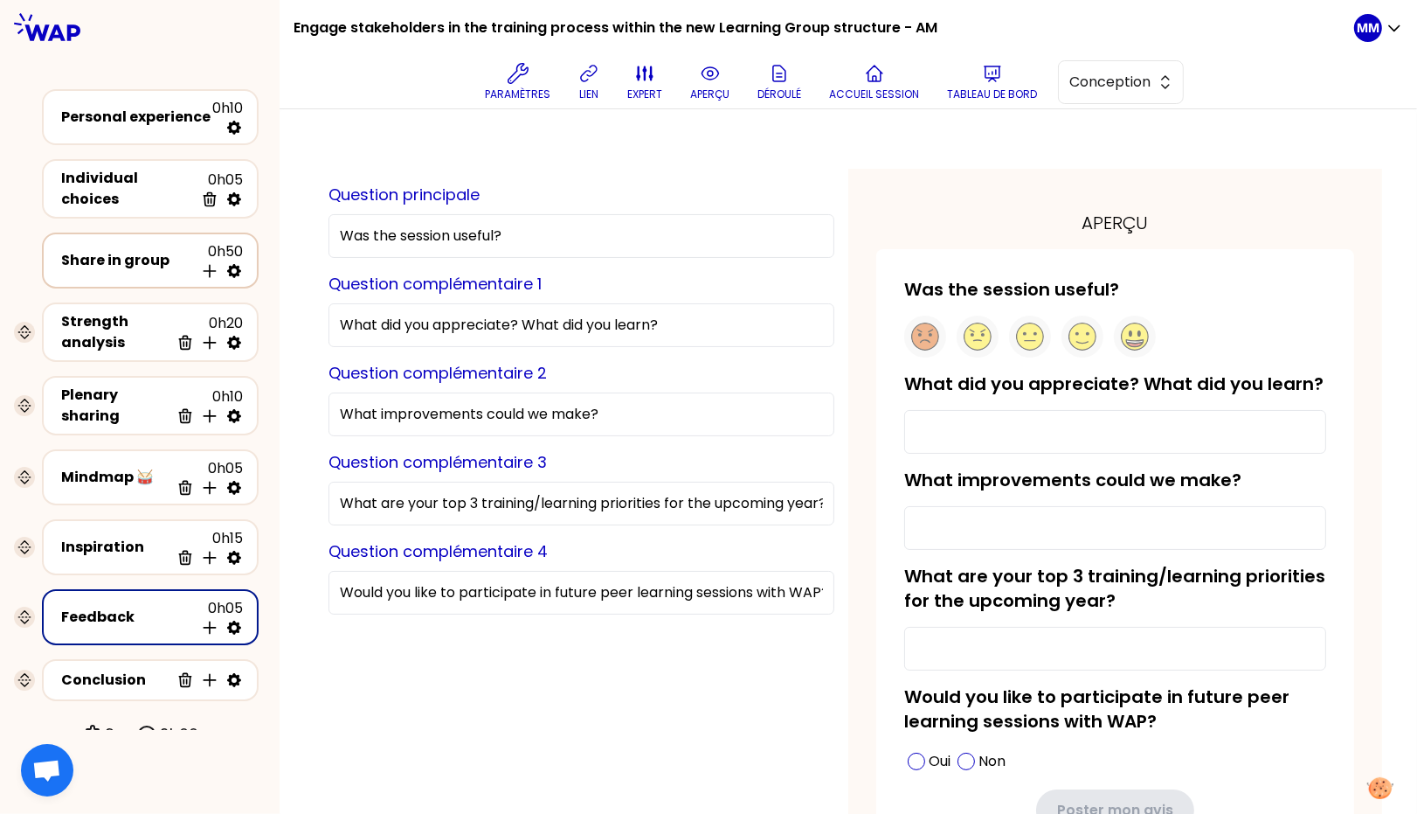
select select "Each"
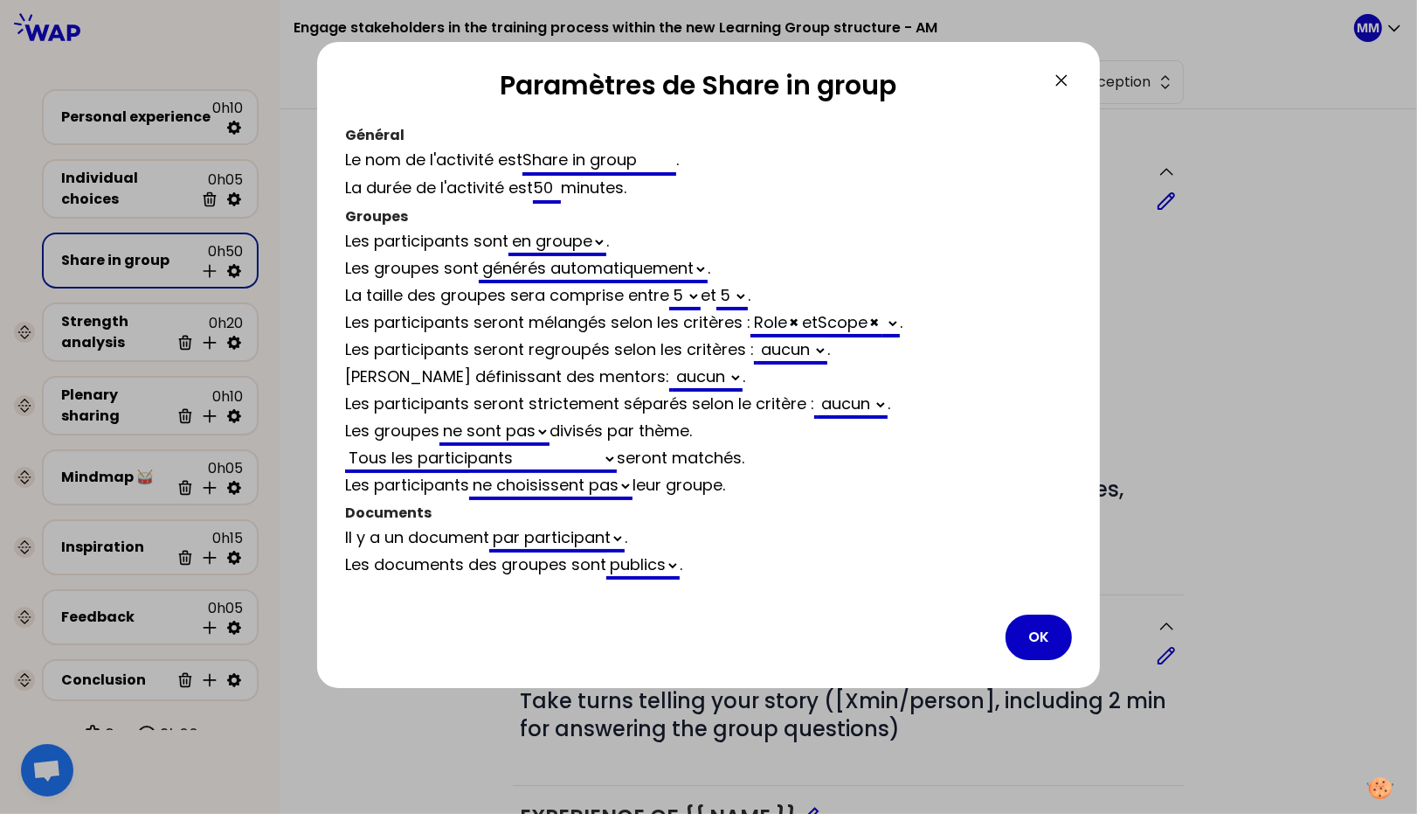
click at [1065, 81] on icon at bounding box center [1061, 80] width 21 height 21
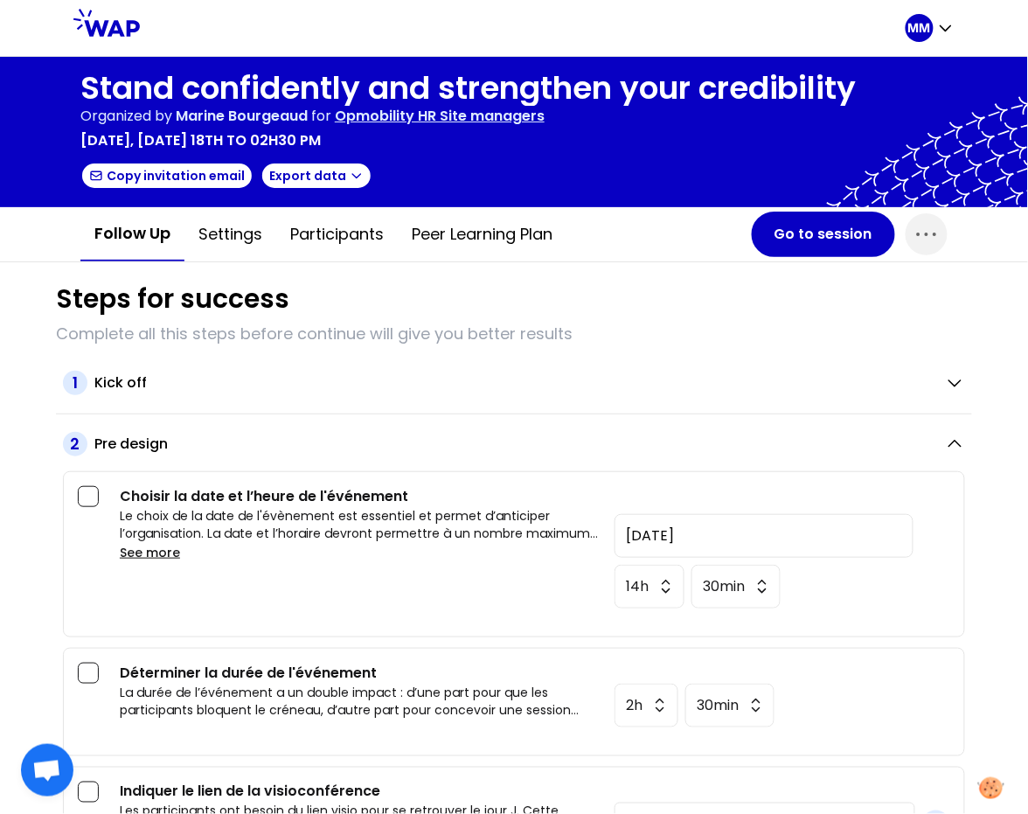
scroll to position [150, 0]
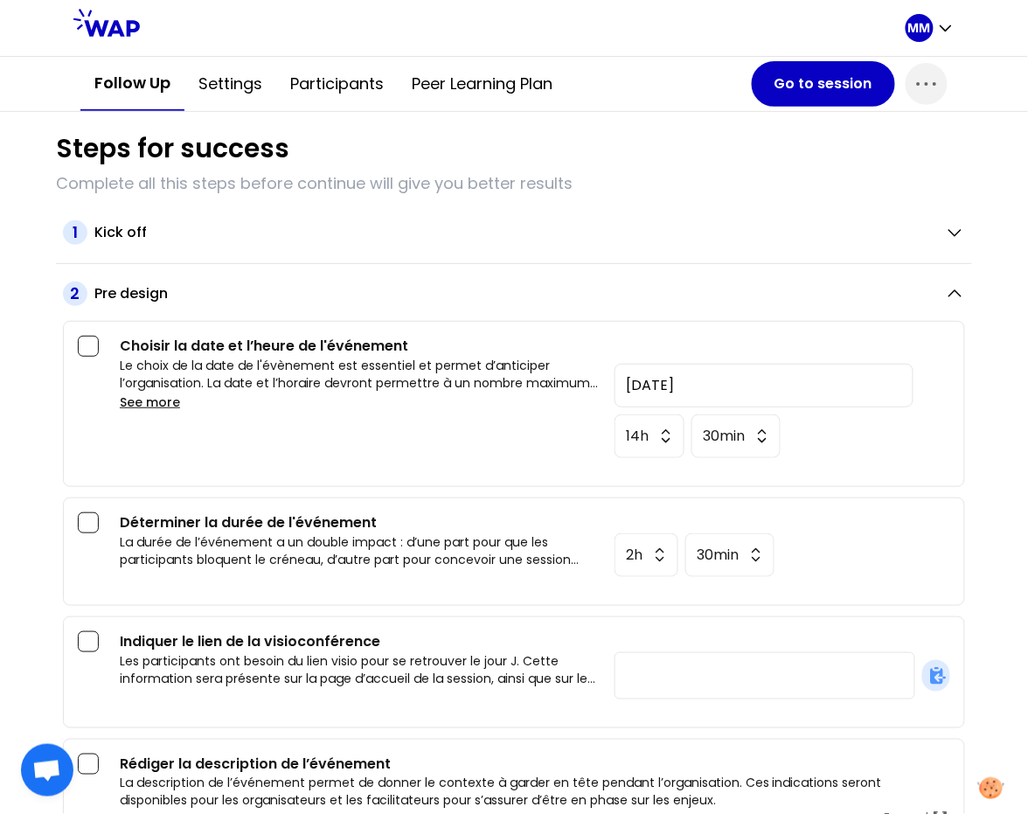
drag, startPoint x: 631, startPoint y: 239, endPoint x: 654, endPoint y: 243, distance: 23.1
click at [631, 239] on div "Kick off" at bounding box center [512, 232] width 836 height 21
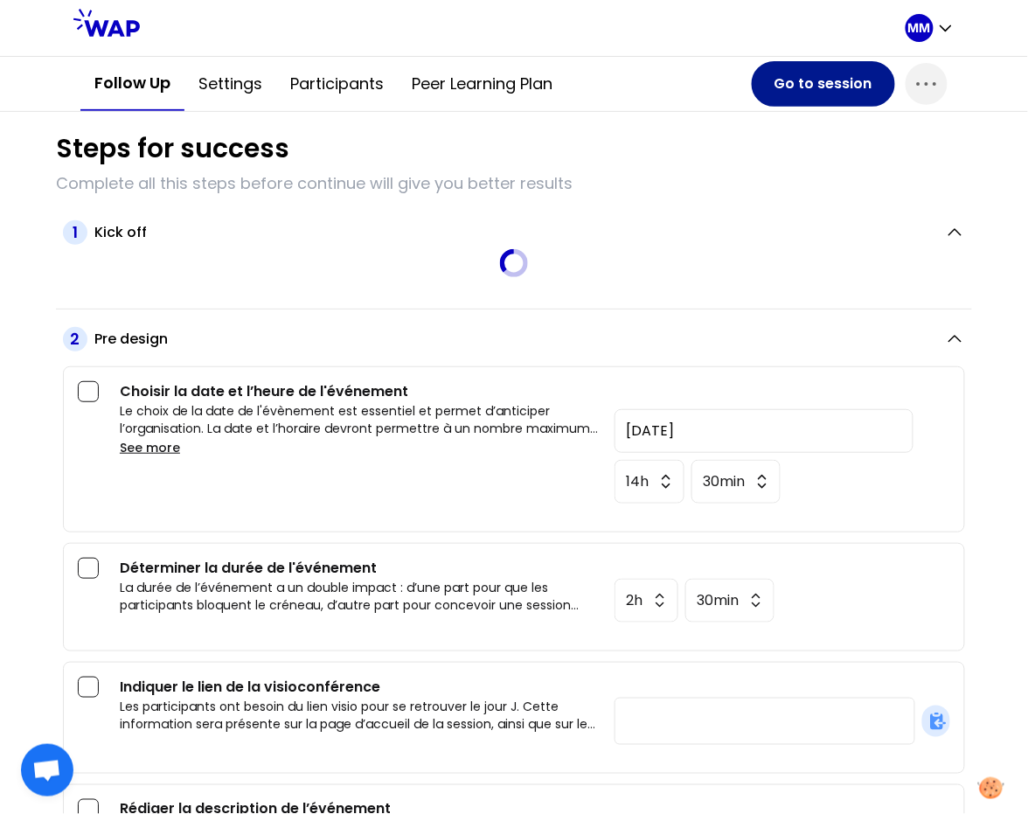
click at [787, 94] on button "Go to session" at bounding box center [823, 83] width 143 height 45
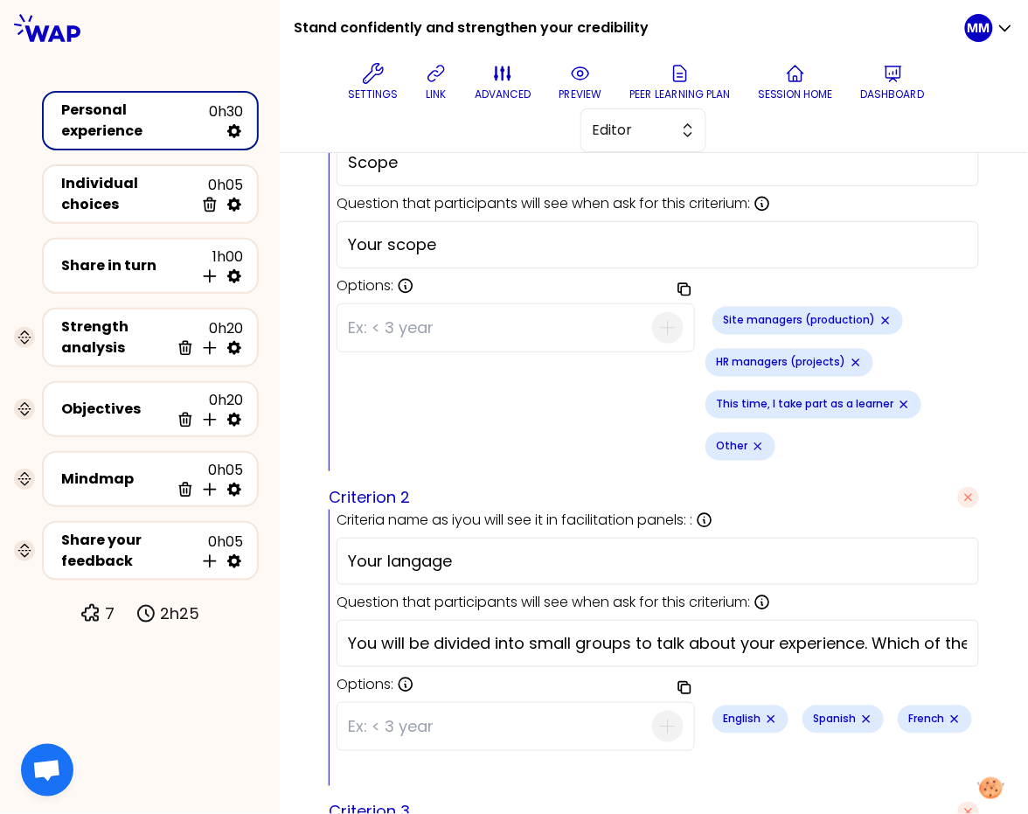
scroll to position [649, 0]
